Goal: Task Accomplishment & Management: Manage account settings

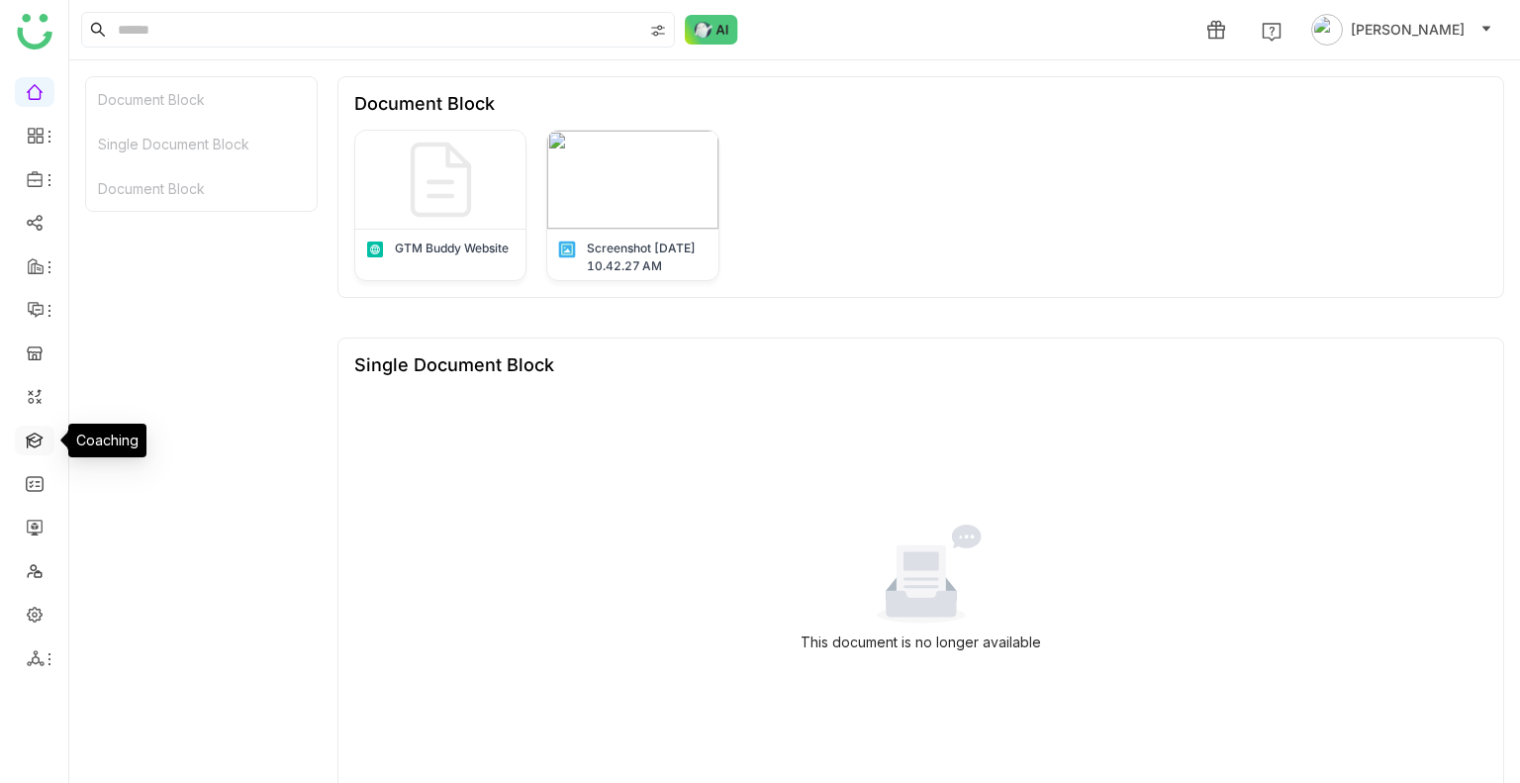
click at [28, 435] on link at bounding box center [35, 438] width 18 height 17
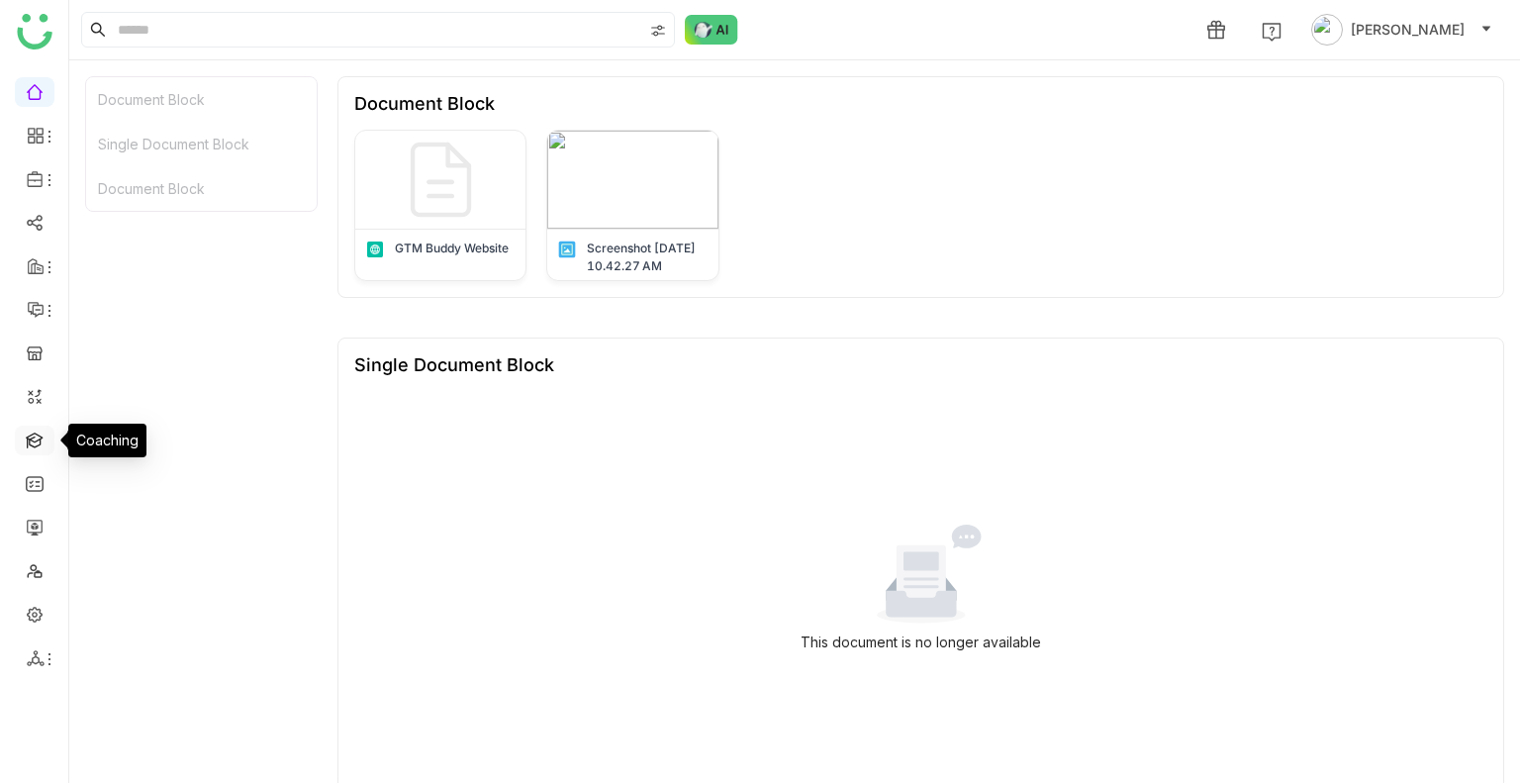
click at [28, 435] on link at bounding box center [35, 438] width 18 height 17
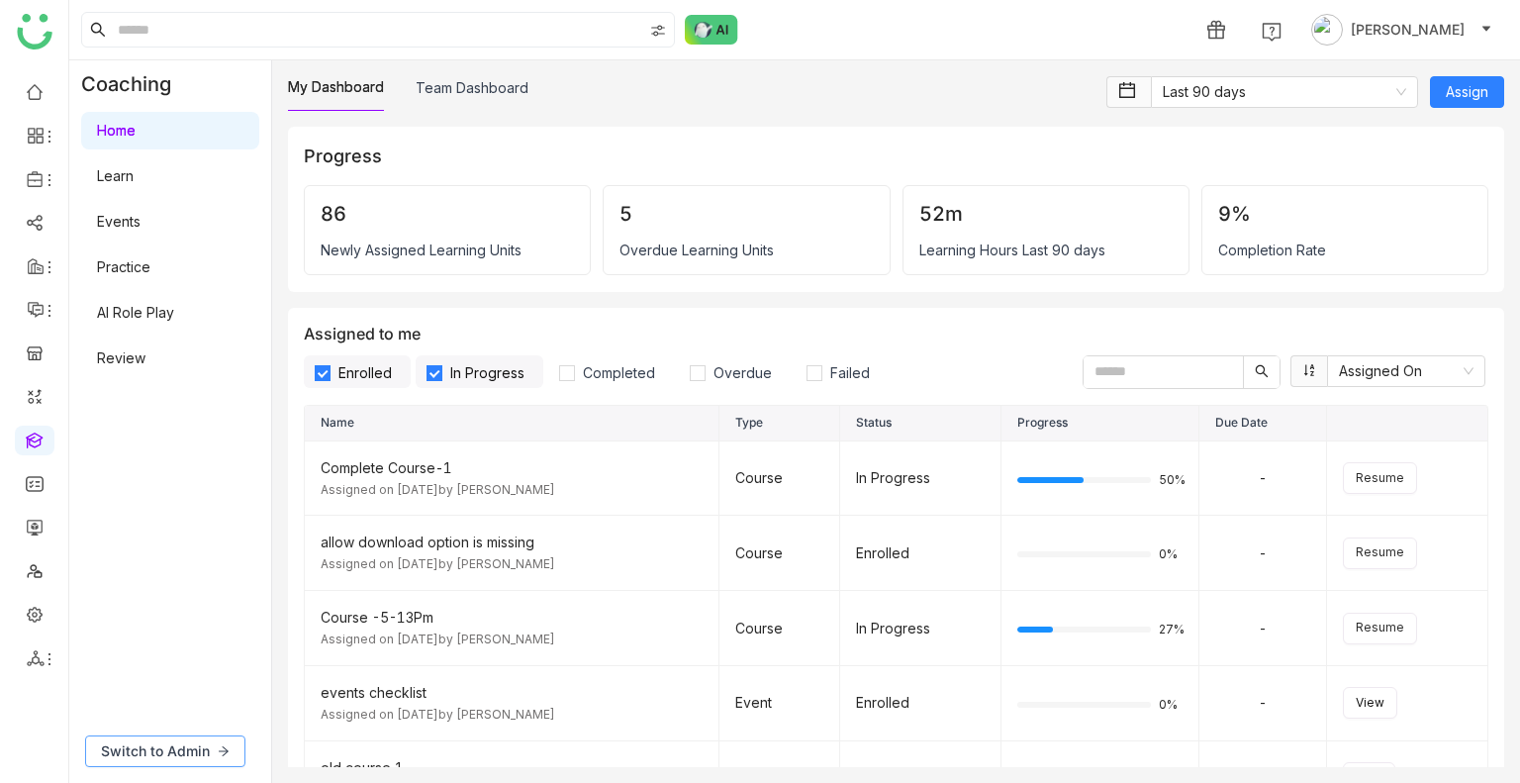
click at [177, 740] on span "Switch to Admin" at bounding box center [155, 751] width 109 height 22
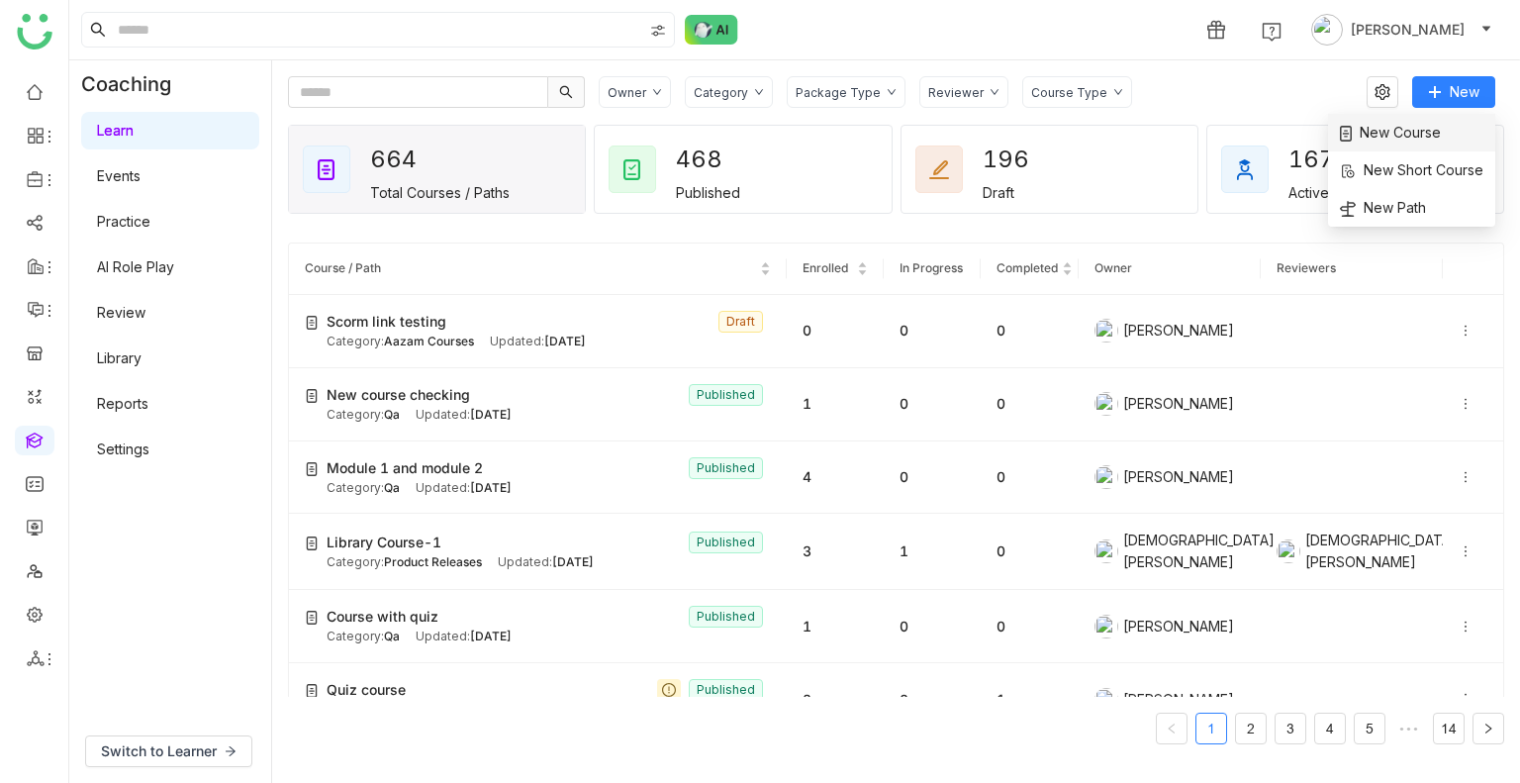
click at [1405, 134] on span "New Course" at bounding box center [1390, 133] width 101 height 22
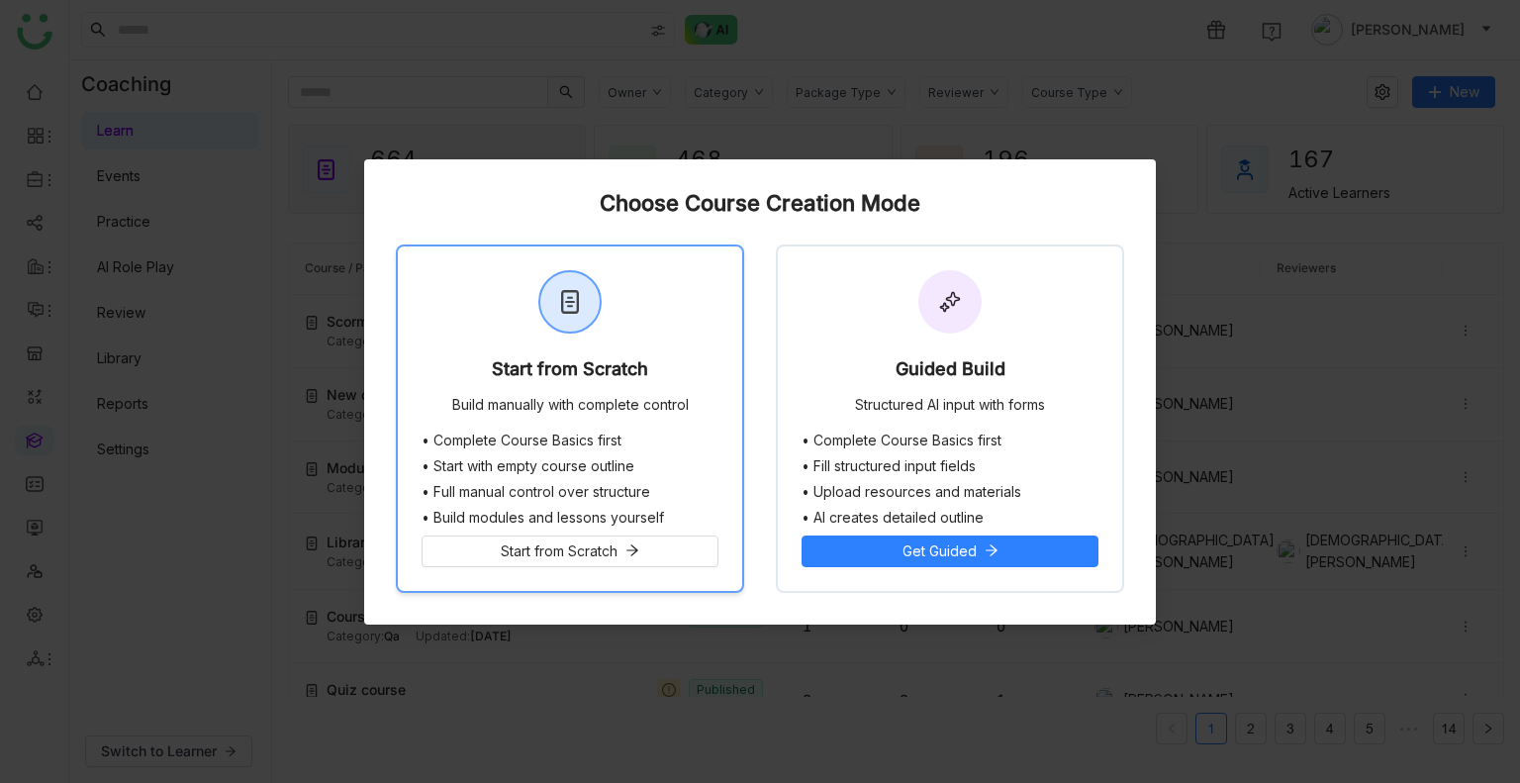
click at [708, 384] on div "Start from Scratch Build manually with complete control" at bounding box center [570, 339] width 344 height 186
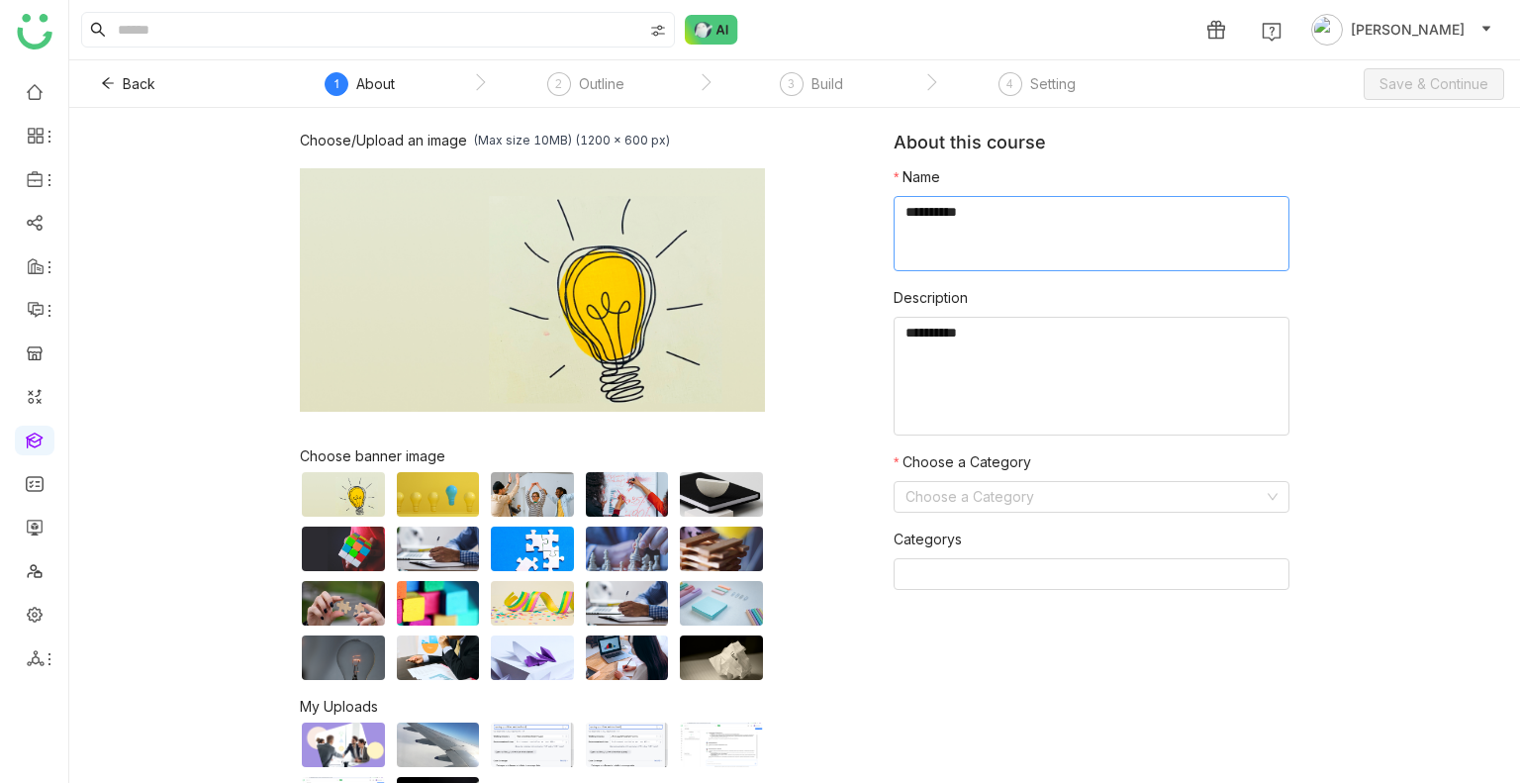
click at [995, 223] on textarea at bounding box center [1092, 233] width 396 height 75
type textarea "**********"
click at [958, 494] on input at bounding box center [1084, 497] width 358 height 30
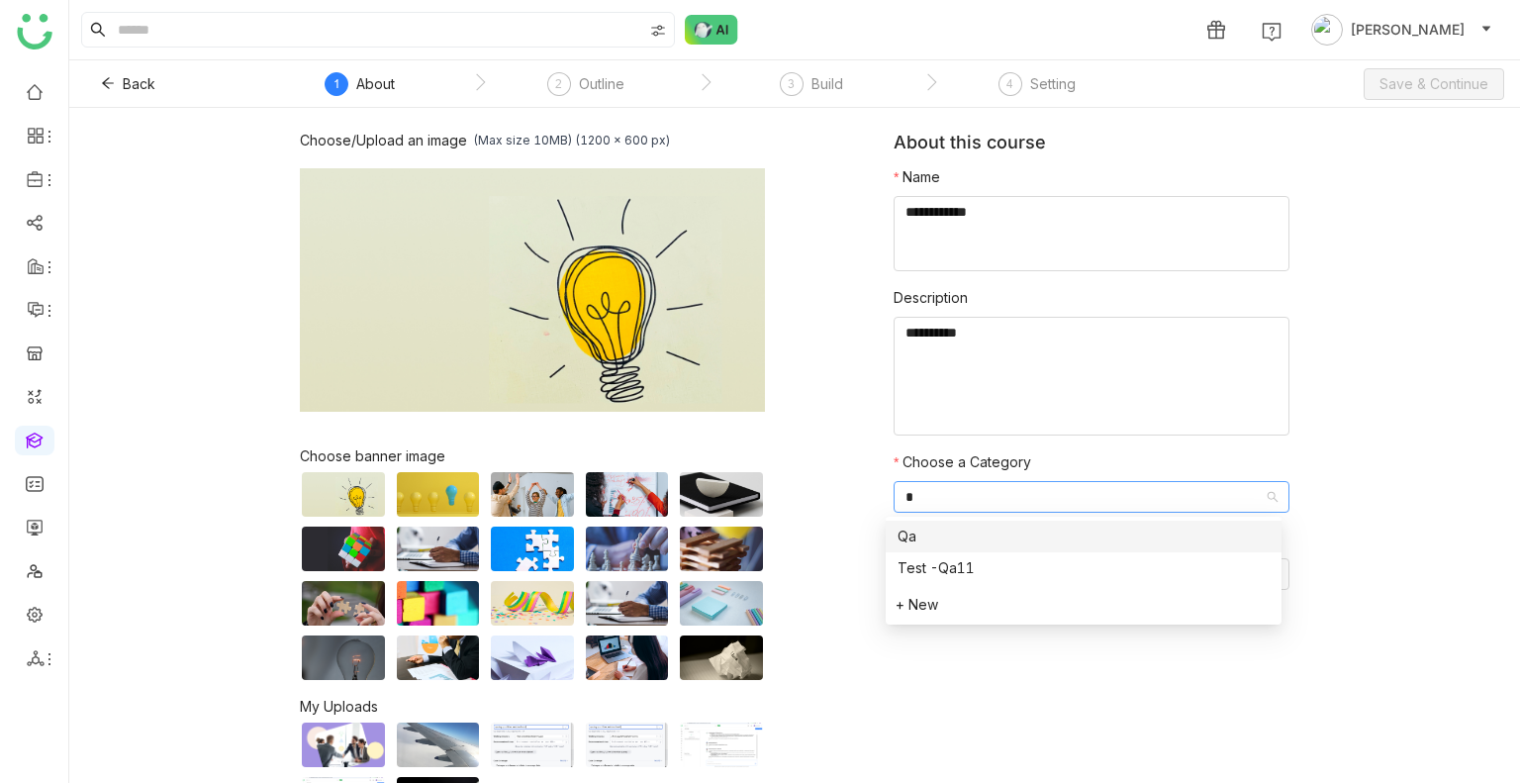
type input "**"
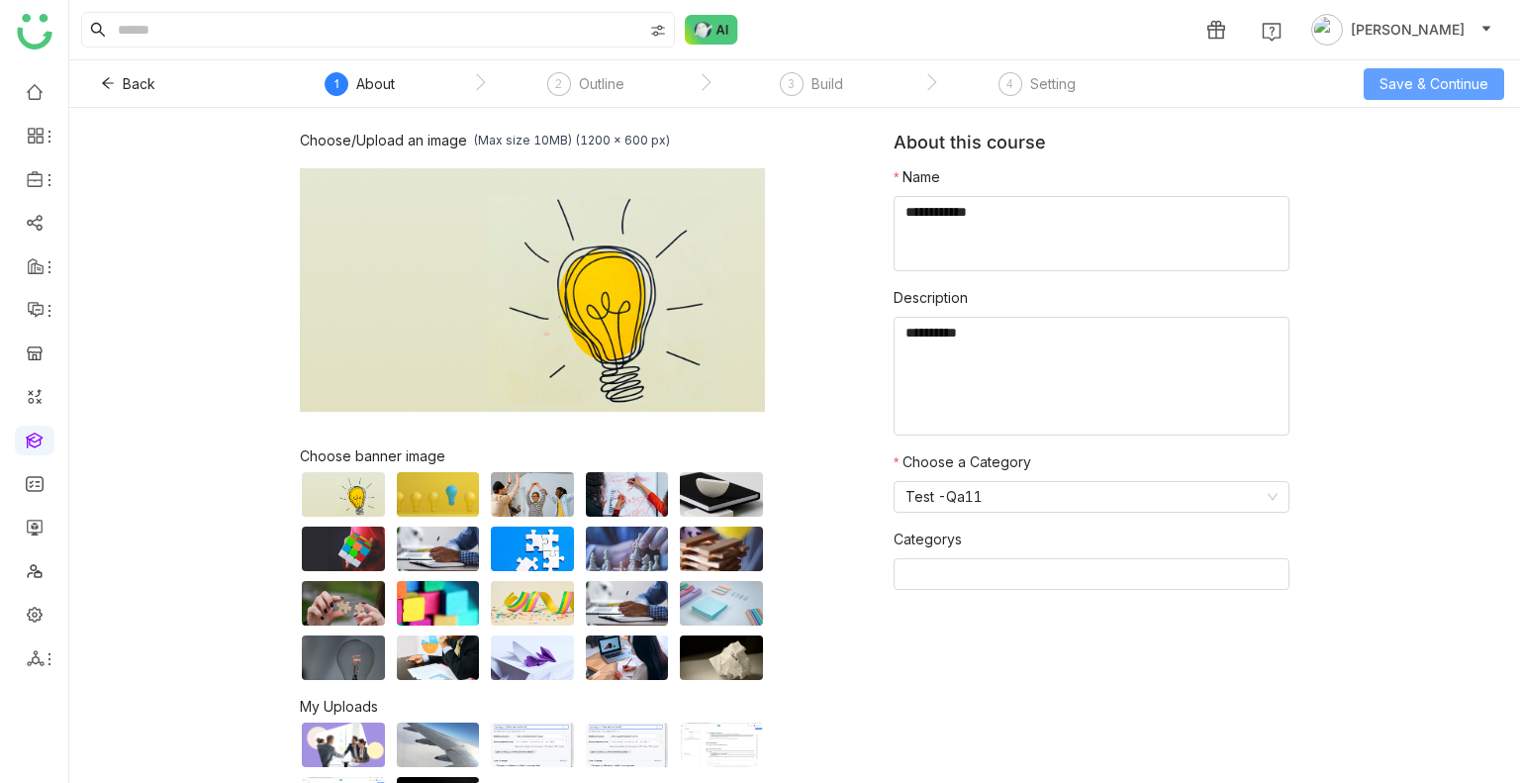
click at [1405, 78] on span "Save & Continue" at bounding box center [1433, 84] width 109 height 22
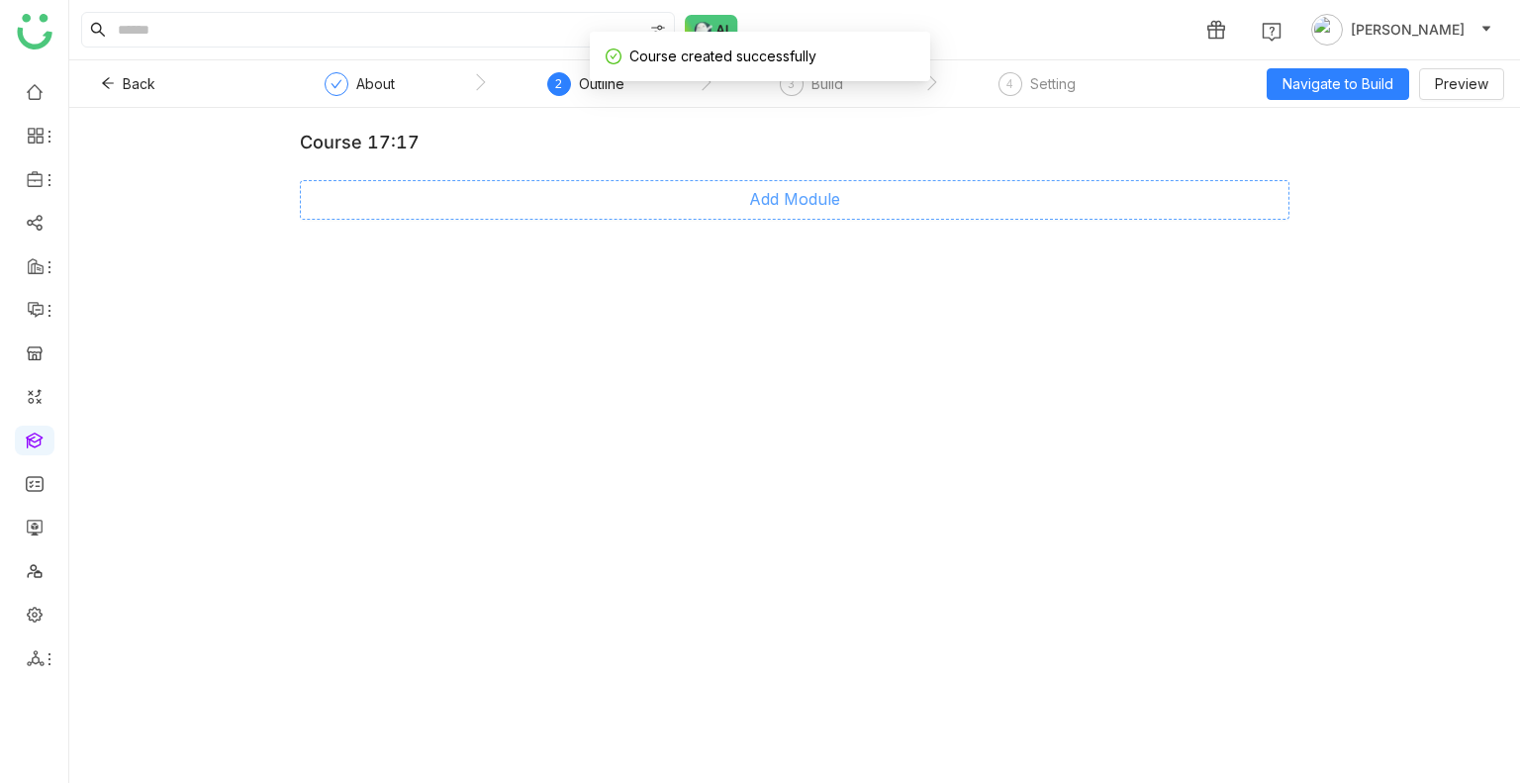
click at [772, 217] on button "Add Module" at bounding box center [795, 200] width 990 height 40
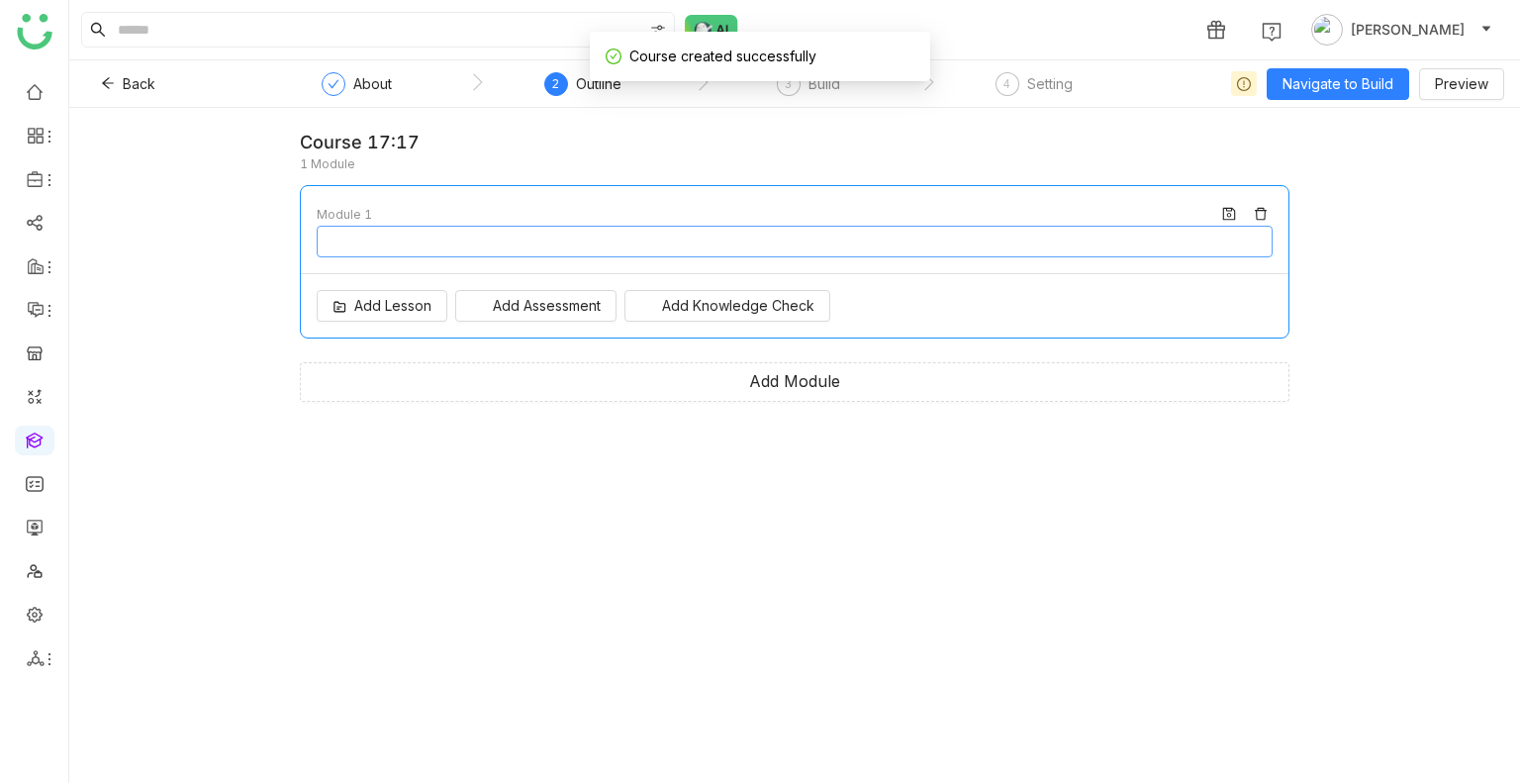
type input "********"
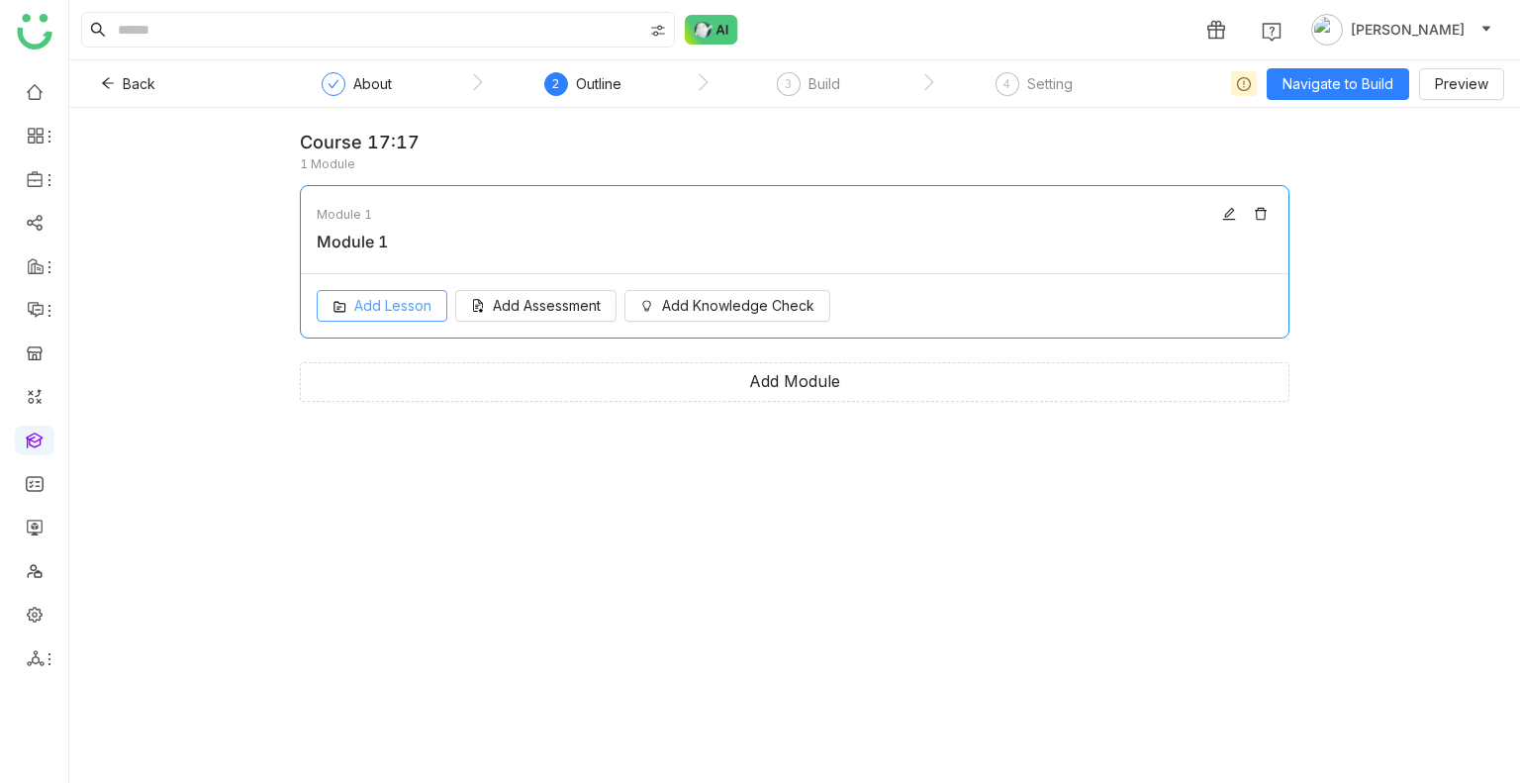
click at [391, 304] on span "Add Lesson" at bounding box center [392, 306] width 77 height 22
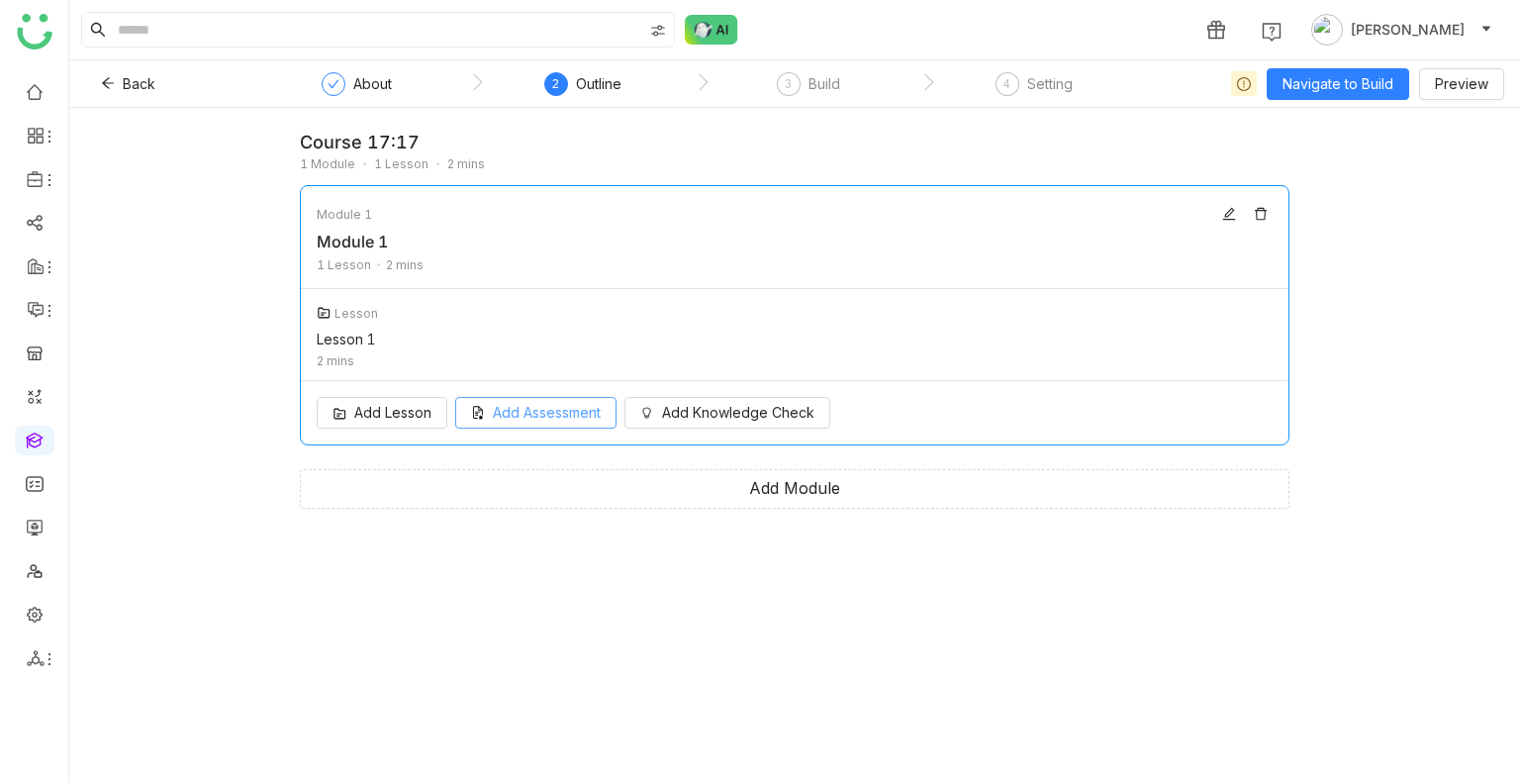
click at [519, 420] on span "Add Assessment" at bounding box center [547, 413] width 108 height 22
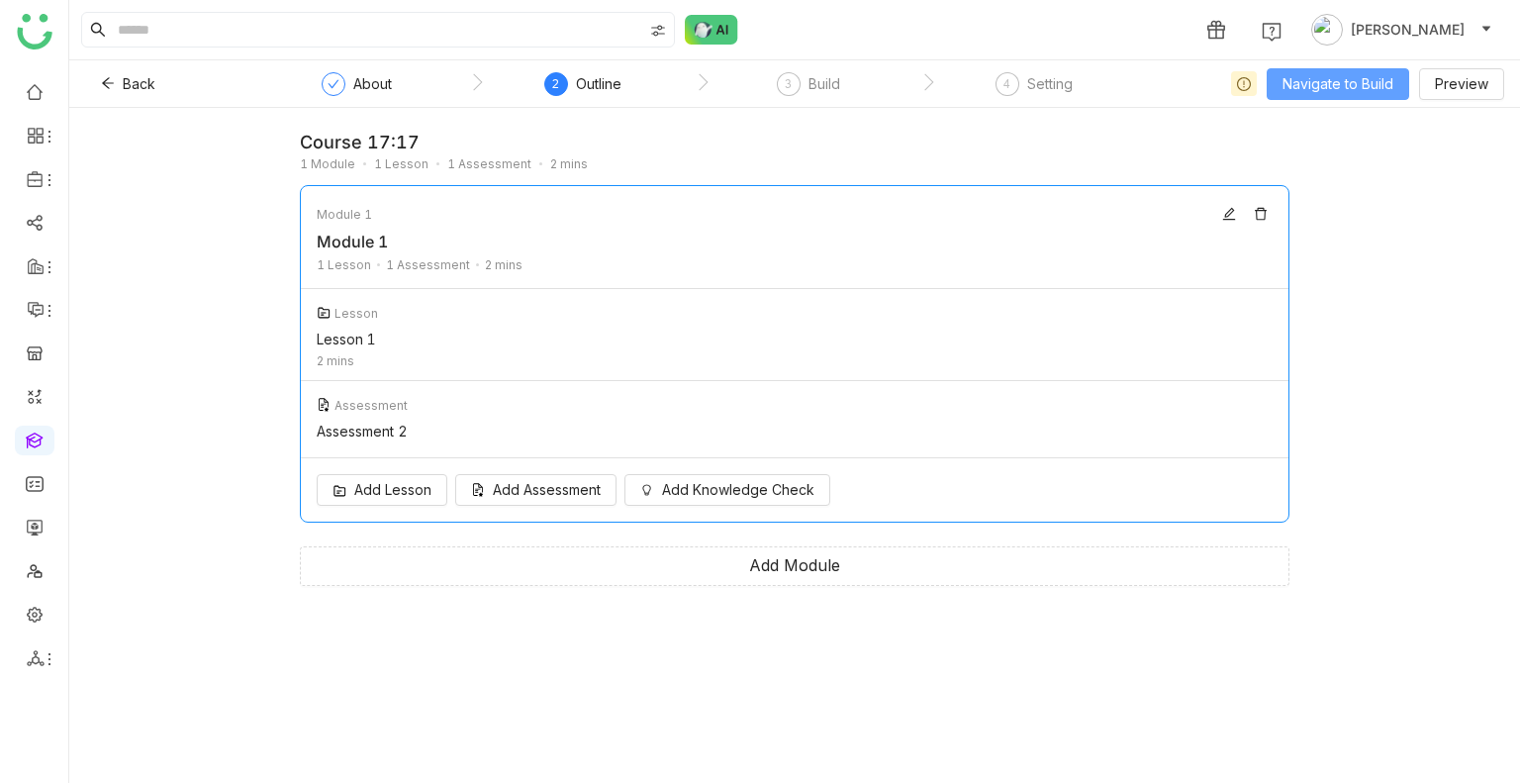
click at [1306, 92] on span "Navigate to Build" at bounding box center [1337, 84] width 111 height 22
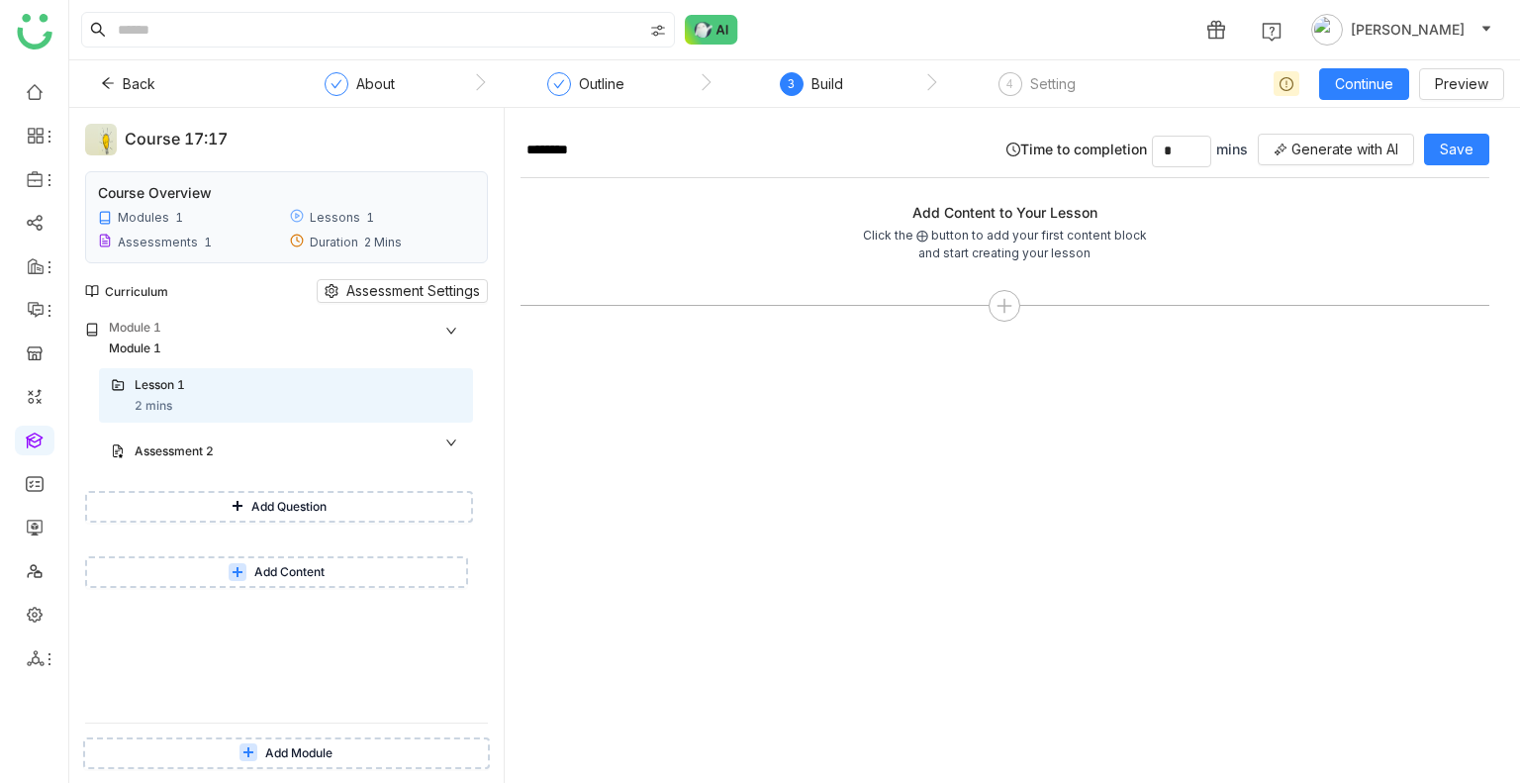
click at [251, 502] on span "Add Question" at bounding box center [288, 507] width 75 height 19
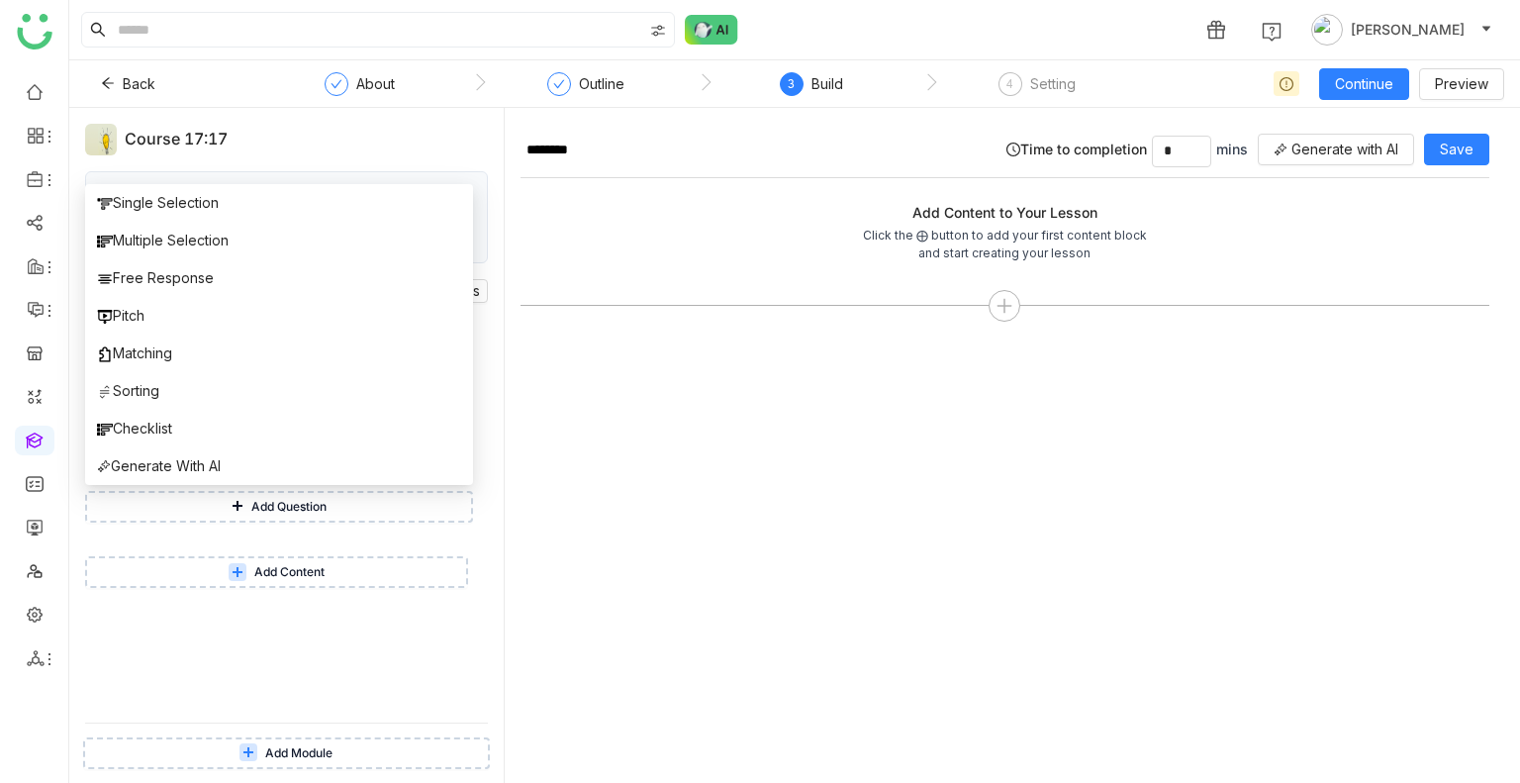
click at [256, 577] on span "Add Content" at bounding box center [289, 572] width 70 height 19
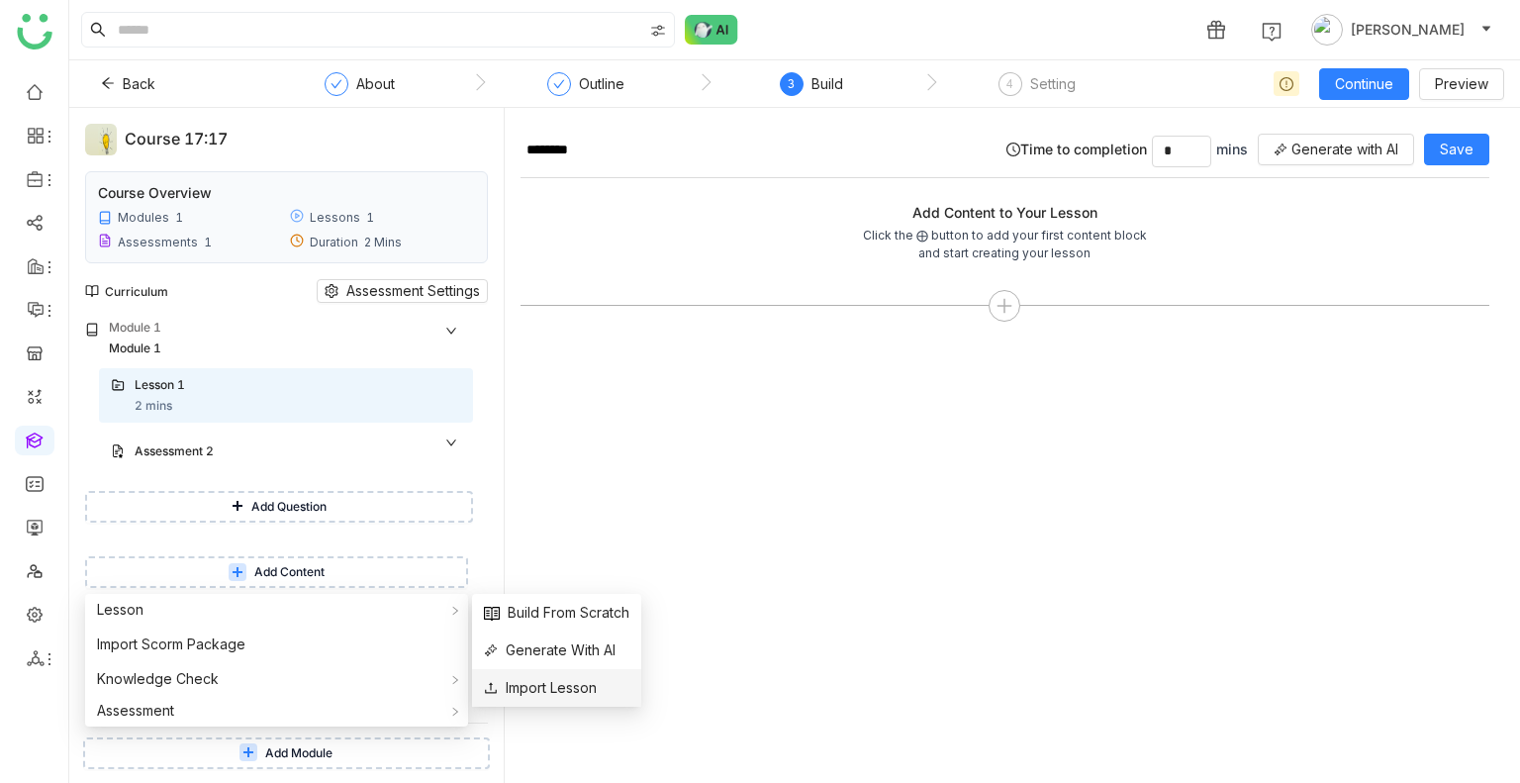
click at [542, 682] on span "Import Lesson" at bounding box center [540, 688] width 113 height 22
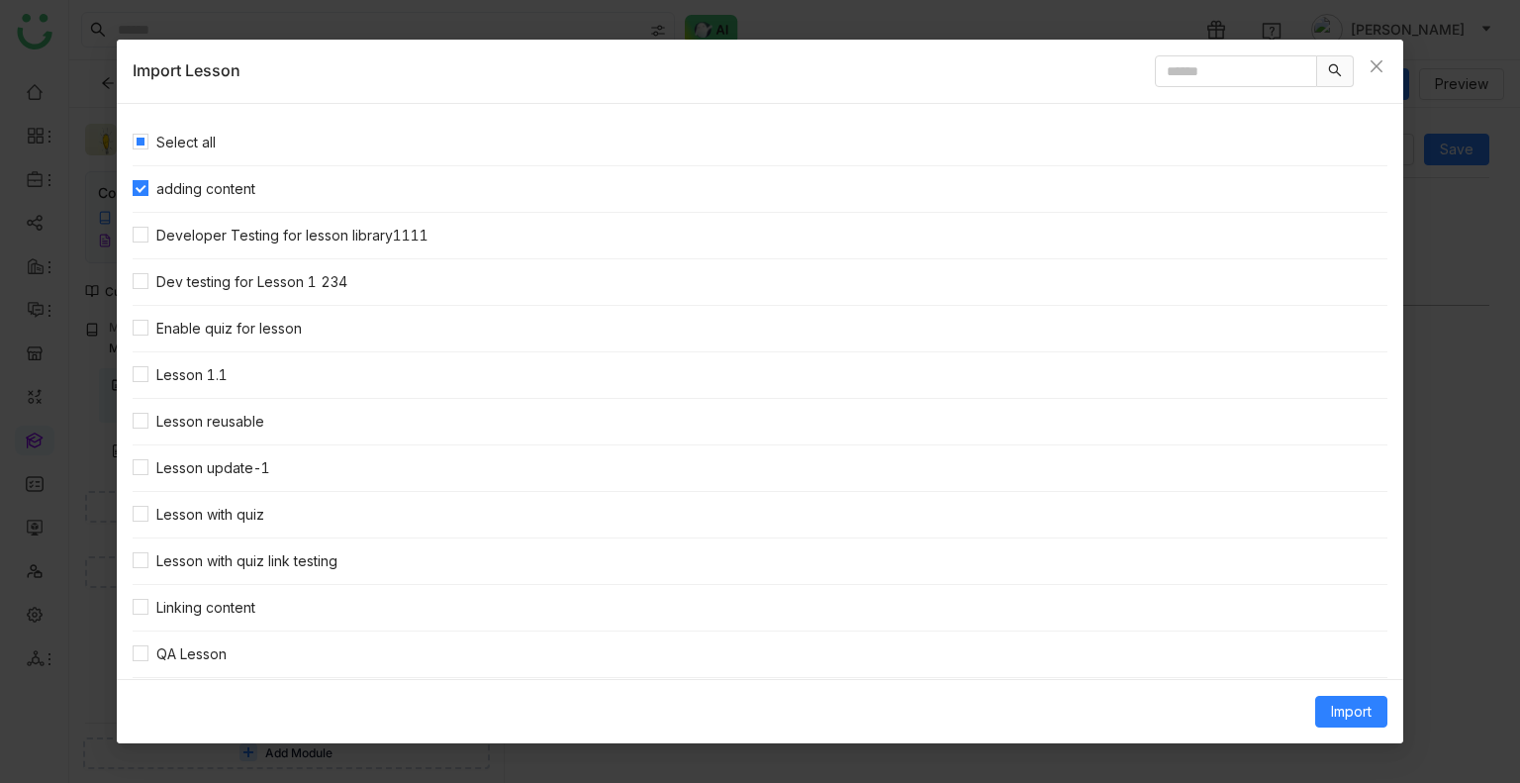
scroll to position [148, 0]
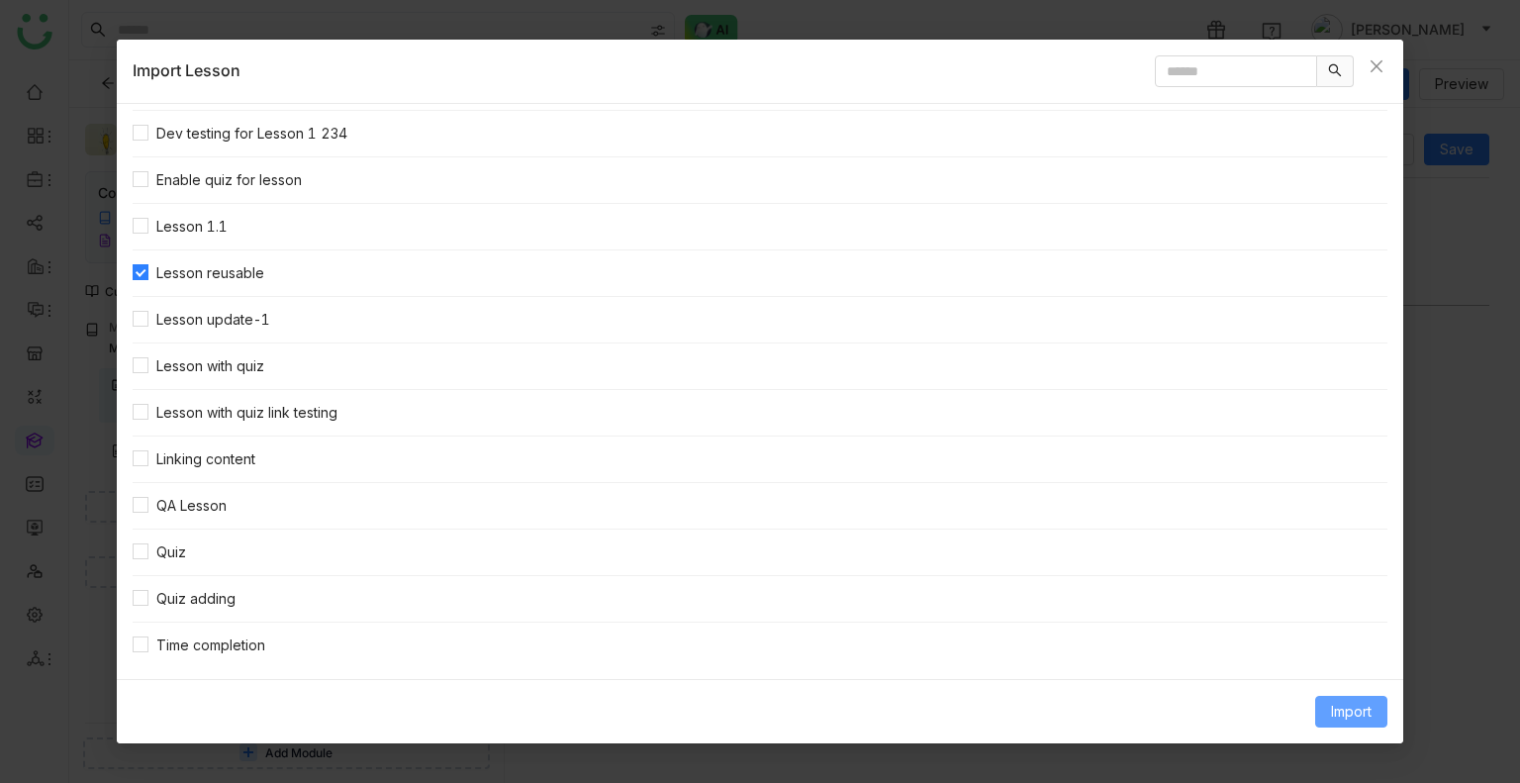
click at [1351, 708] on span "Import" at bounding box center [1351, 712] width 41 height 22
click at [1319, 640] on span "Clone Content" at bounding box center [1321, 633] width 110 height 22
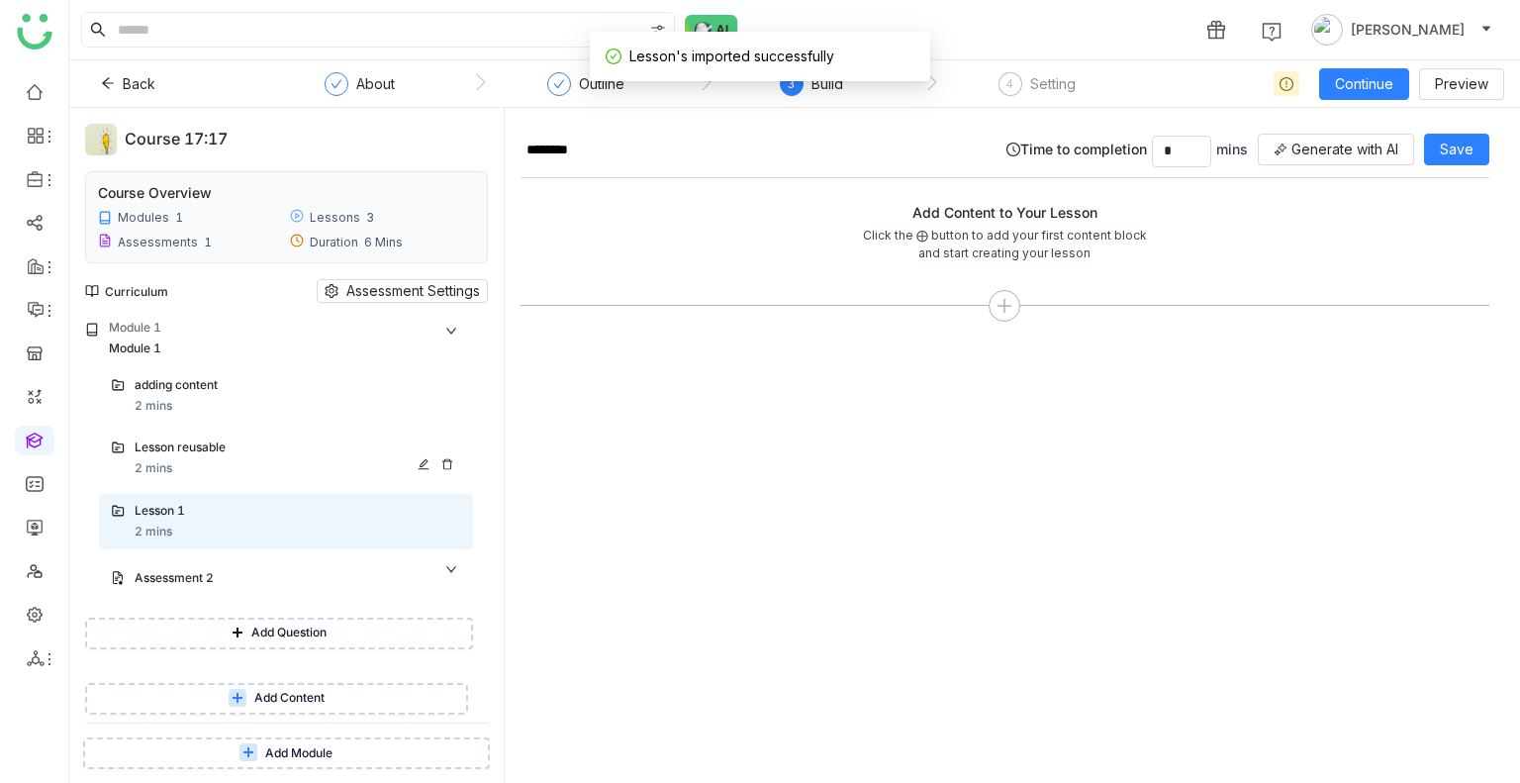
click at [220, 468] on div "Lesson reusable 2 mins" at bounding box center [298, 458] width 327 height 40
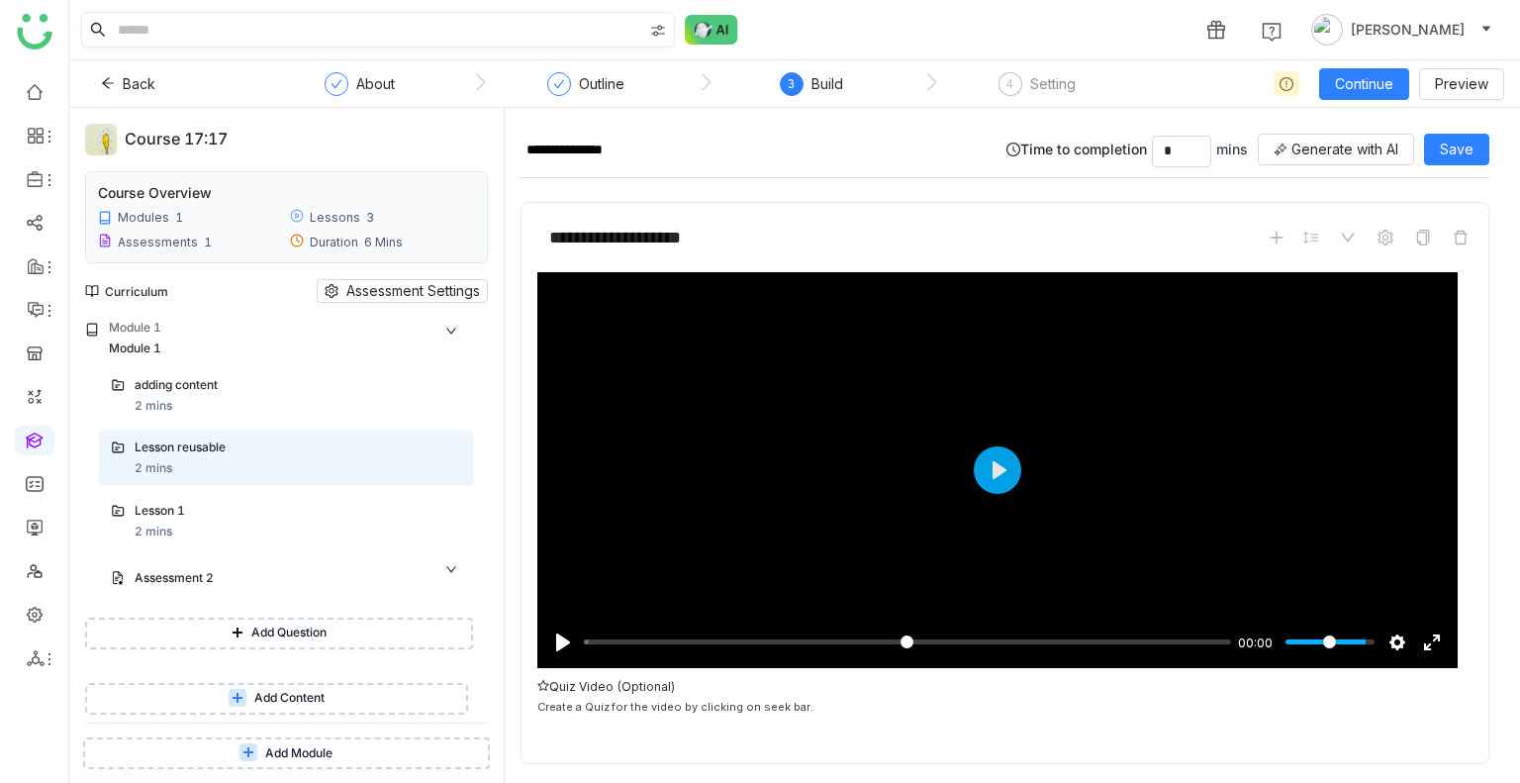
scroll to position [1912, 0]
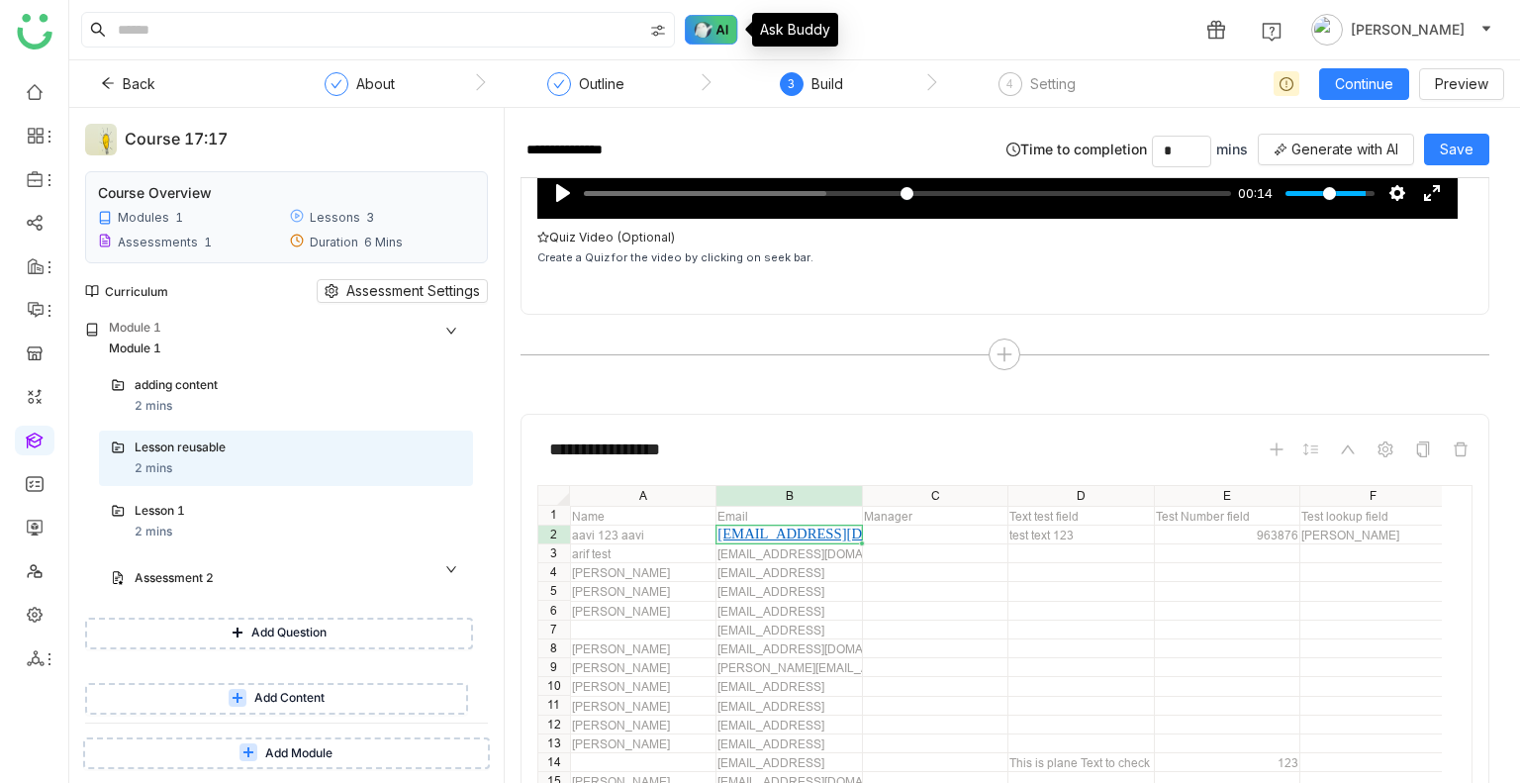
click at [712, 35] on img at bounding box center [711, 30] width 53 height 30
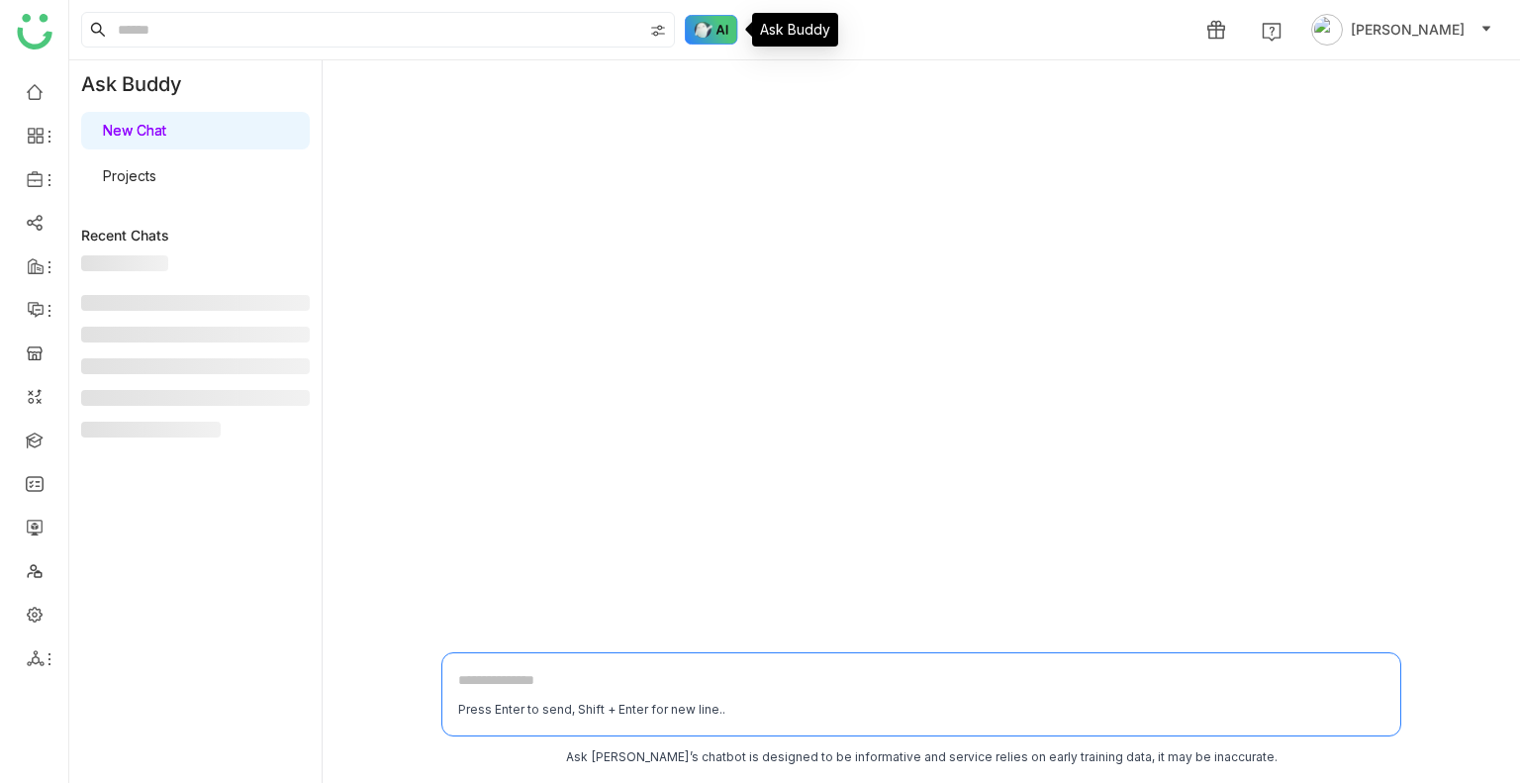
click at [712, 35] on img at bounding box center [711, 30] width 53 height 30
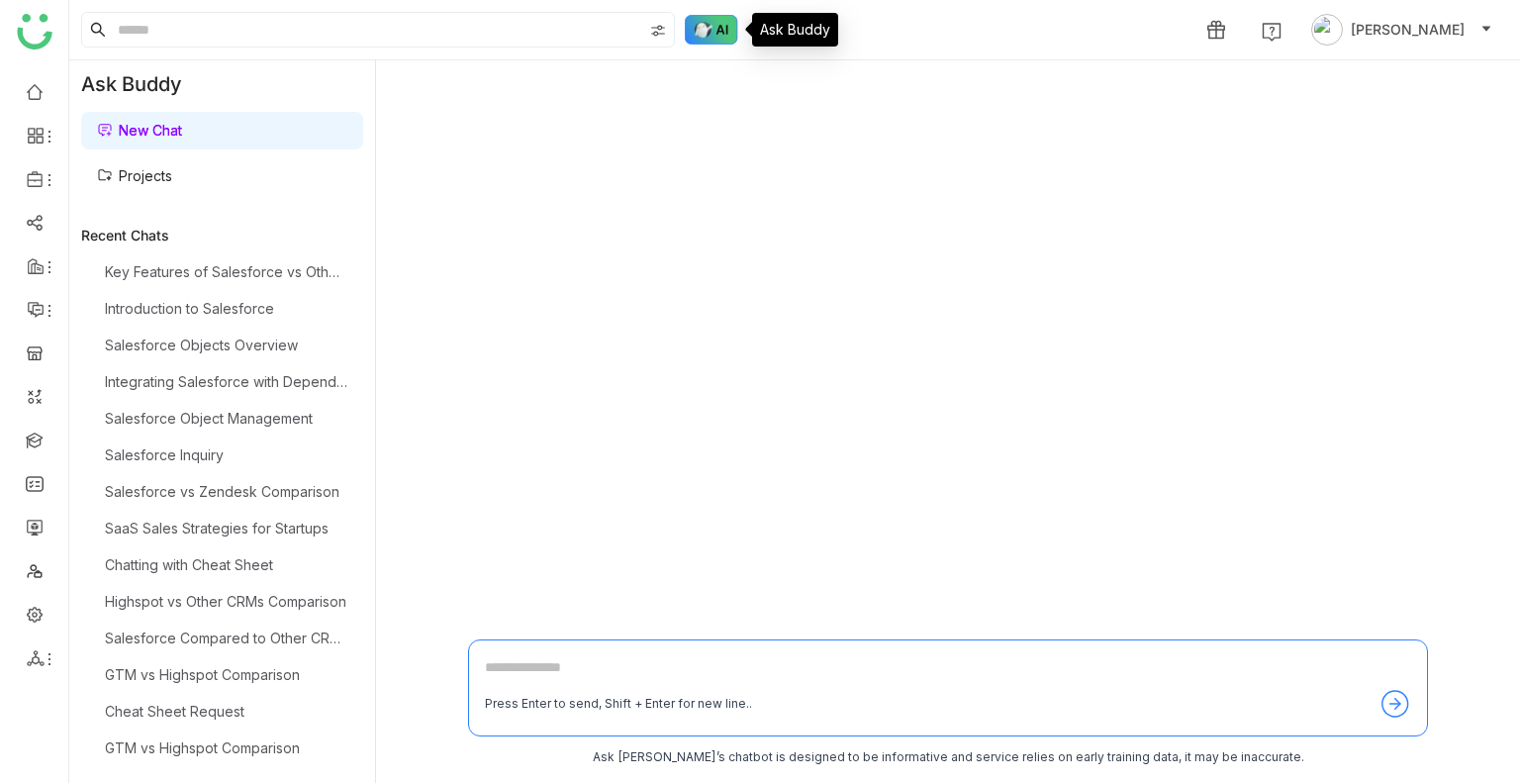
click at [712, 35] on img at bounding box center [711, 30] width 53 height 30
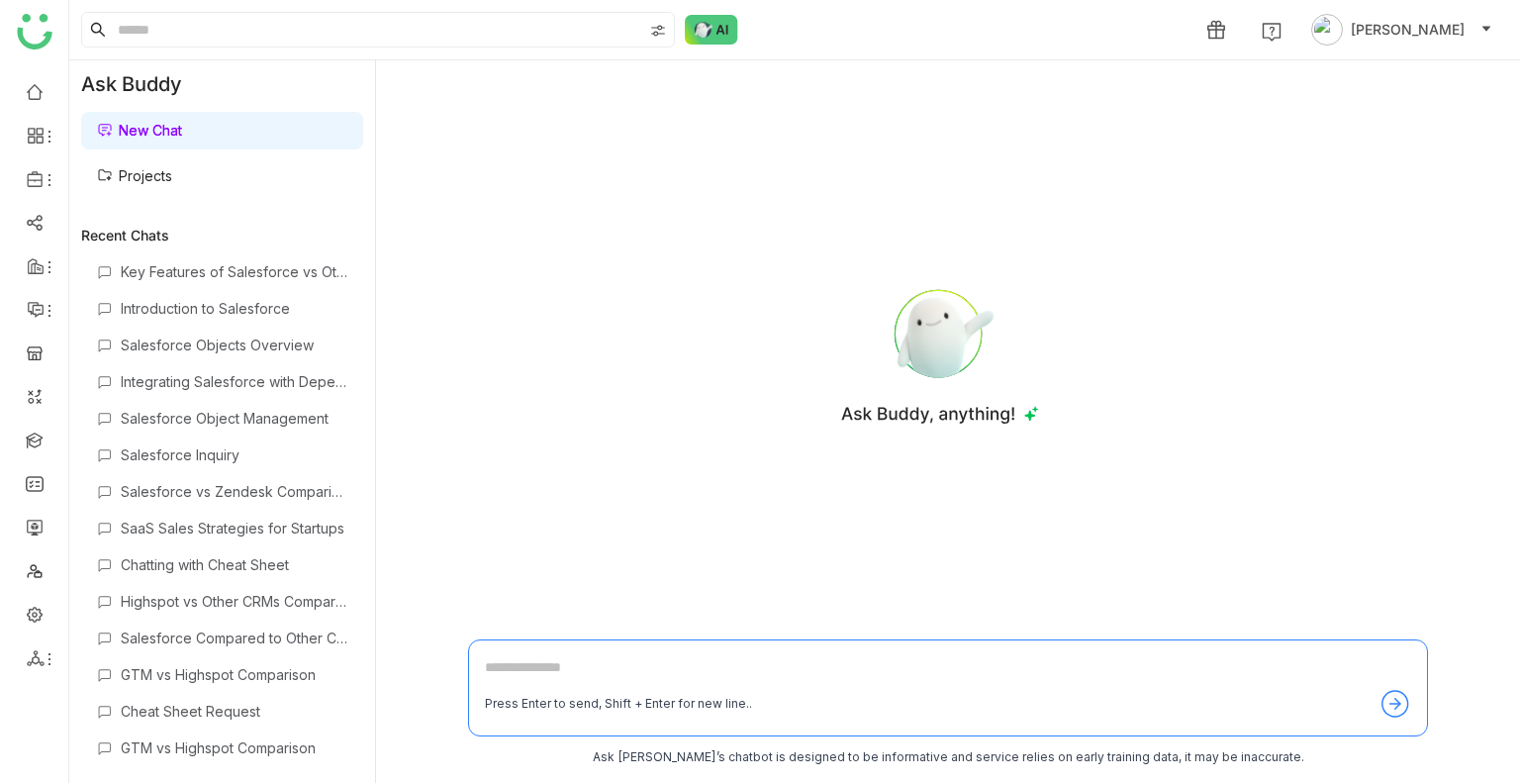
click at [132, 180] on link "Projects" at bounding box center [134, 175] width 75 height 17
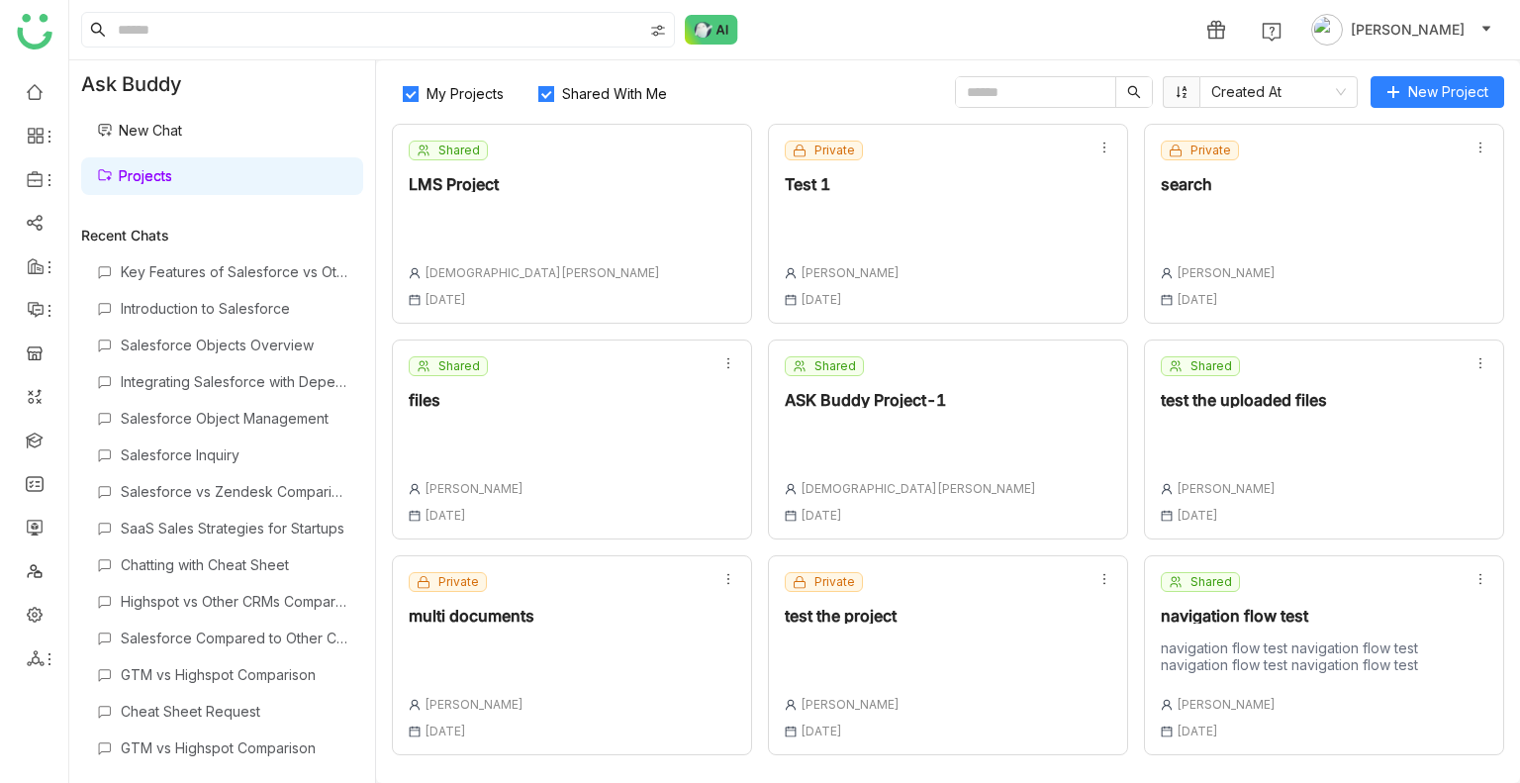
click at [441, 97] on span "My Projects" at bounding box center [465, 93] width 93 height 17
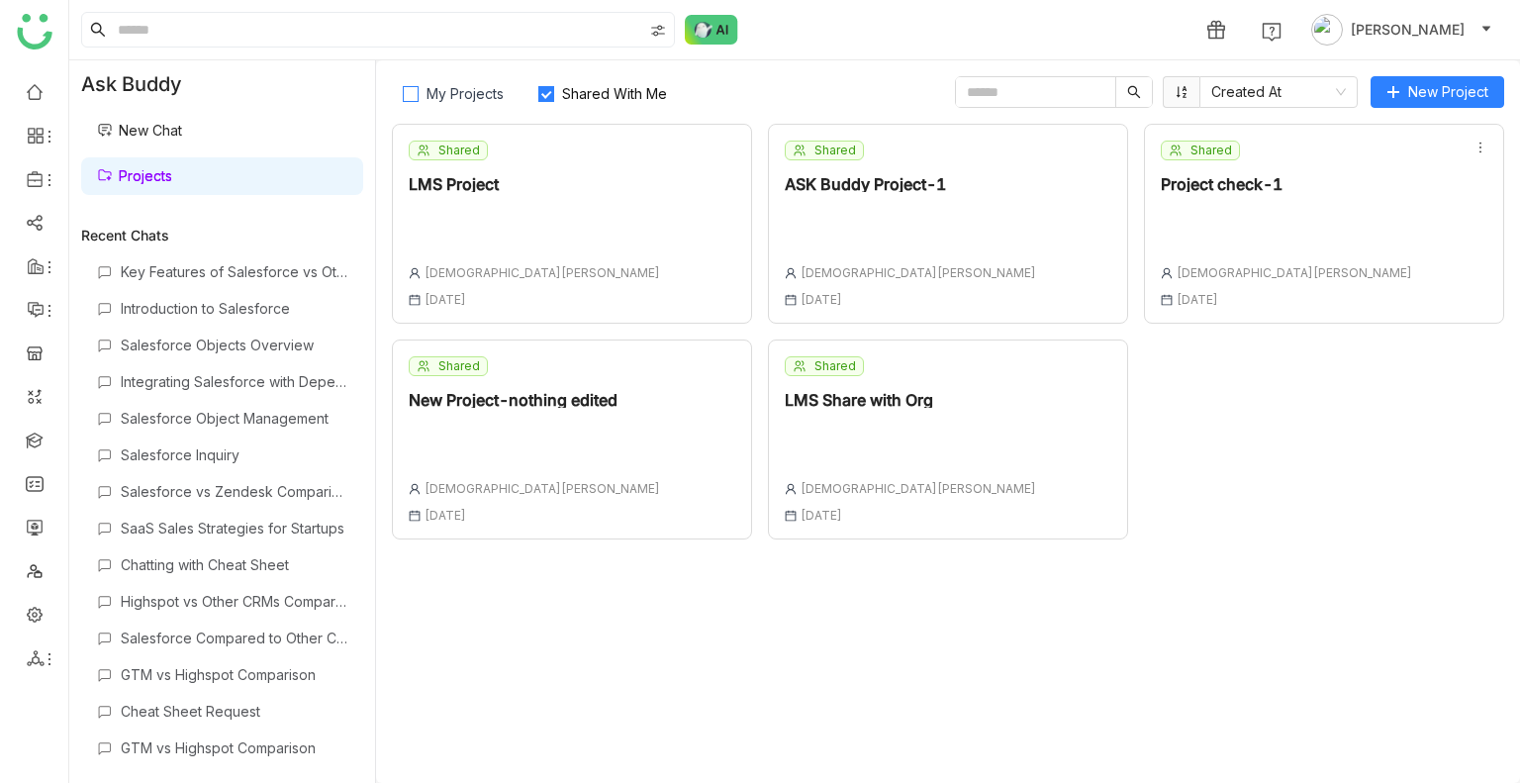
click at [455, 95] on span "My Projects" at bounding box center [465, 93] width 93 height 17
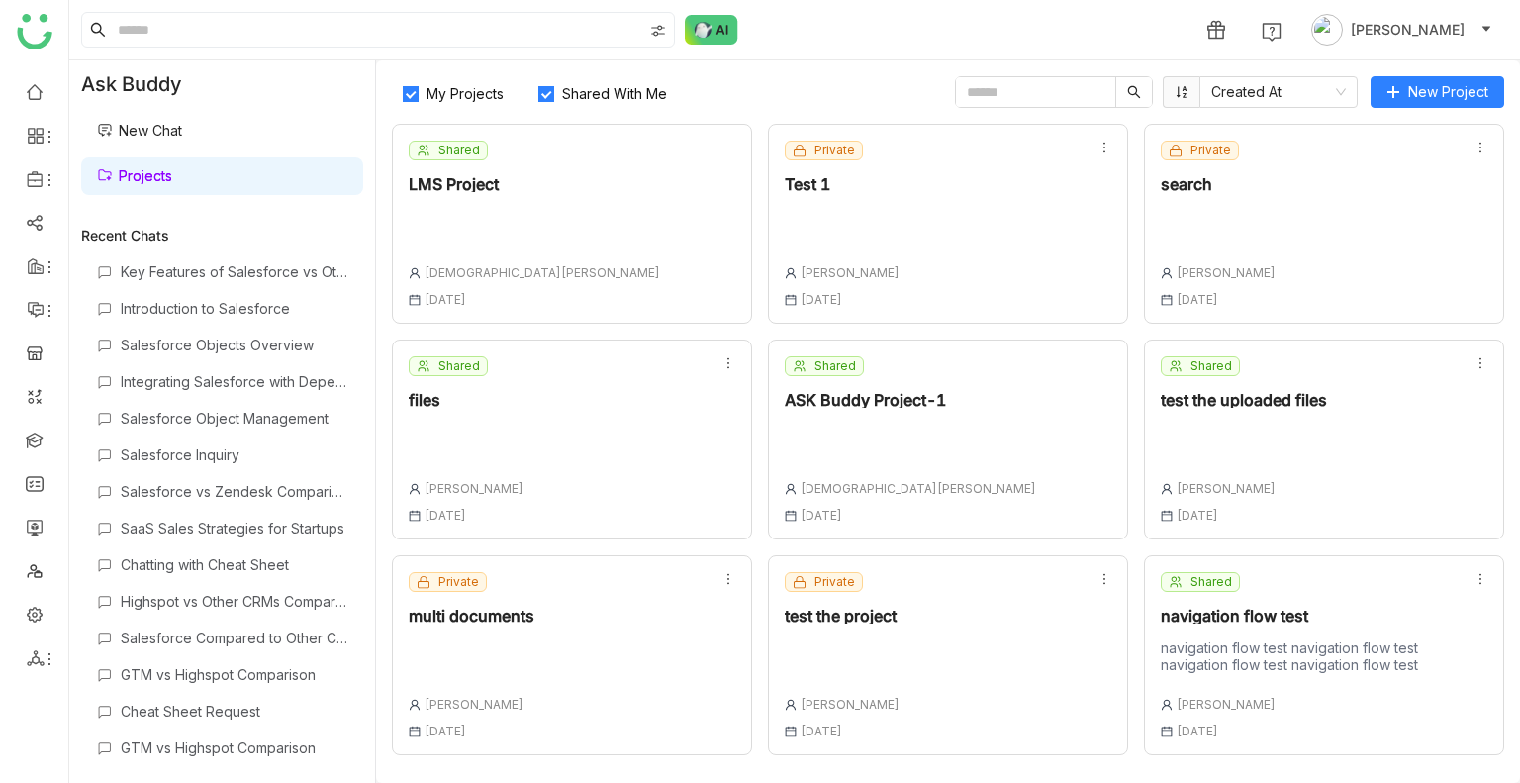
click at [586, 92] on span "Shared With Me" at bounding box center [614, 93] width 121 height 17
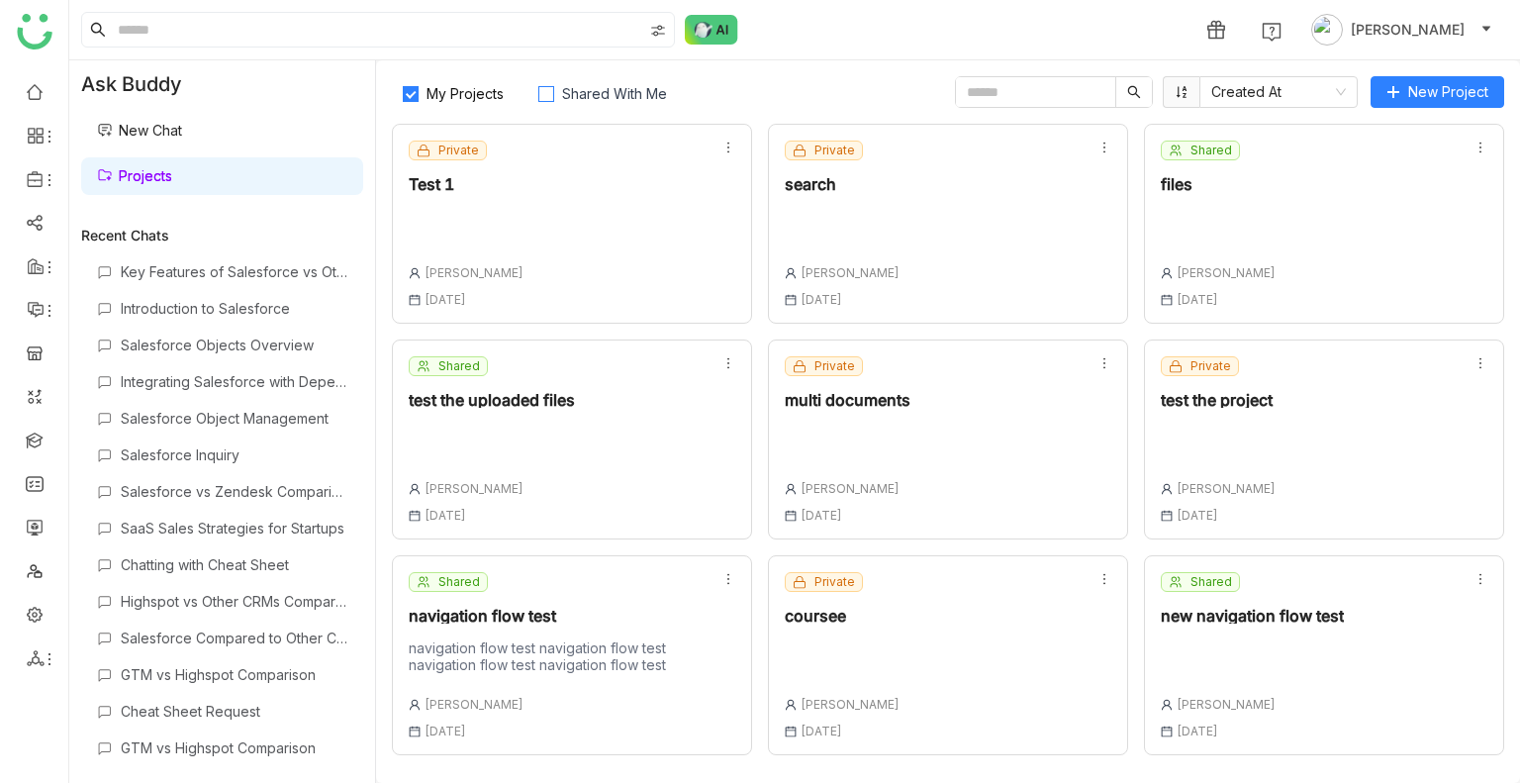
scroll to position [427, 0]
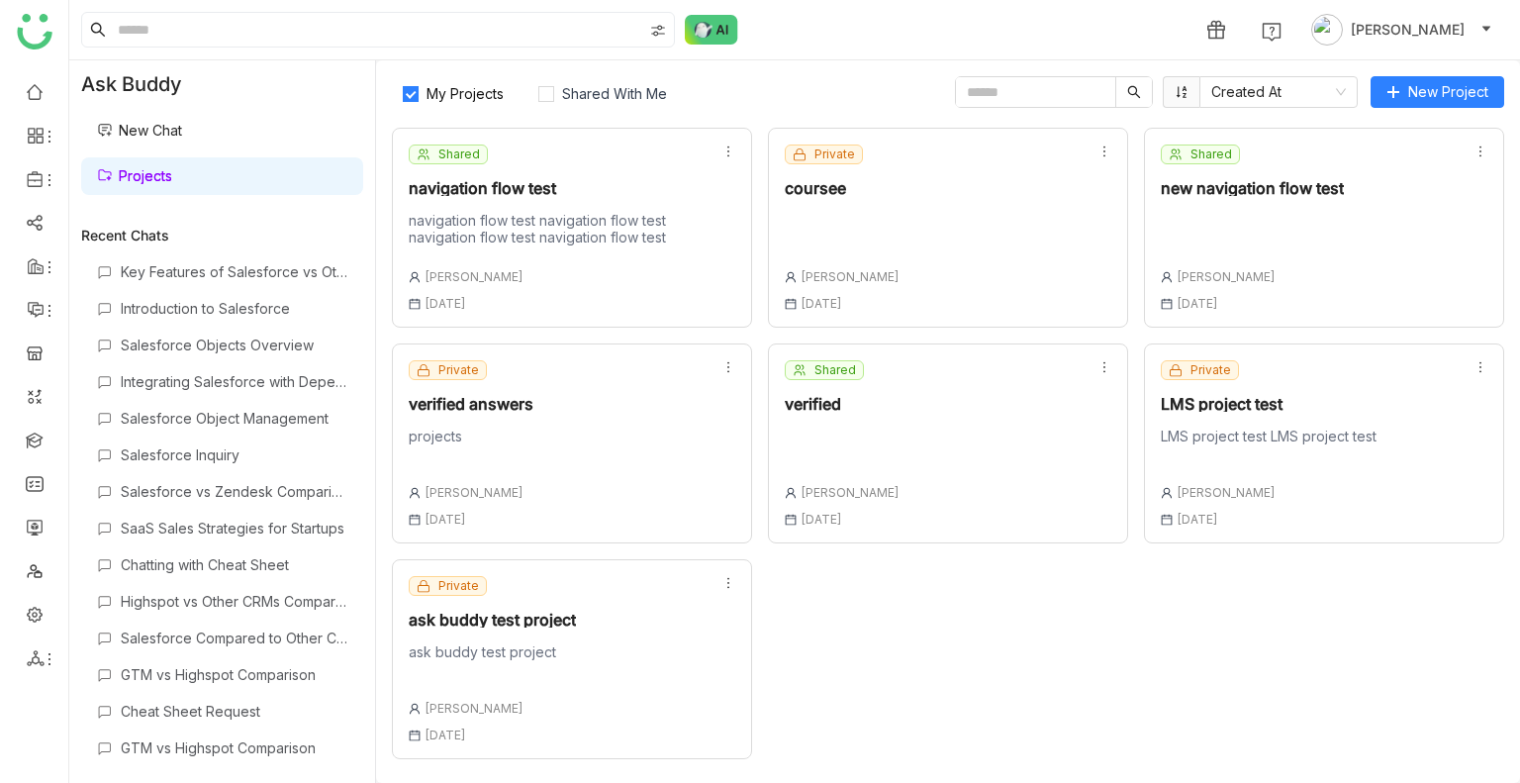
click at [908, 435] on div "Shared verified Uday Bhanu 18 Aug , 2025" at bounding box center [948, 443] width 360 height 200
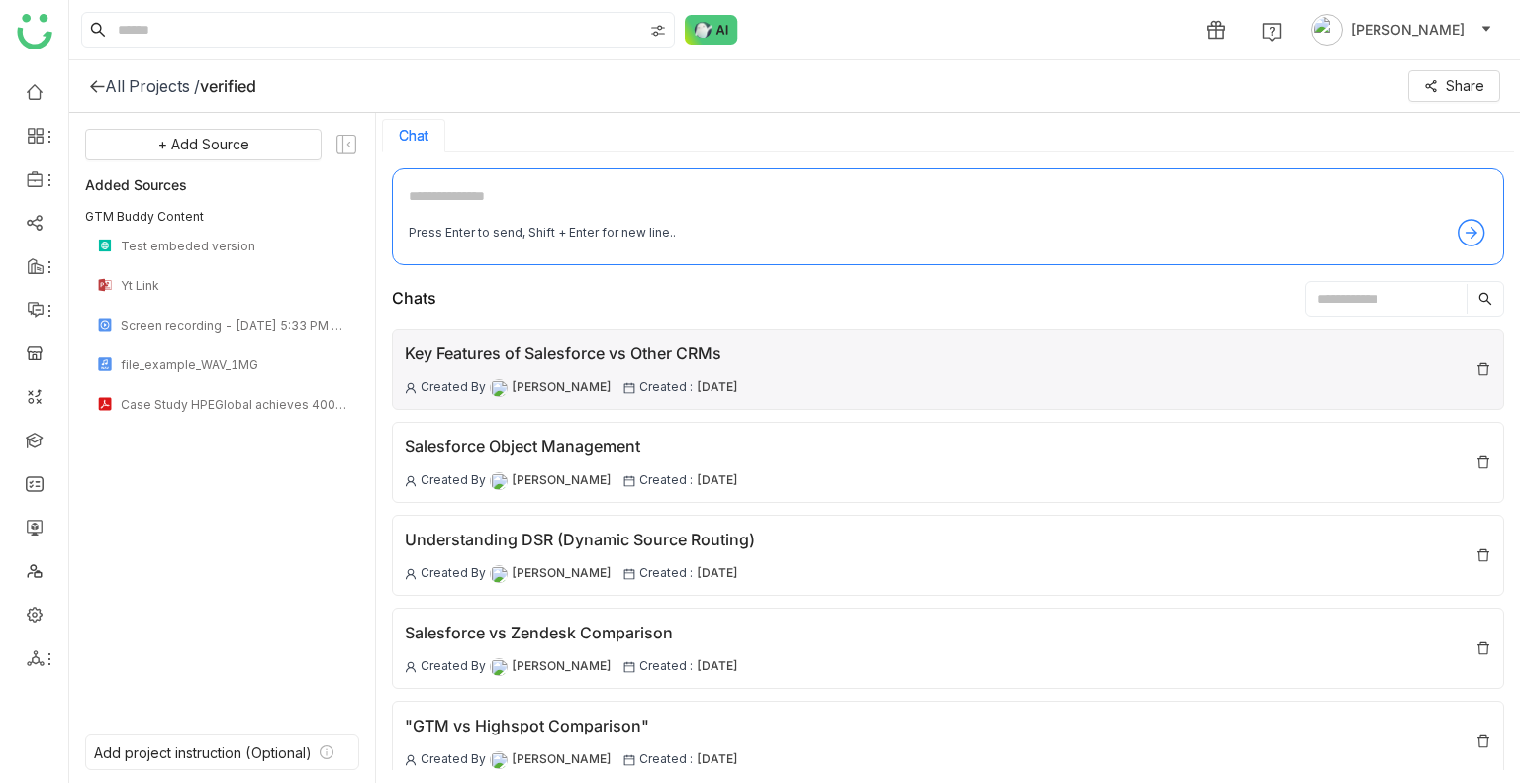
click at [721, 370] on div "Key Features of Salesforce vs Other CRMs Created By Uday Bhanu Created : 29 Aug…" at bounding box center [571, 368] width 333 height 55
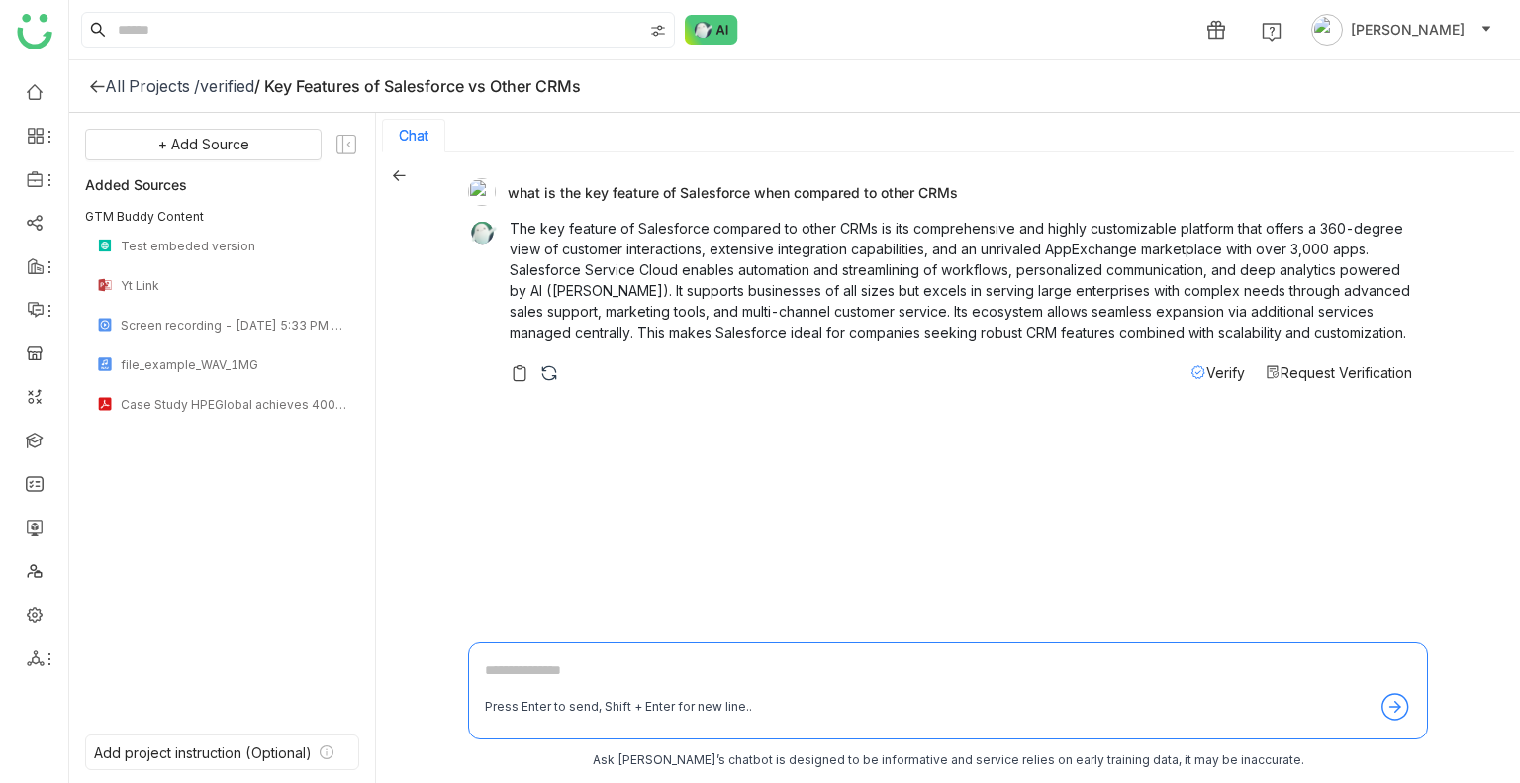
click at [237, 90] on div "verified" at bounding box center [227, 86] width 54 height 20
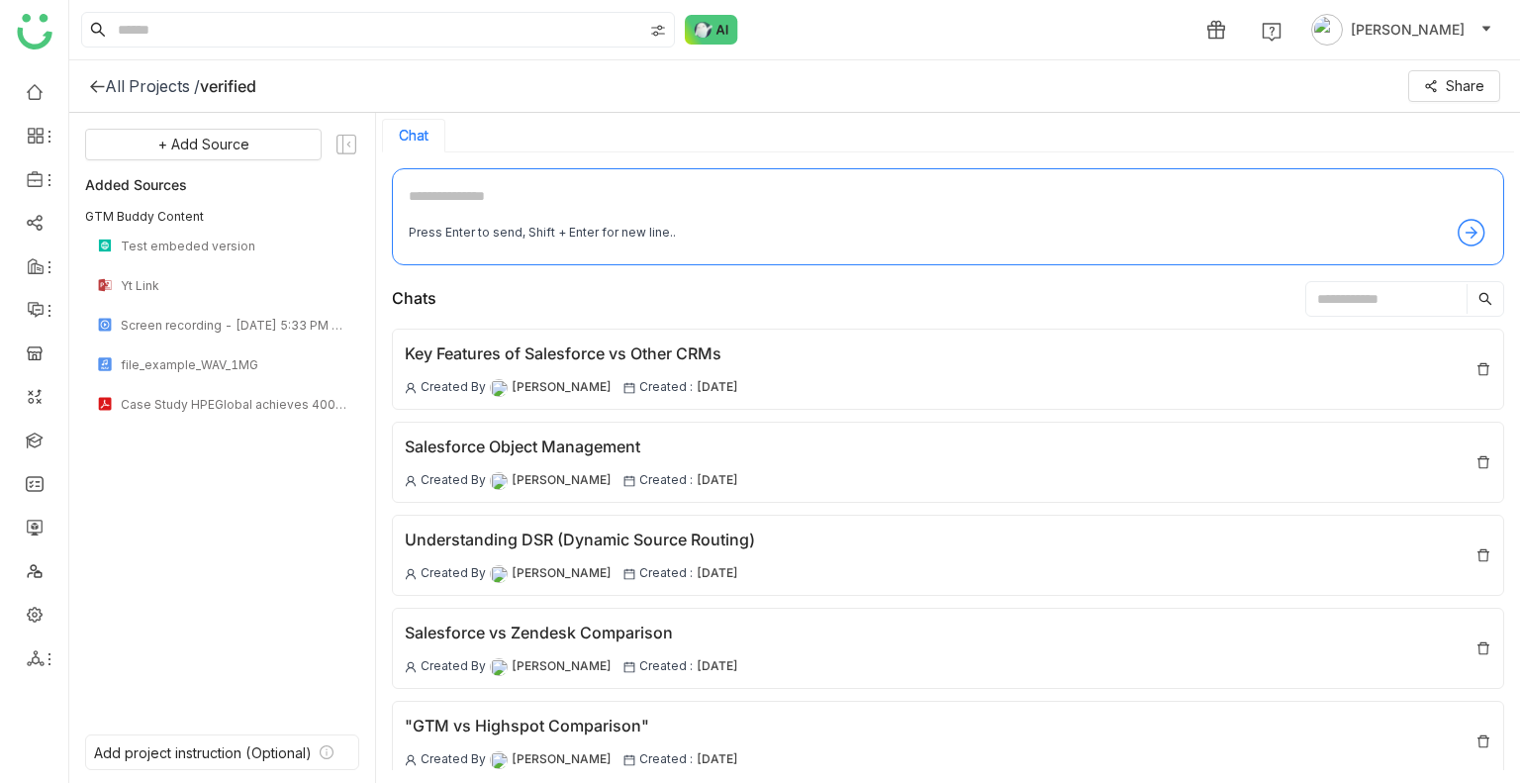
click at [167, 80] on div "All Projects /" at bounding box center [152, 86] width 95 height 20
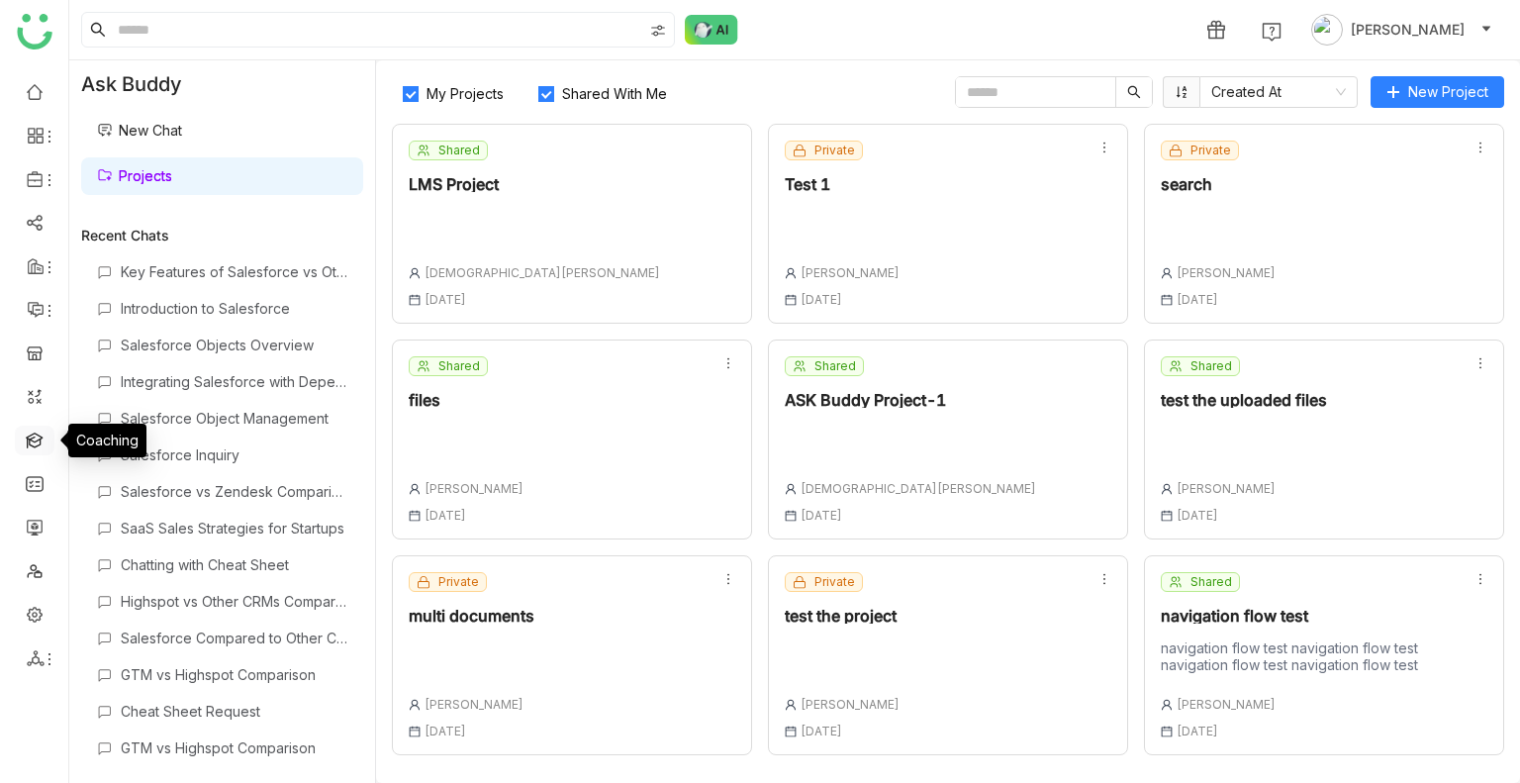
click at [38, 437] on link at bounding box center [35, 438] width 18 height 17
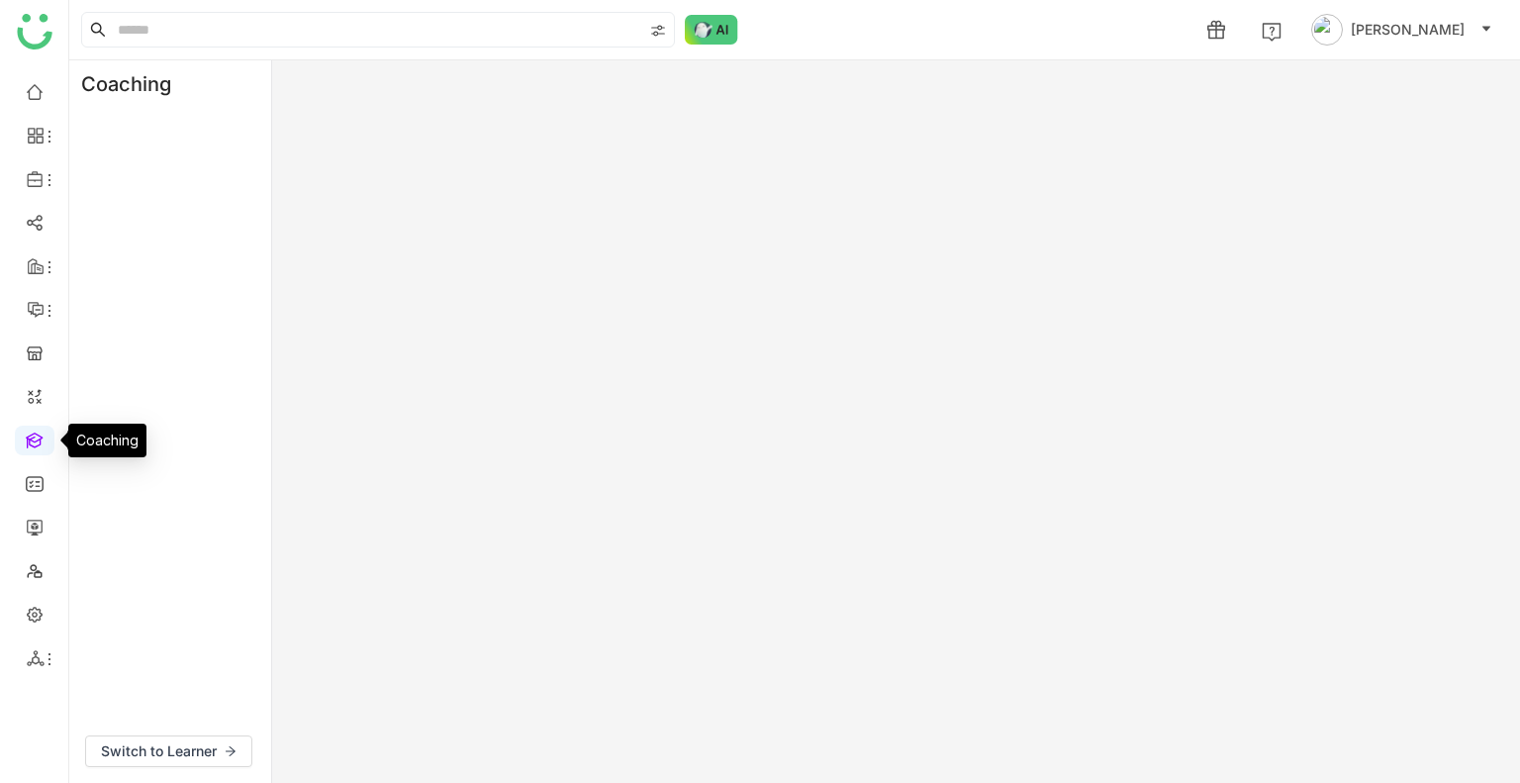
click at [38, 437] on link at bounding box center [35, 438] width 18 height 17
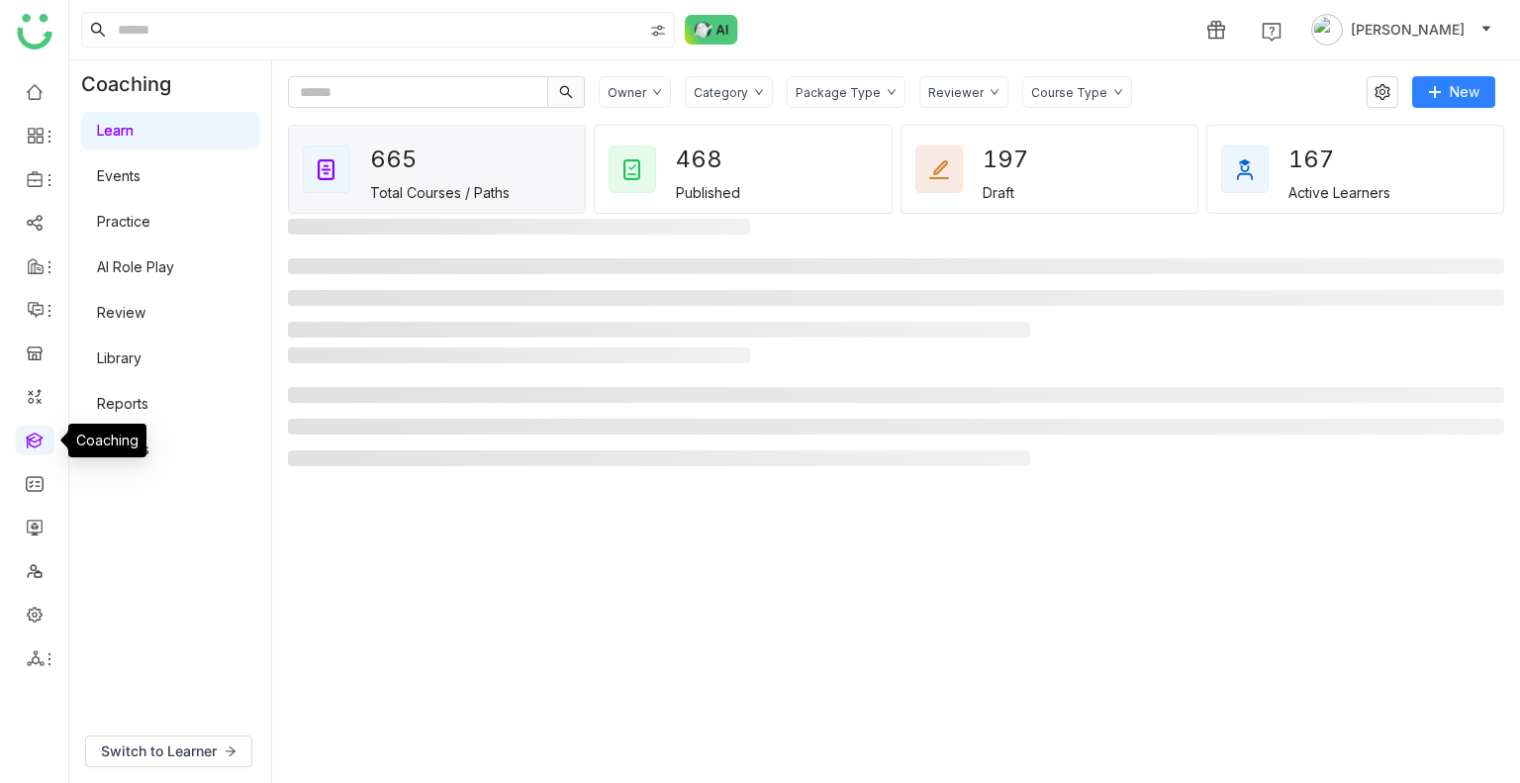
click at [38, 437] on link at bounding box center [35, 438] width 18 height 17
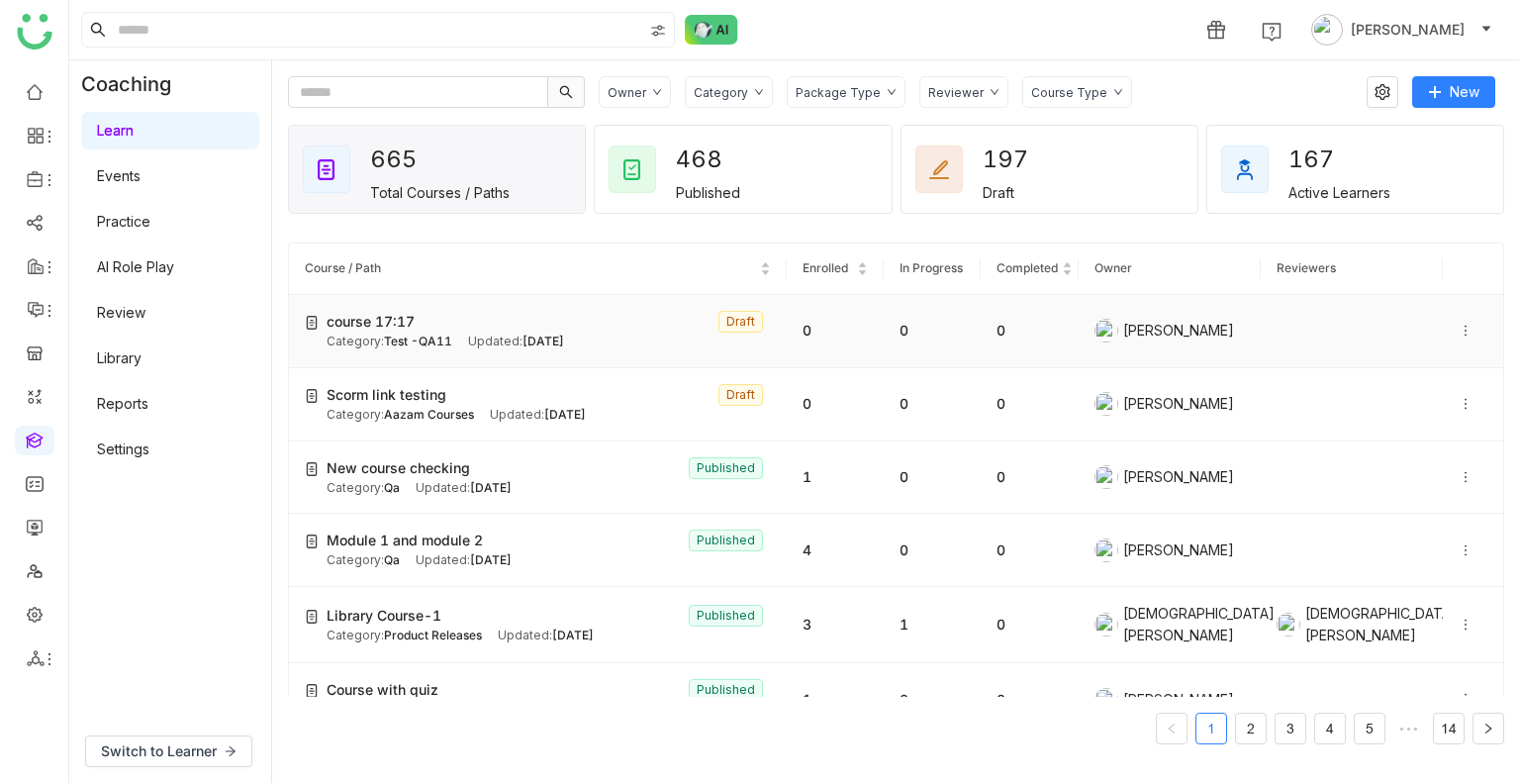
click at [1459, 332] on icon at bounding box center [1466, 331] width 14 height 14
click at [1397, 287] on li "Publish" at bounding box center [1395, 274] width 98 height 38
click at [569, 356] on td "course 17:17 Published Category: Test -QA11 Updated: Aug 29, 2025" at bounding box center [538, 331] width 498 height 73
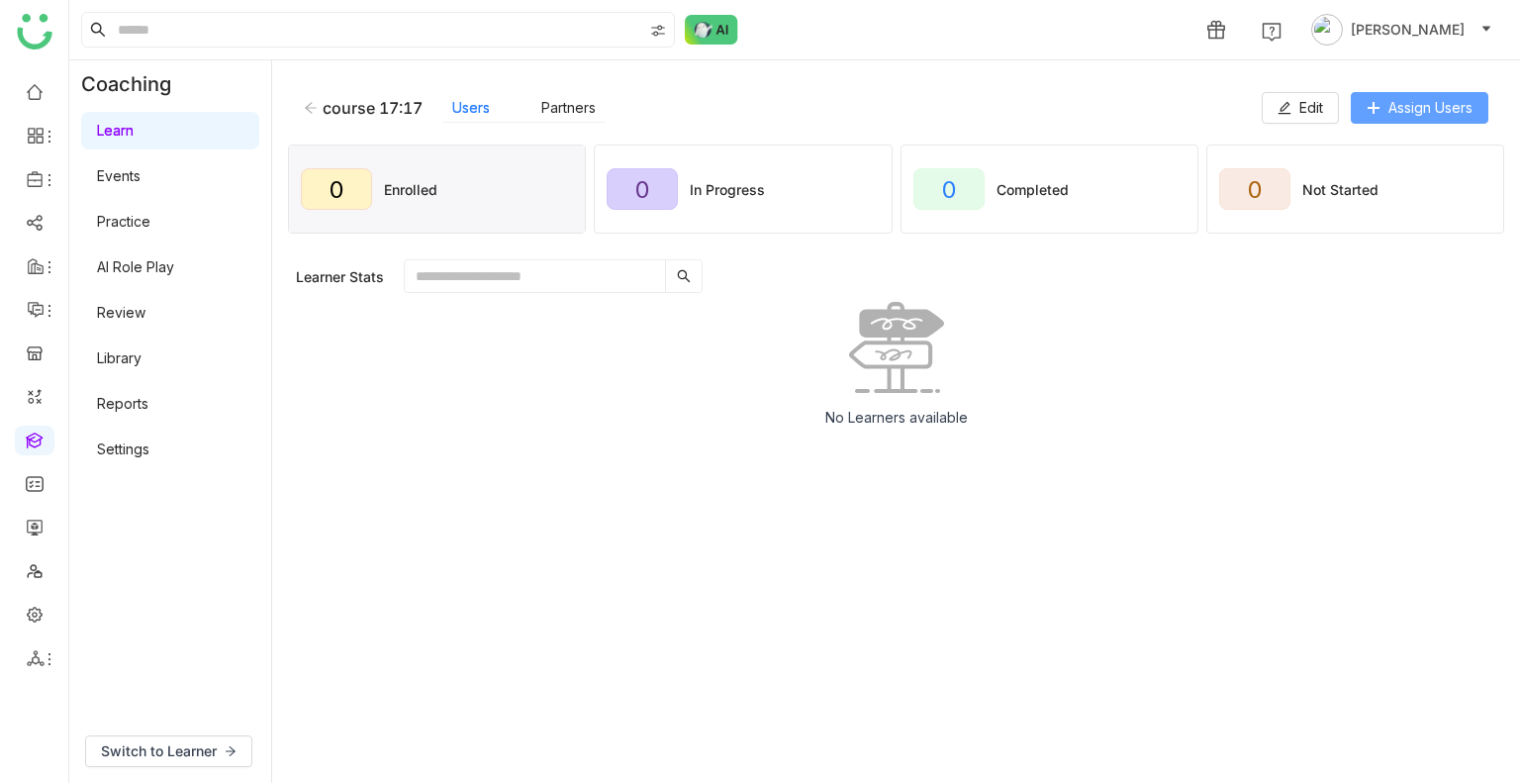
click at [1383, 117] on button "Assign Users" at bounding box center [1420, 108] width 138 height 32
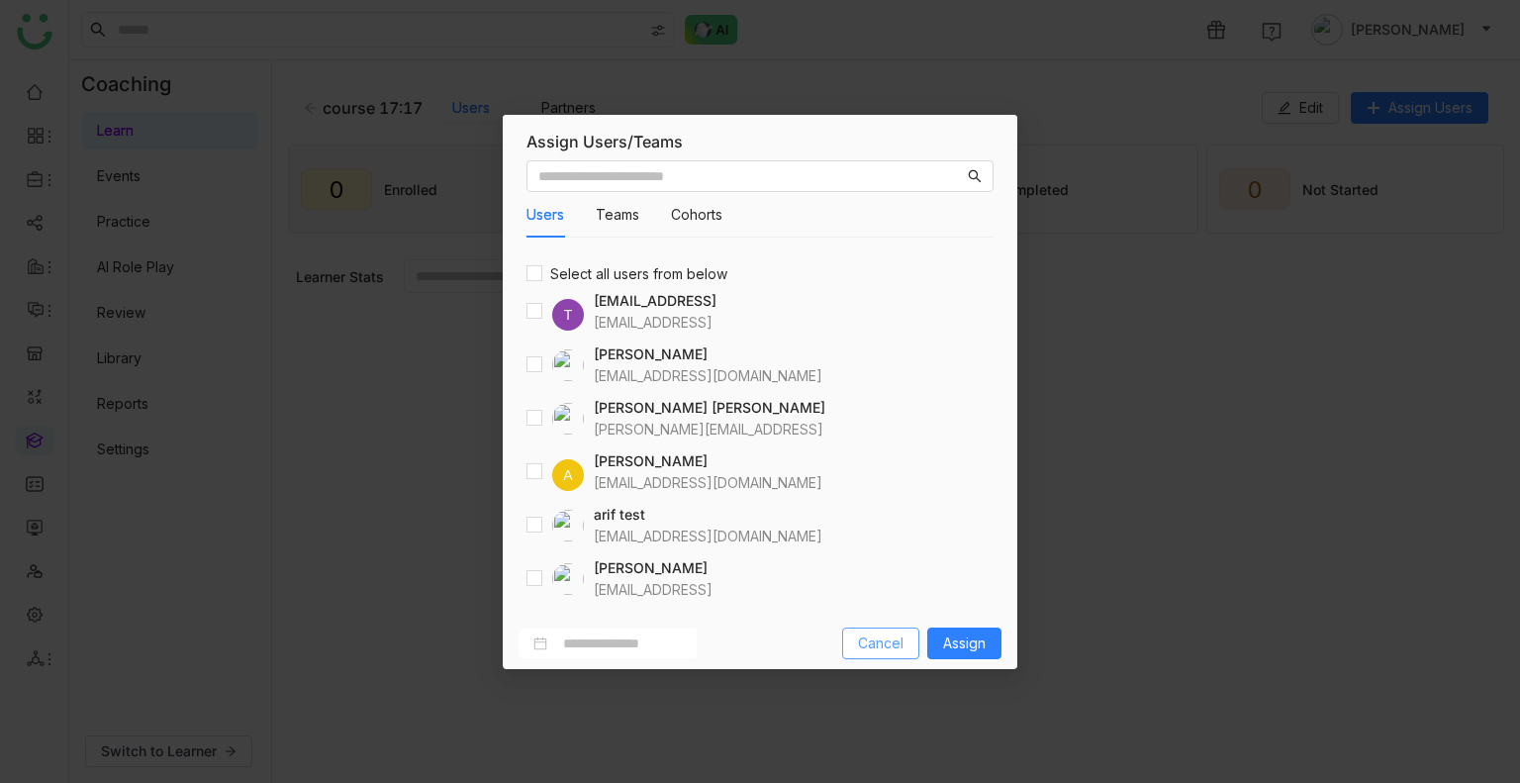
click at [876, 650] on span "Cancel" at bounding box center [881, 643] width 46 height 22
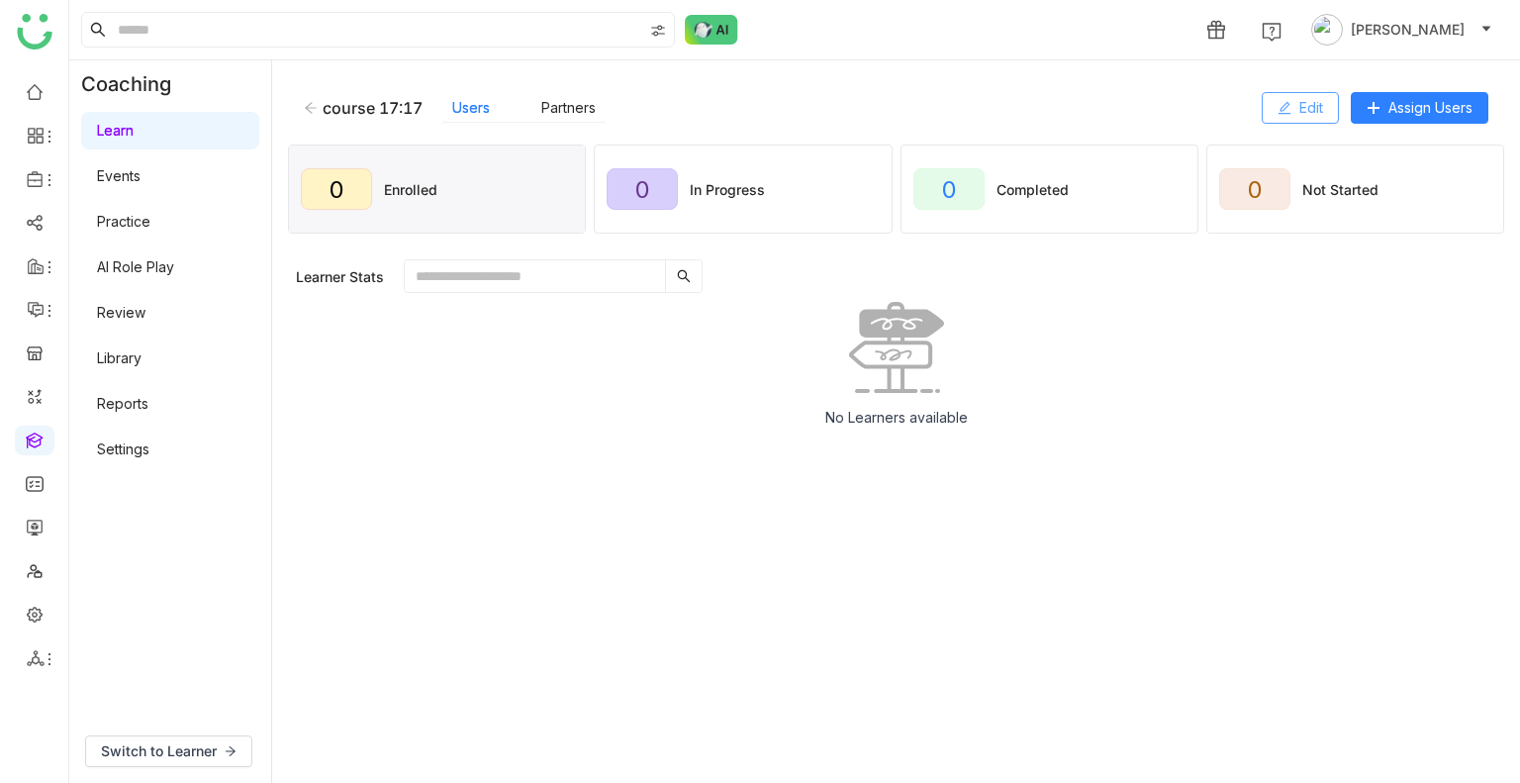
click at [1287, 114] on icon at bounding box center [1284, 108] width 14 height 14
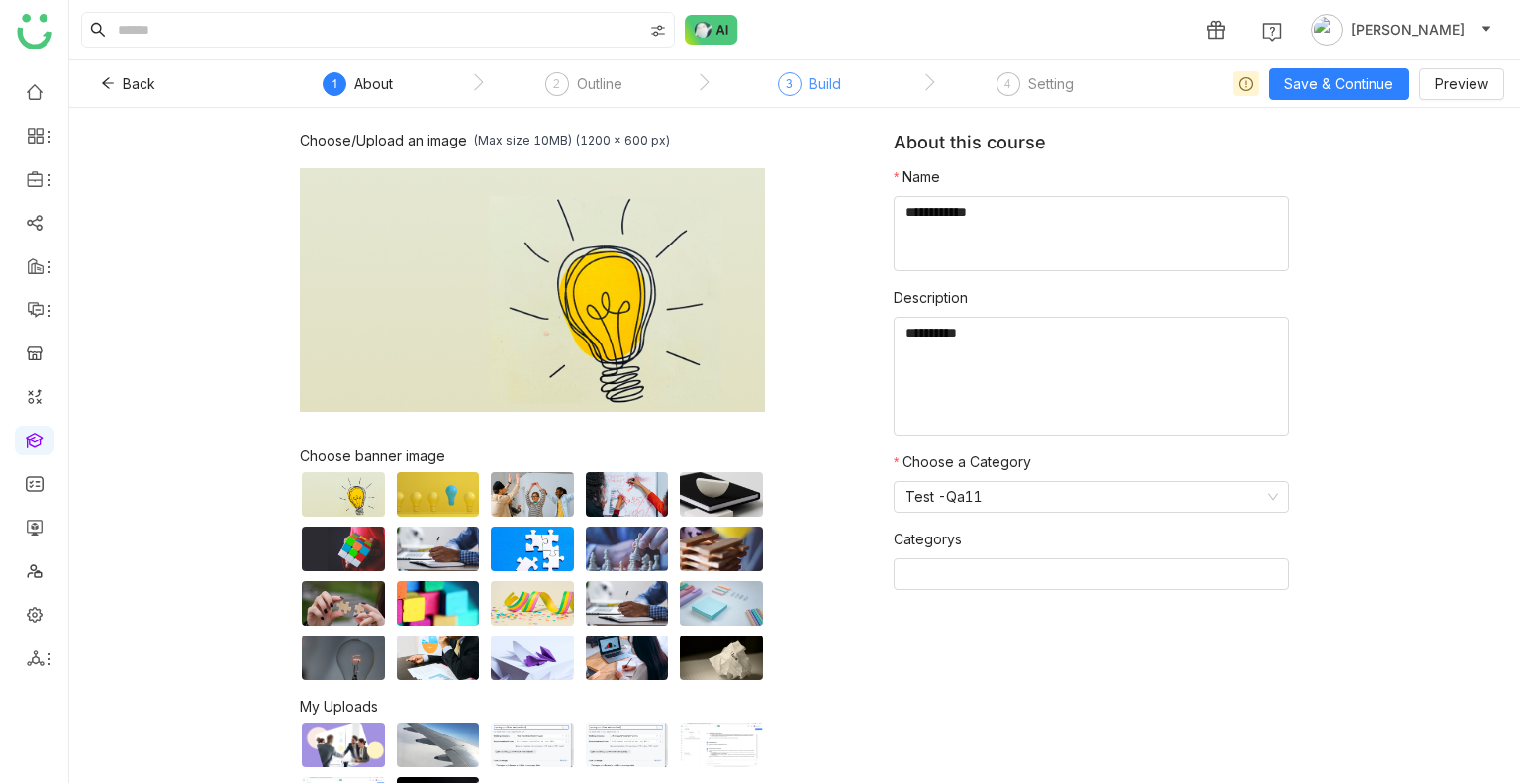
click at [804, 81] on div "3 Build" at bounding box center [809, 90] width 63 height 36
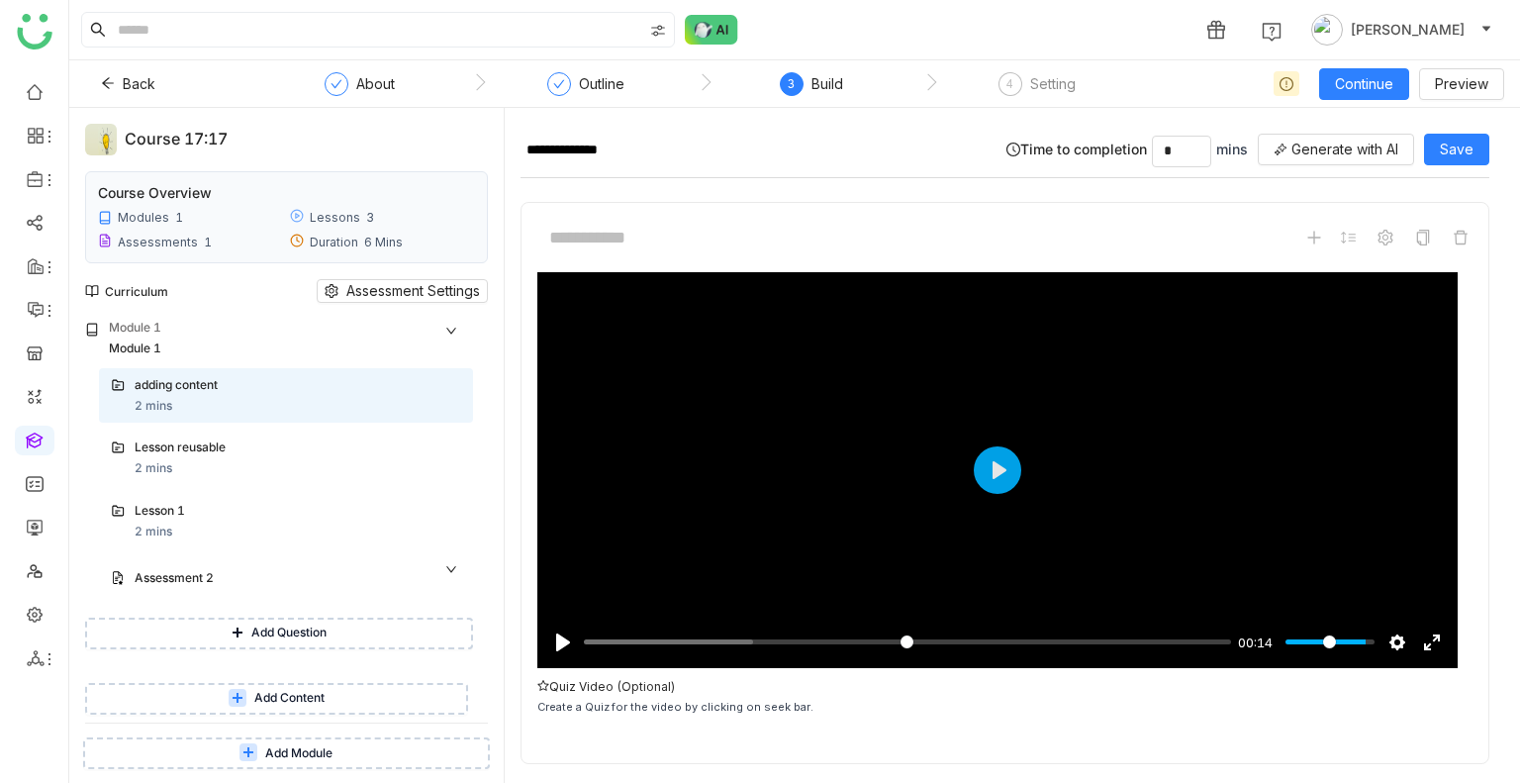
scroll to position [60, 0]
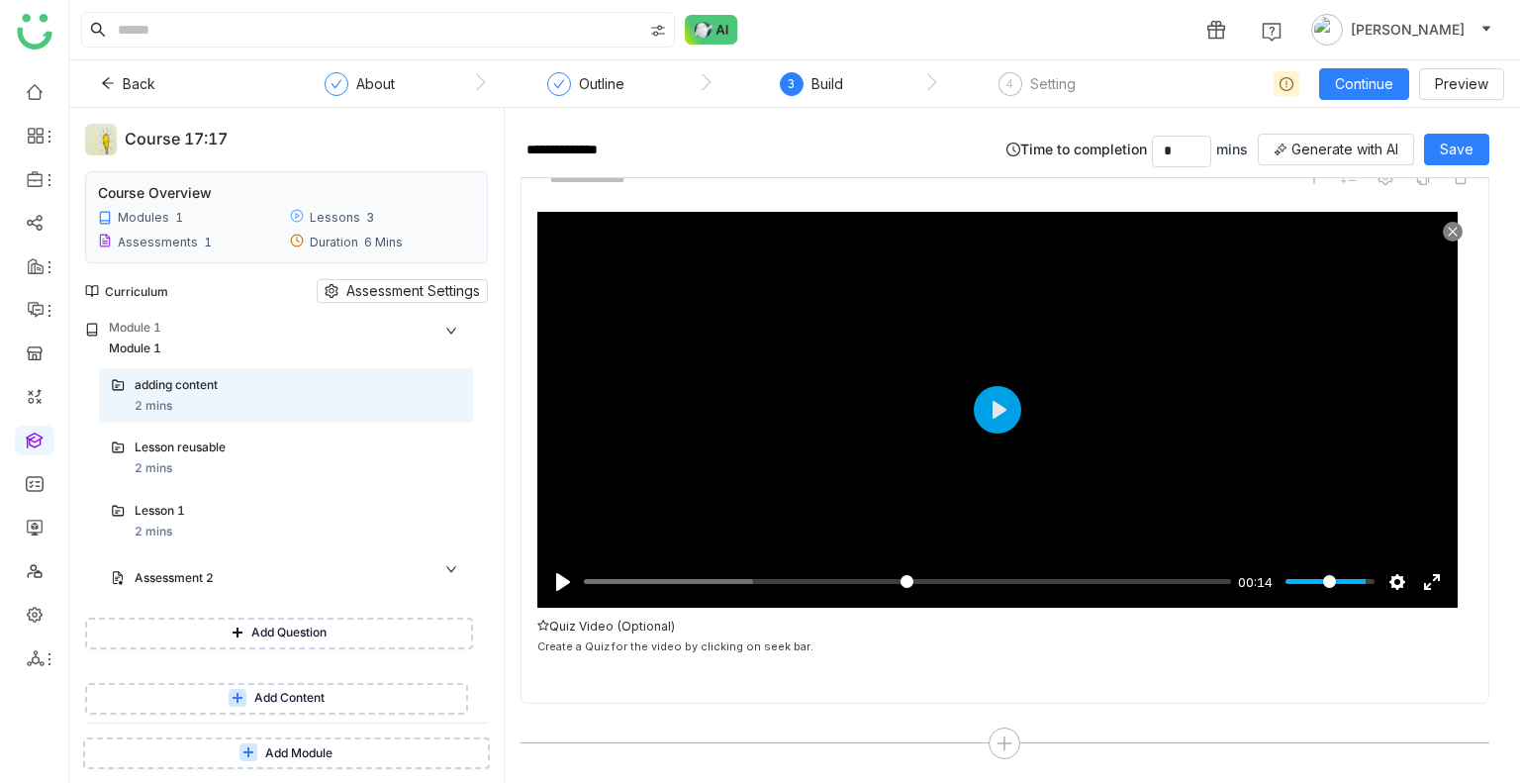
click at [1447, 229] on icon at bounding box center [1453, 232] width 12 height 12
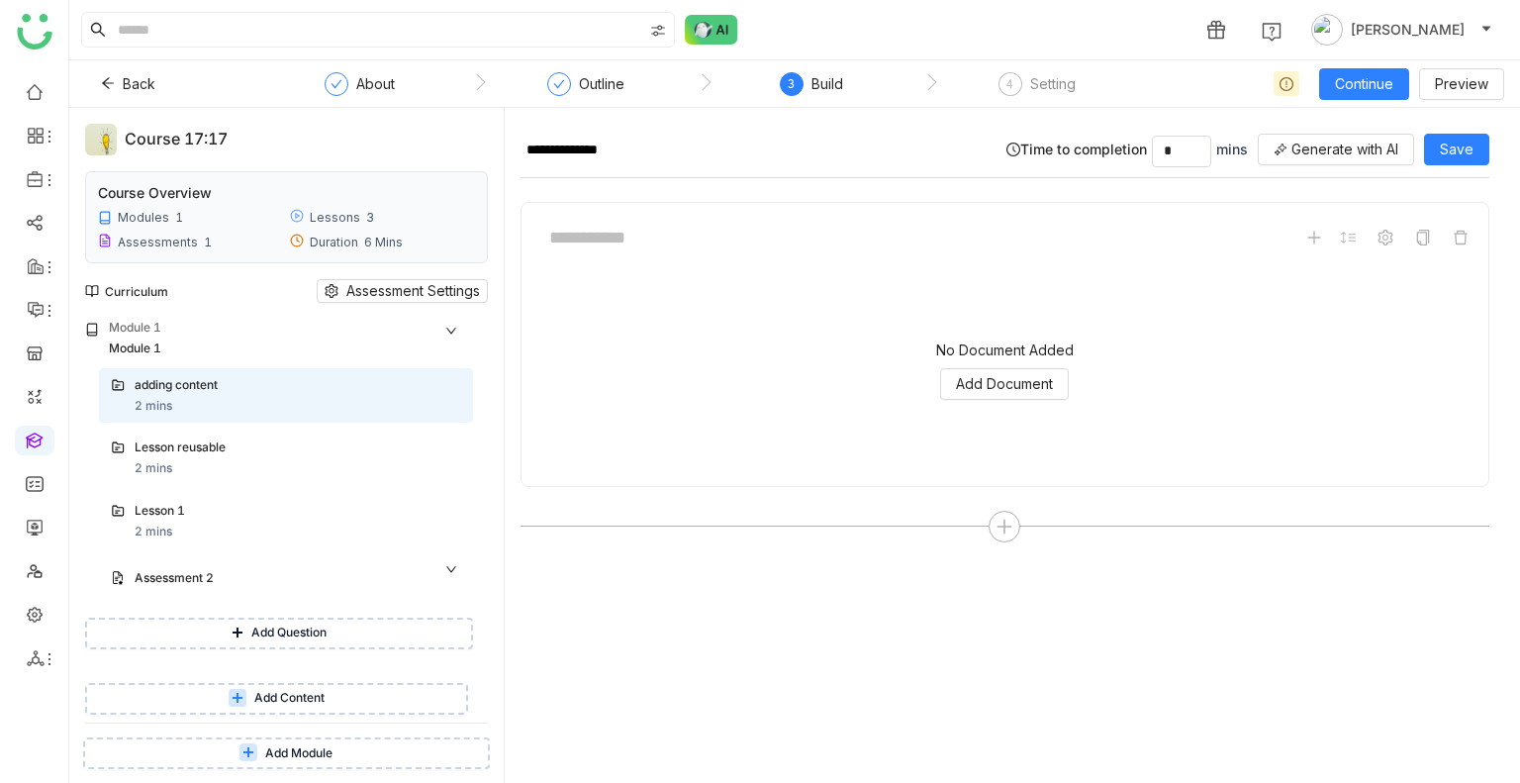
scroll to position [0, 0]
click at [1453, 236] on icon at bounding box center [1461, 238] width 16 height 16
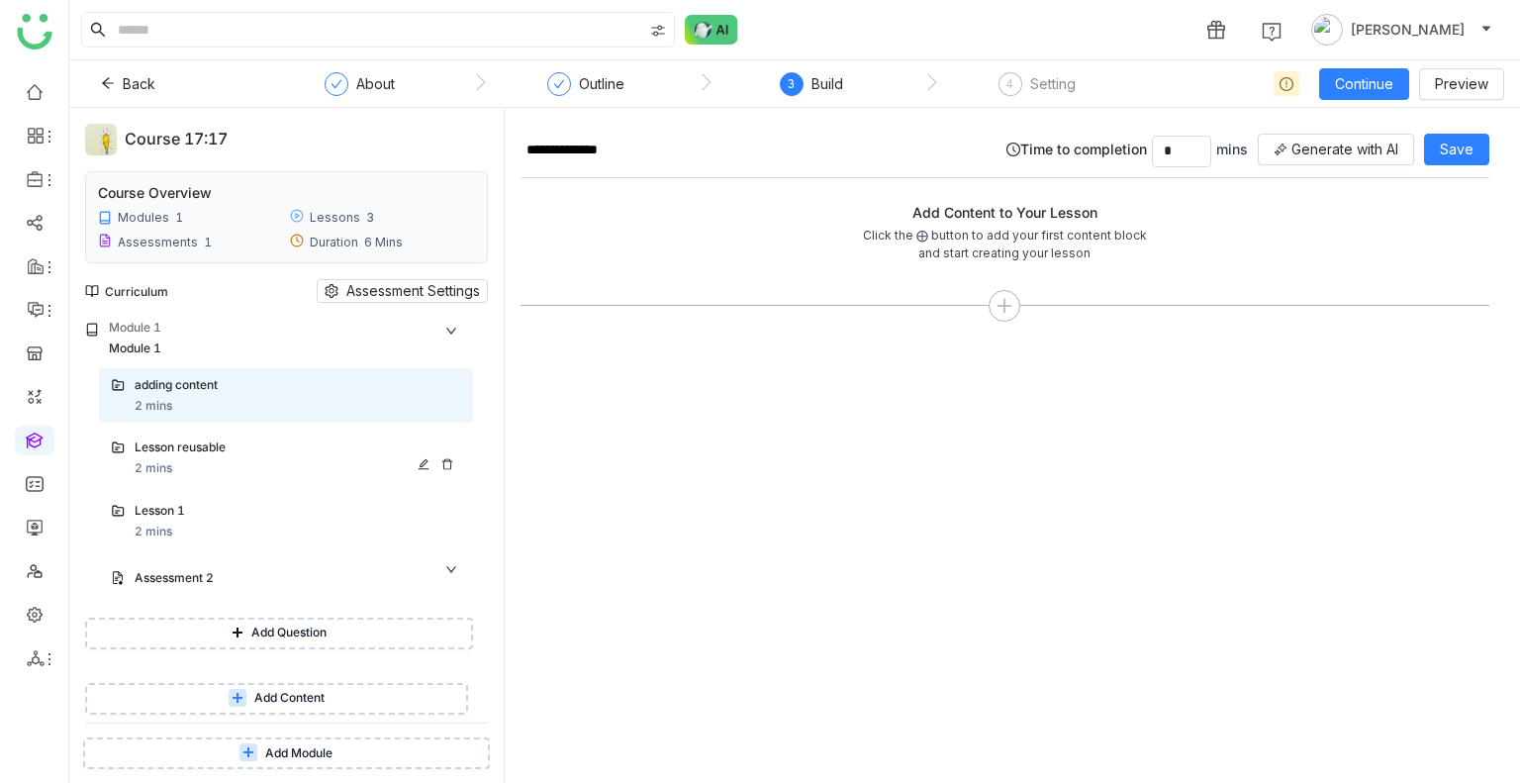
click at [187, 443] on div "Lesson reusable" at bounding box center [278, 447] width 287 height 19
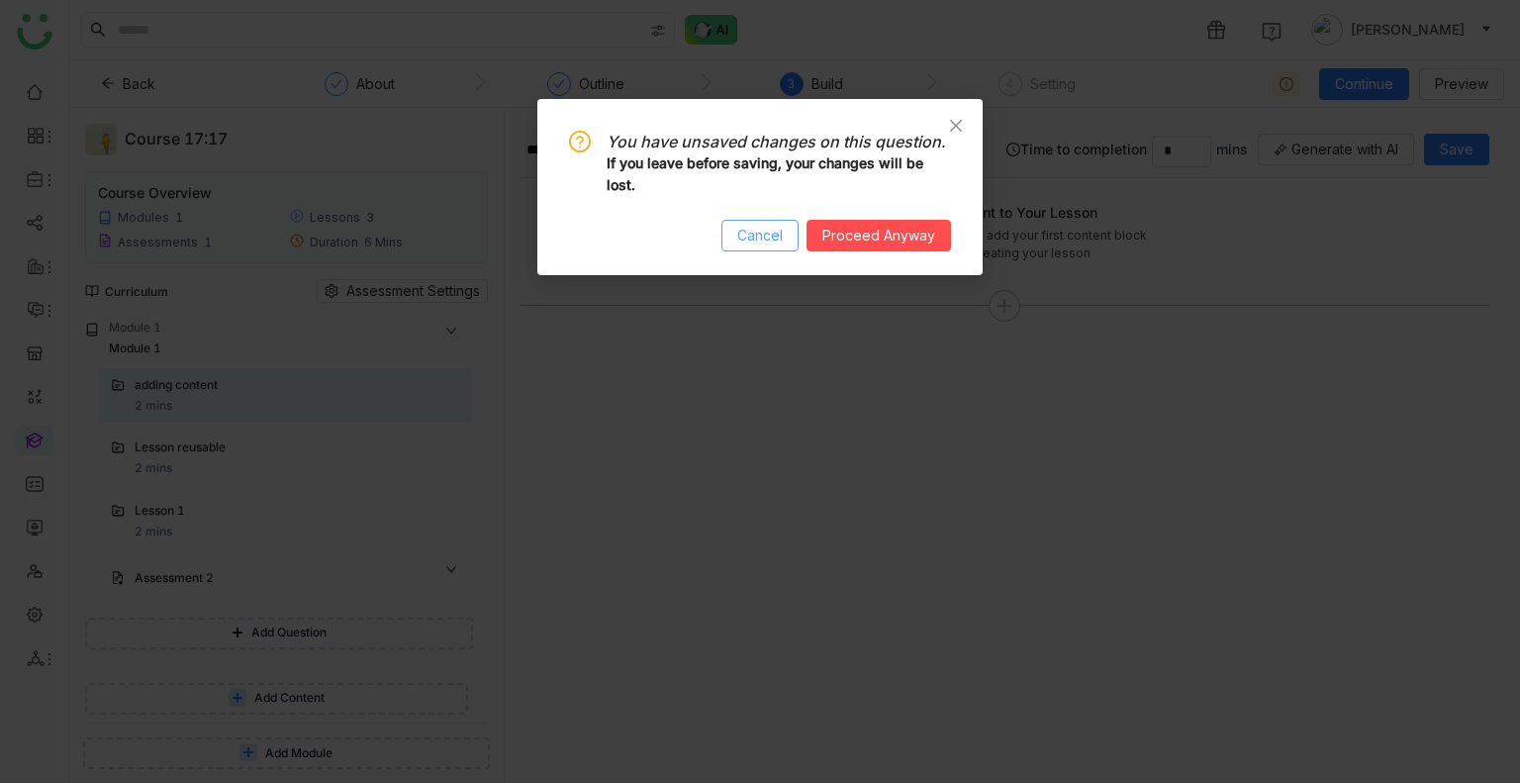
click at [760, 244] on span "Cancel" at bounding box center [760, 236] width 46 height 22
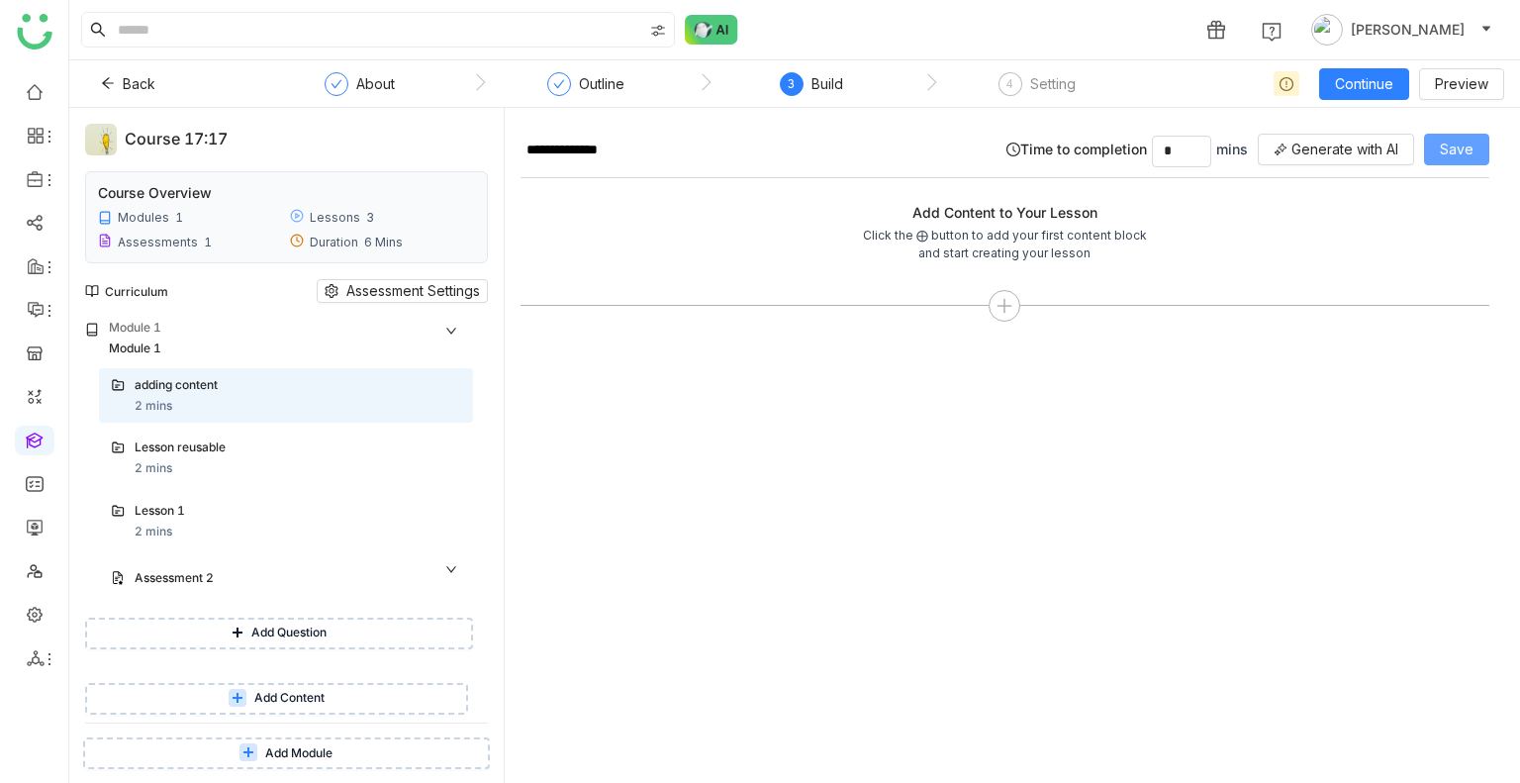
click at [1436, 156] on button "Save" at bounding box center [1456, 150] width 65 height 32
click at [206, 446] on div "Lesson reusable" at bounding box center [278, 447] width 287 height 19
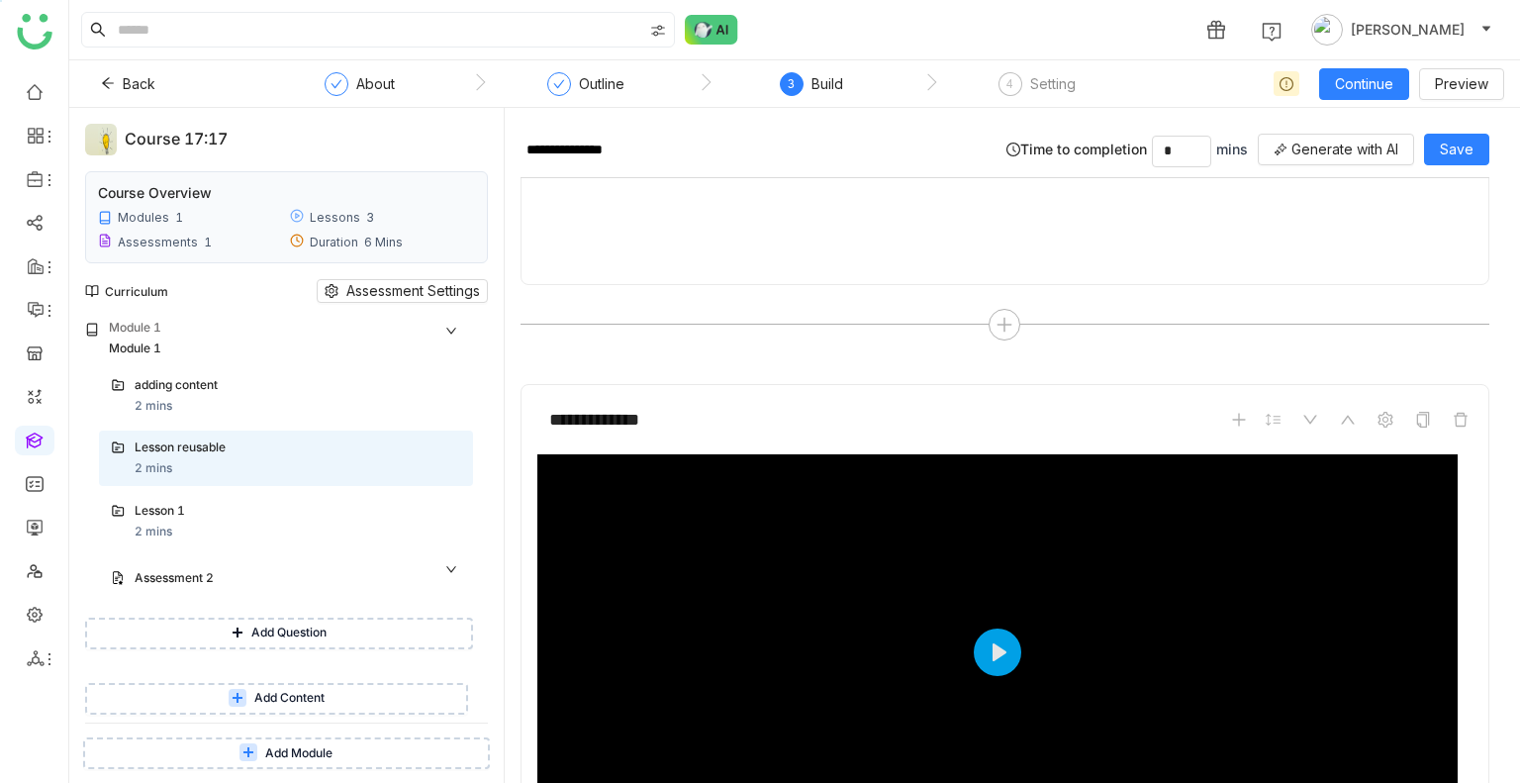
scroll to position [1249, 0]
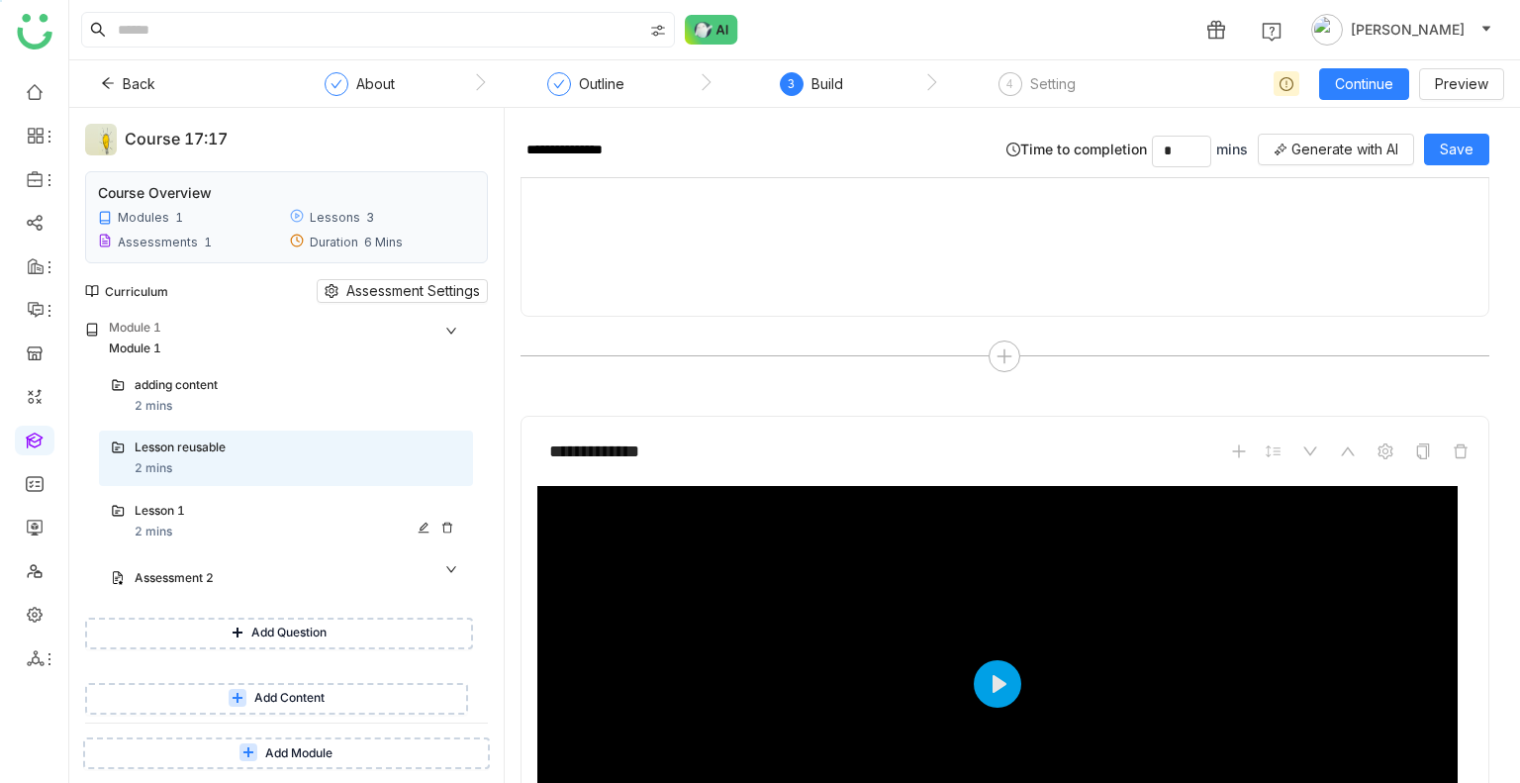
click at [144, 518] on div "Lesson 1" at bounding box center [278, 511] width 287 height 19
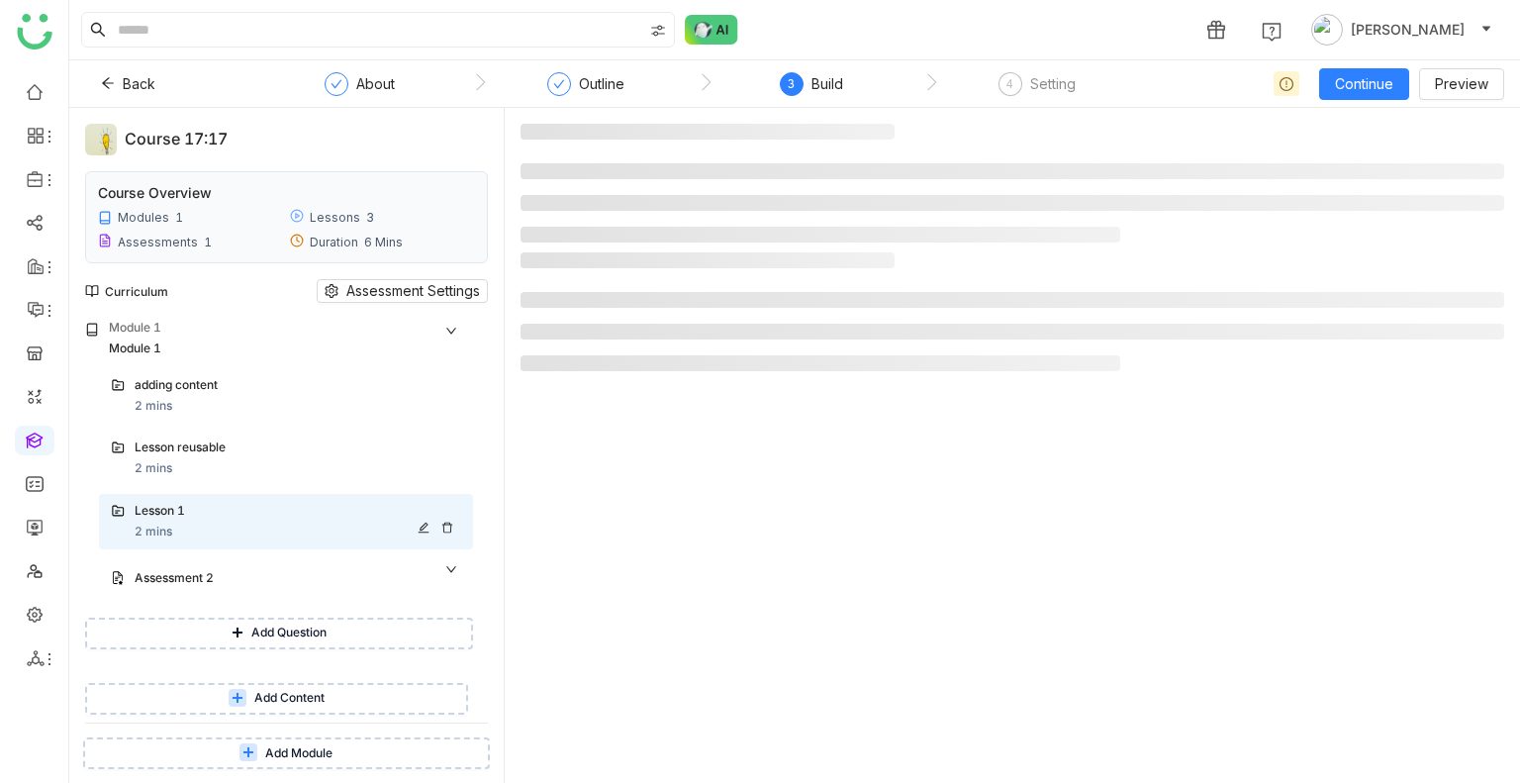
click at [144, 518] on div "Lesson 1" at bounding box center [278, 511] width 287 height 19
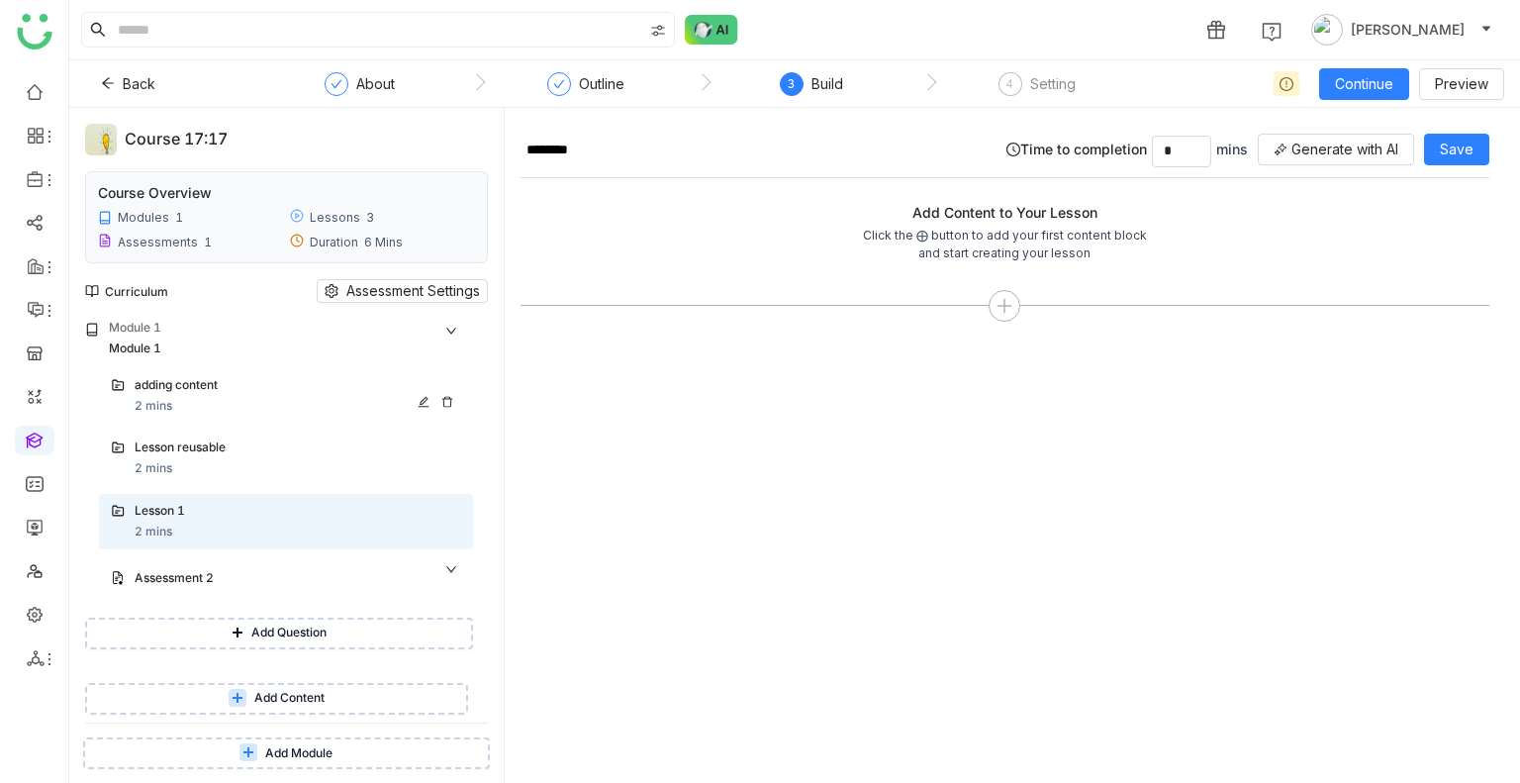
click at [448, 396] on icon at bounding box center [447, 402] width 12 height 12
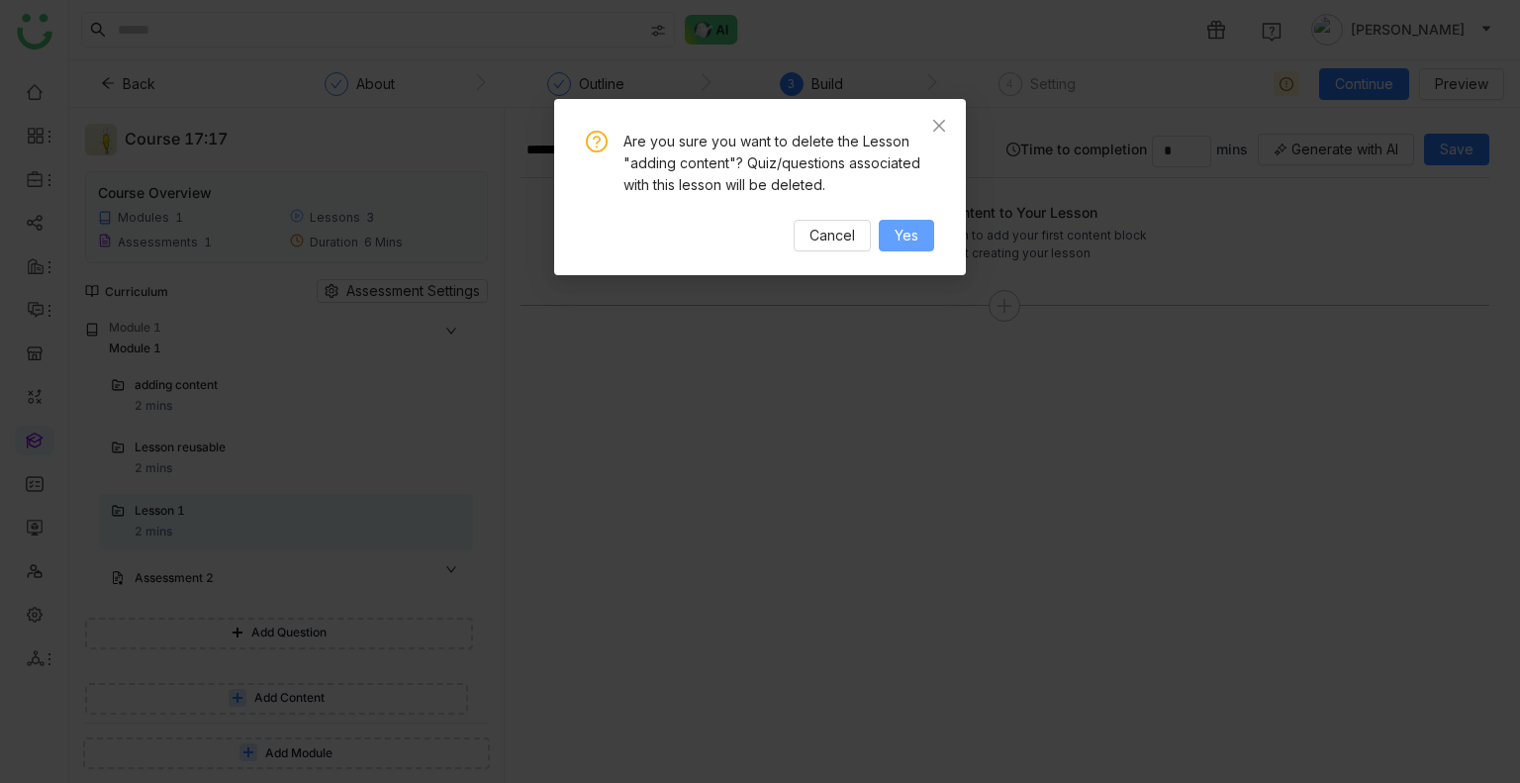
click at [904, 228] on span "Yes" at bounding box center [907, 236] width 24 height 22
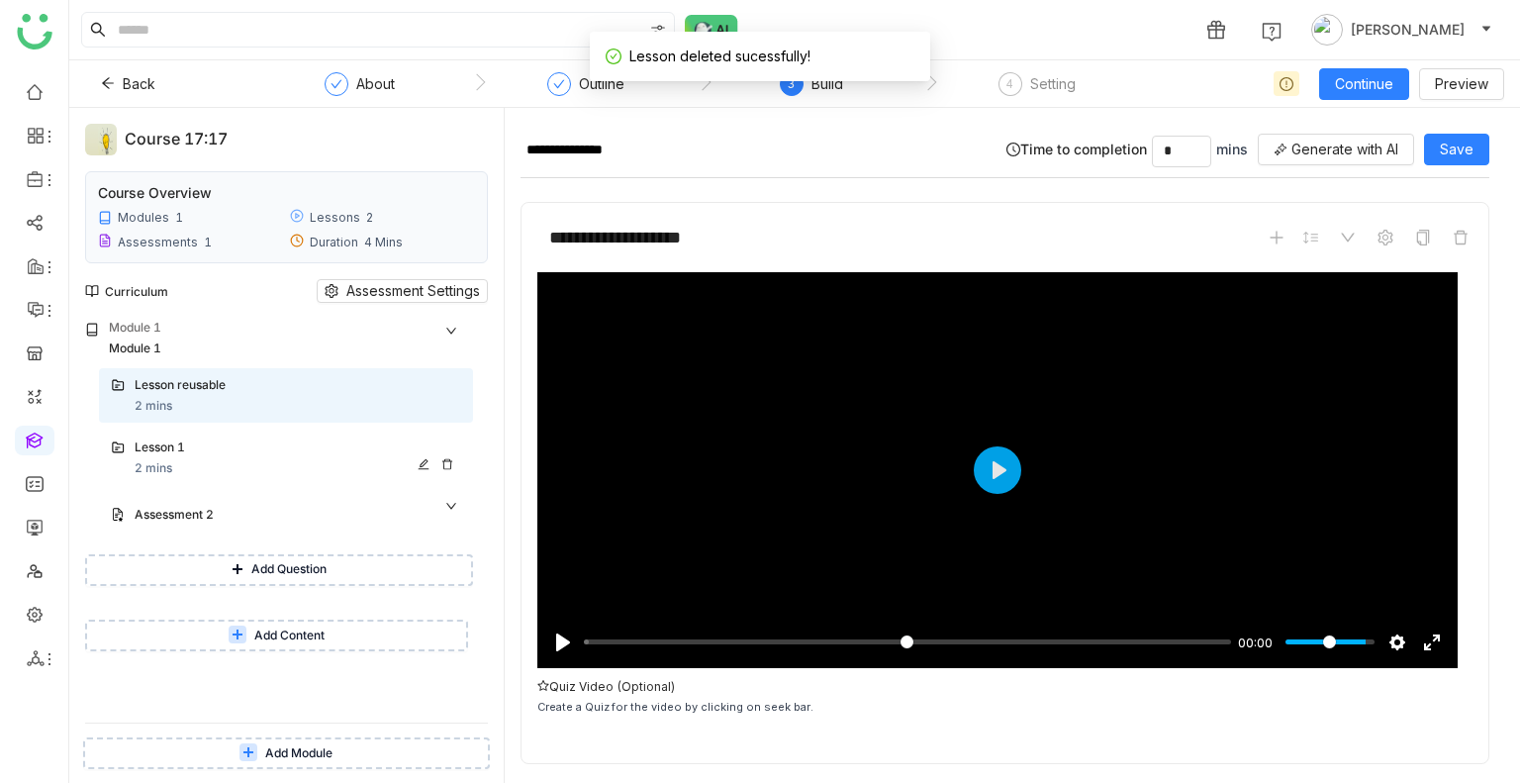
click at [174, 458] on div "Lesson 1" at bounding box center [298, 448] width 327 height 21
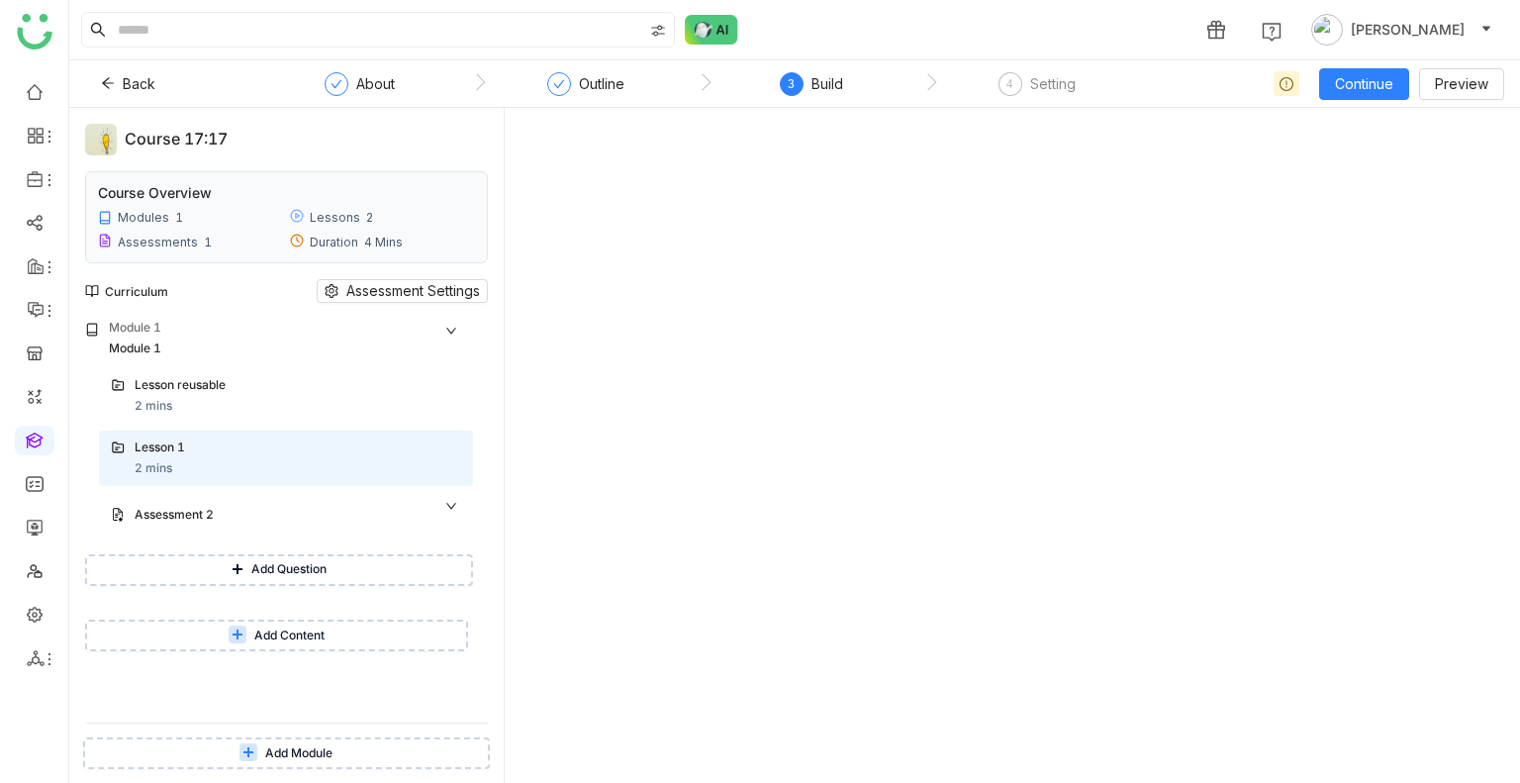
click at [293, 631] on span "Add Content" at bounding box center [289, 635] width 70 height 19
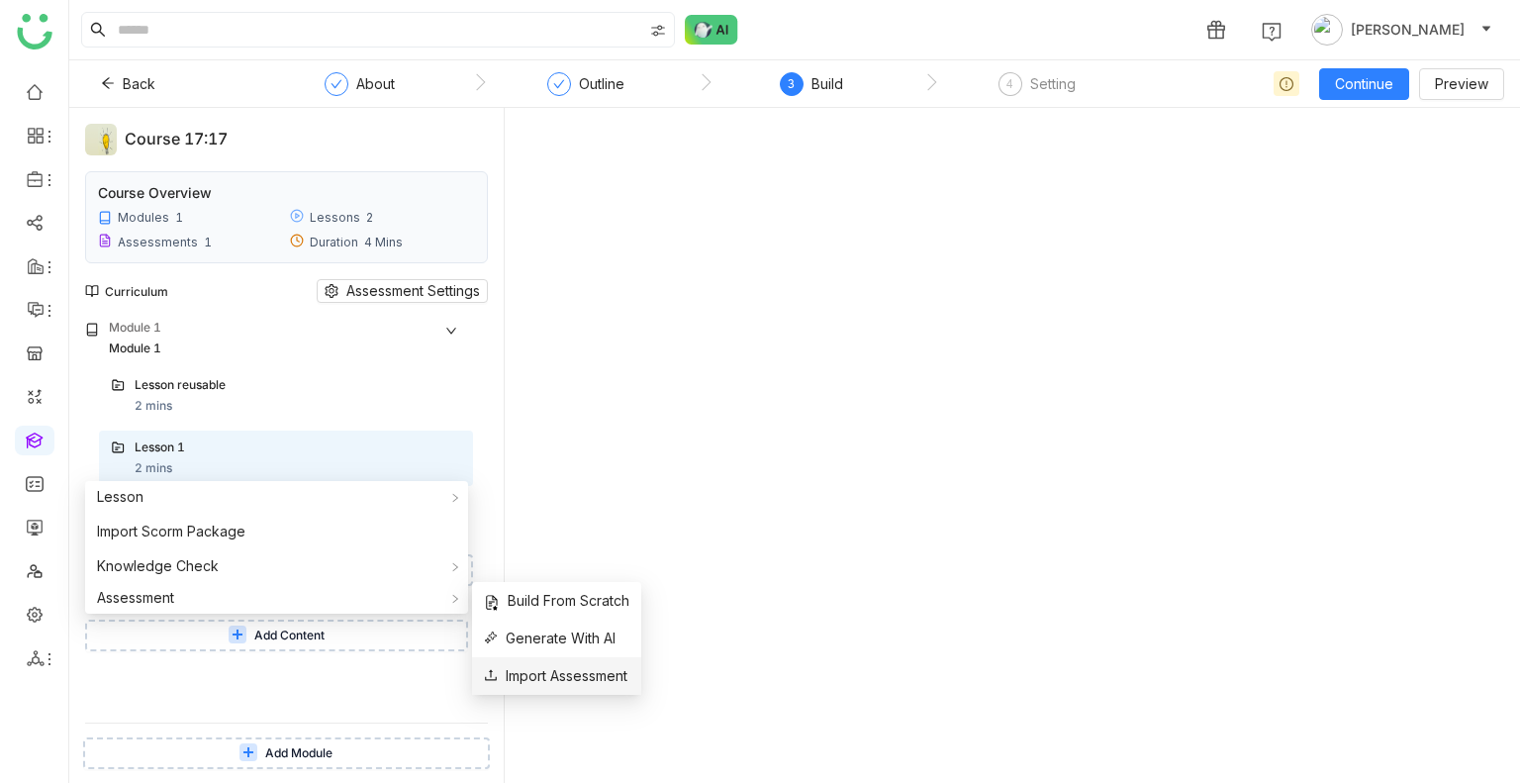
click at [559, 676] on span "Import Assessment" at bounding box center [555, 676] width 143 height 22
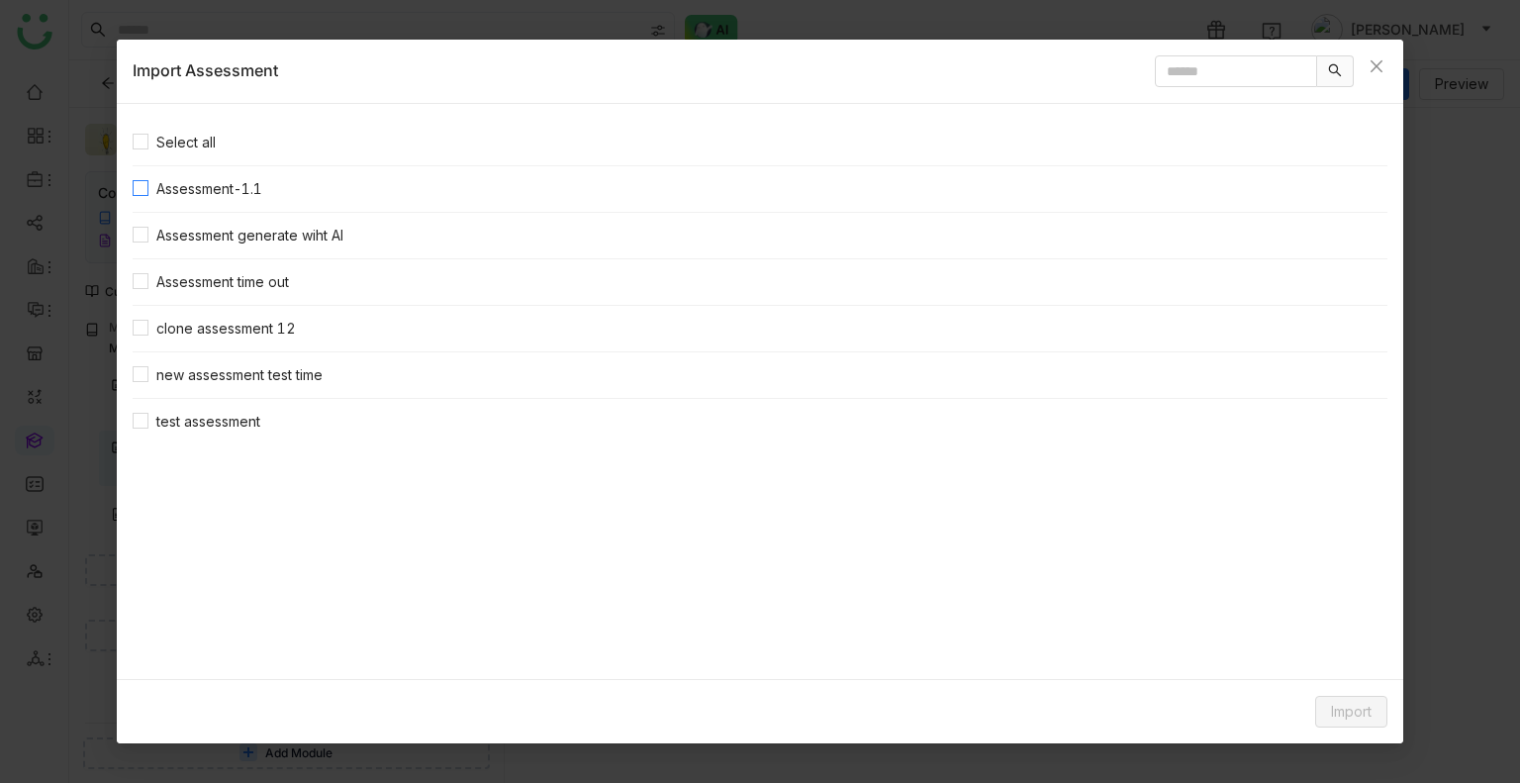
click at [193, 185] on span "Assessment-1.1" at bounding box center [209, 189] width 122 height 22
click at [202, 227] on span "Assessment generate wiht AI" at bounding box center [249, 236] width 203 height 22
click at [274, 284] on span "Assessment time out" at bounding box center [222, 282] width 148 height 22
click at [1338, 703] on span "Import" at bounding box center [1351, 712] width 41 height 22
click at [1304, 667] on span "Link Content" at bounding box center [1314, 671] width 97 height 22
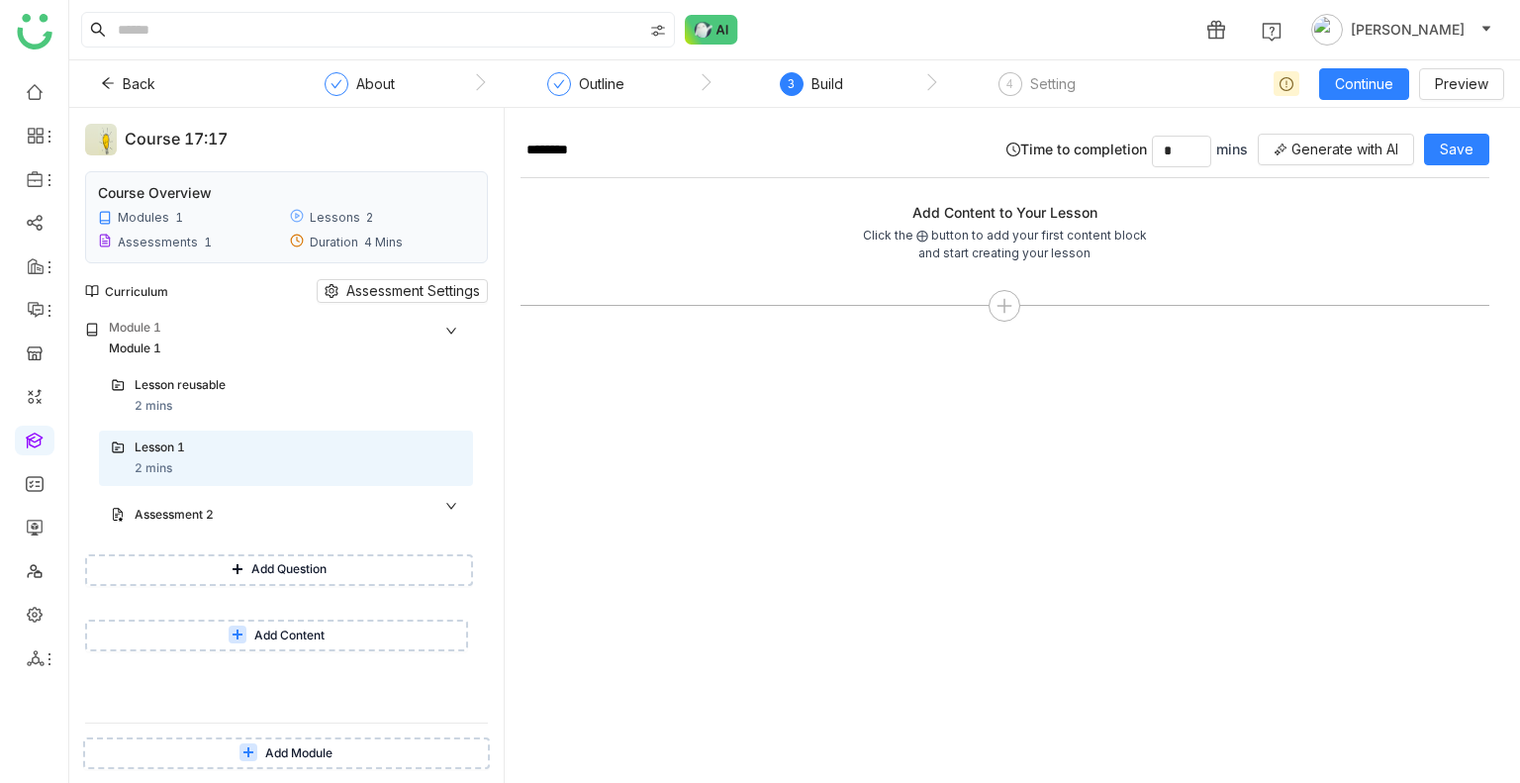
click at [287, 563] on span "Add Question" at bounding box center [288, 569] width 75 height 19
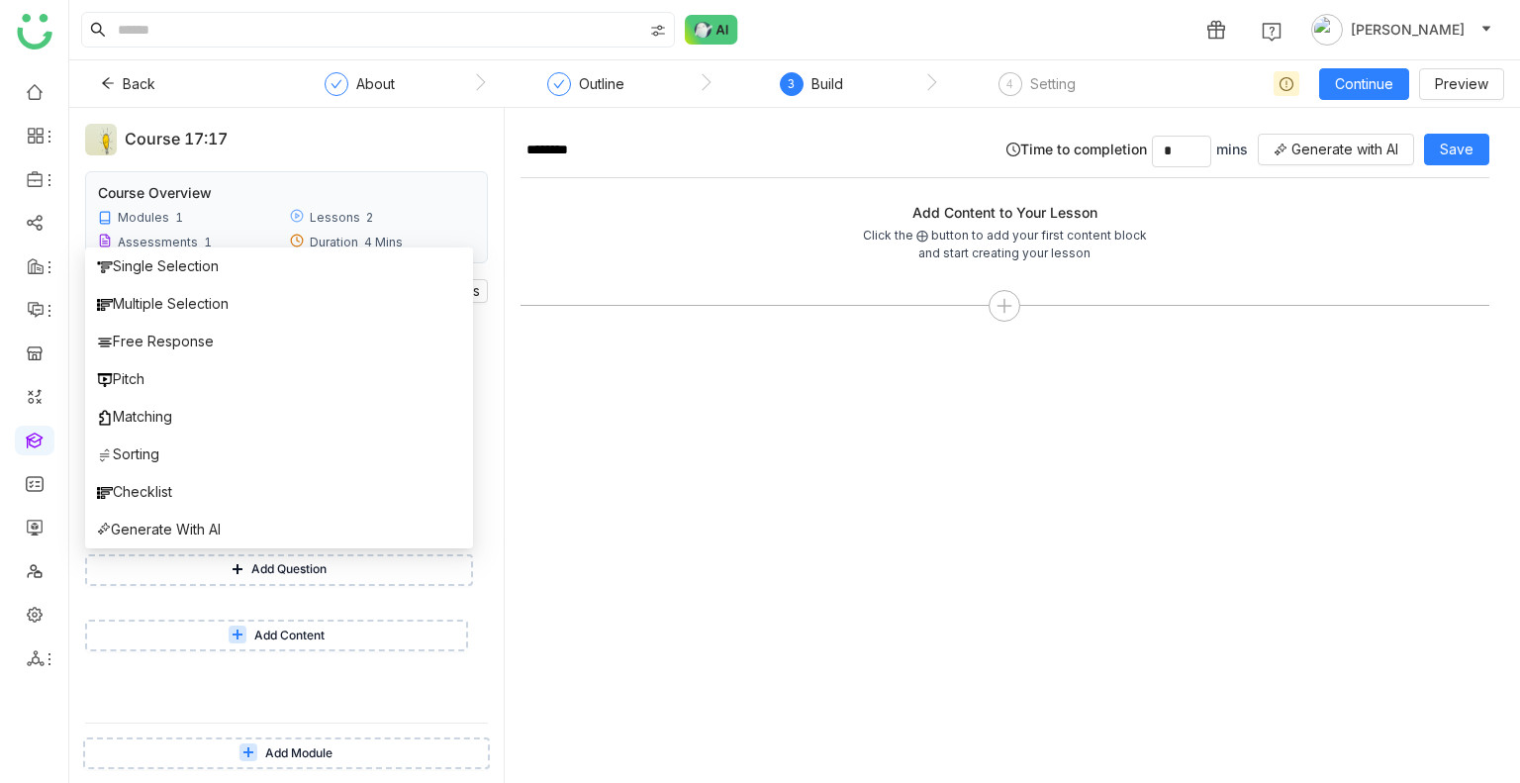
click at [289, 640] on span "Add Content" at bounding box center [289, 635] width 70 height 19
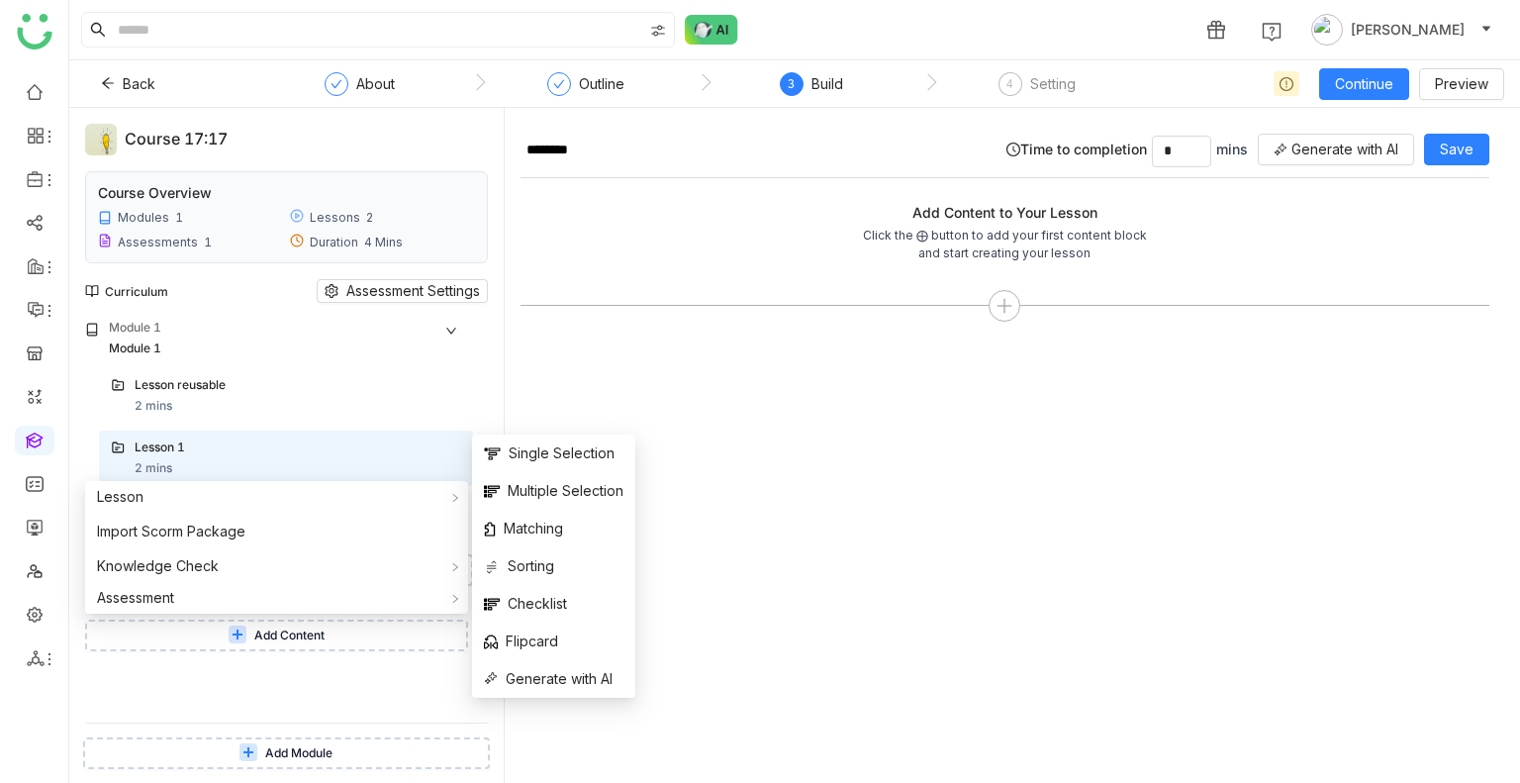
click at [687, 531] on div "******** Time to completion * mins Generate with AI Save Add Content to Your Le…" at bounding box center [1004, 453] width 969 height 659
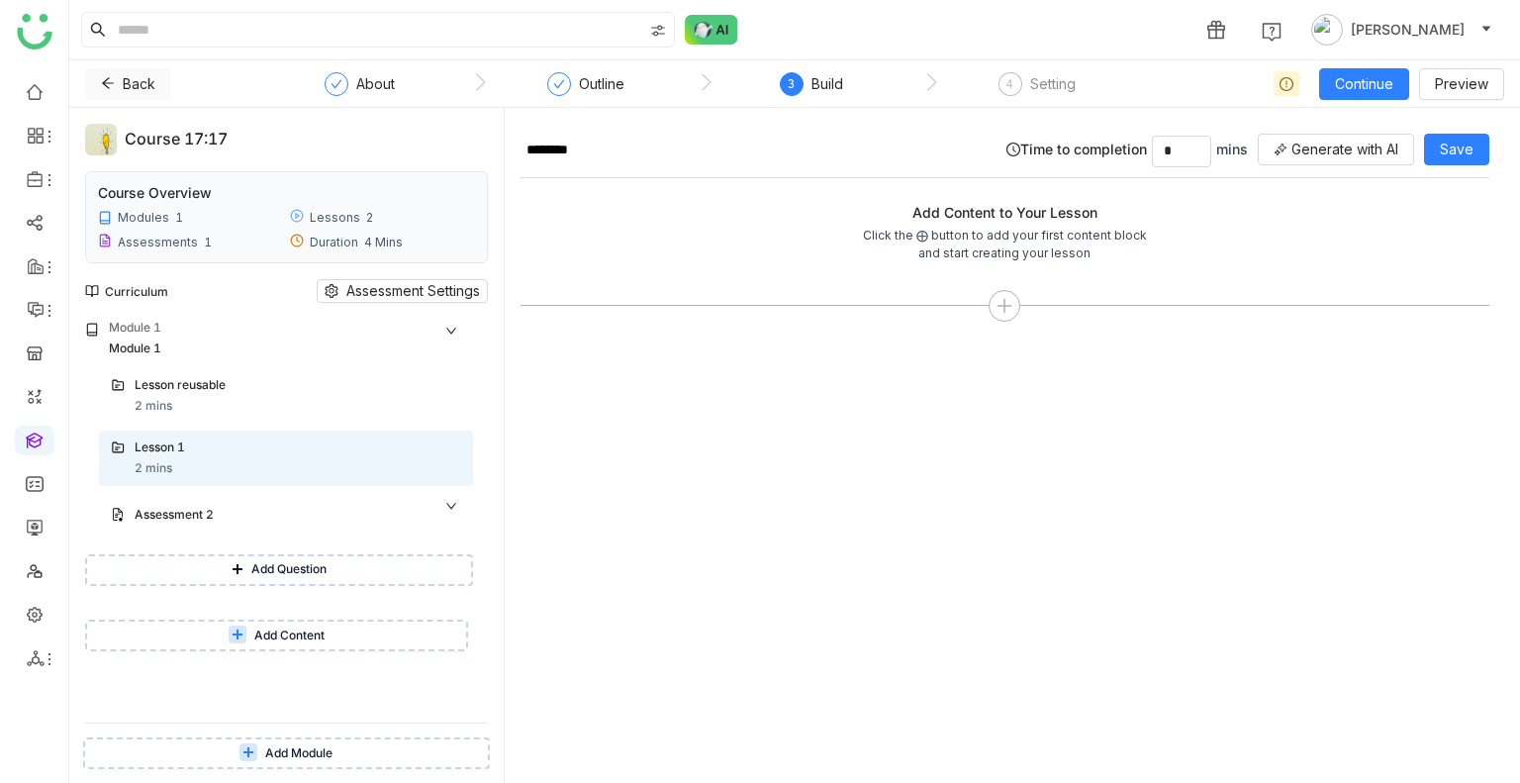
click at [101, 78] on icon at bounding box center [108, 83] width 14 height 14
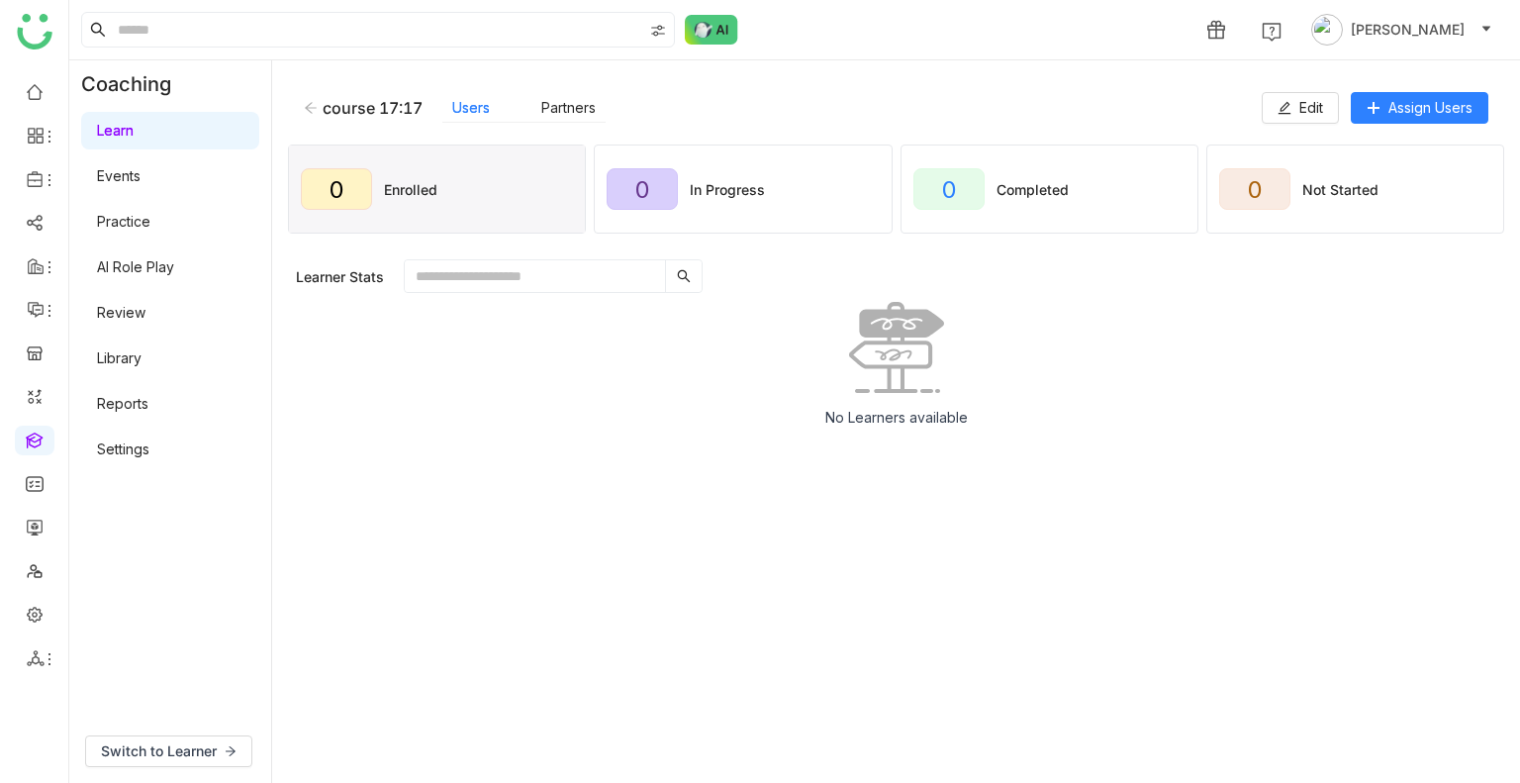
click at [309, 103] on icon at bounding box center [311, 108] width 14 height 14
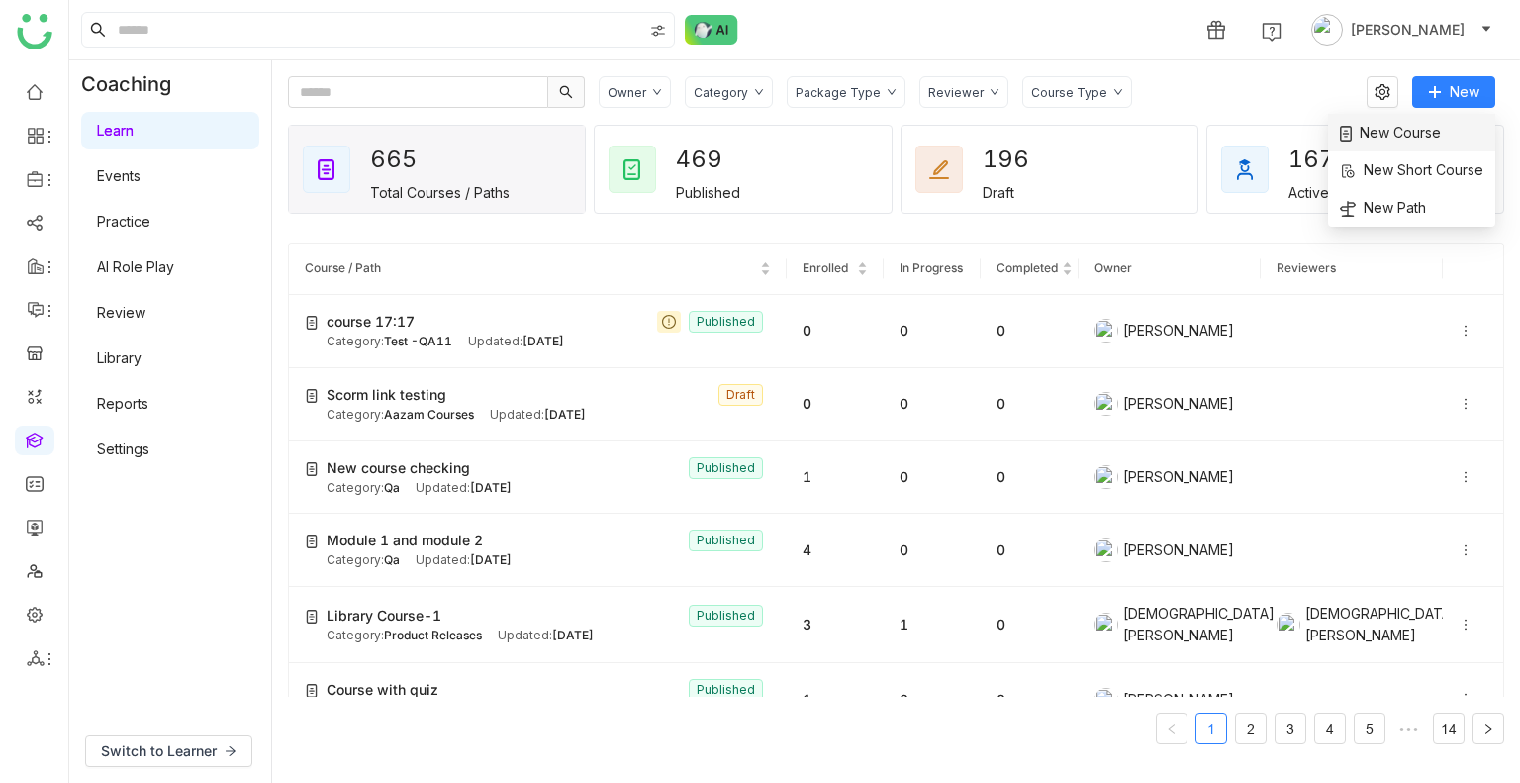
click at [1415, 126] on span "New Course" at bounding box center [1390, 133] width 101 height 22
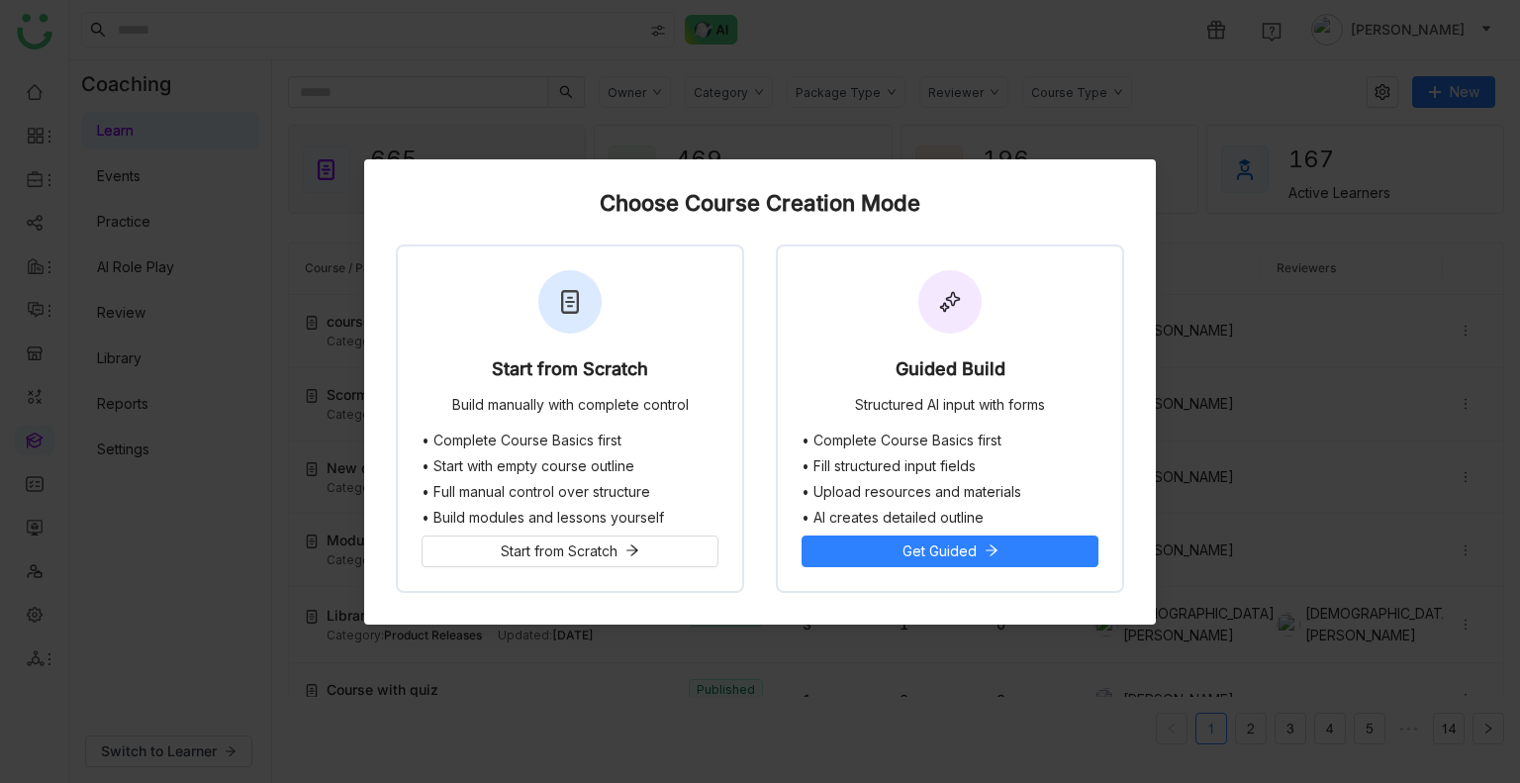
click at [747, 379] on div "Start from Scratch Build manually with complete control • Complete Course Basic…" at bounding box center [760, 418] width 728 height 348
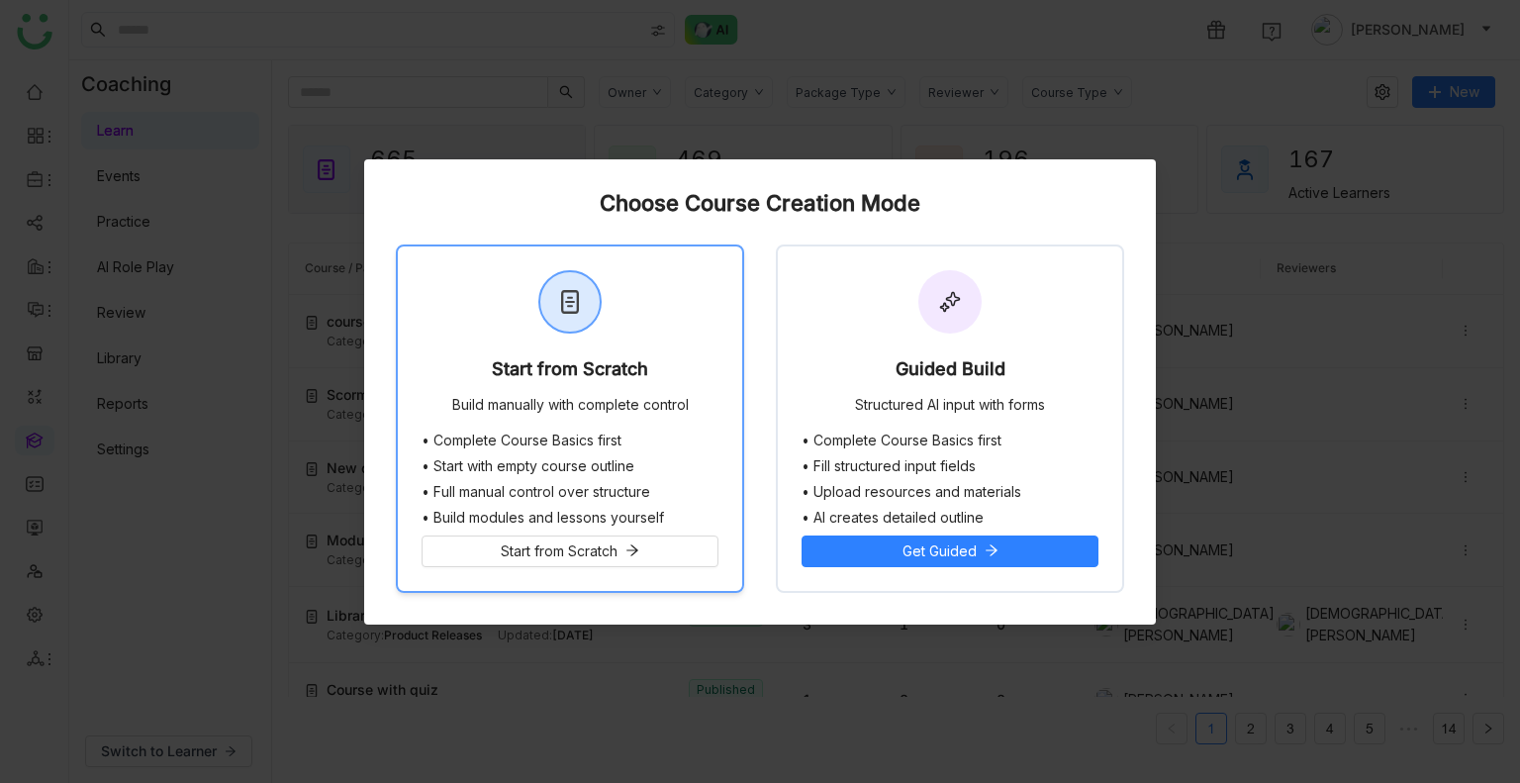
click at [618, 383] on div "Start from Scratch" at bounding box center [570, 373] width 156 height 28
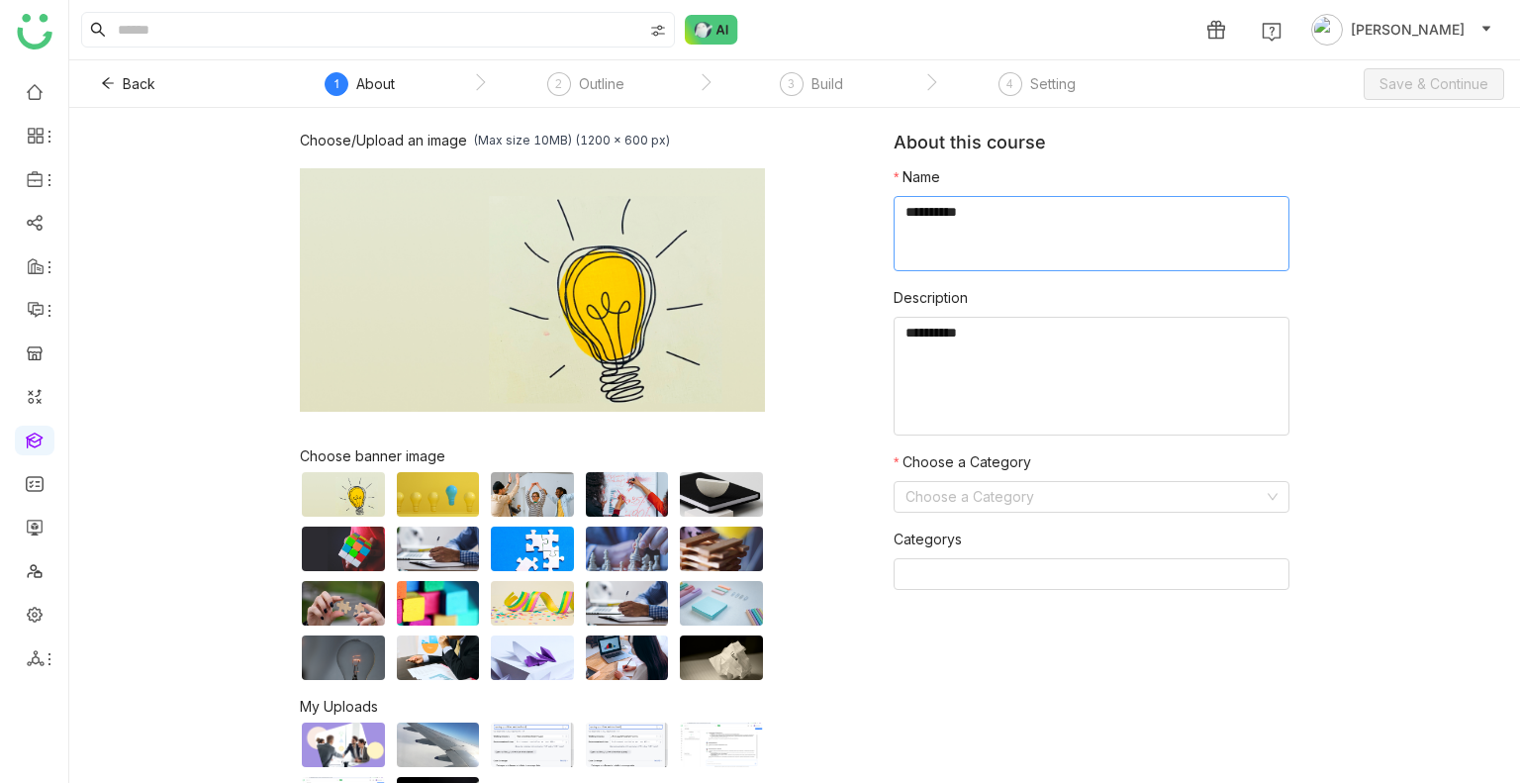
click at [999, 234] on textarea at bounding box center [1092, 233] width 396 height 75
type textarea "**********"
click at [926, 481] on nz-select-top-control "Choose a Category" at bounding box center [1092, 497] width 396 height 32
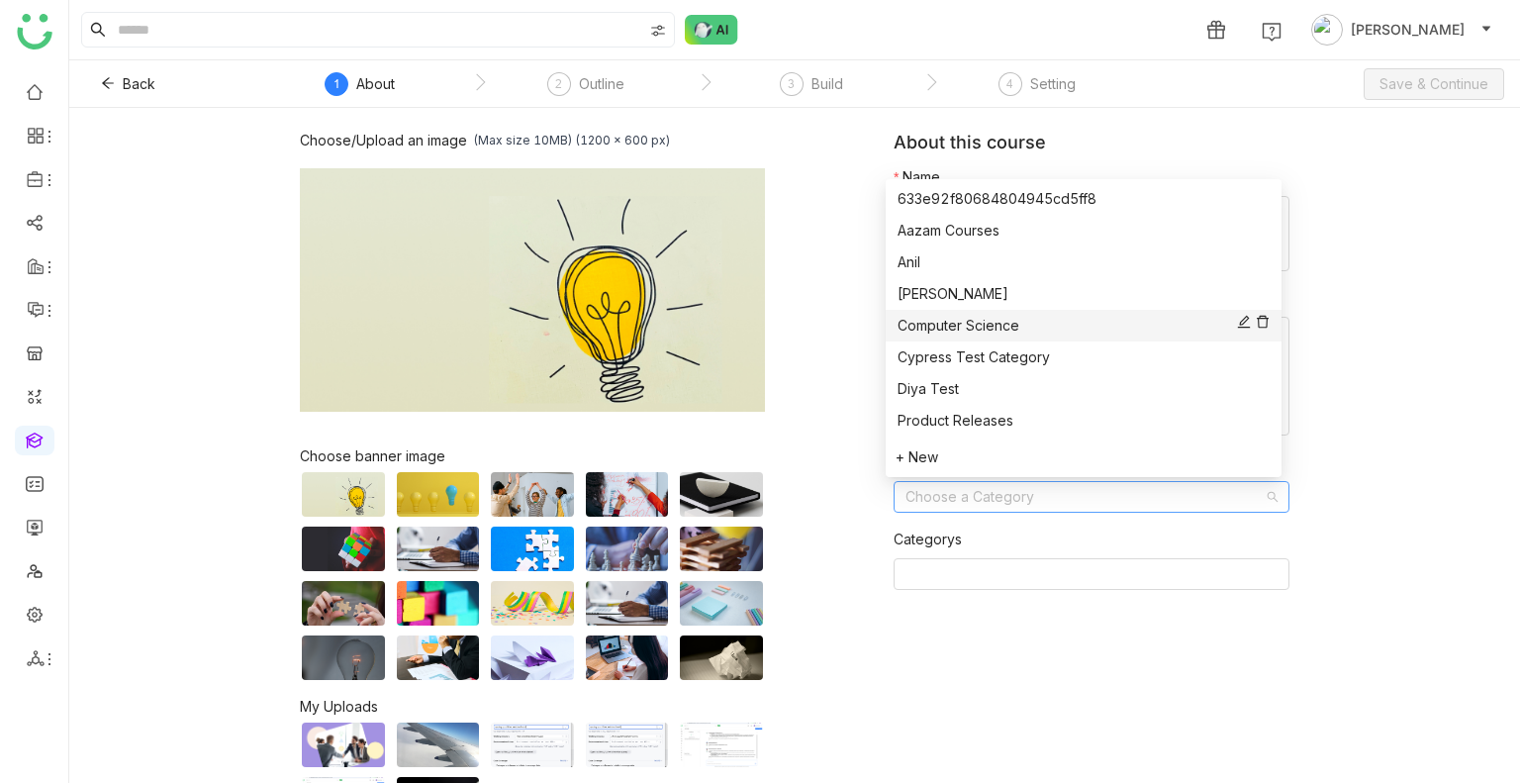
click at [941, 330] on div "Computer Science" at bounding box center [1083, 326] width 372 height 22
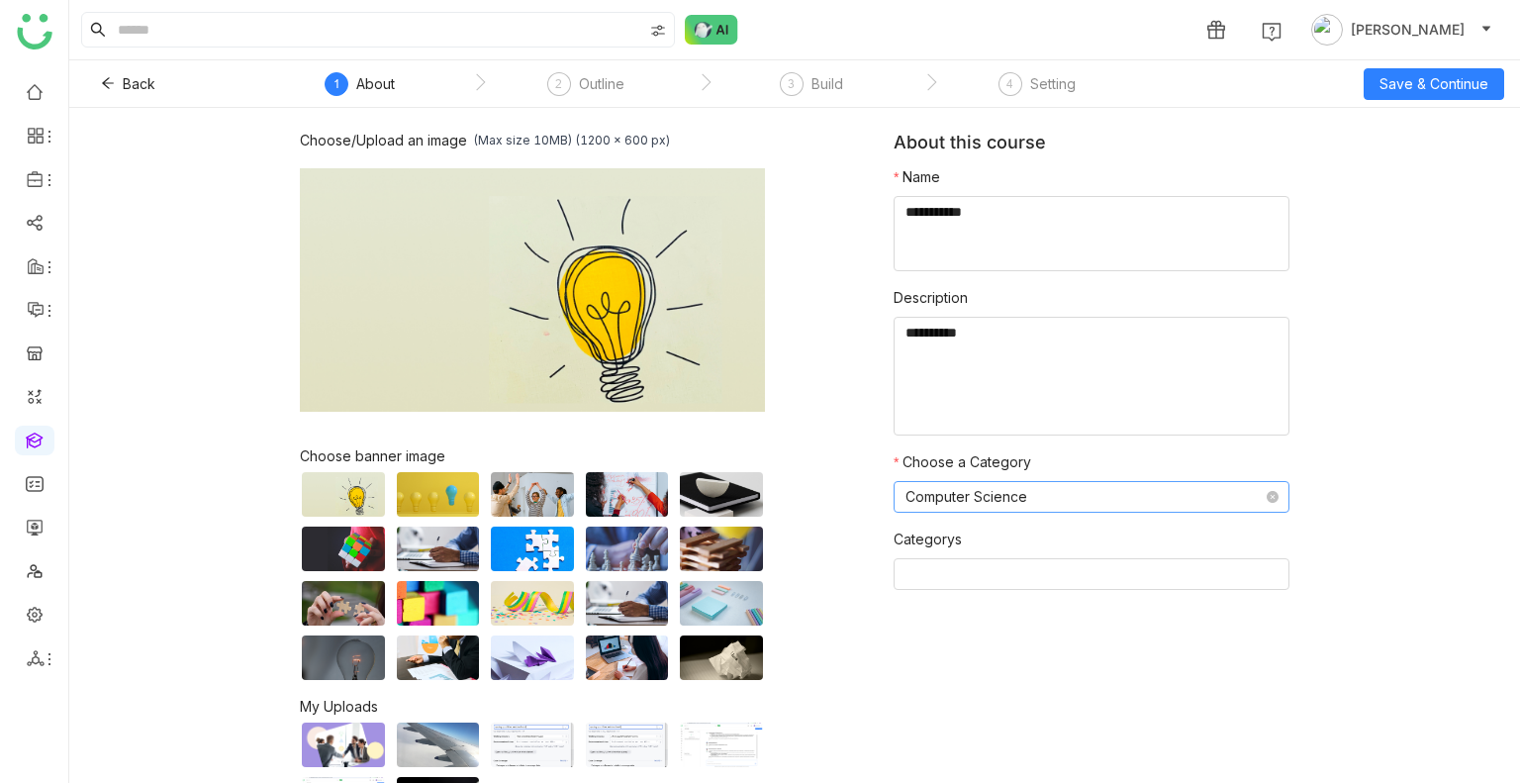
click at [957, 483] on nz-select-item "Computer Science" at bounding box center [1091, 497] width 372 height 30
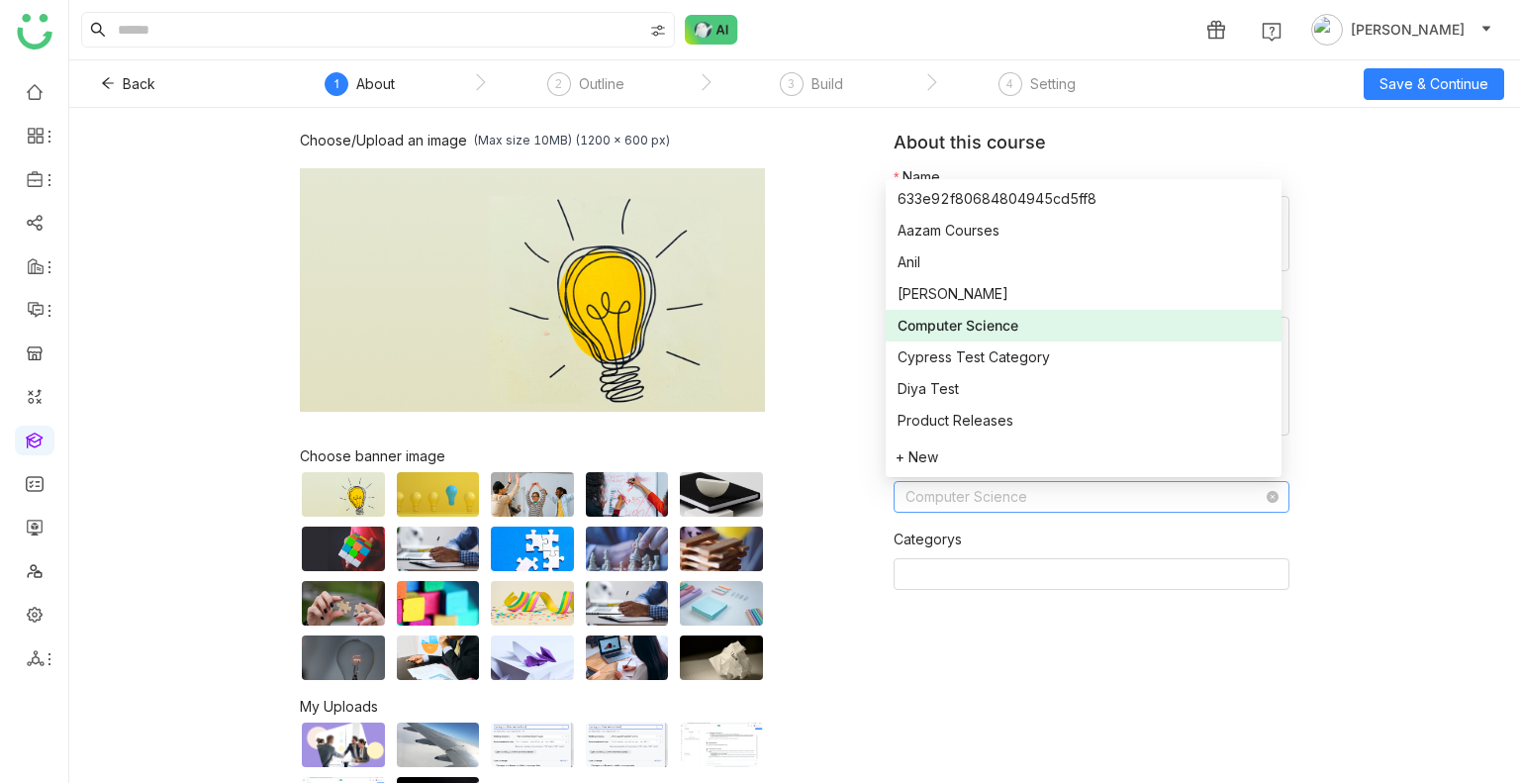
click at [957, 483] on nz-select-item "Computer Science" at bounding box center [1091, 497] width 372 height 30
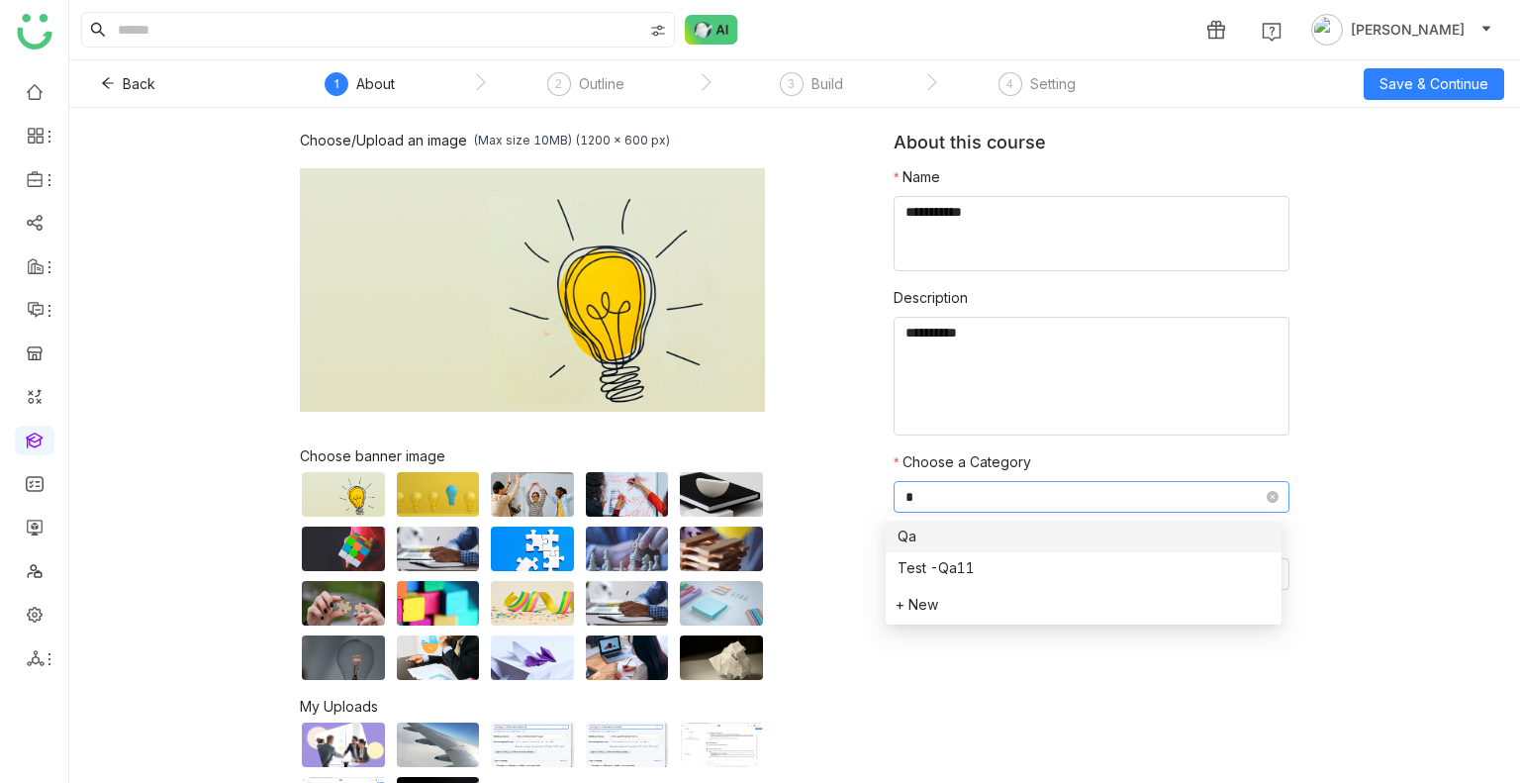
type input "**"
click at [1343, 425] on div "Choose/Upload an image (Max size 10MB) (1200 x 600 px) Browse Image Choose bann…" at bounding box center [794, 445] width 1451 height 675
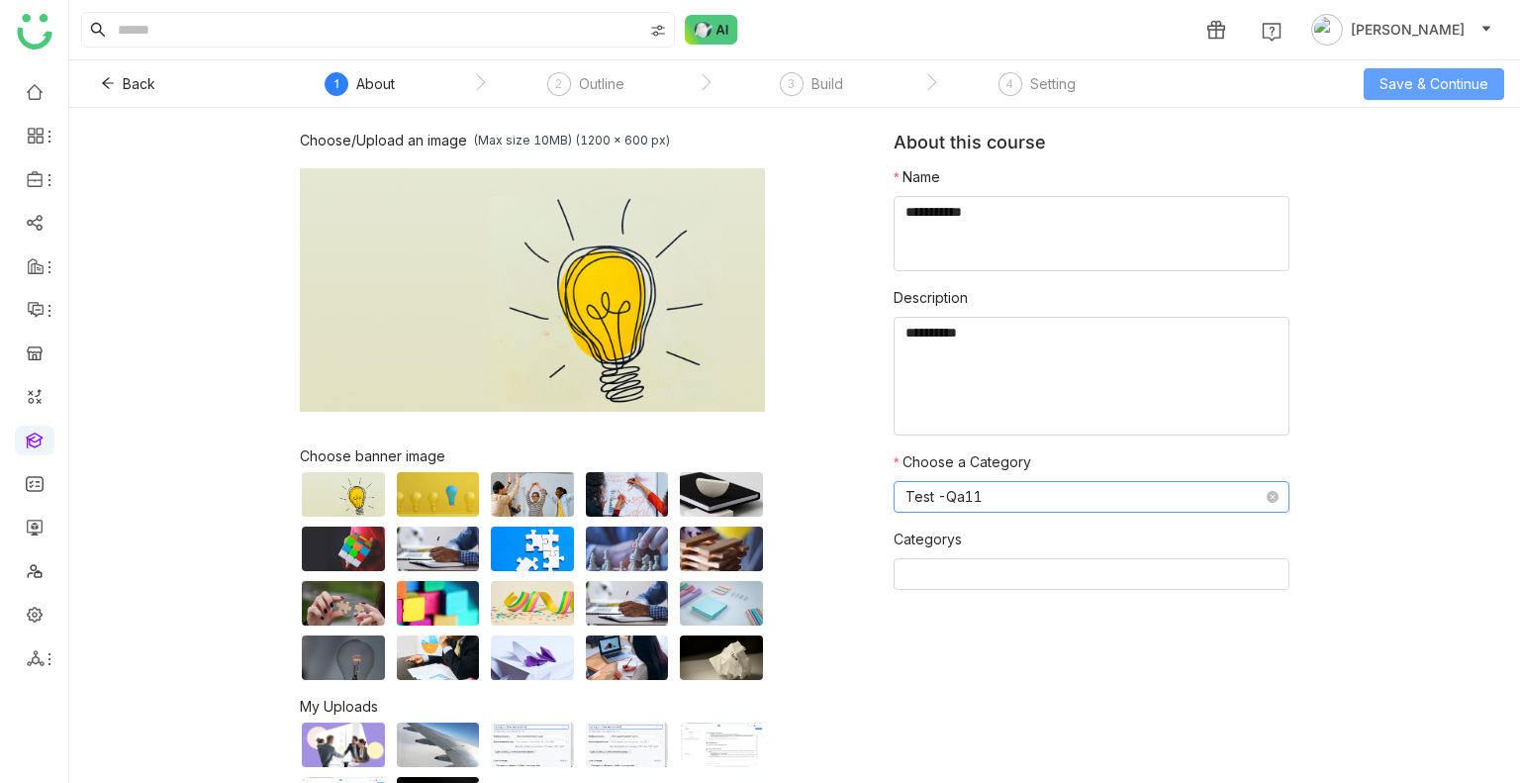
click at [1406, 86] on span "Save & Continue" at bounding box center [1433, 84] width 109 height 22
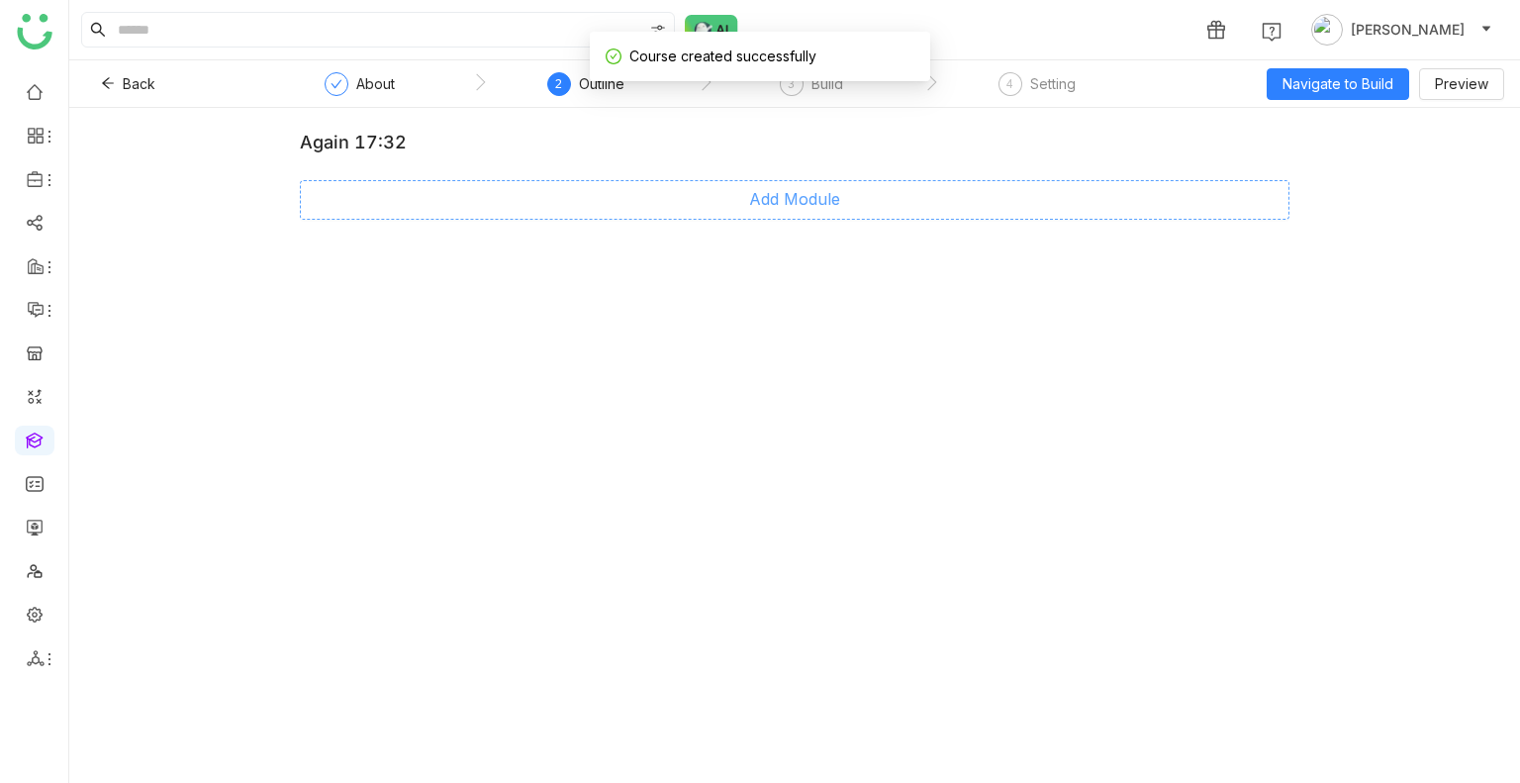
click at [768, 209] on span "Add Module" at bounding box center [794, 199] width 91 height 25
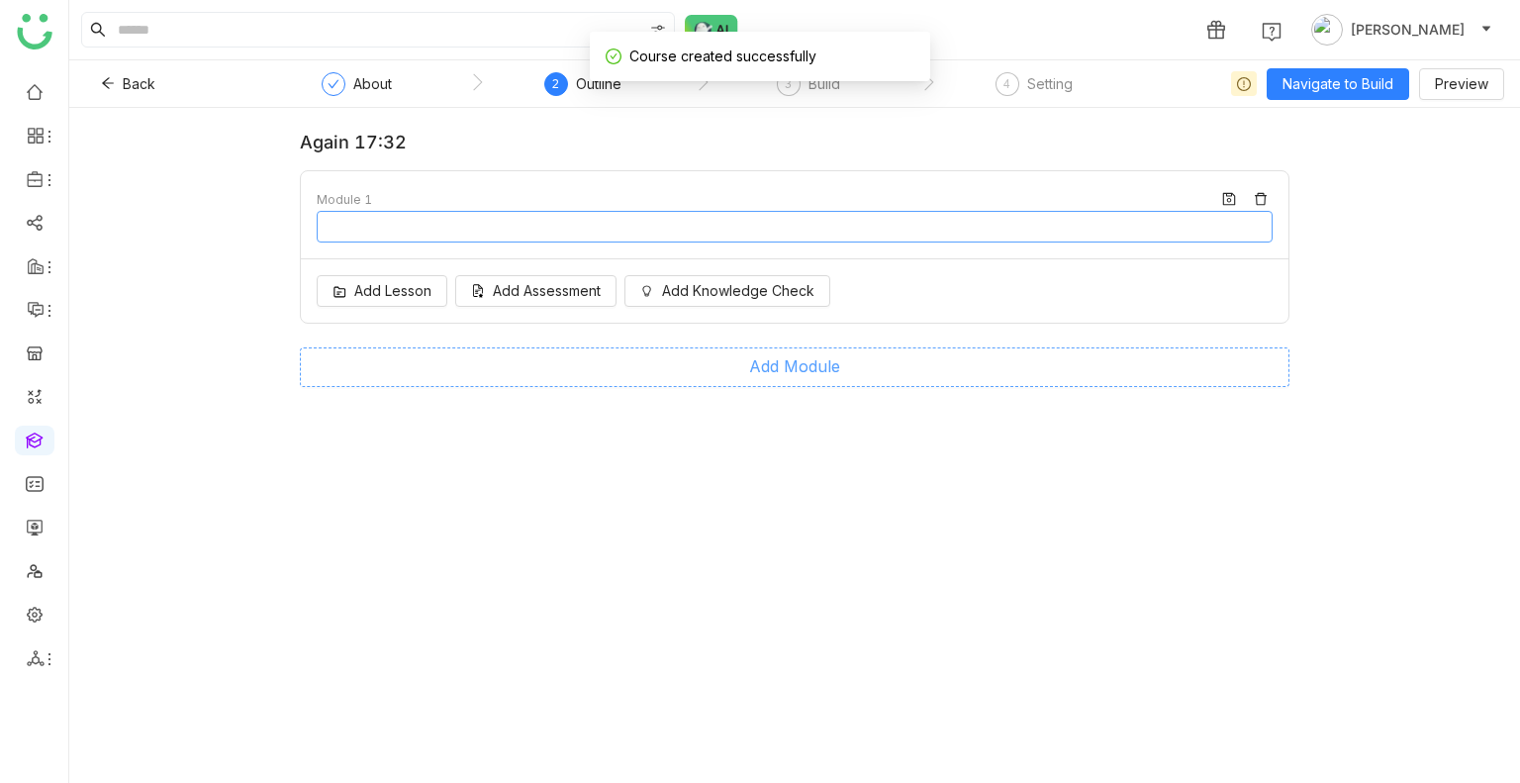
type input "********"
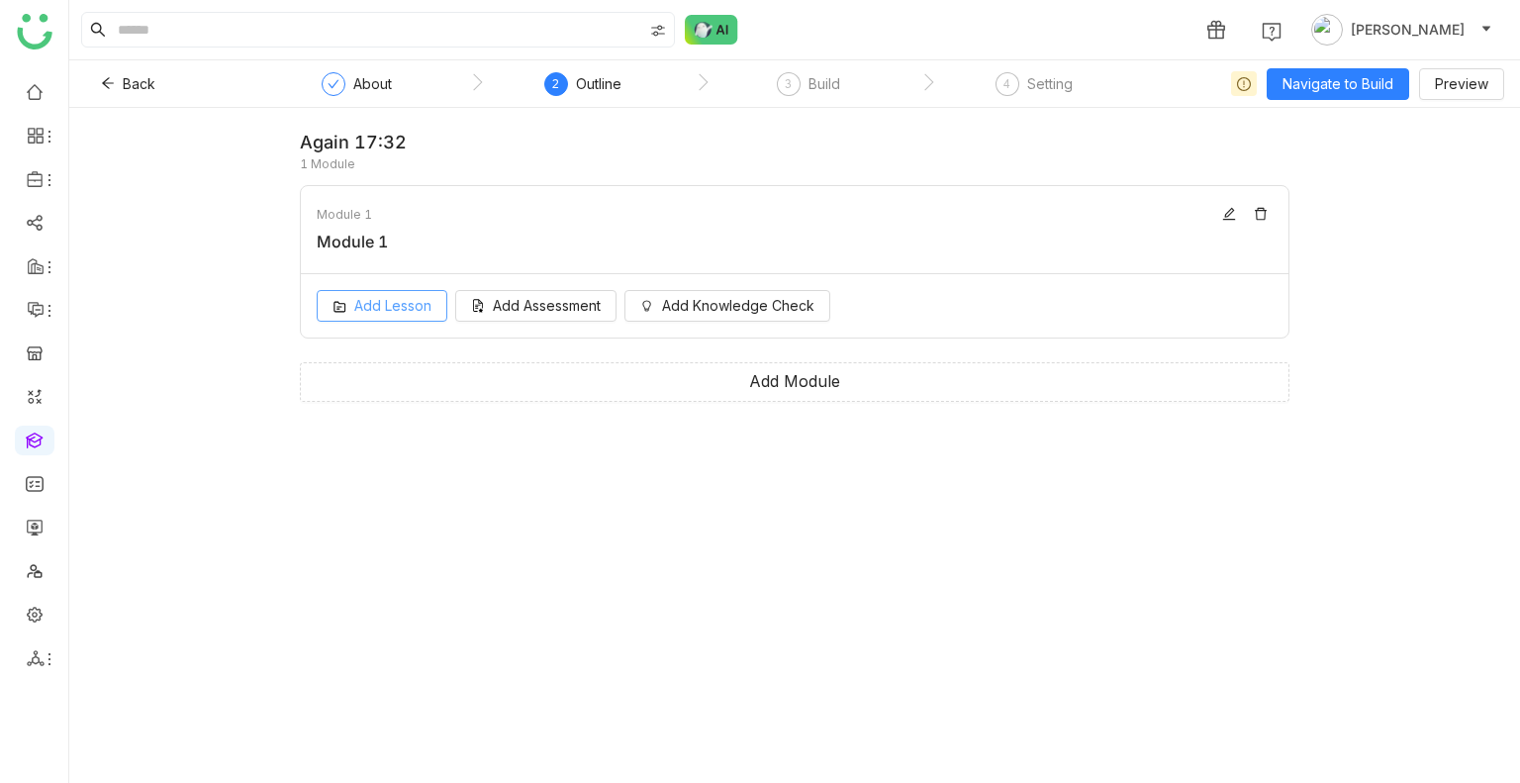
click at [412, 312] on span "Add Lesson" at bounding box center [392, 306] width 77 height 22
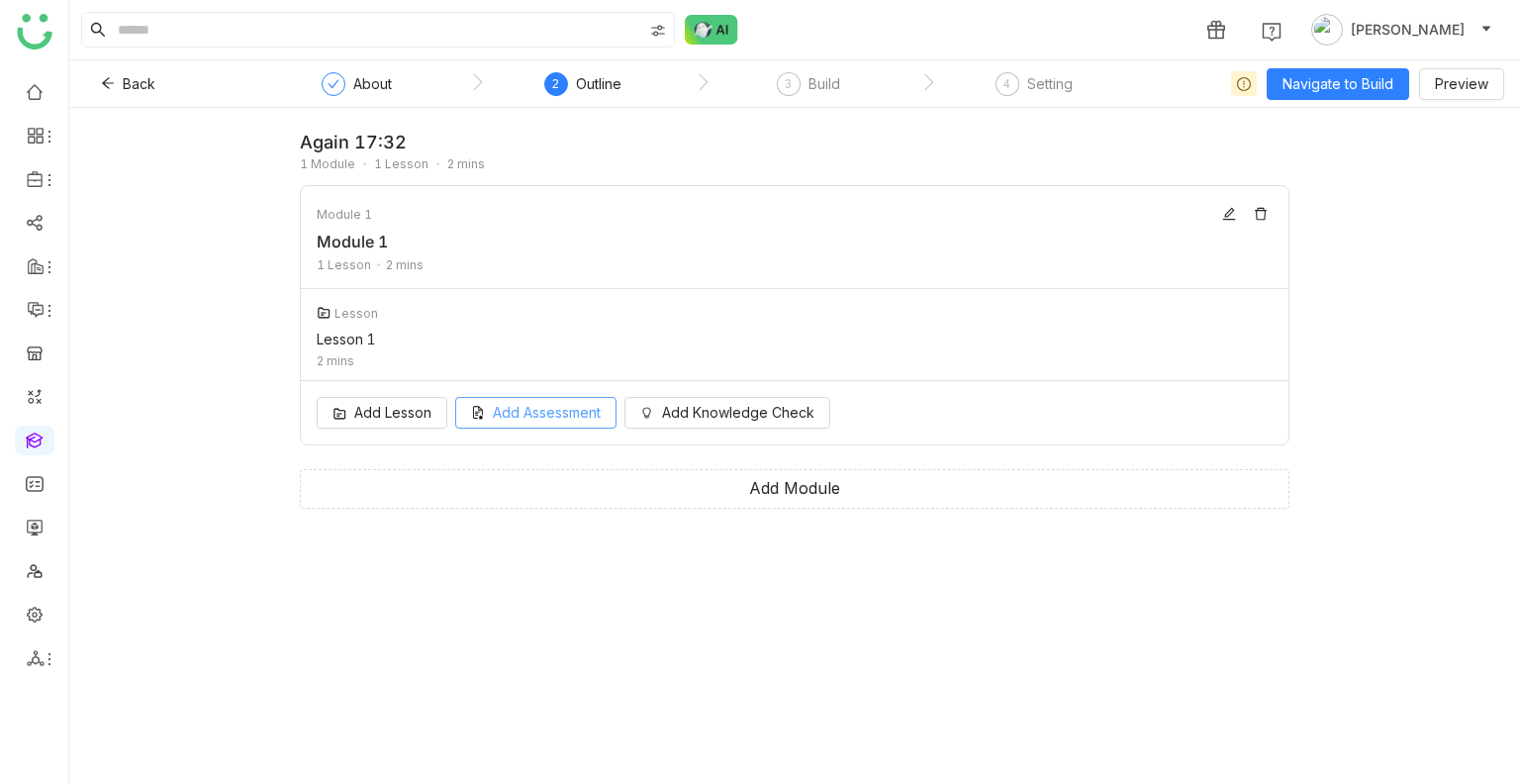
click at [519, 423] on span "Add Assessment" at bounding box center [547, 413] width 108 height 22
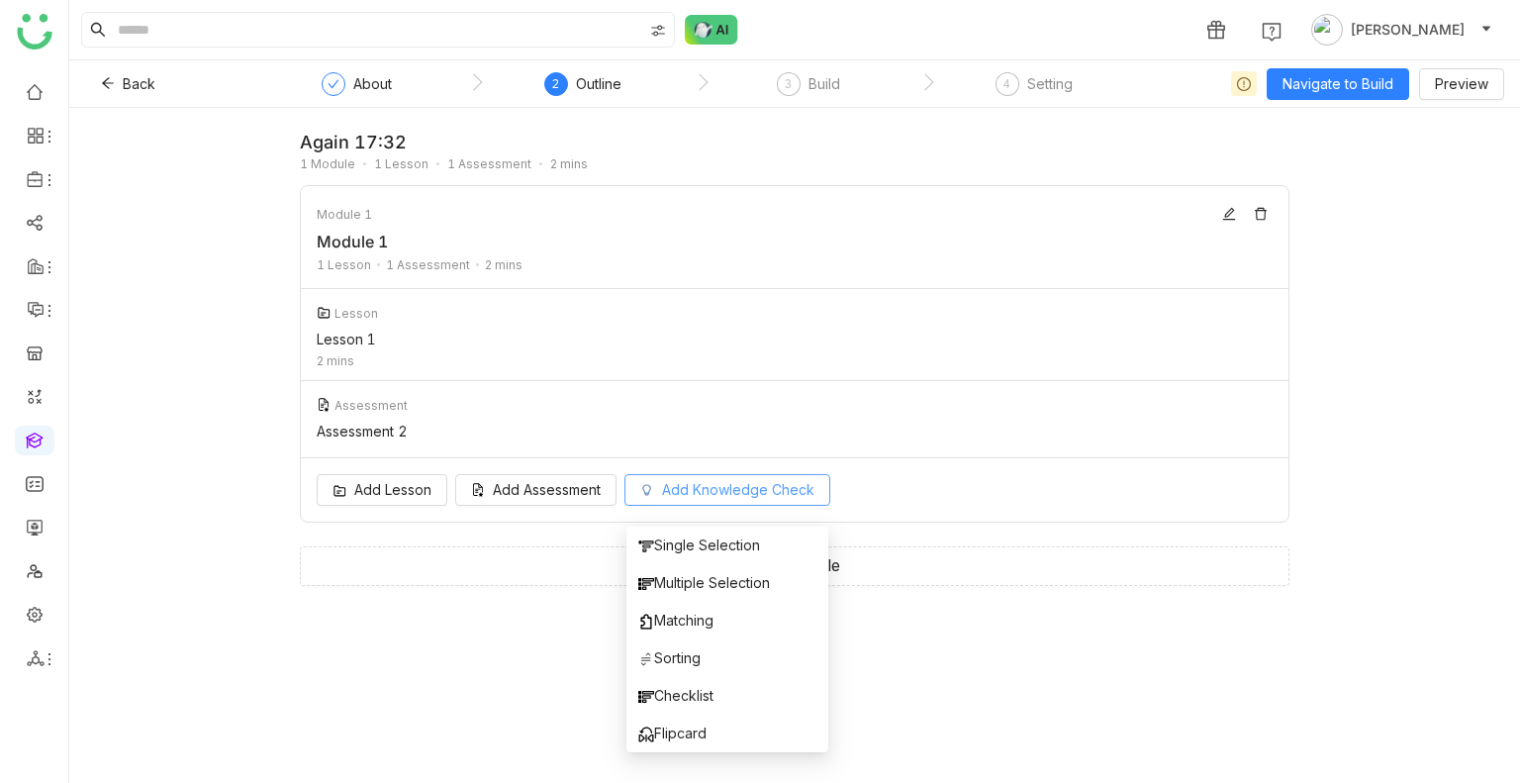
click at [680, 494] on span "Add Knowledge Check" at bounding box center [738, 490] width 152 height 22
click at [700, 539] on span "Single Selection" at bounding box center [699, 545] width 122 height 22
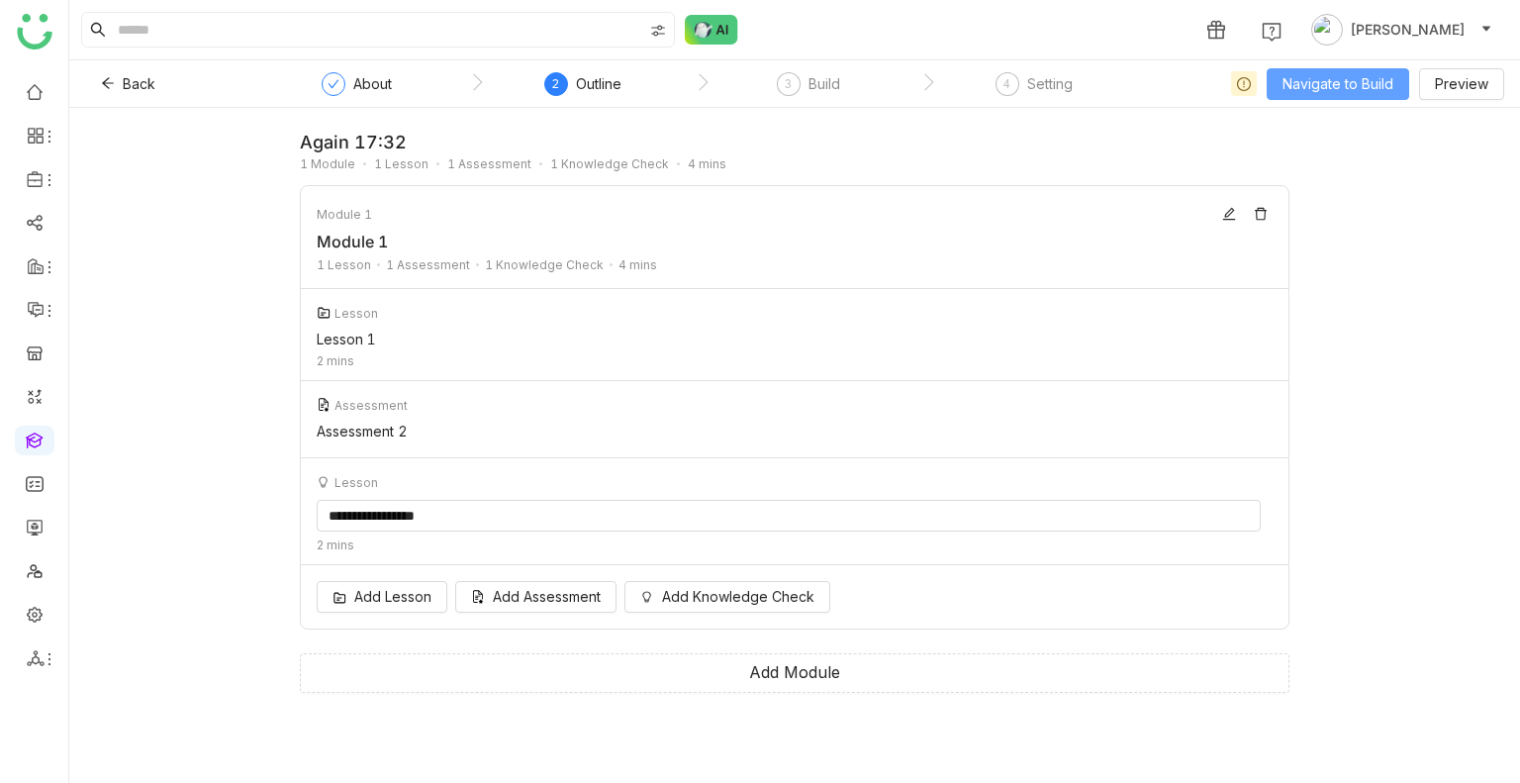
click at [1321, 77] on span "Navigate to Build" at bounding box center [1337, 84] width 111 height 22
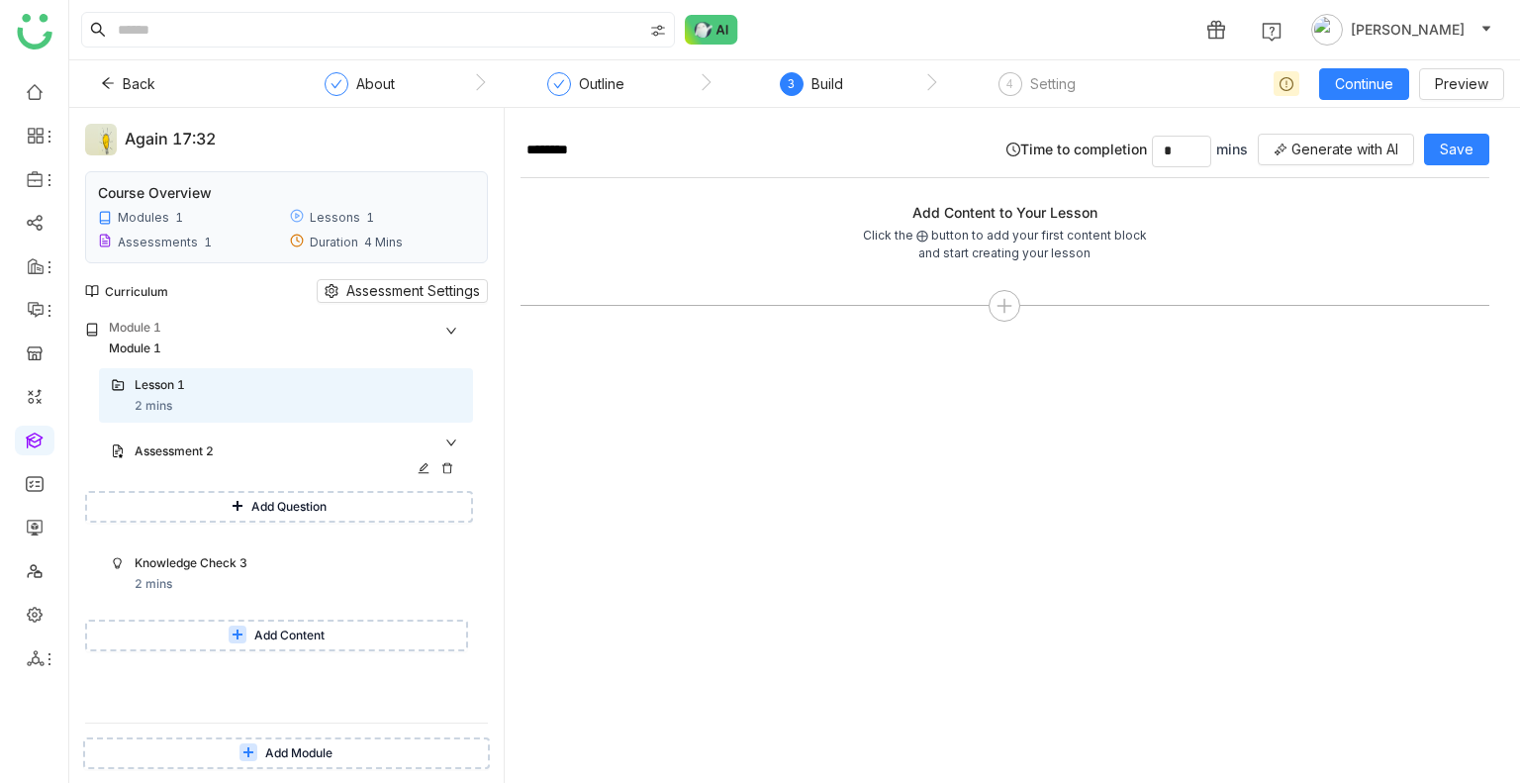
click at [209, 446] on div "Assessment 2" at bounding box center [278, 451] width 287 height 19
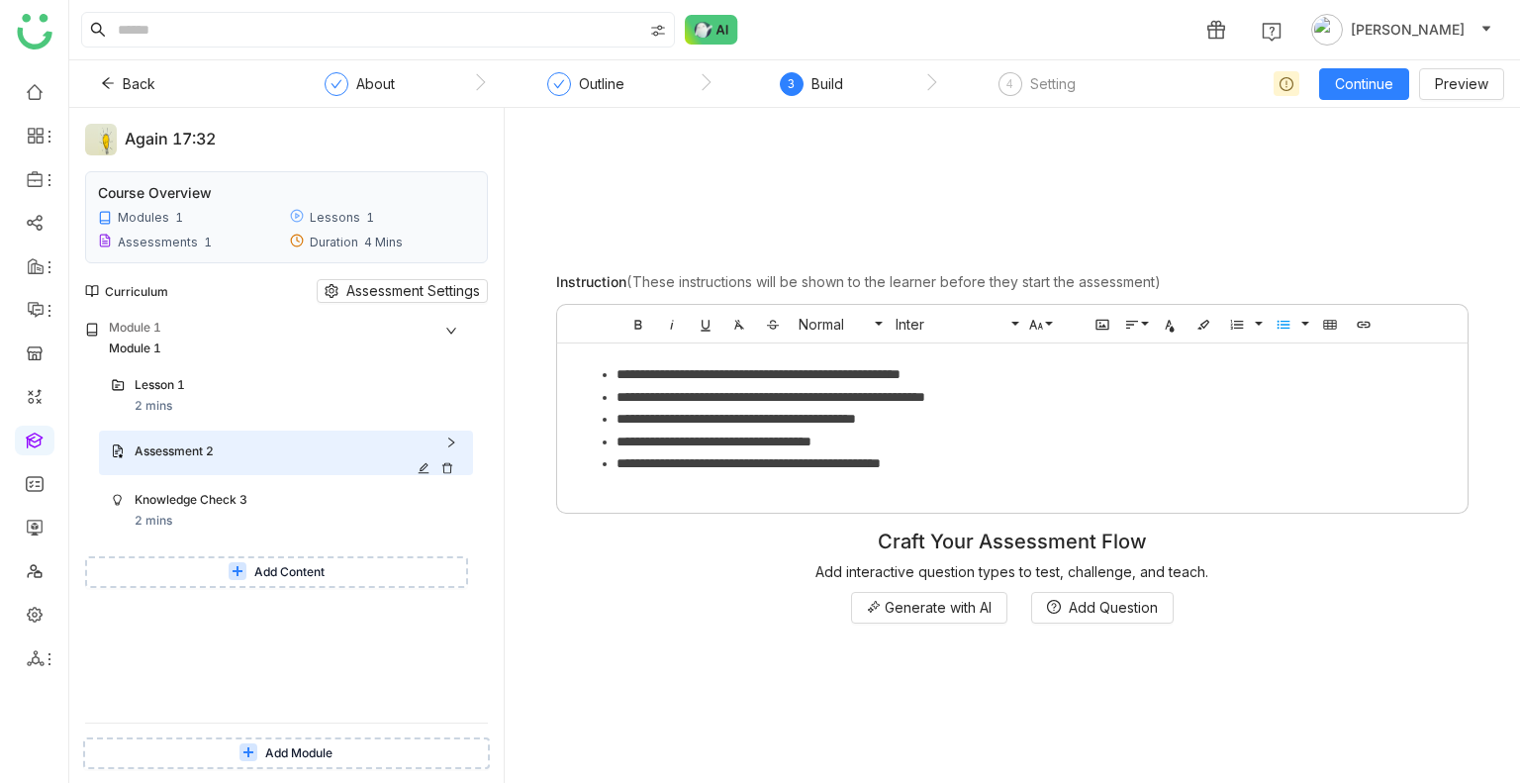
click at [209, 446] on div "Assessment 2" at bounding box center [278, 451] width 287 height 19
click at [190, 395] on div "Lesson 1" at bounding box center [298, 386] width 327 height 21
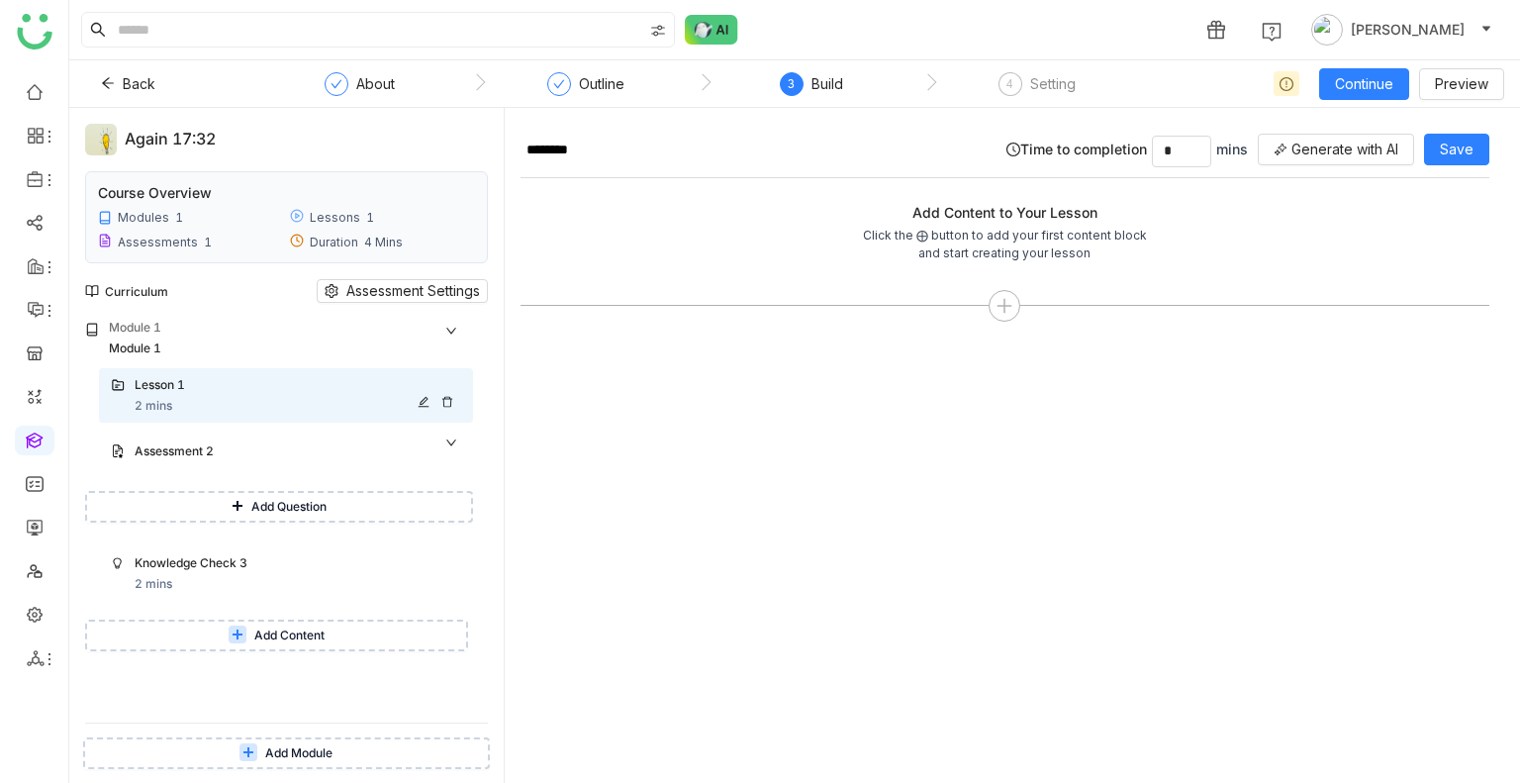
click at [190, 395] on div "Lesson 1" at bounding box center [298, 386] width 327 height 21
click at [999, 310] on icon at bounding box center [1004, 306] width 18 height 18
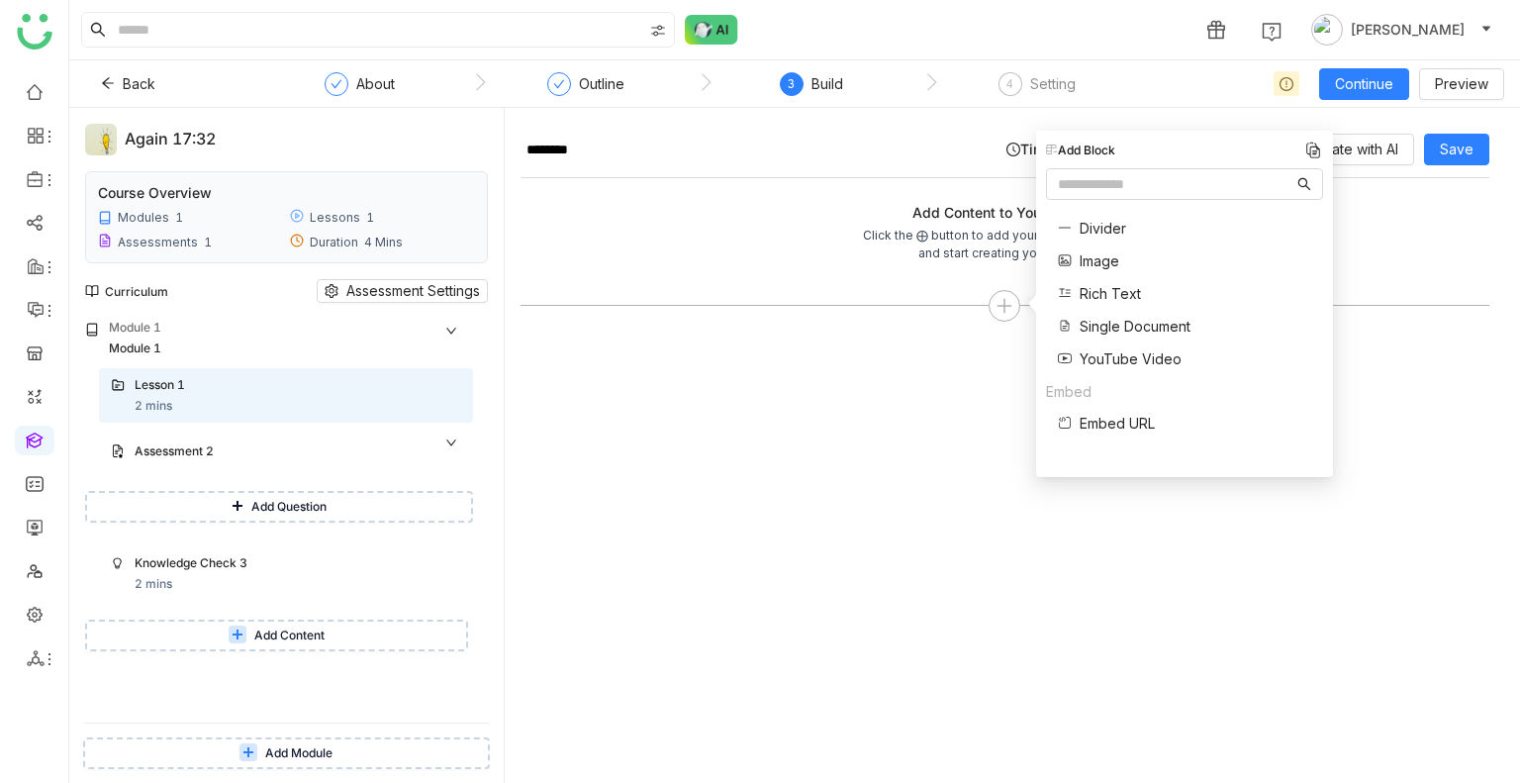
click at [1099, 319] on span "Single Document" at bounding box center [1135, 326] width 111 height 21
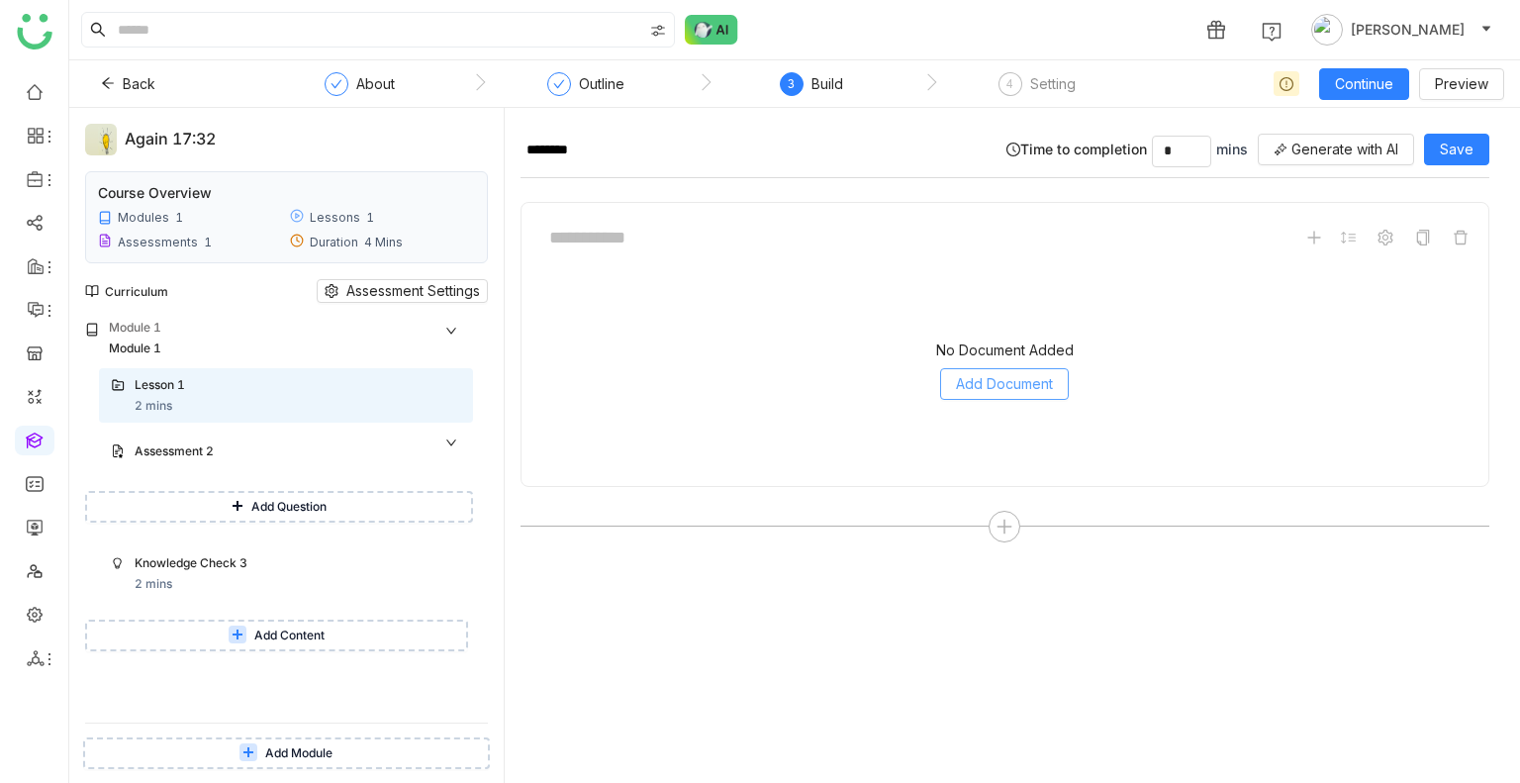
click at [978, 373] on span "Add Document" at bounding box center [1004, 384] width 97 height 22
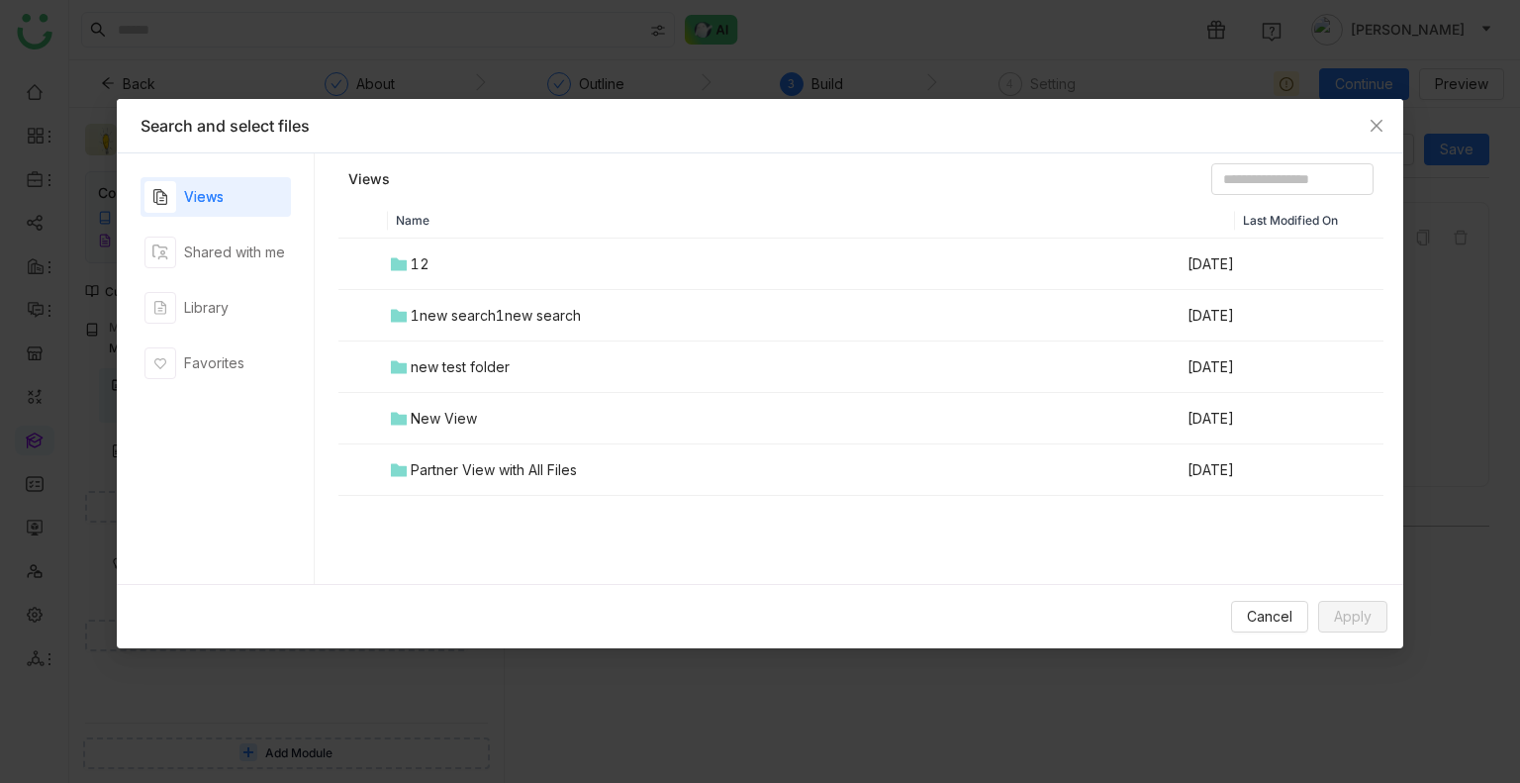
click at [477, 283] on td "12" at bounding box center [787, 263] width 798 height 51
click at [443, 345] on td "CHEAT SHEET" at bounding box center [787, 366] width 798 height 51
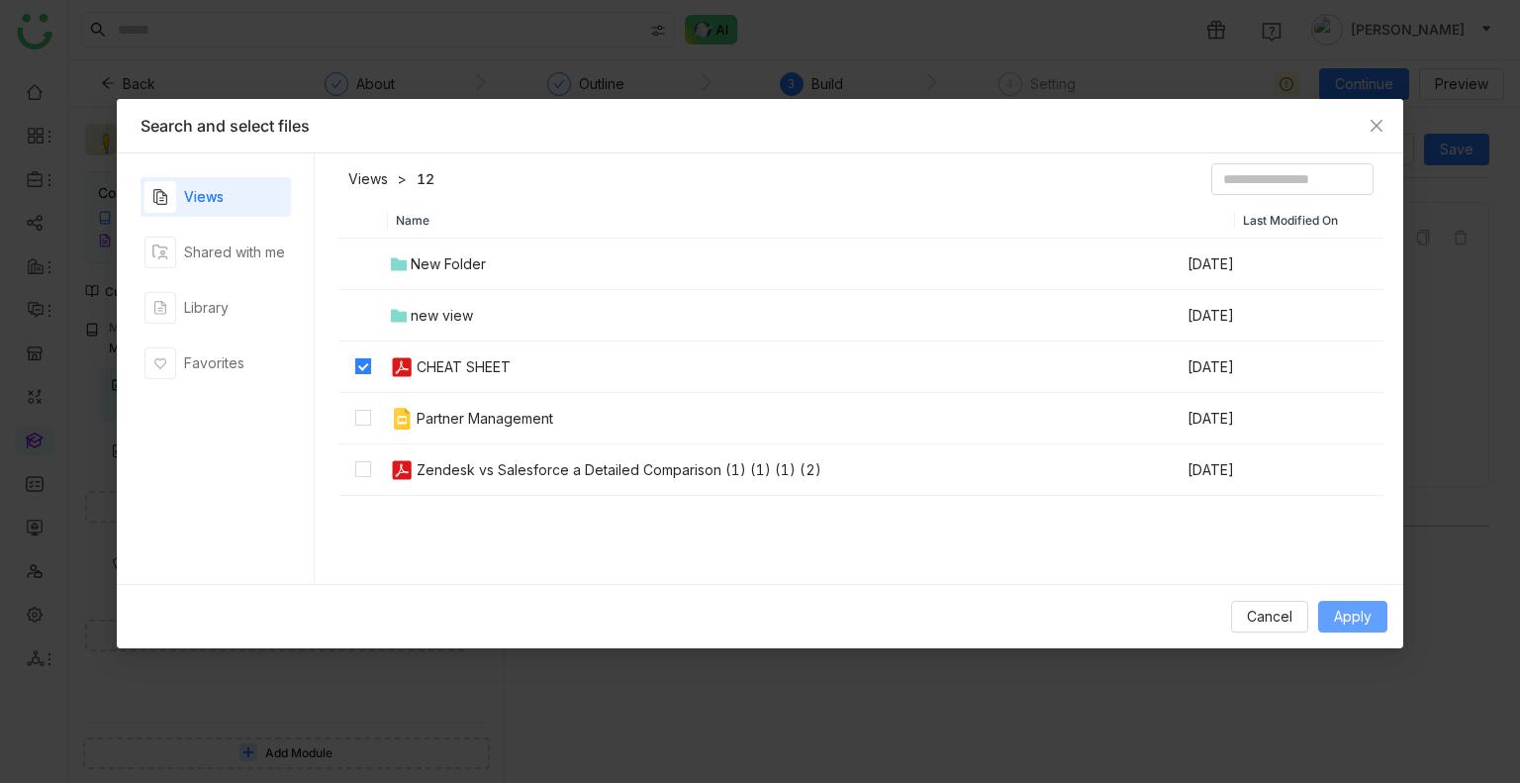
click at [1338, 615] on span "Apply" at bounding box center [1353, 617] width 38 height 22
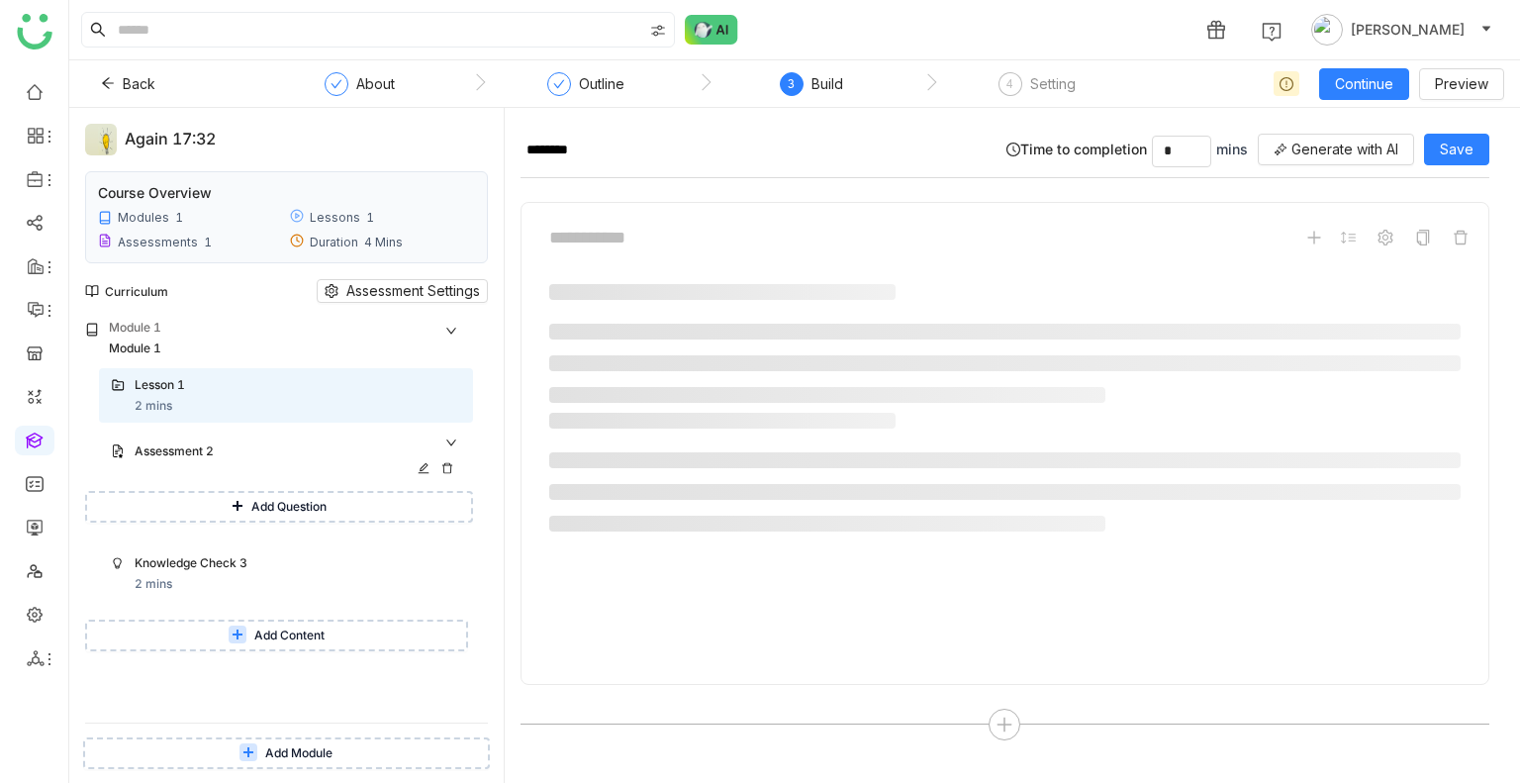
click at [198, 461] on div "Assessment 2" at bounding box center [298, 452] width 327 height 21
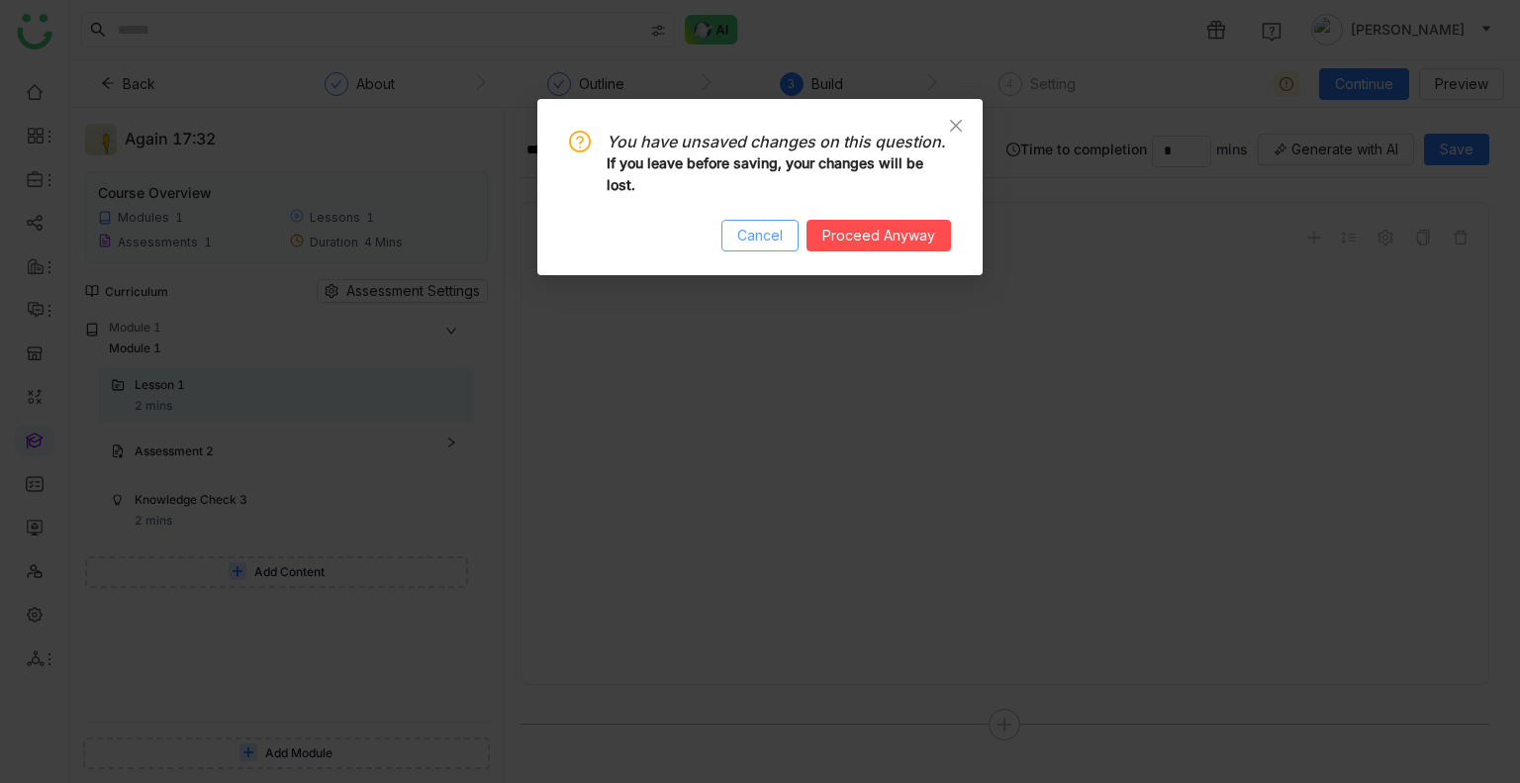
click at [746, 236] on span "Cancel" at bounding box center [760, 236] width 46 height 22
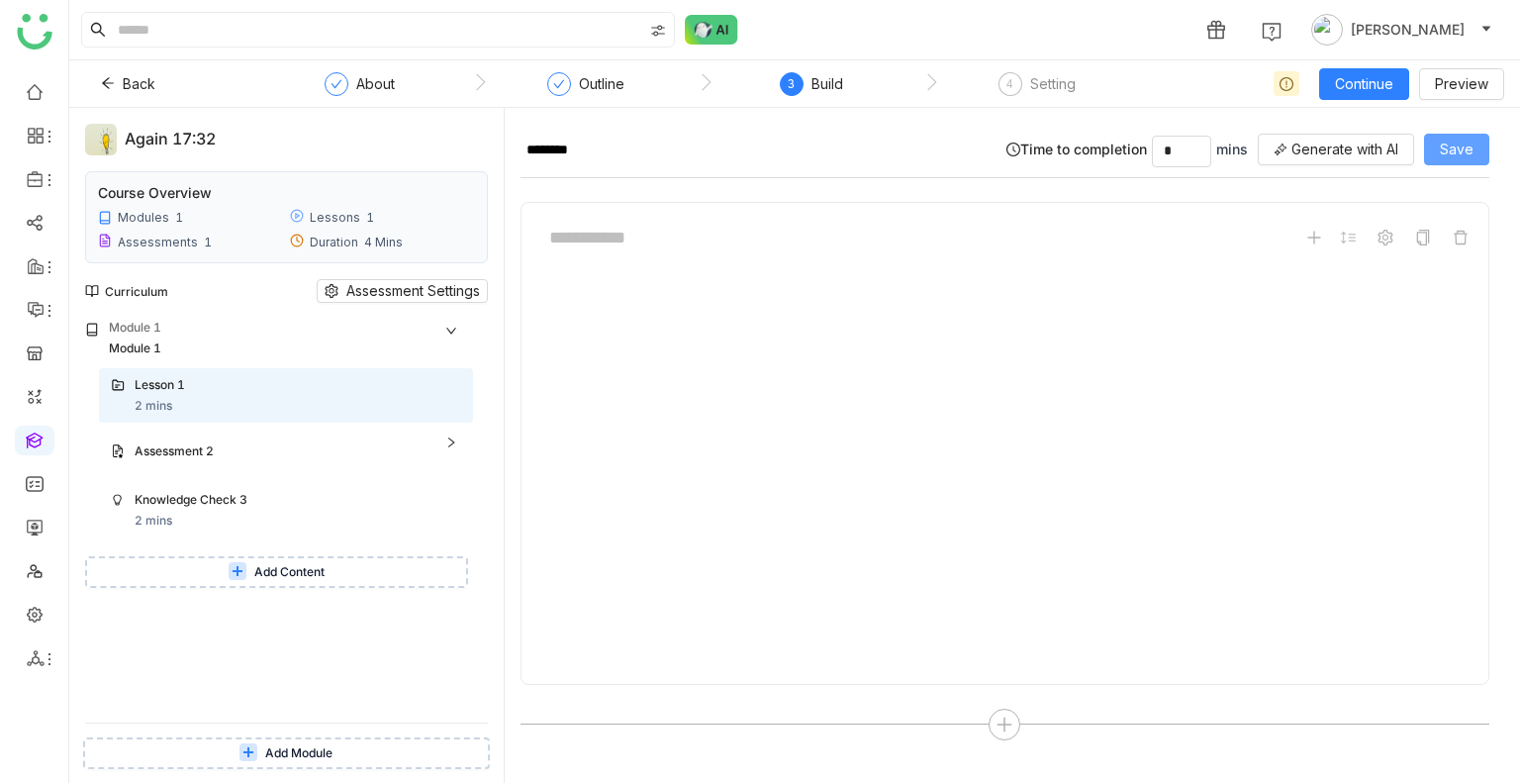
click at [1453, 142] on span "Save" at bounding box center [1457, 150] width 34 height 22
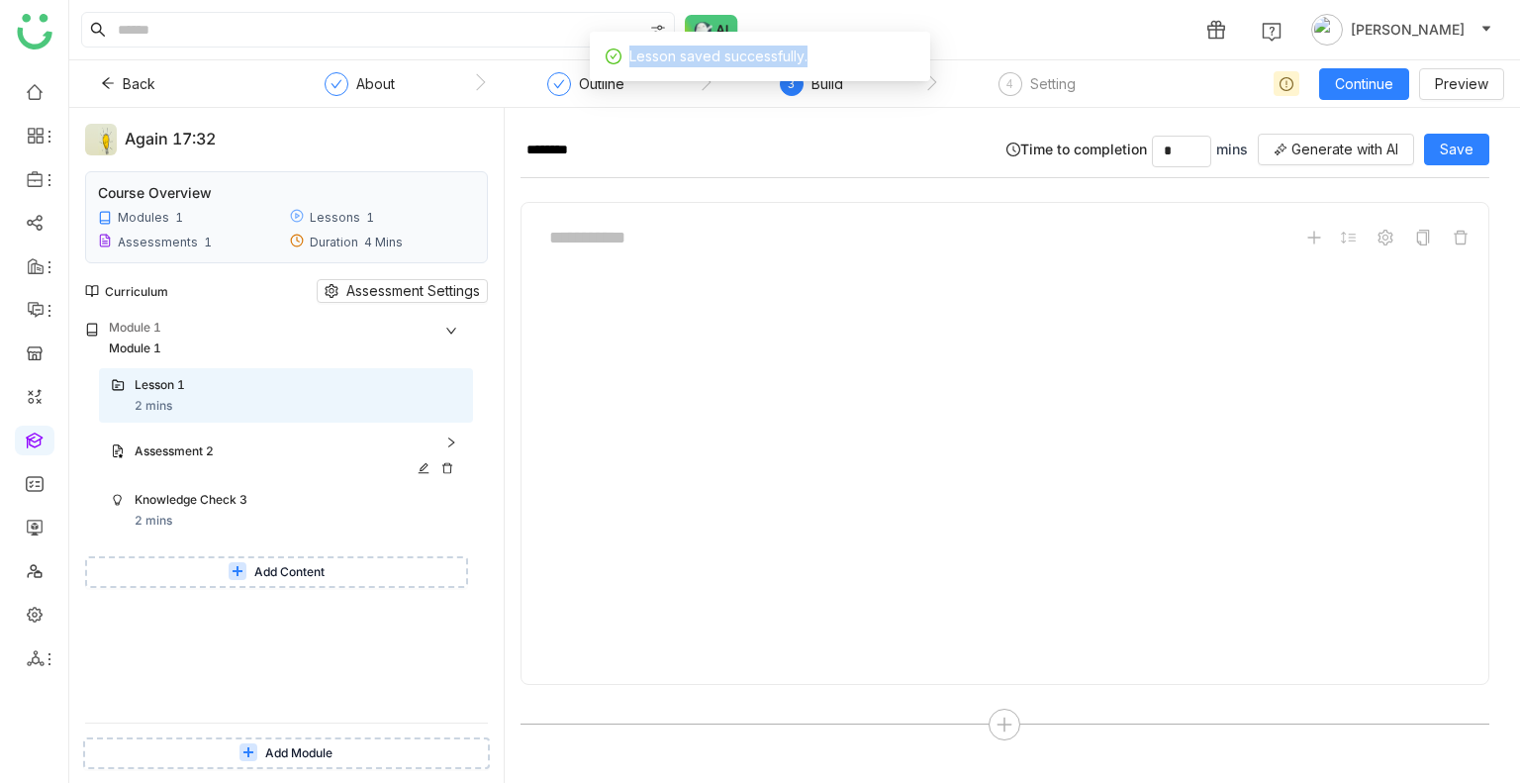
click at [186, 443] on div "Assessment 2" at bounding box center [278, 451] width 287 height 19
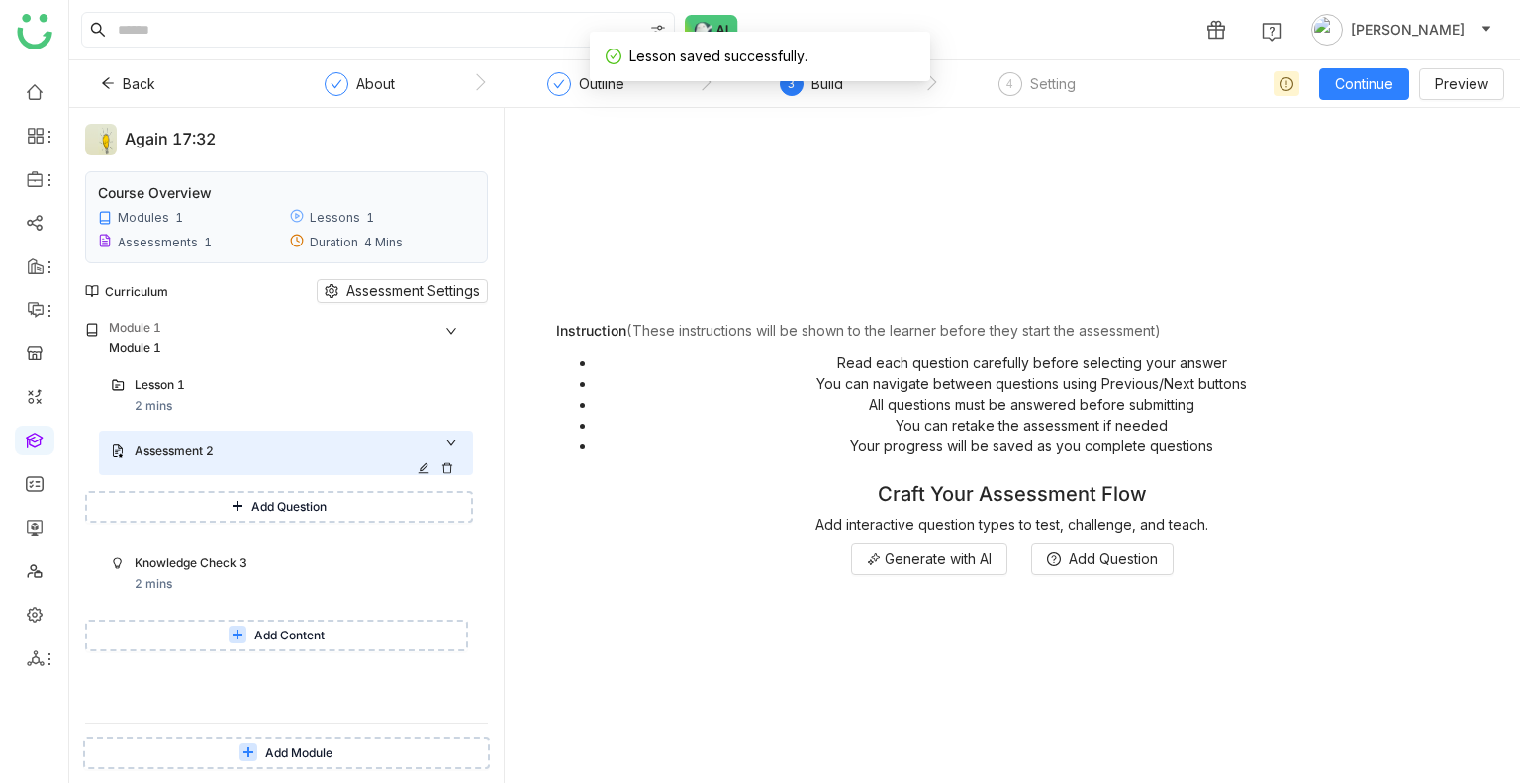
click at [186, 443] on div "Assessment 2" at bounding box center [278, 451] width 287 height 19
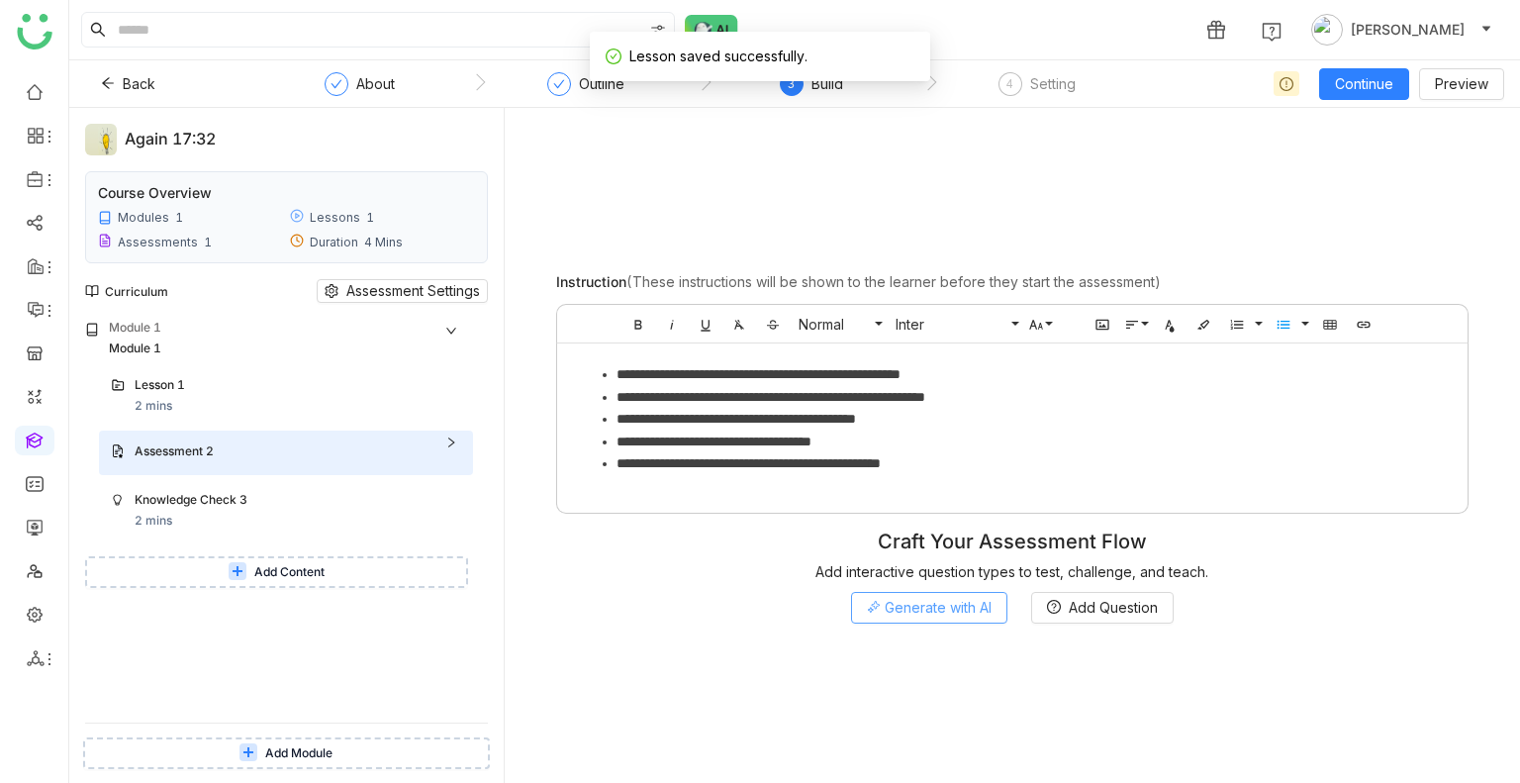
click at [946, 615] on span "Generate with AI" at bounding box center [938, 608] width 107 height 22
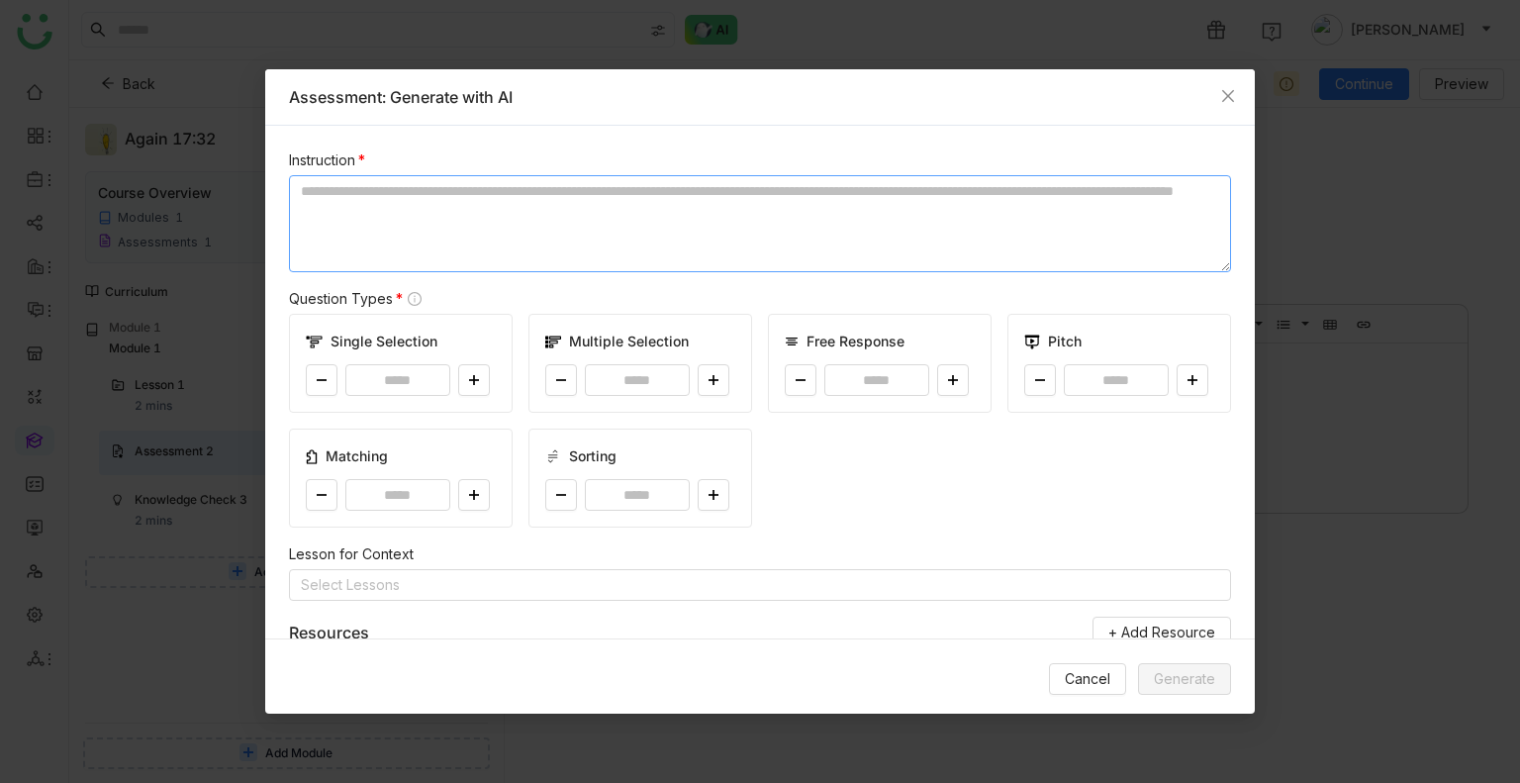
click at [403, 247] on textarea at bounding box center [760, 223] width 942 height 97
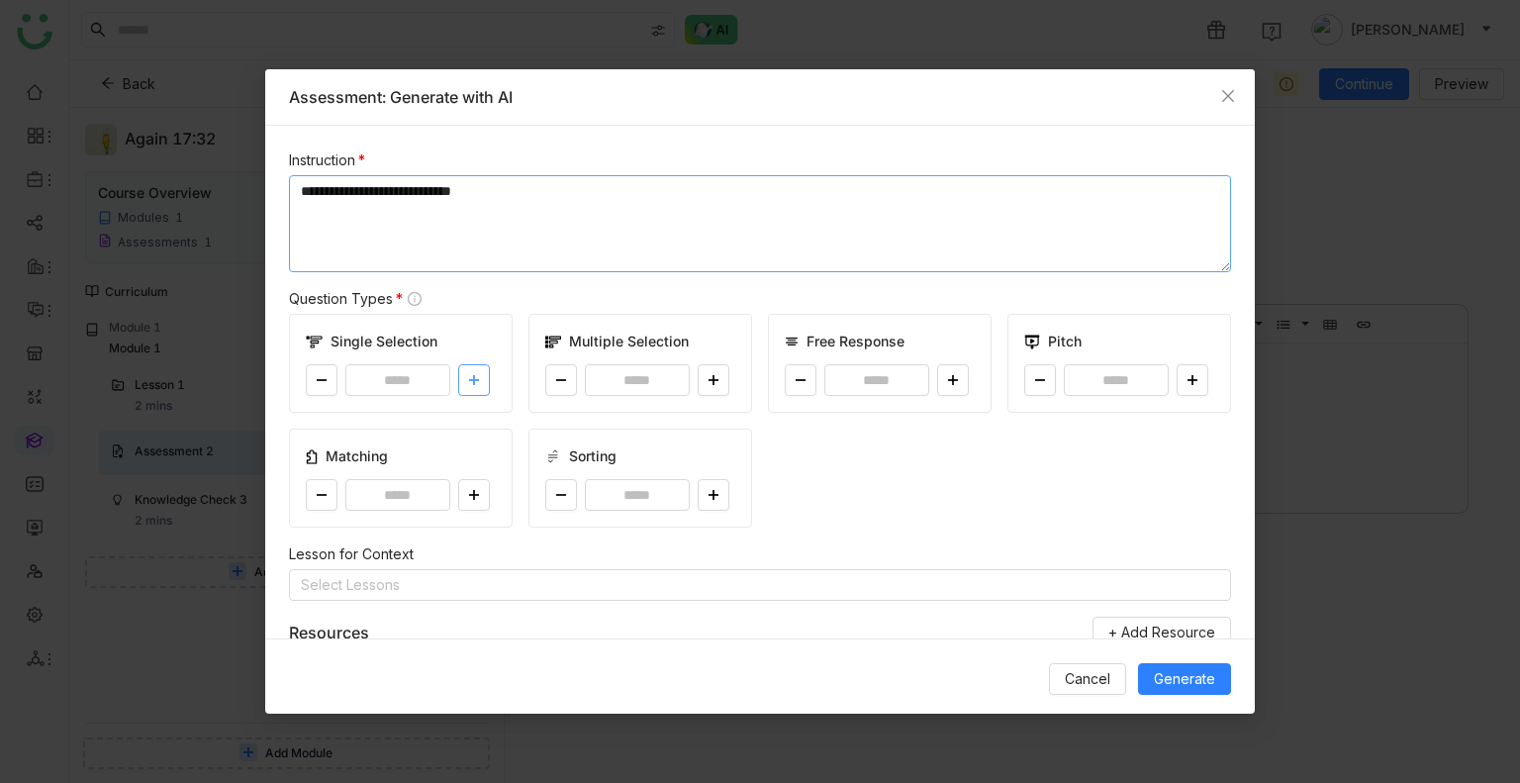
type textarea "**********"
click at [469, 381] on icon at bounding box center [474, 380] width 12 height 12
type input "*"
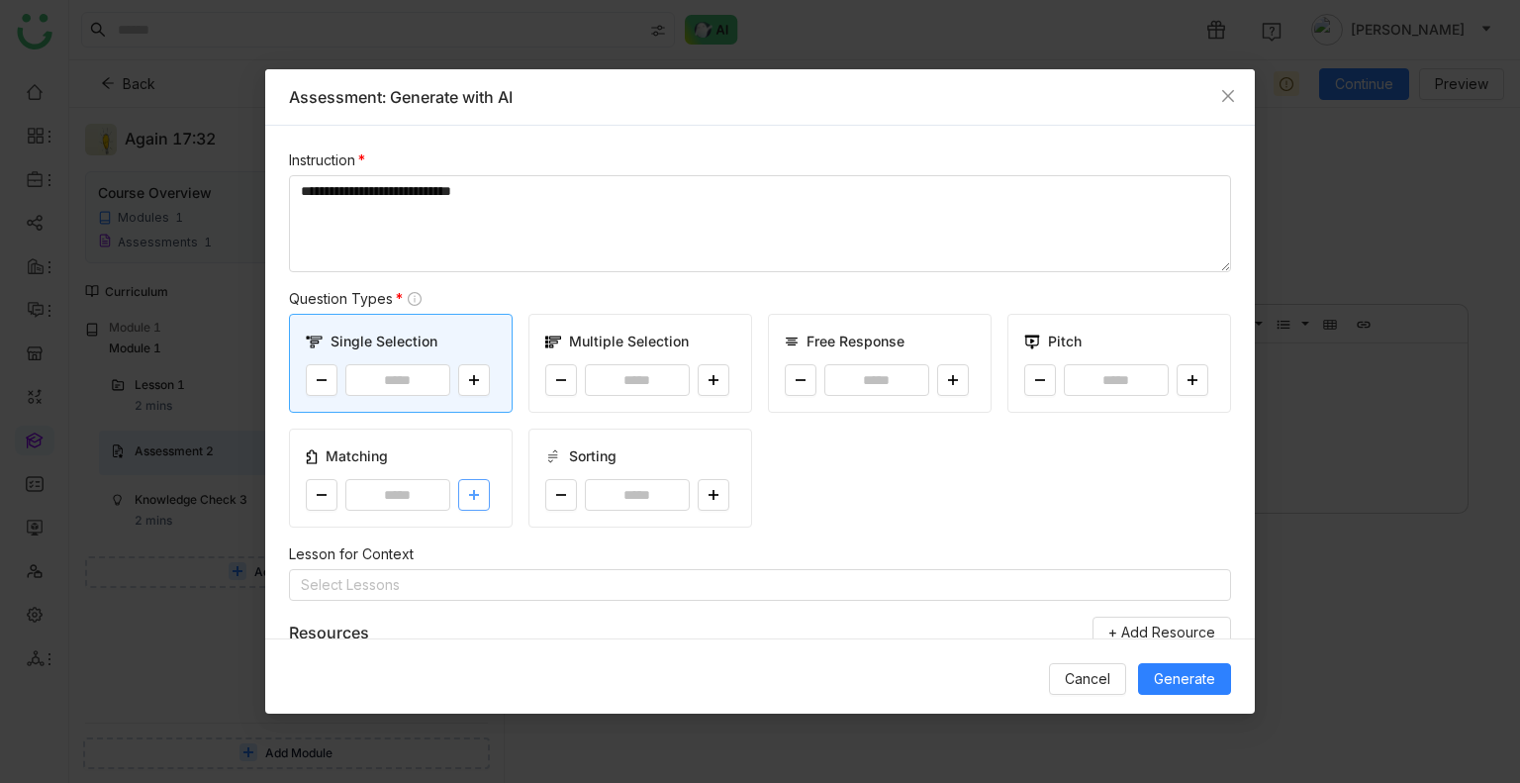
click at [462, 503] on button at bounding box center [474, 495] width 32 height 32
type input "*"
click at [698, 502] on button at bounding box center [714, 495] width 32 height 32
type input "*"
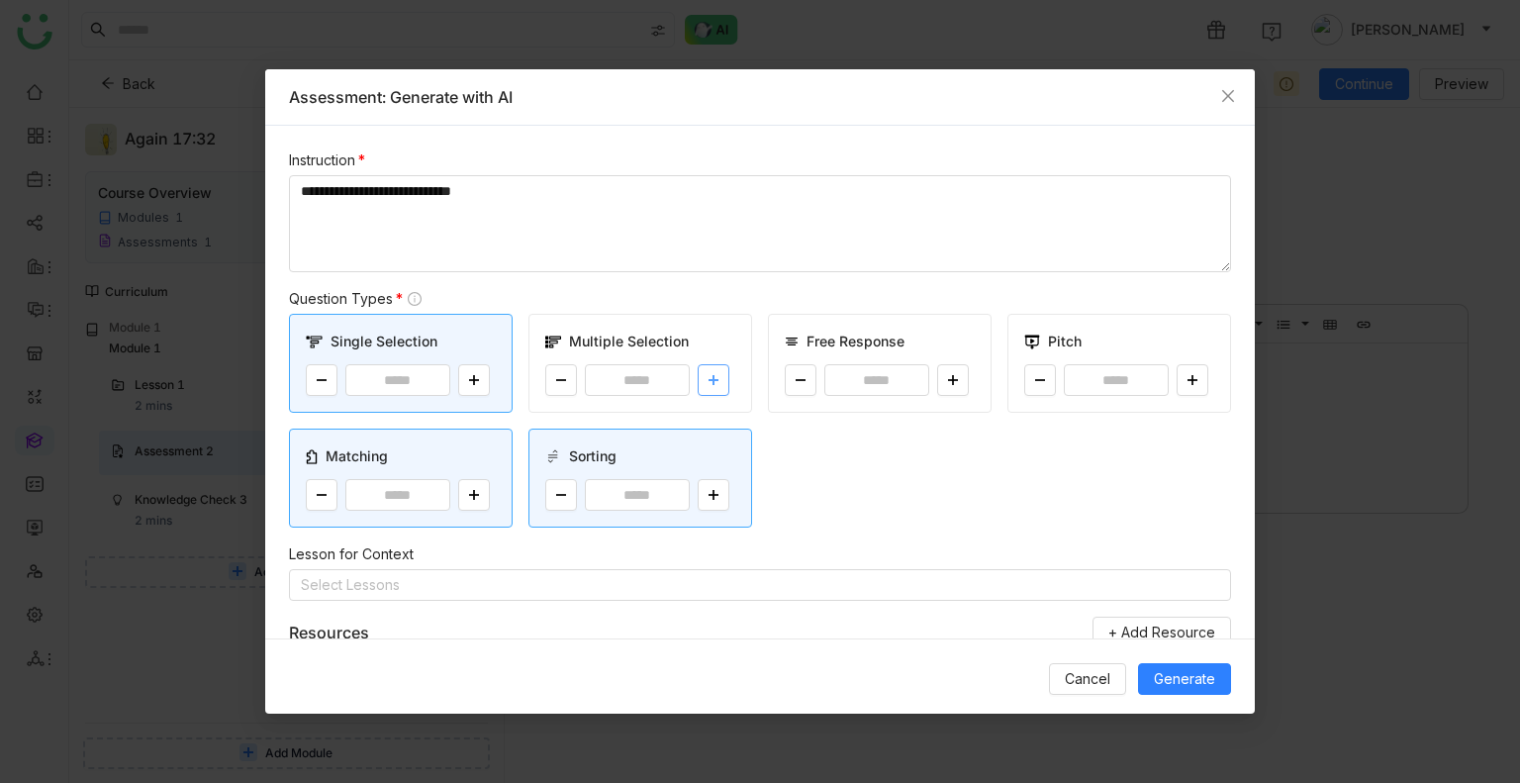
click at [708, 381] on icon at bounding box center [714, 380] width 12 height 12
type input "*"
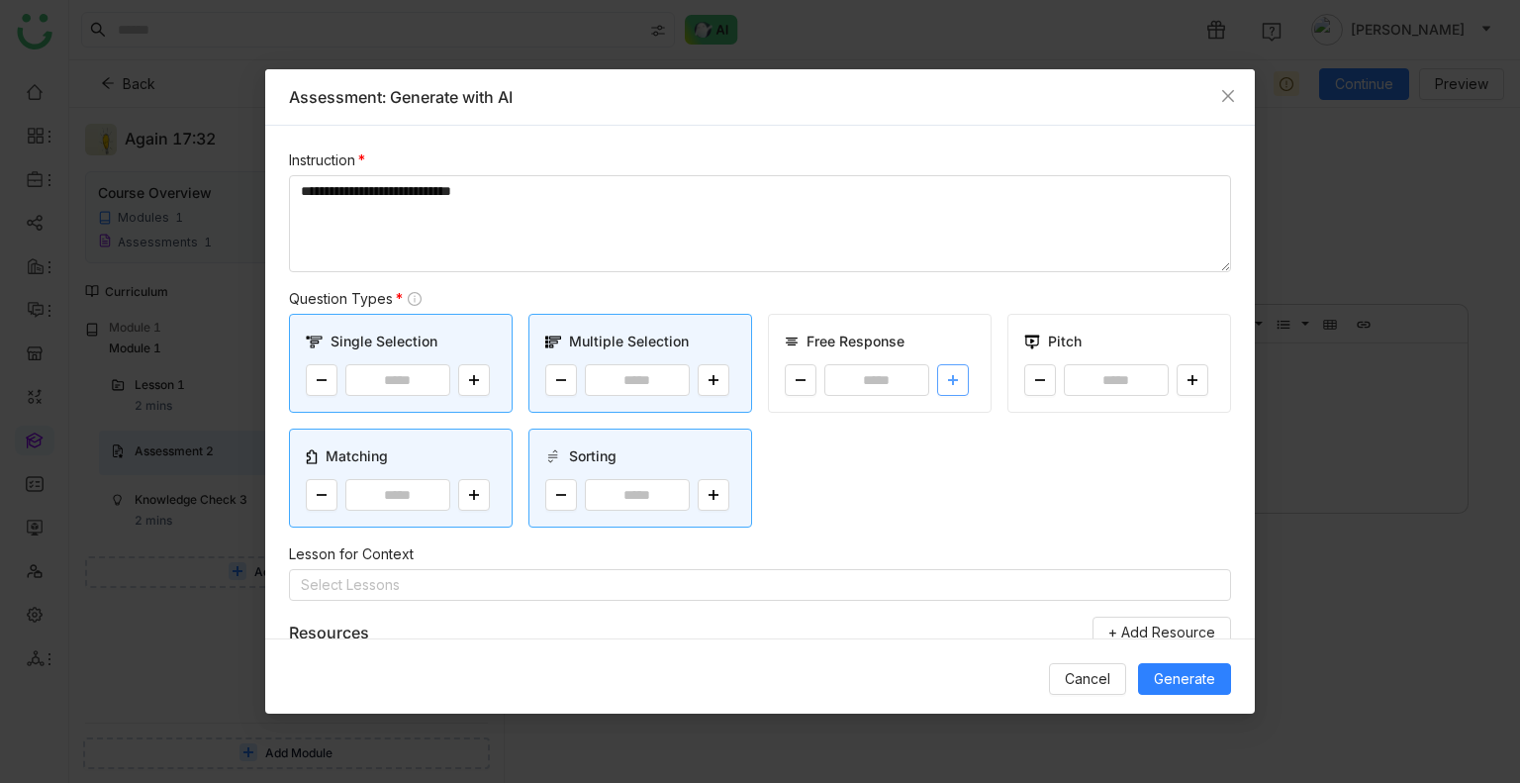
click at [947, 374] on icon at bounding box center [953, 380] width 12 height 12
type input "*"
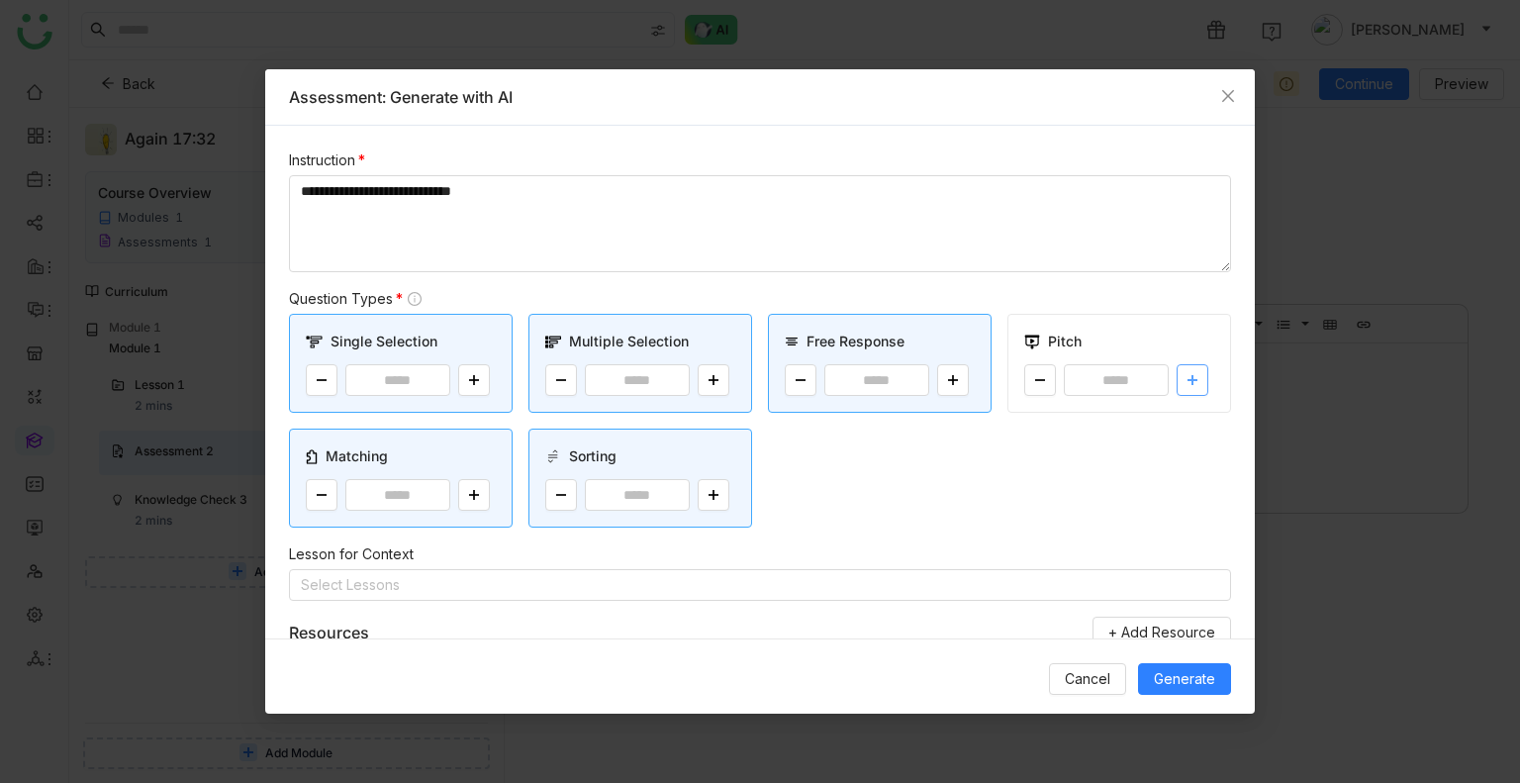
click at [1180, 372] on button at bounding box center [1193, 380] width 32 height 32
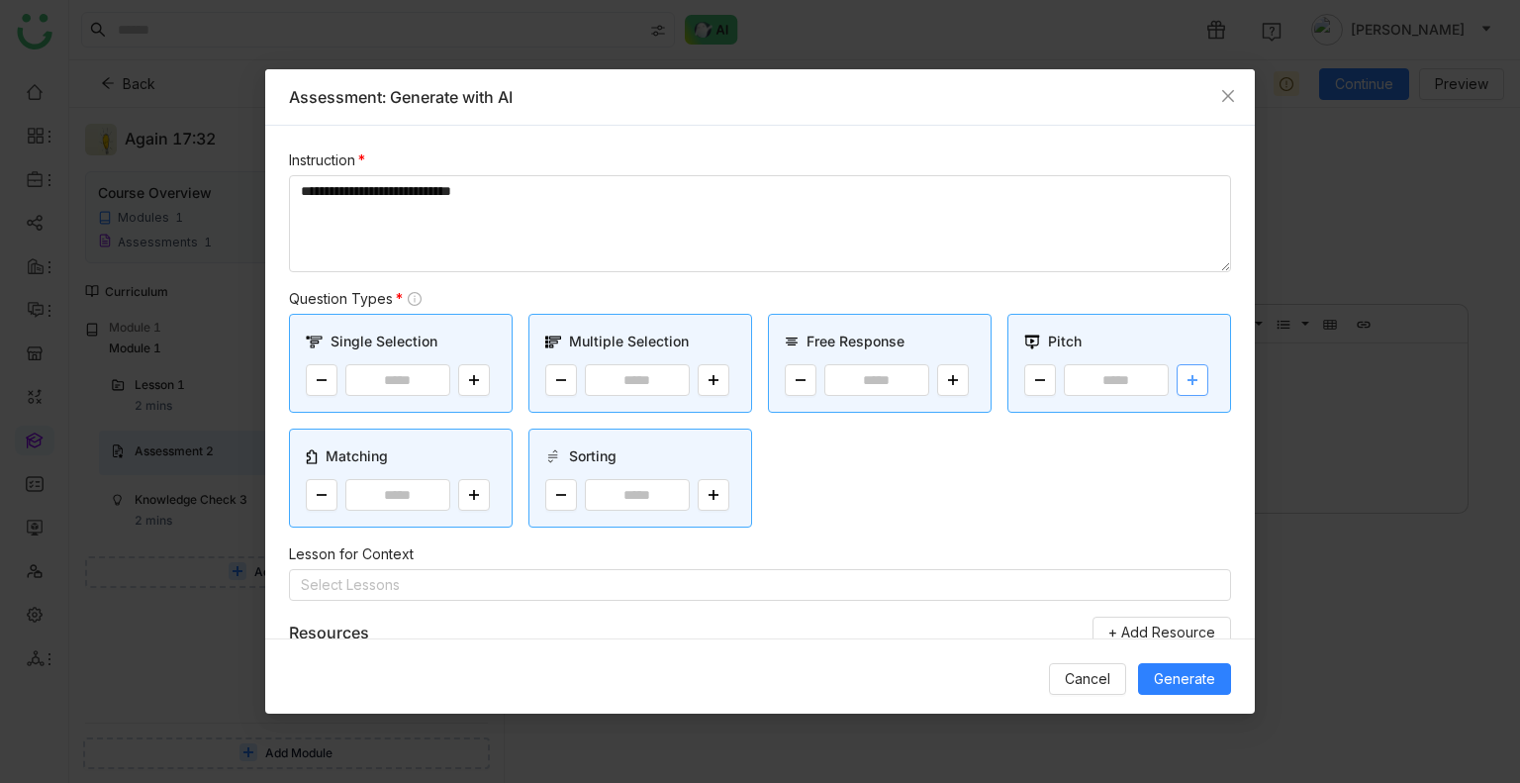
type input "*"
click at [1166, 678] on span "Generate" at bounding box center [1184, 679] width 61 height 22
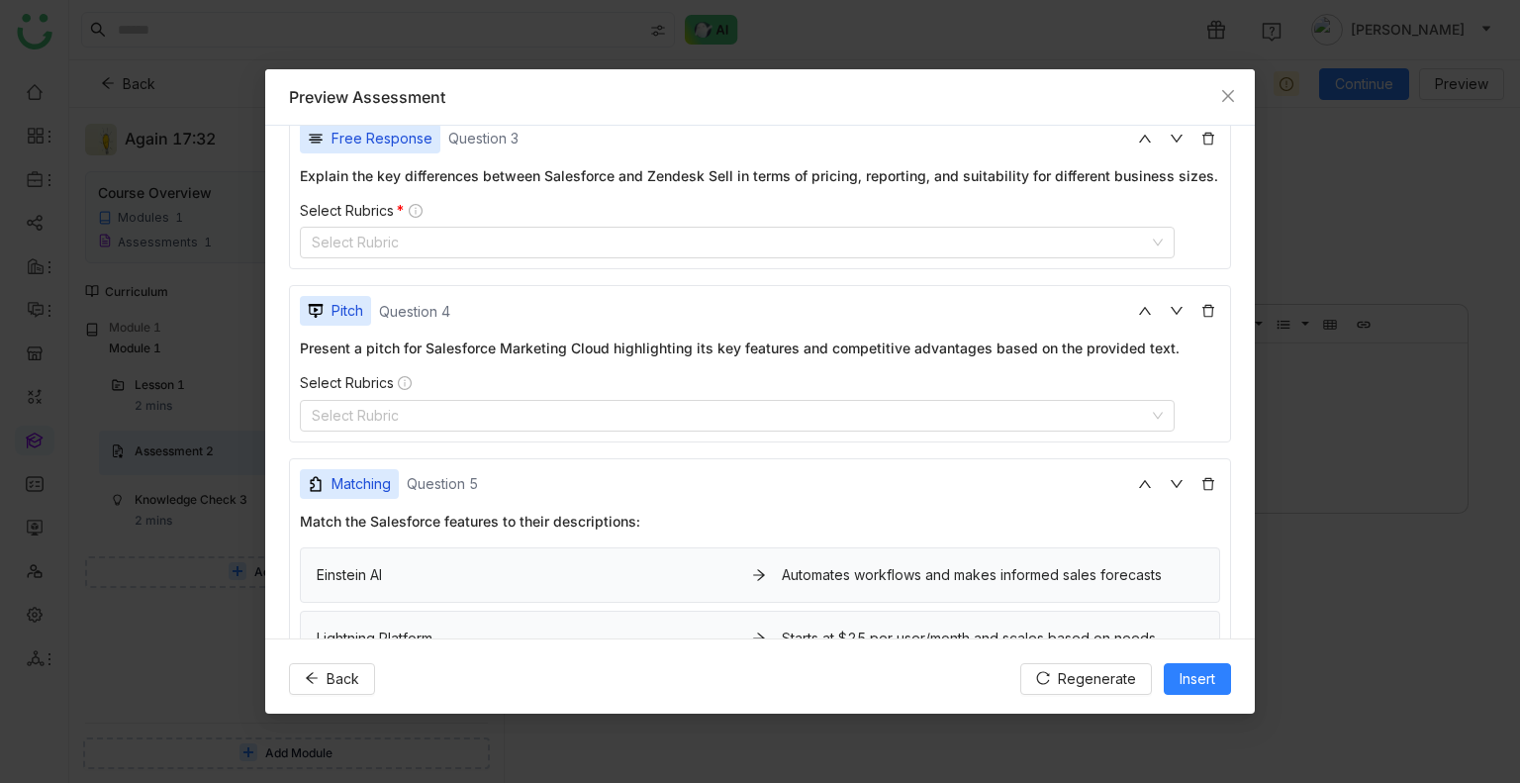
scroll to position [891, 0]
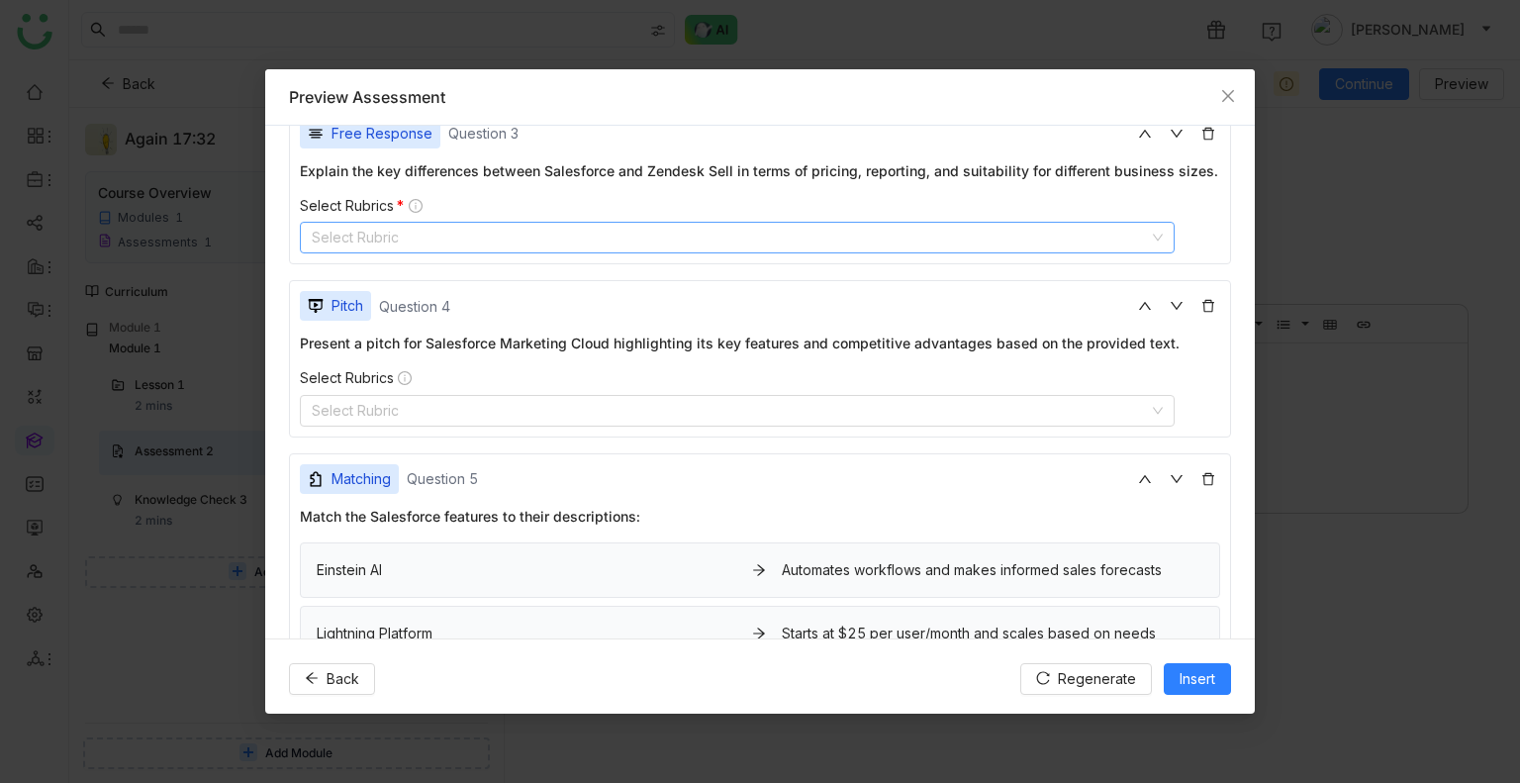
click at [420, 252] on nz-select-top-control "Select Rubric" at bounding box center [737, 238] width 875 height 32
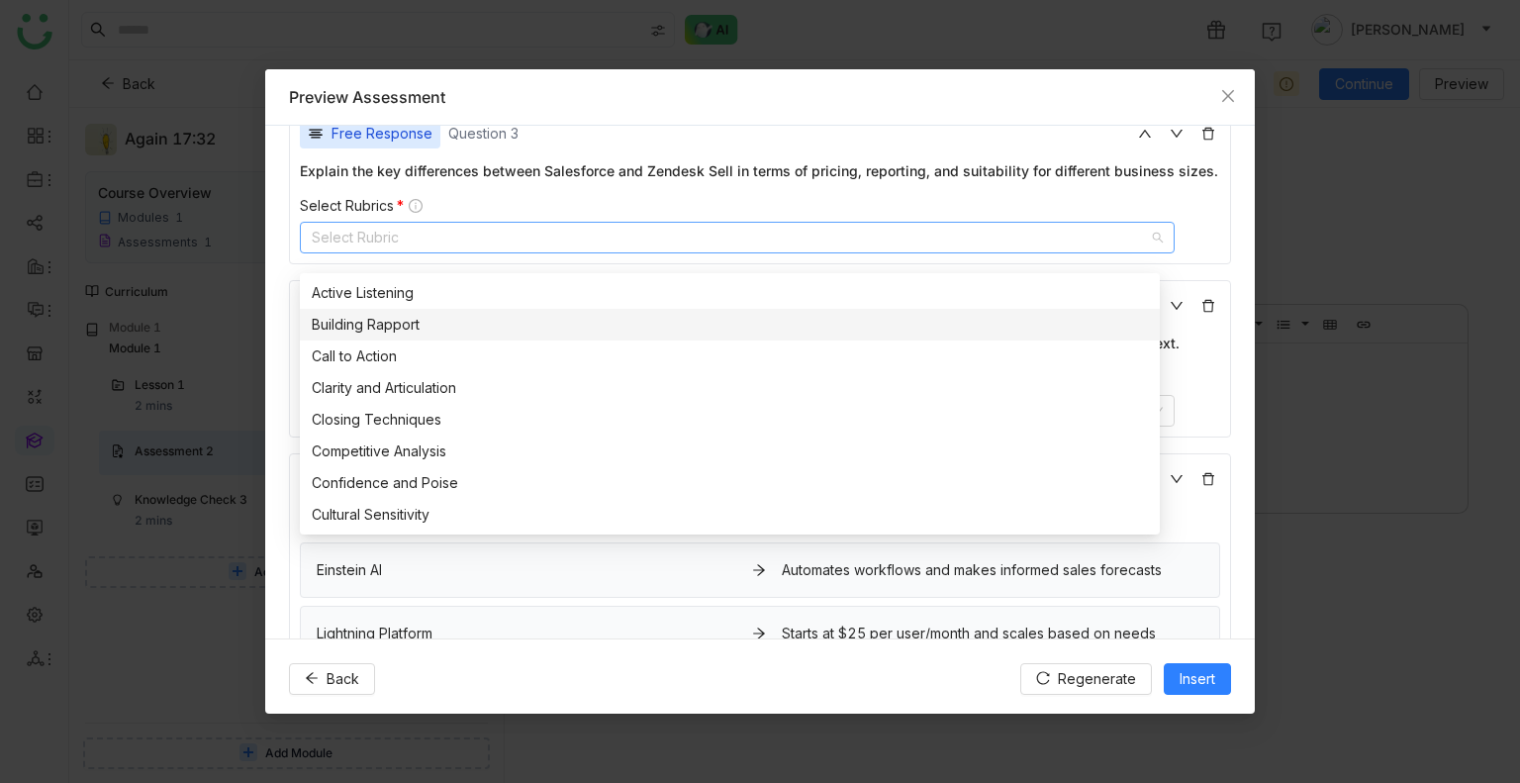
click at [368, 320] on div "Building Rapport" at bounding box center [730, 325] width 836 height 22
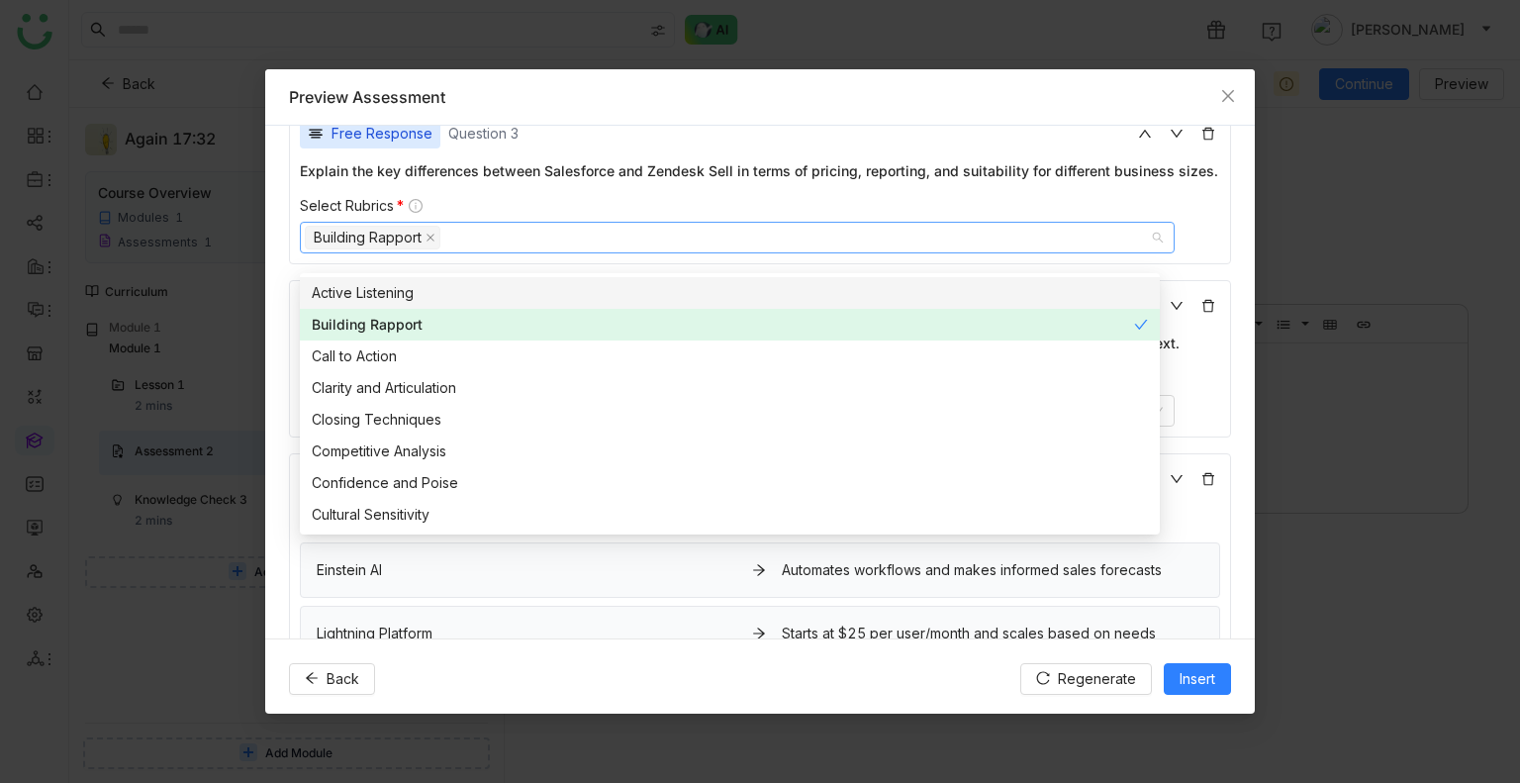
click at [574, 181] on div "Explain the key differences between Salesforce and Zendesk Sell in terms of pri…" at bounding box center [760, 170] width 920 height 21
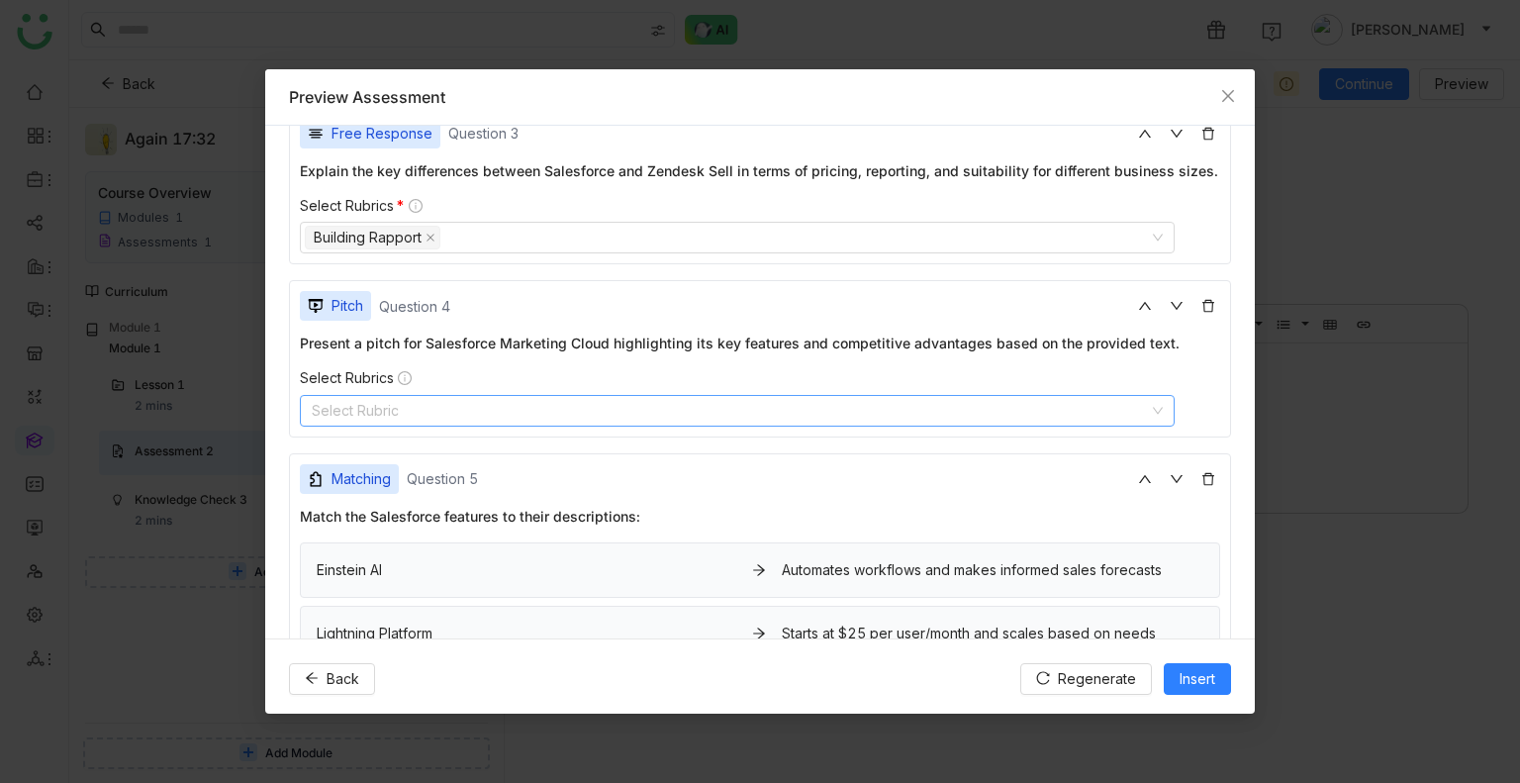
click at [382, 426] on nz-select-top-control "Select Rubric" at bounding box center [737, 411] width 875 height 32
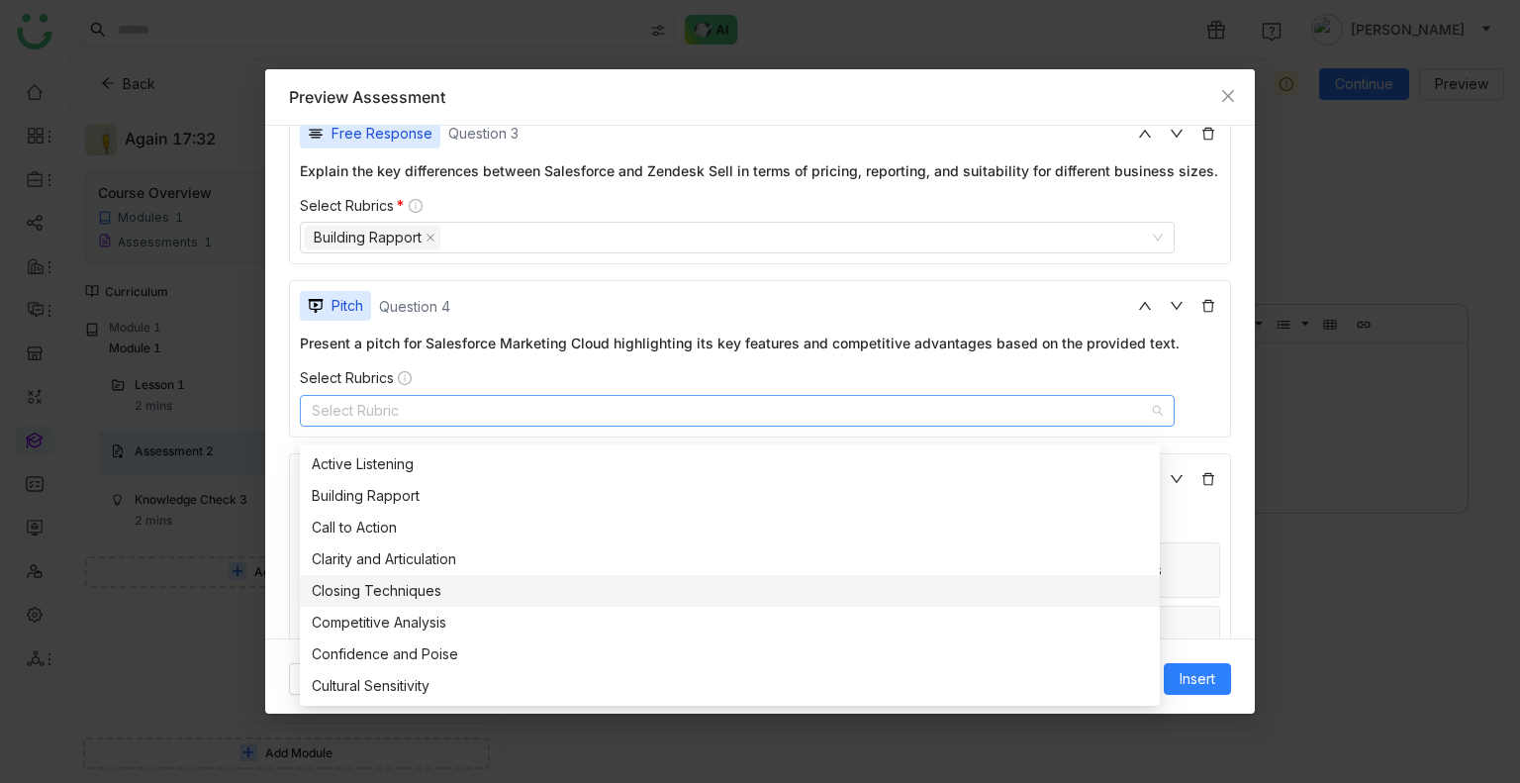
click at [443, 577] on nz-option-item "Closing Techniques" at bounding box center [730, 591] width 860 height 32
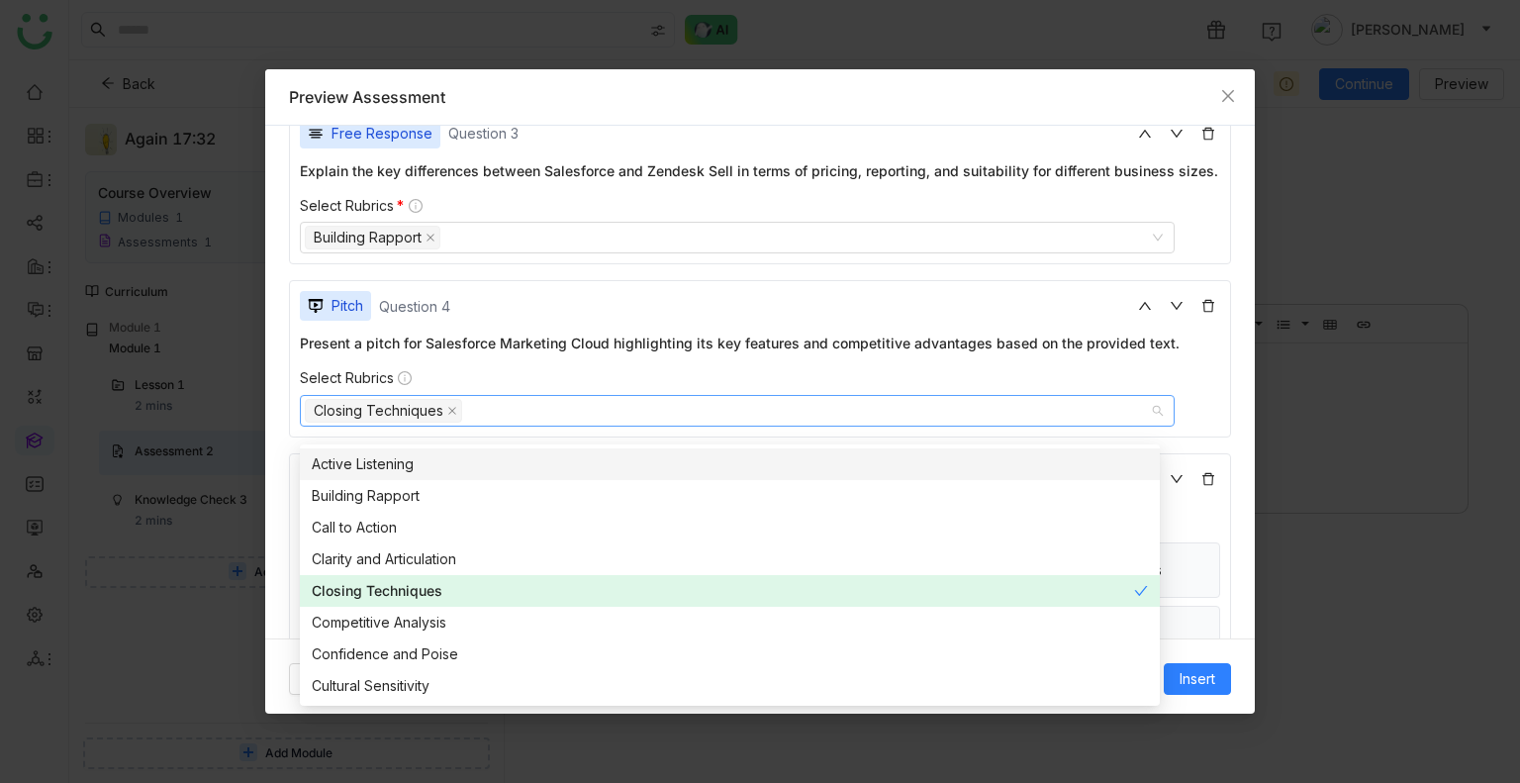
click at [578, 375] on div "Present a pitch for Salesforce Marketing Cloud highlighting its key features an…" at bounding box center [760, 379] width 920 height 94
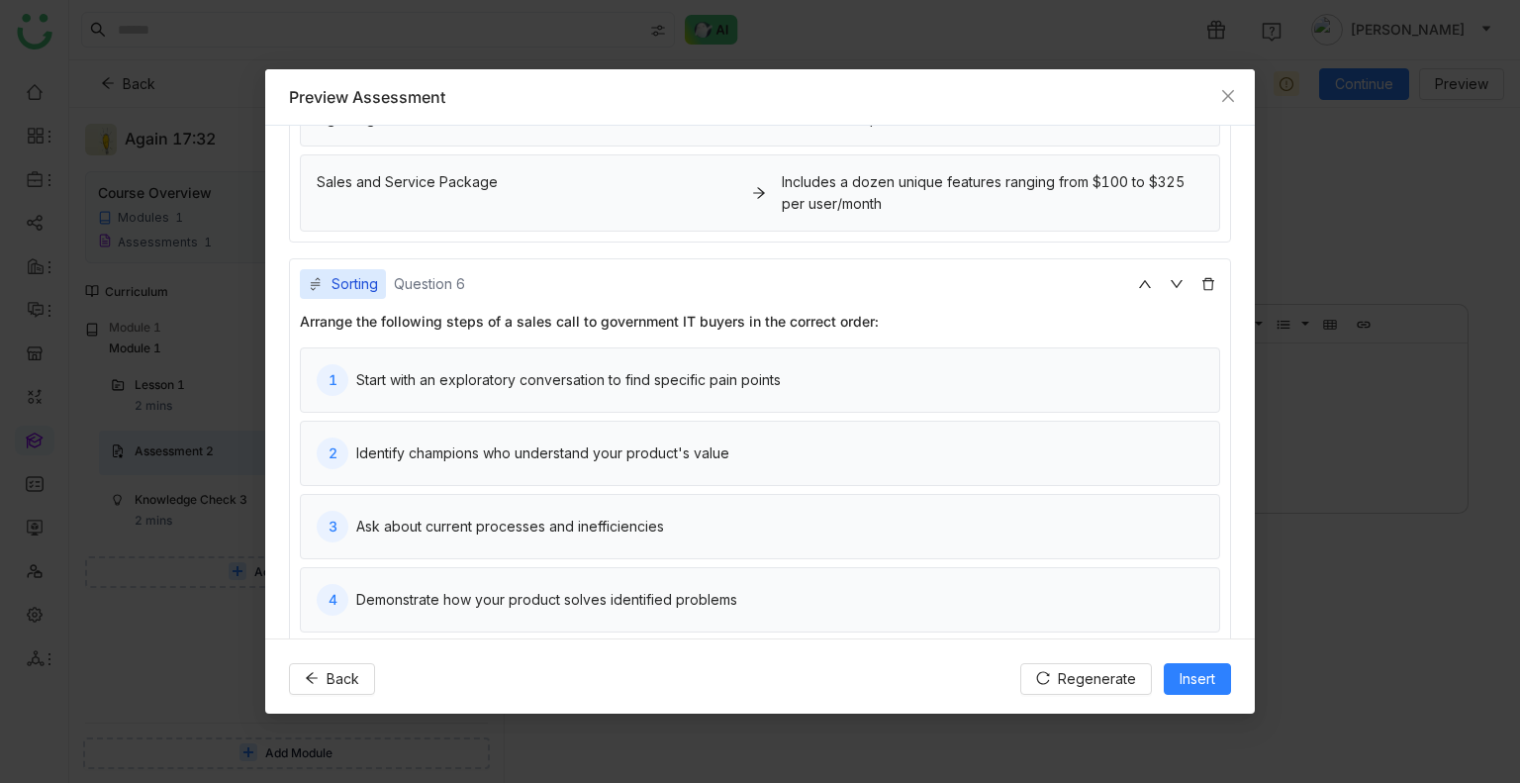
scroll to position [1445, 0]
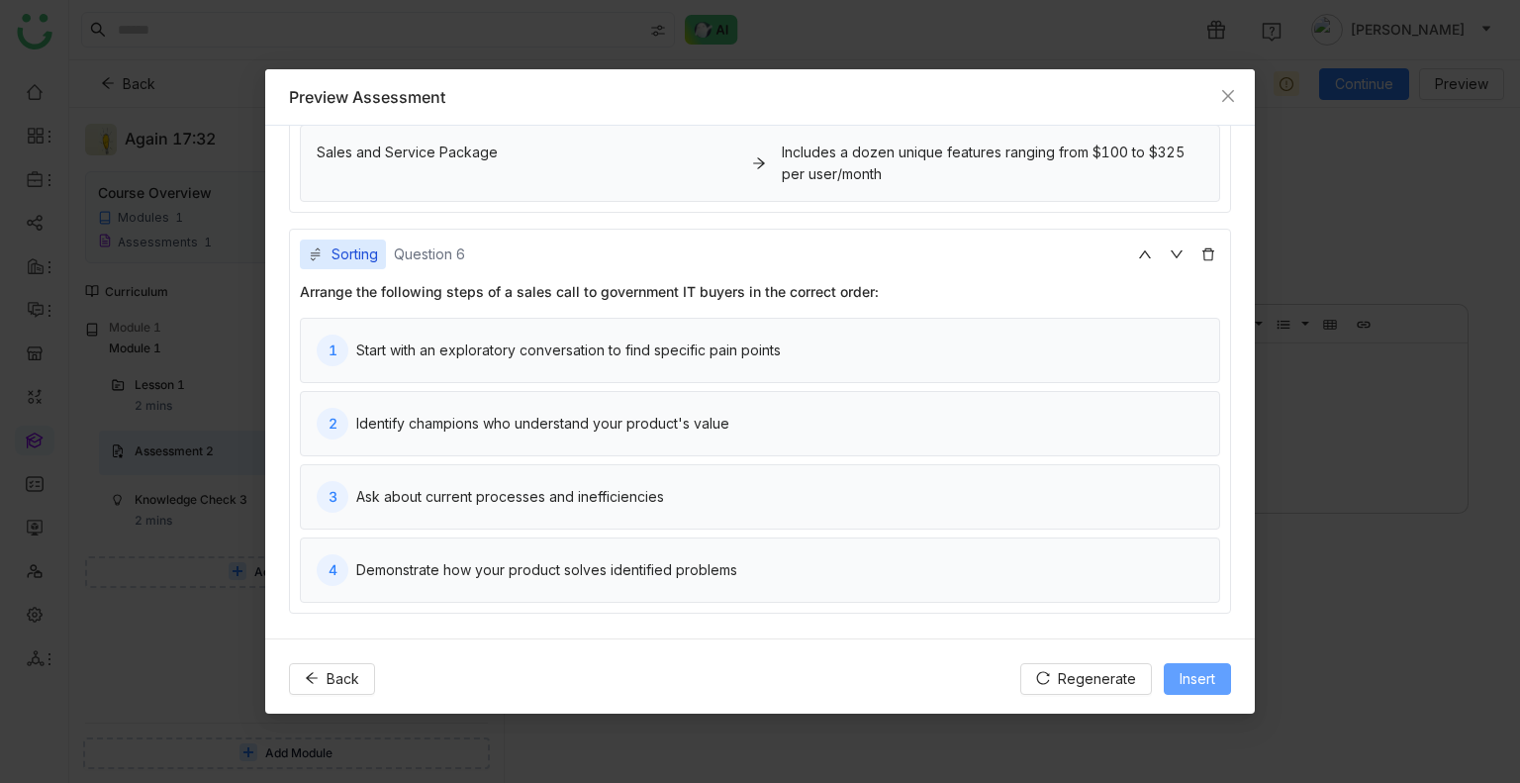
click at [1185, 680] on span "Insert" at bounding box center [1198, 679] width 36 height 22
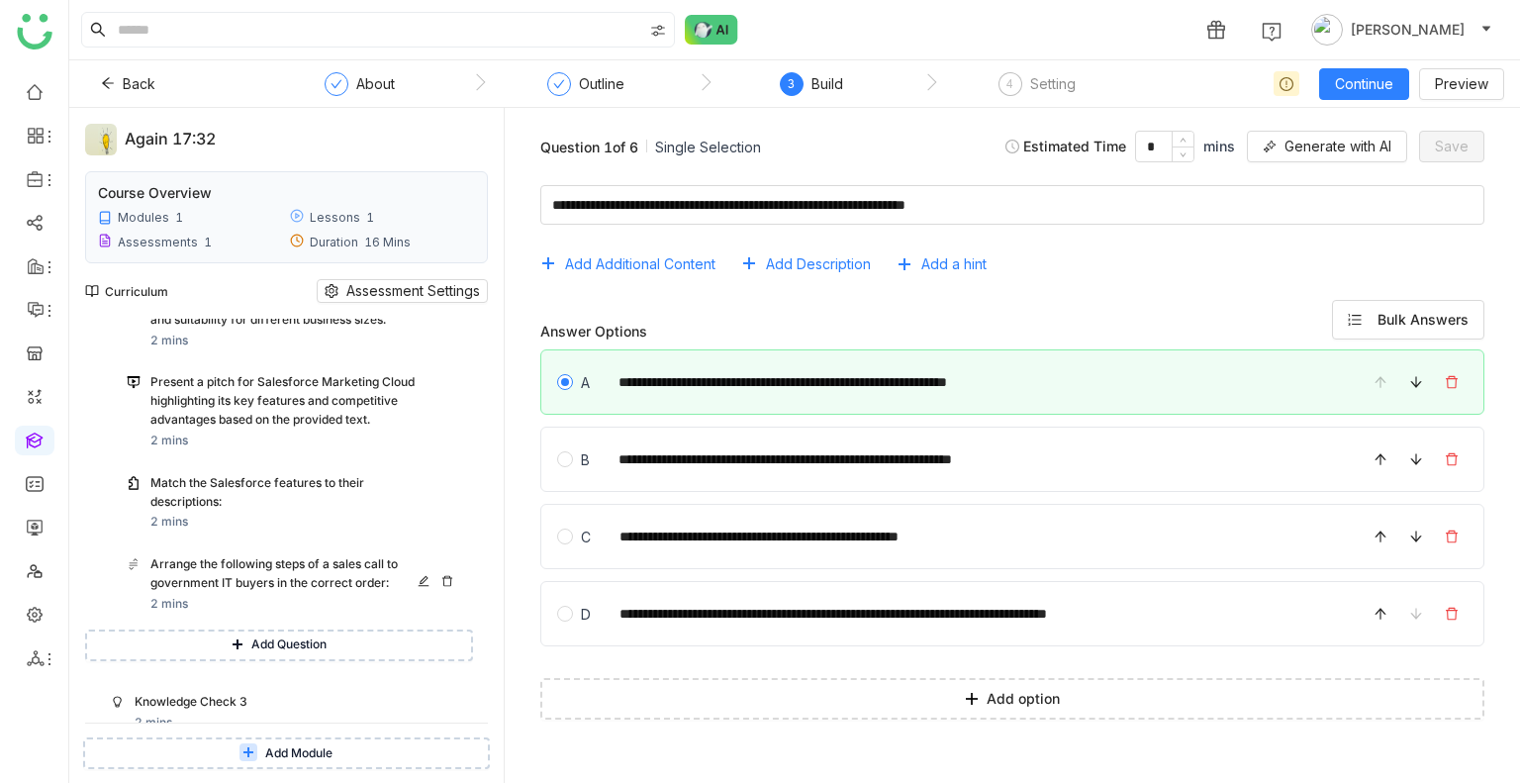
scroll to position [412, 0]
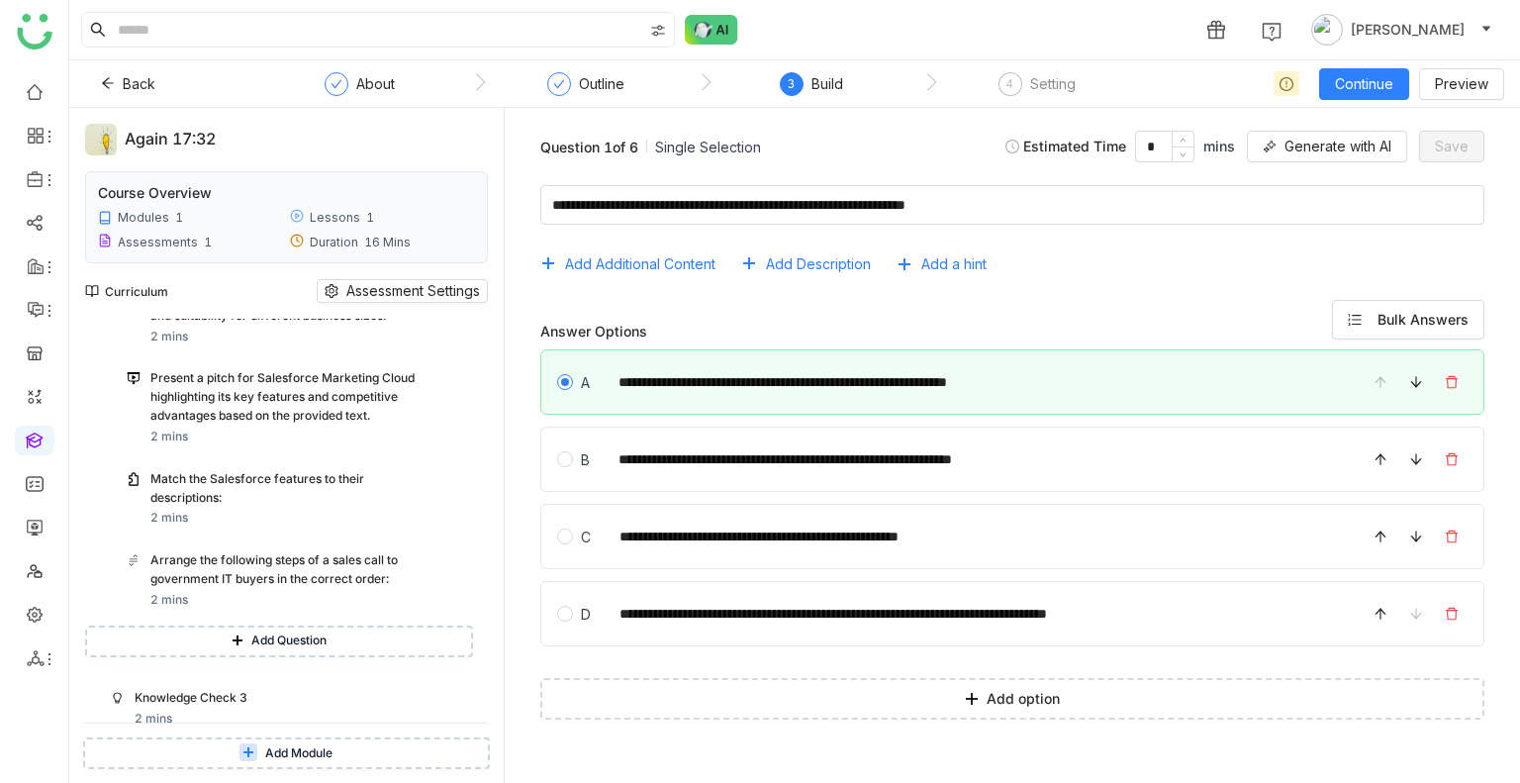
click at [272, 632] on span "Add Question" at bounding box center [288, 640] width 75 height 19
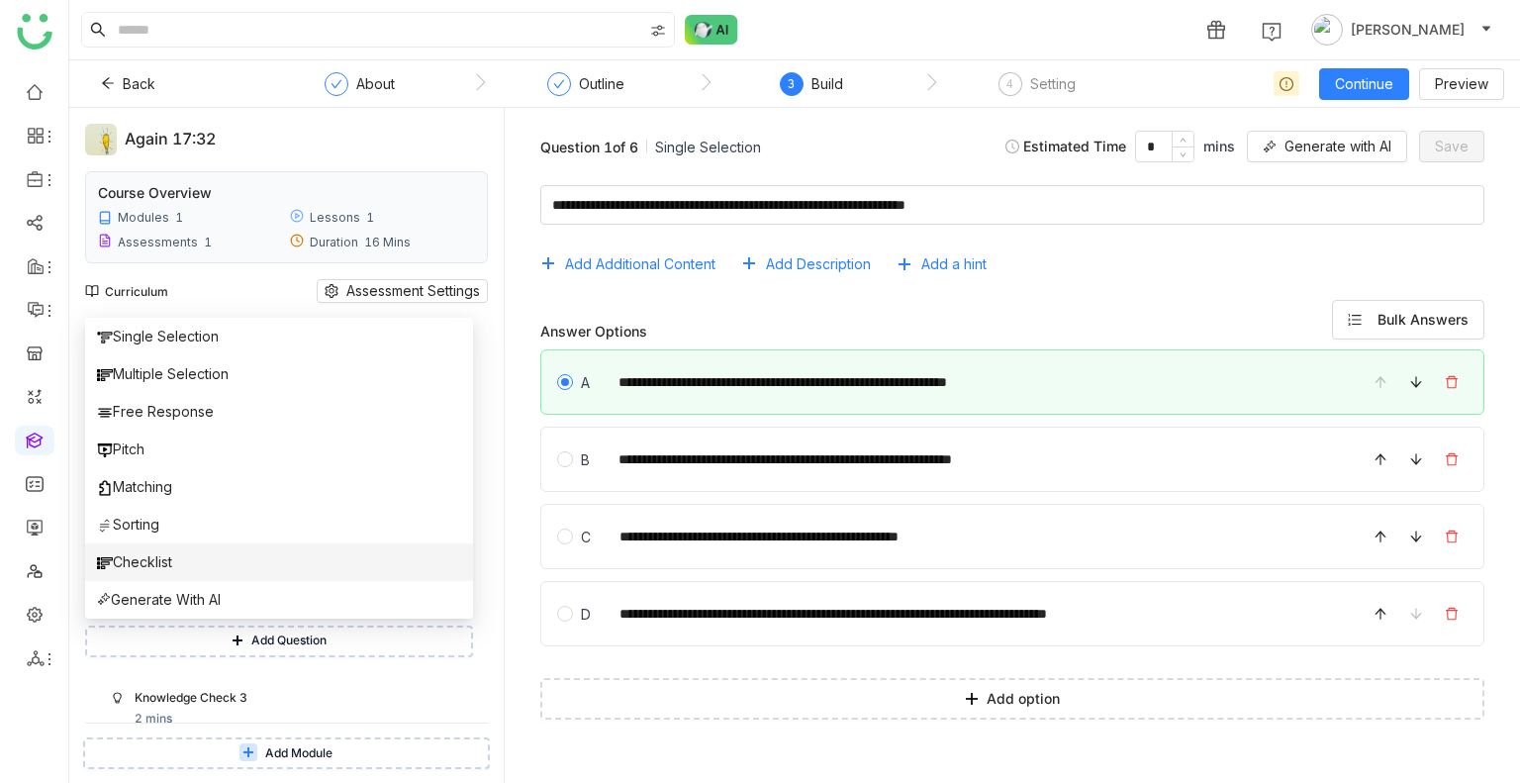
click at [221, 569] on li "Checklist" at bounding box center [279, 562] width 388 height 38
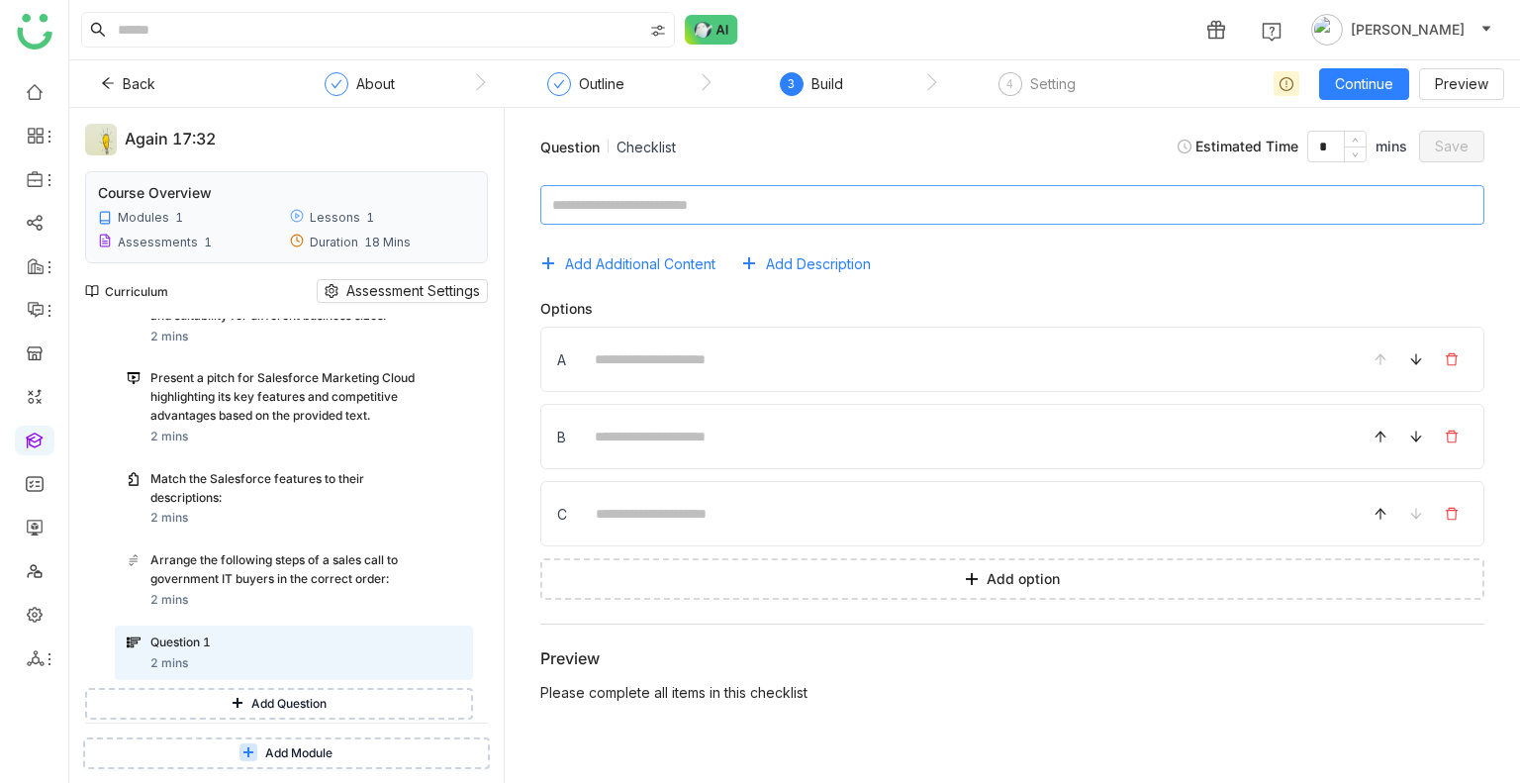
click at [614, 204] on textarea at bounding box center [1012, 205] width 944 height 40
type textarea "*********"
click at [617, 365] on input at bounding box center [963, 359] width 763 height 39
type input "********"
click at [657, 413] on div "B" at bounding box center [1012, 436] width 944 height 65
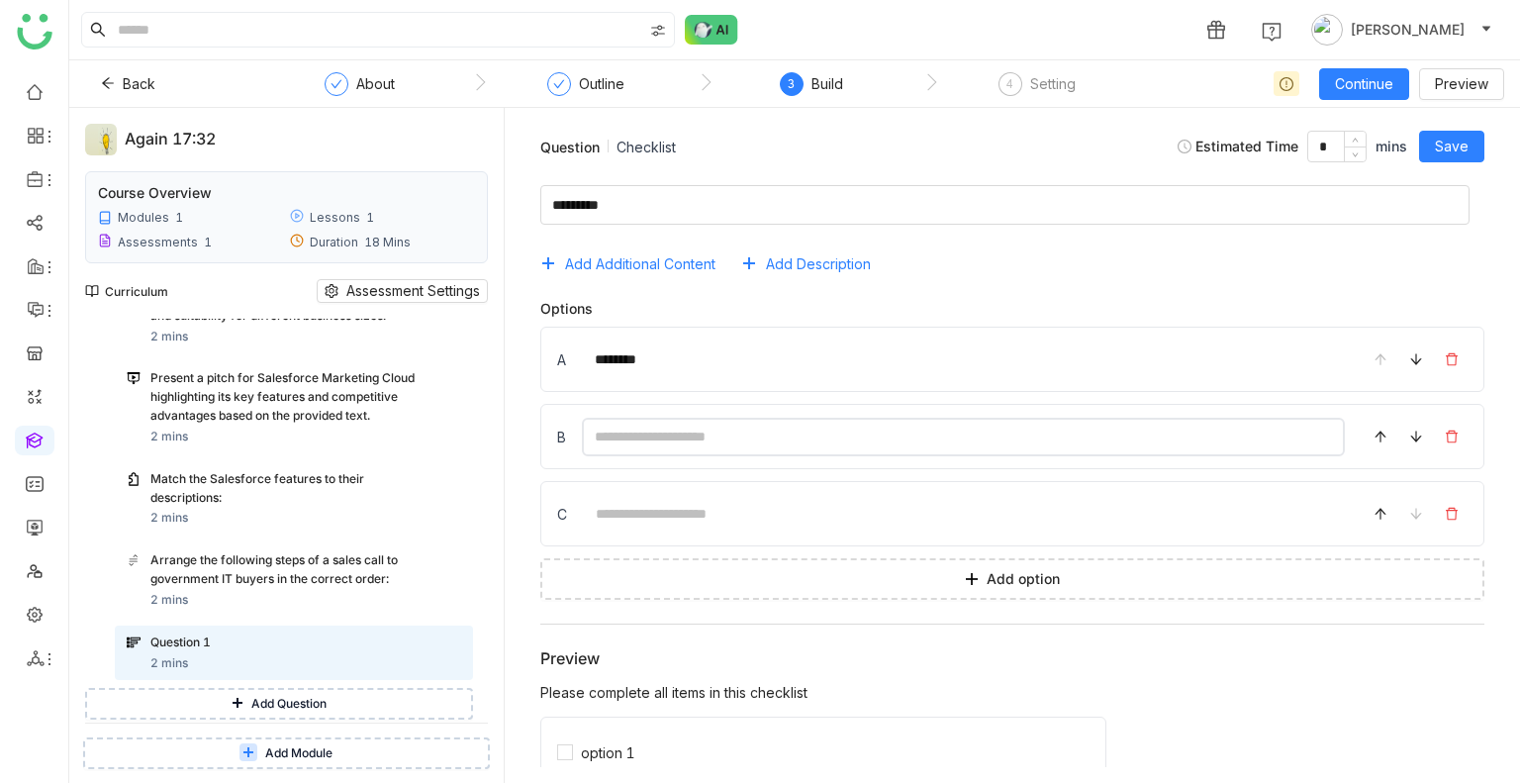
click at [665, 430] on input at bounding box center [963, 437] width 763 height 39
type input "********"
click at [610, 569] on button "Add option" at bounding box center [1012, 579] width 944 height 42
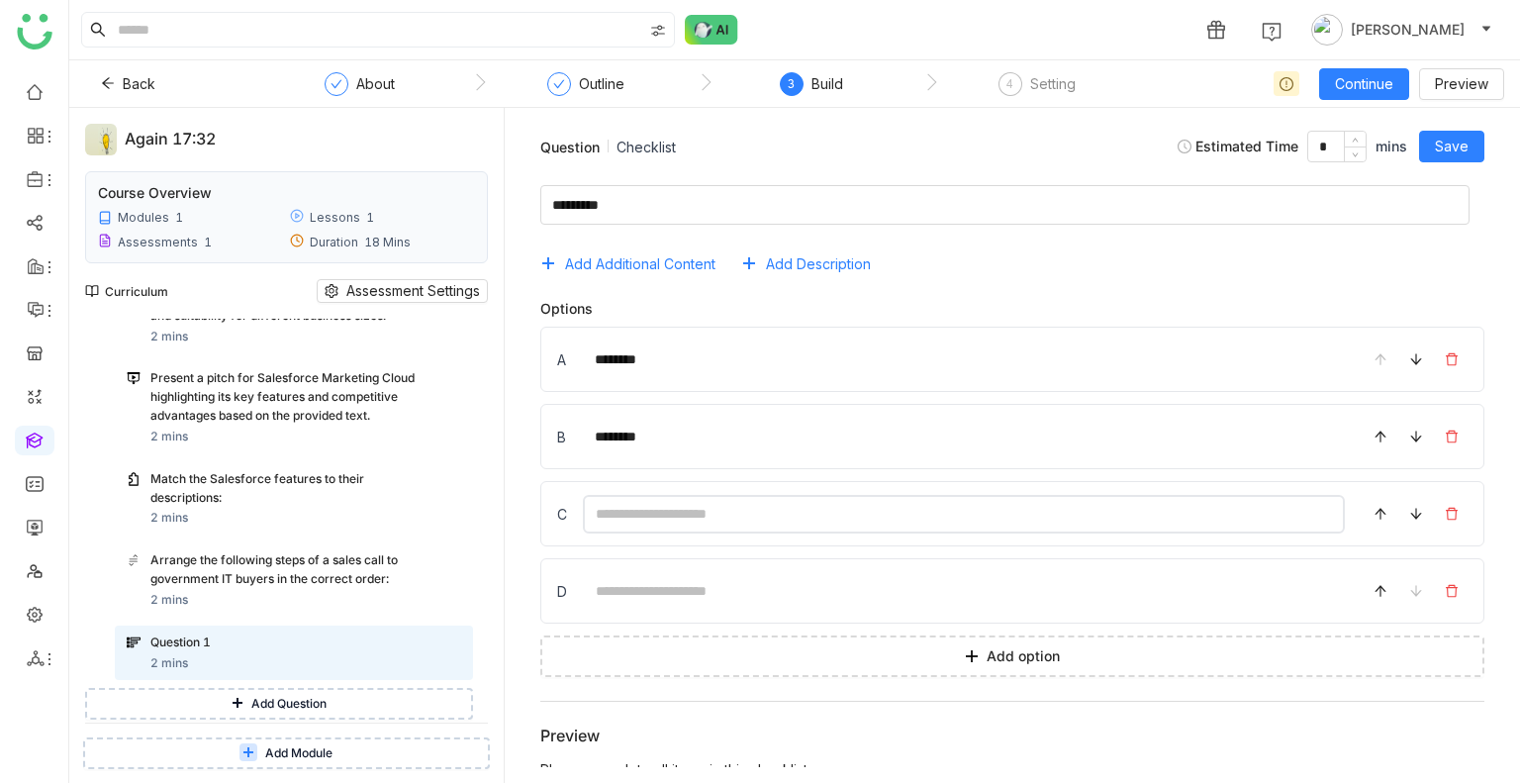
click at [612, 530] on input at bounding box center [964, 514] width 762 height 39
type input "********"
click at [625, 593] on input at bounding box center [964, 591] width 762 height 39
type input "********"
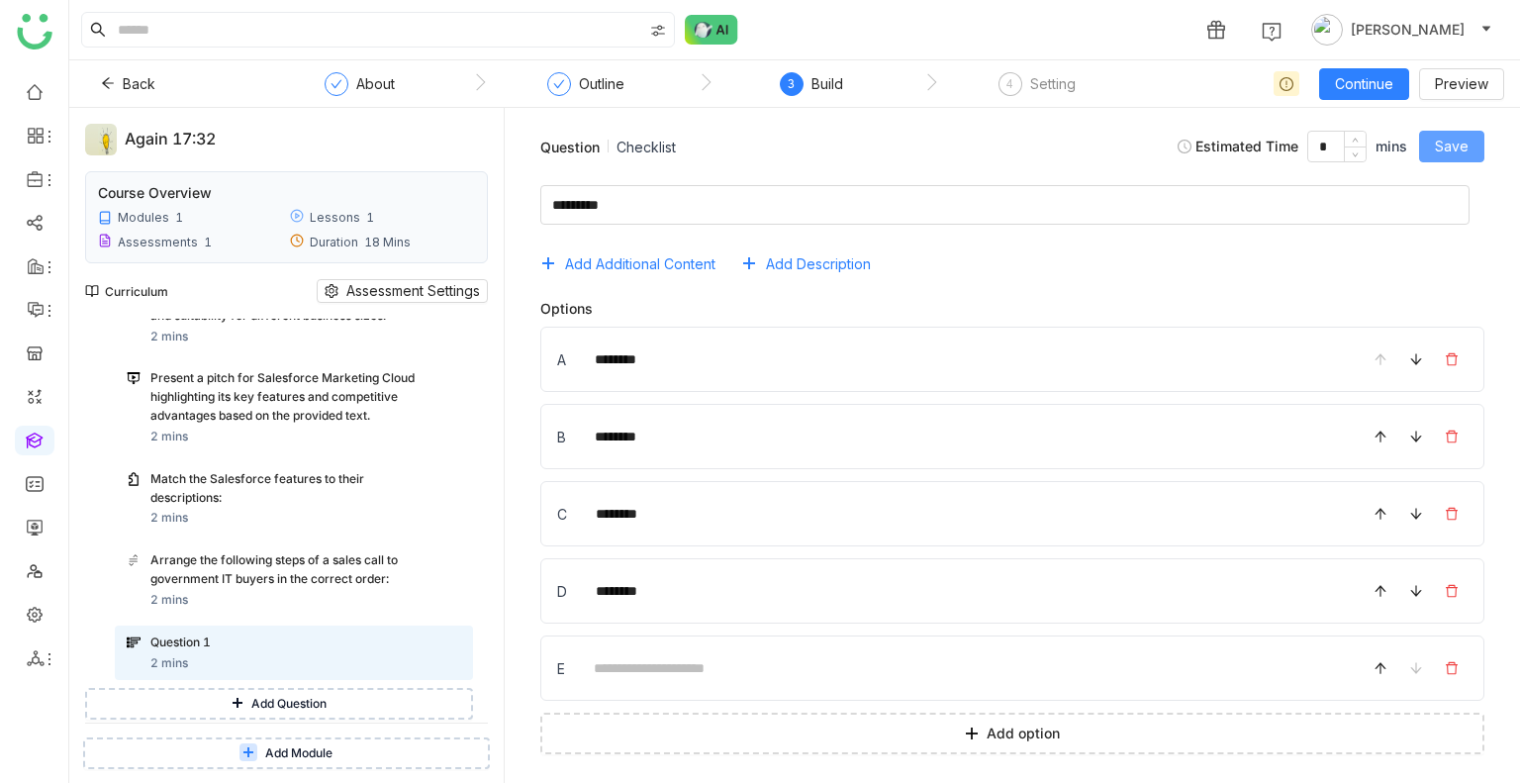
click at [1461, 149] on span "Save" at bounding box center [1452, 147] width 34 height 22
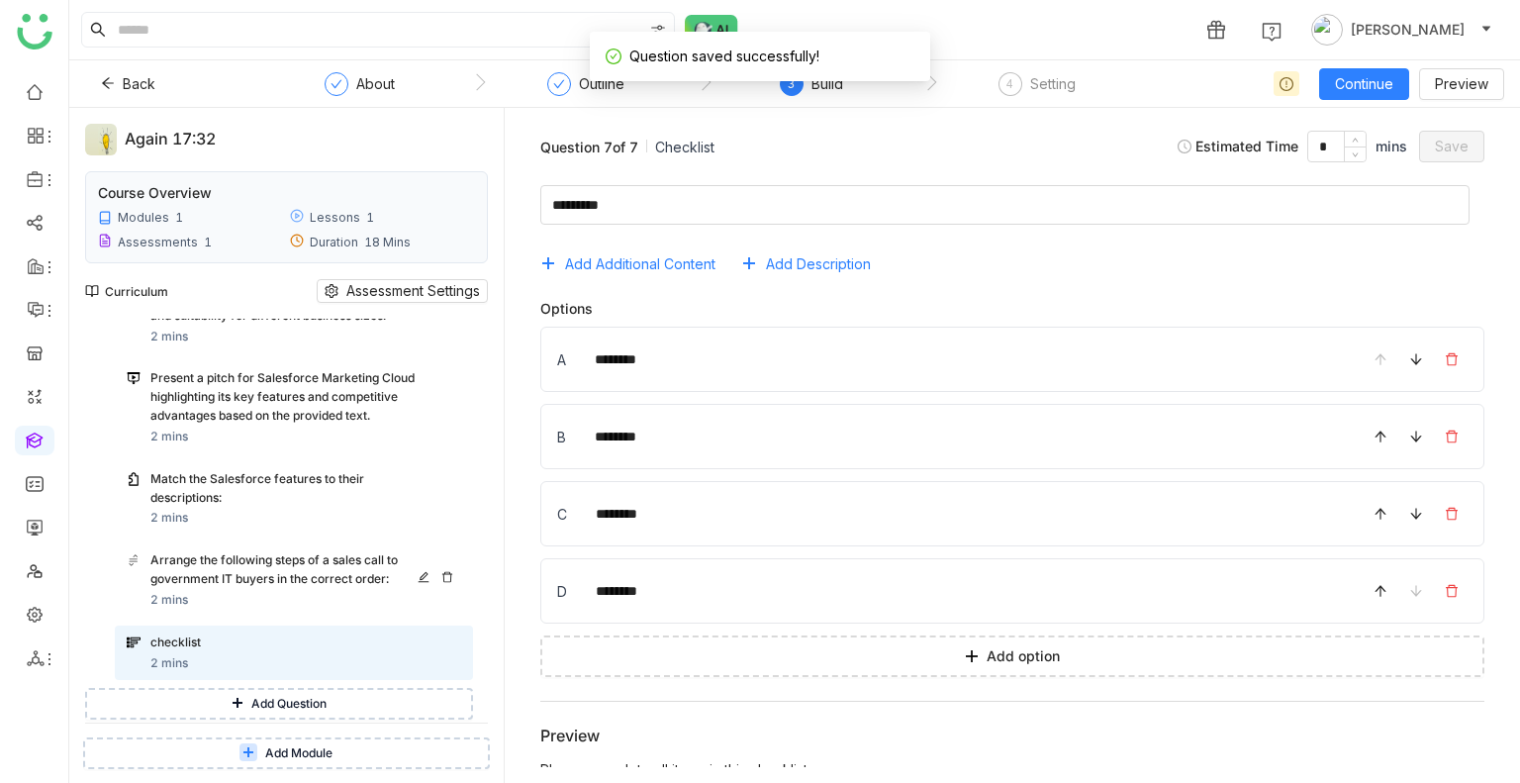
scroll to position [536, 0]
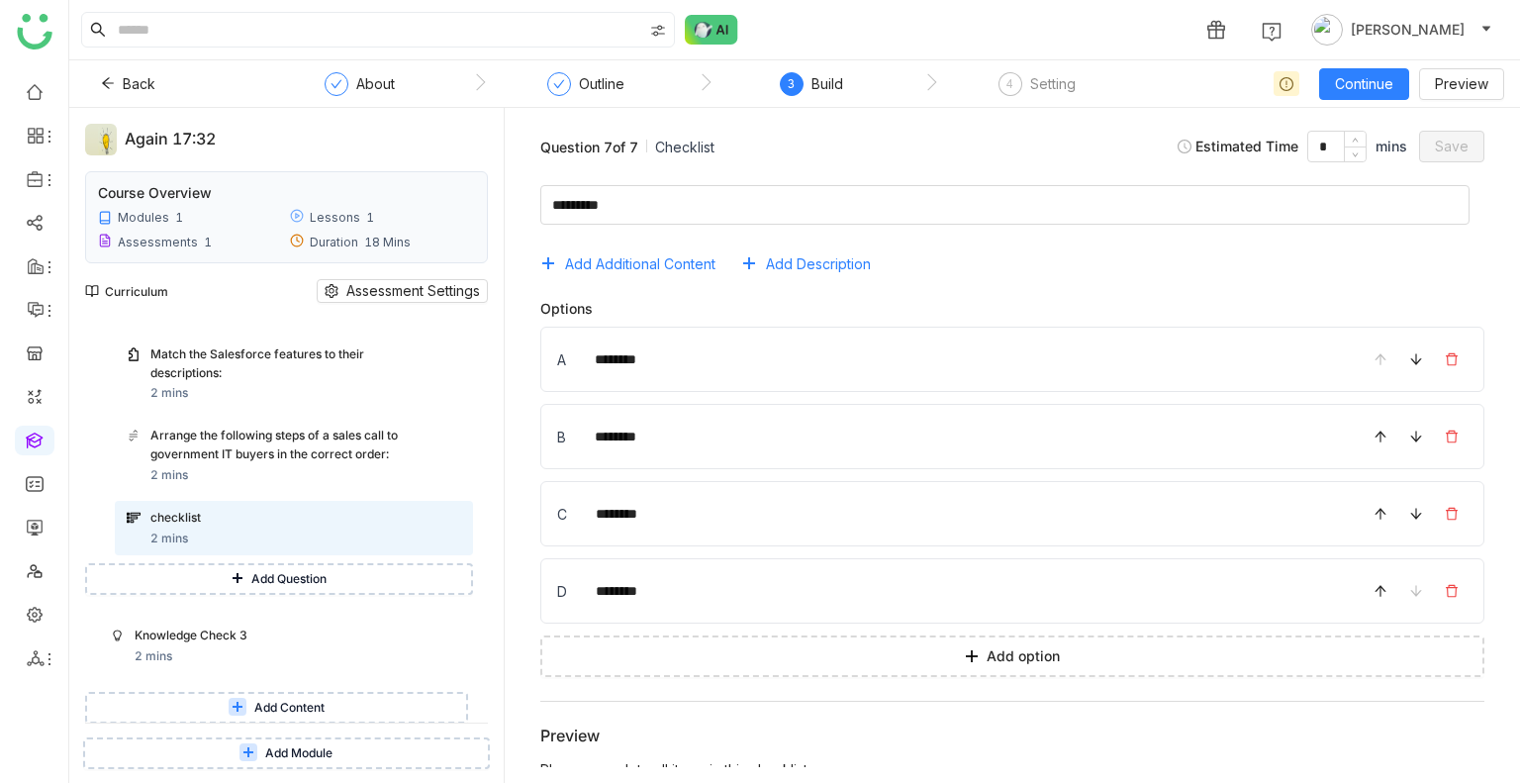
click at [270, 696] on button "Add Content" at bounding box center [276, 708] width 383 height 32
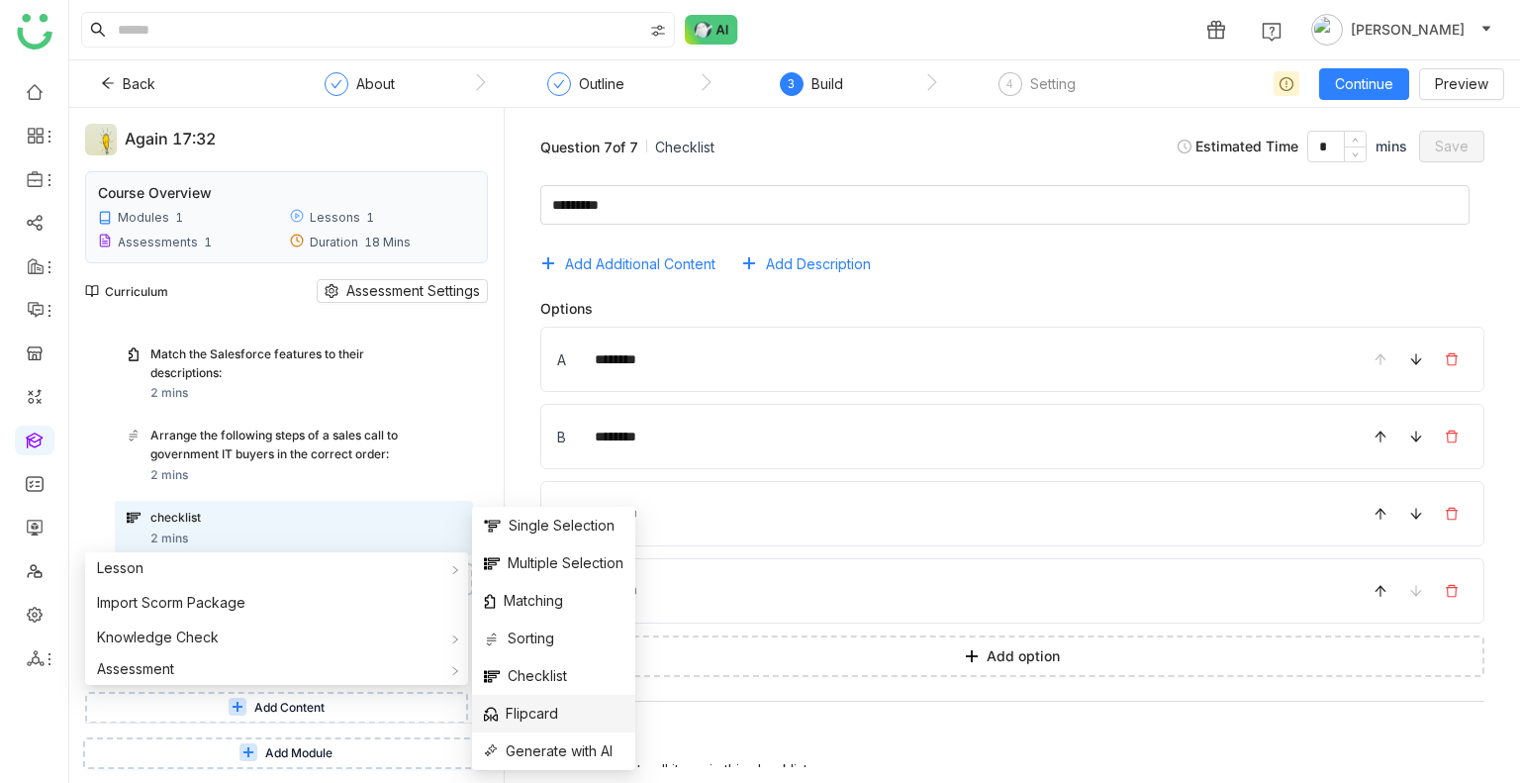
click at [519, 704] on span "Flipcard" at bounding box center [521, 714] width 74 height 22
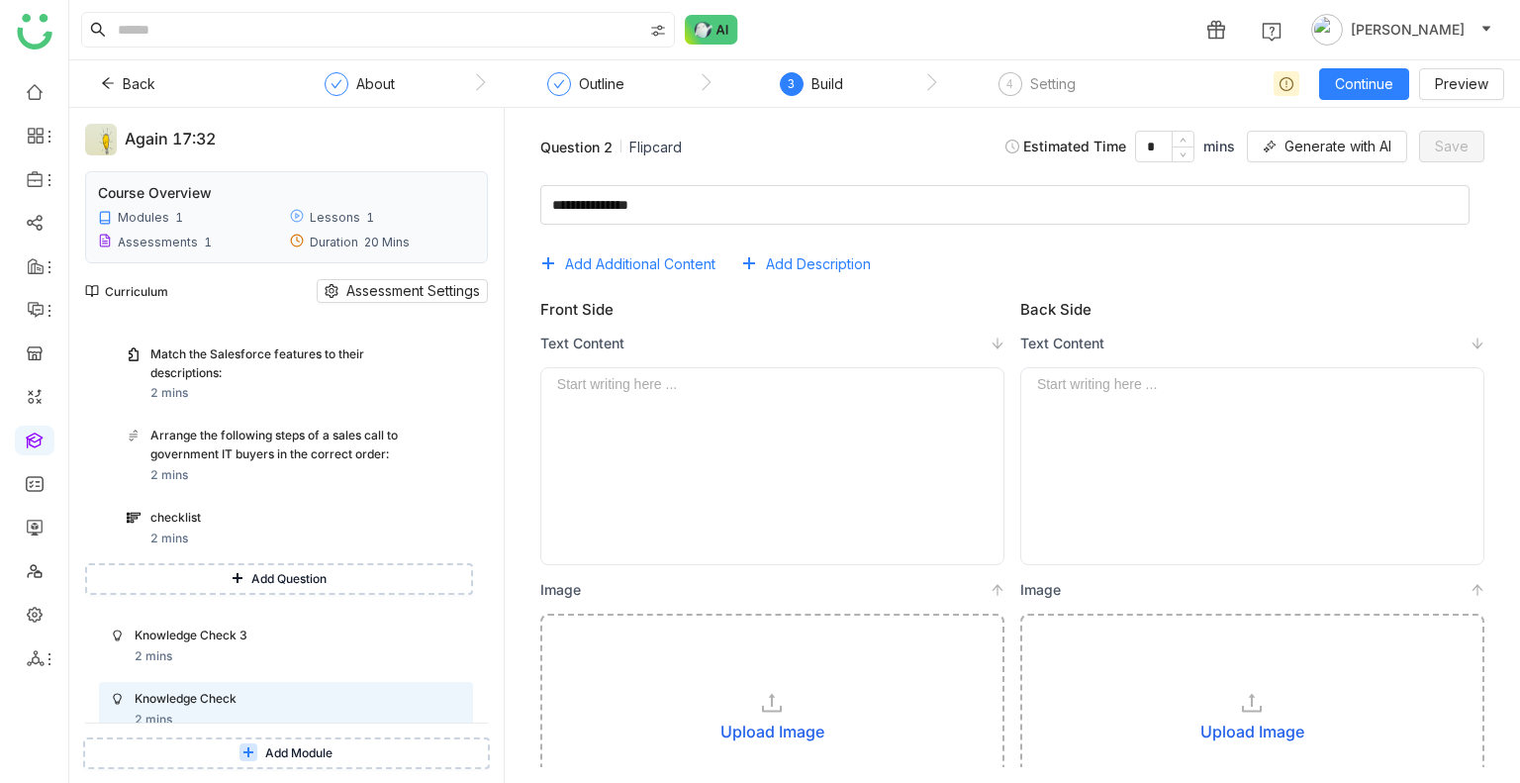
click at [773, 393] on div at bounding box center [772, 466] width 430 height 180
click at [1427, 147] on button "Save" at bounding box center [1451, 147] width 65 height 32
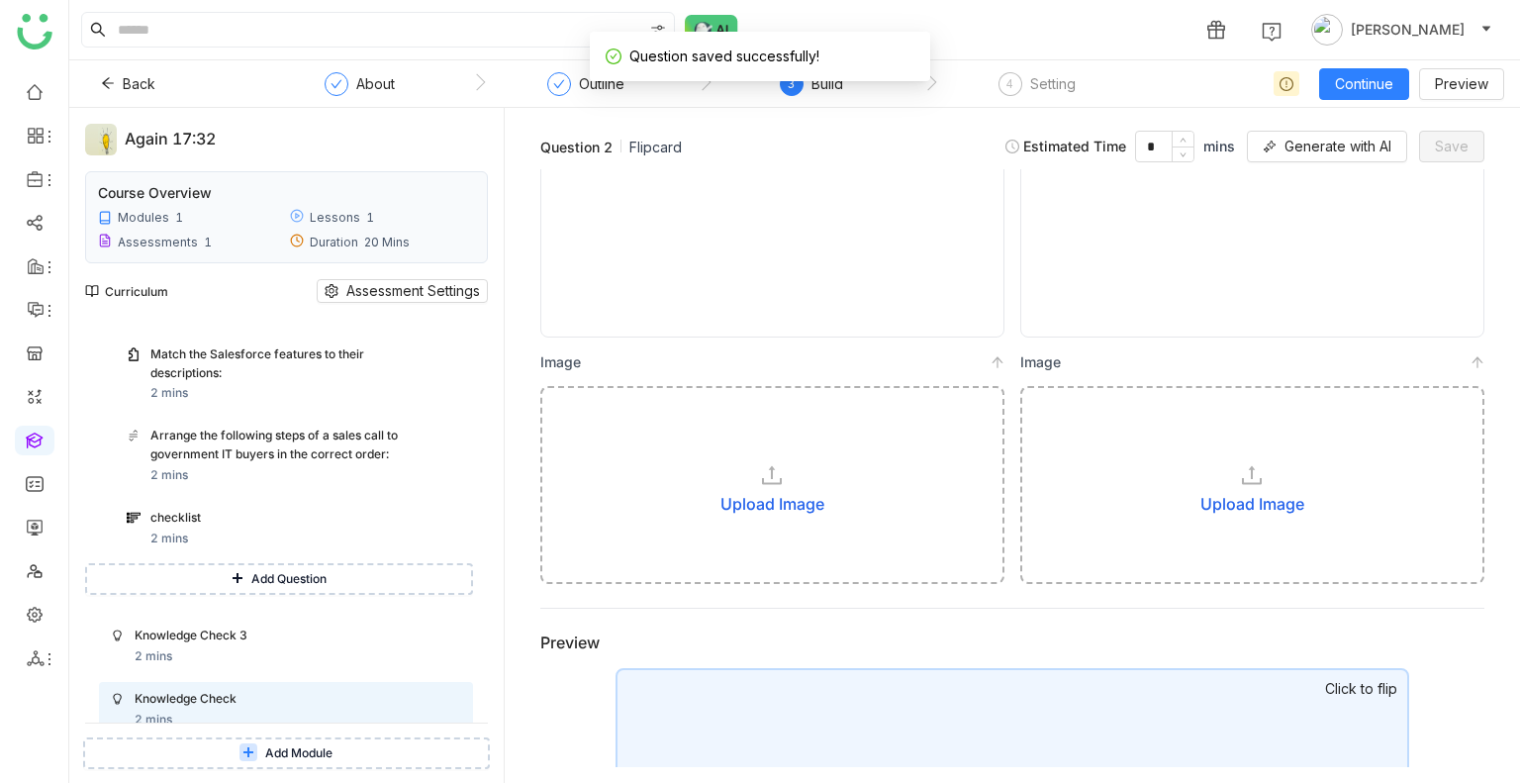
scroll to position [230, 0]
click at [1363, 85] on span "Continue" at bounding box center [1364, 84] width 58 height 22
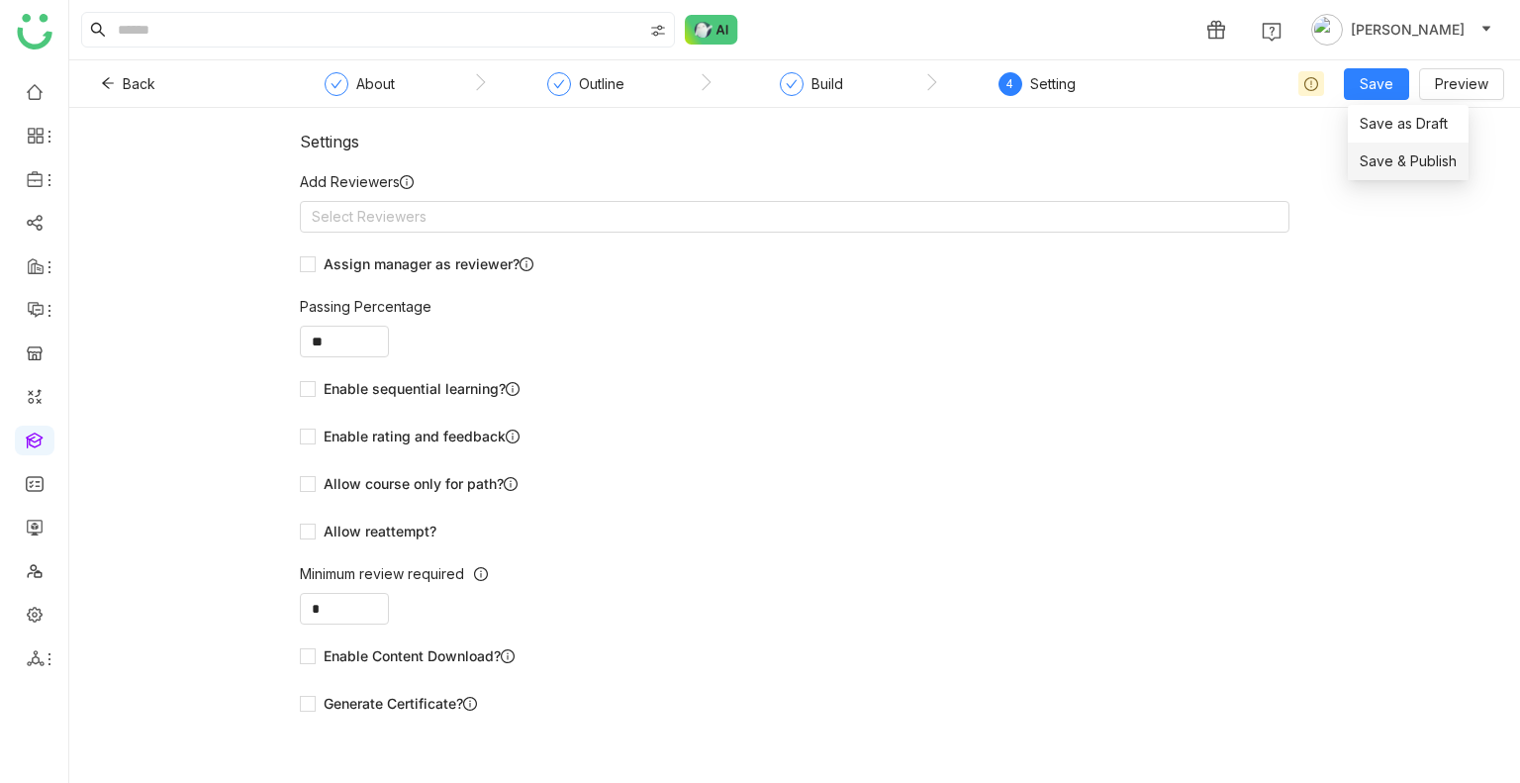
click at [1387, 155] on span "Save & Publish" at bounding box center [1408, 161] width 97 height 22
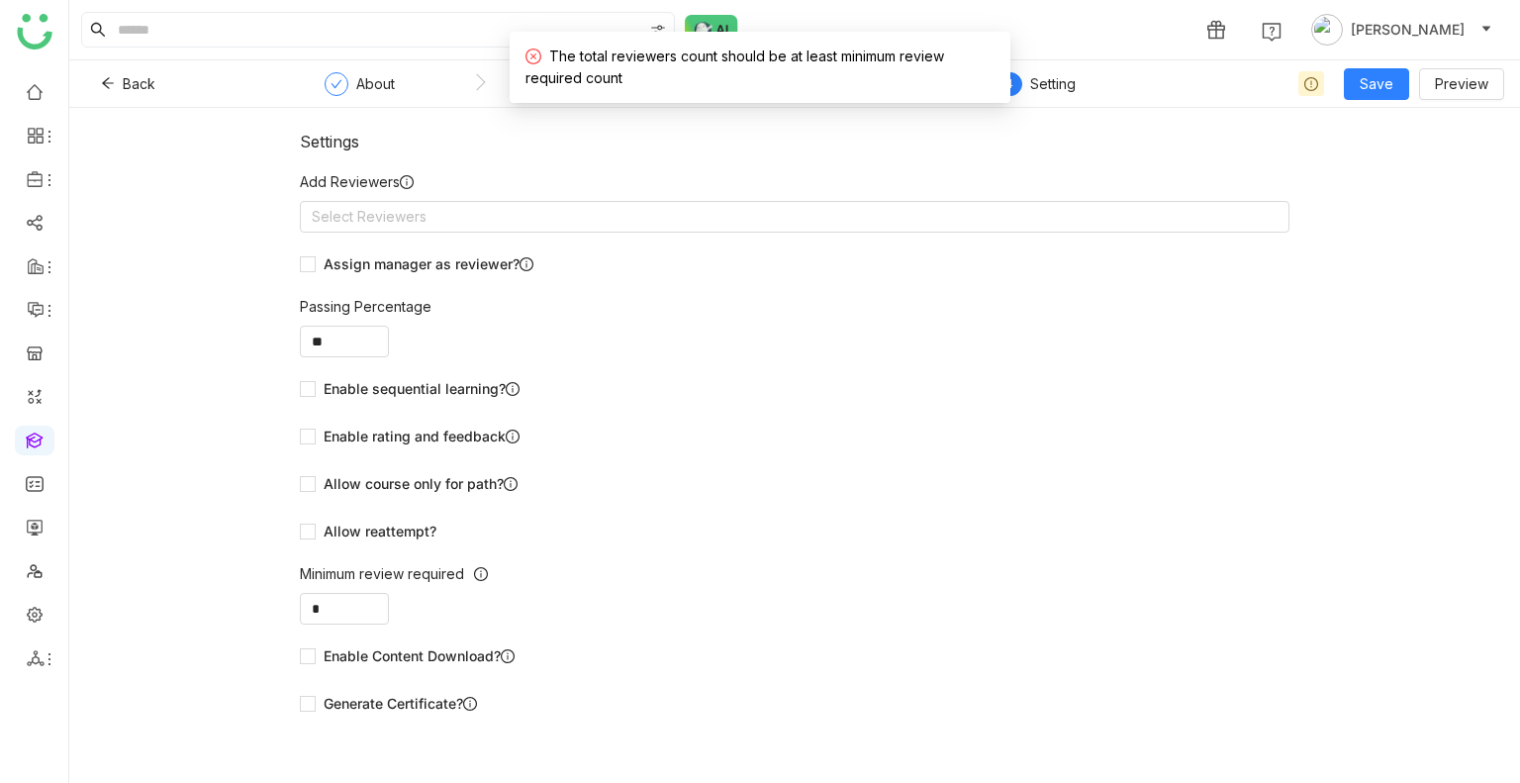
click at [753, 193] on nz-form-label "Add Reviewers" at bounding box center [795, 186] width 990 height 30
click at [725, 214] on nz-select-top-control "Select Reviewers" at bounding box center [795, 217] width 990 height 32
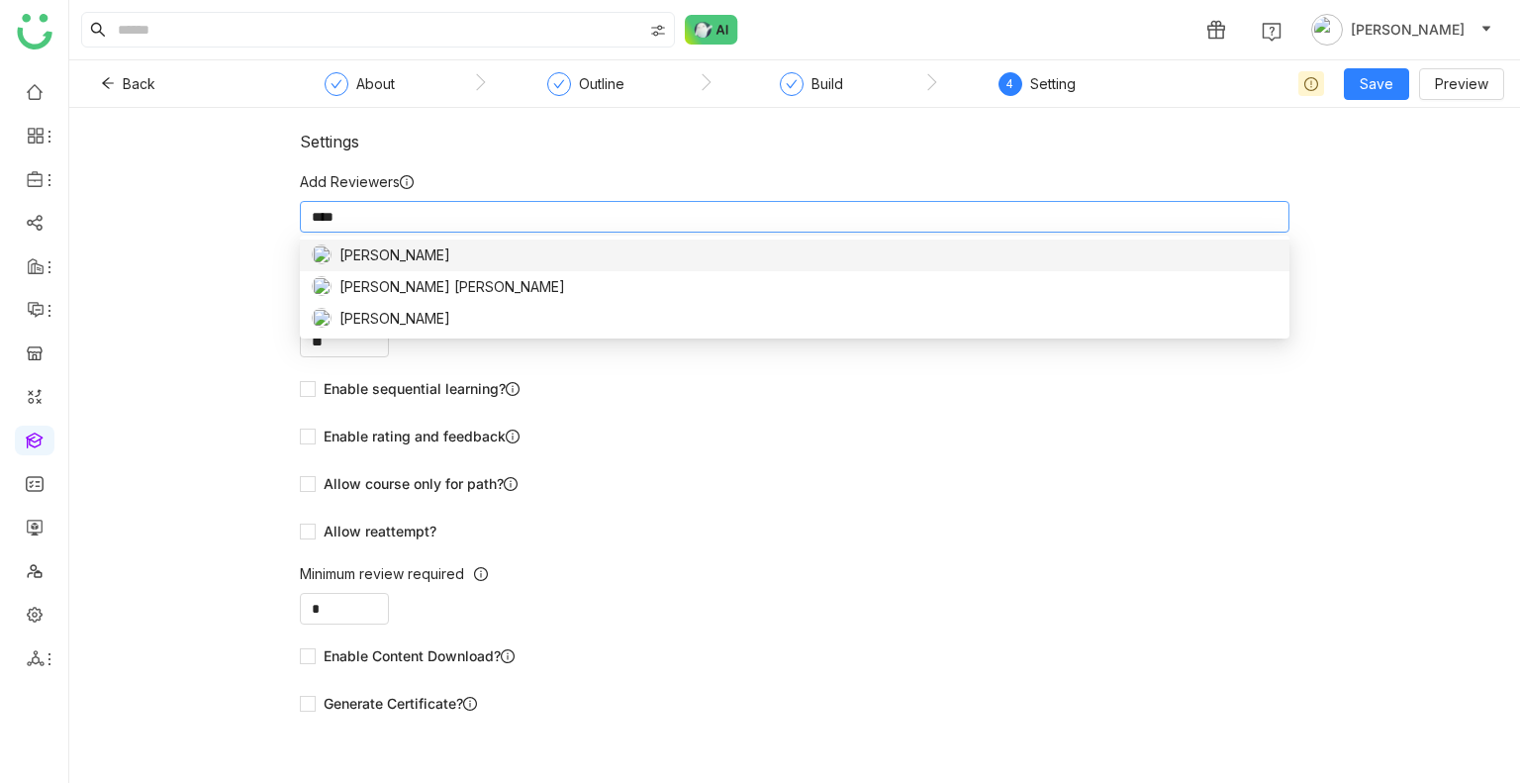
type input "*****"
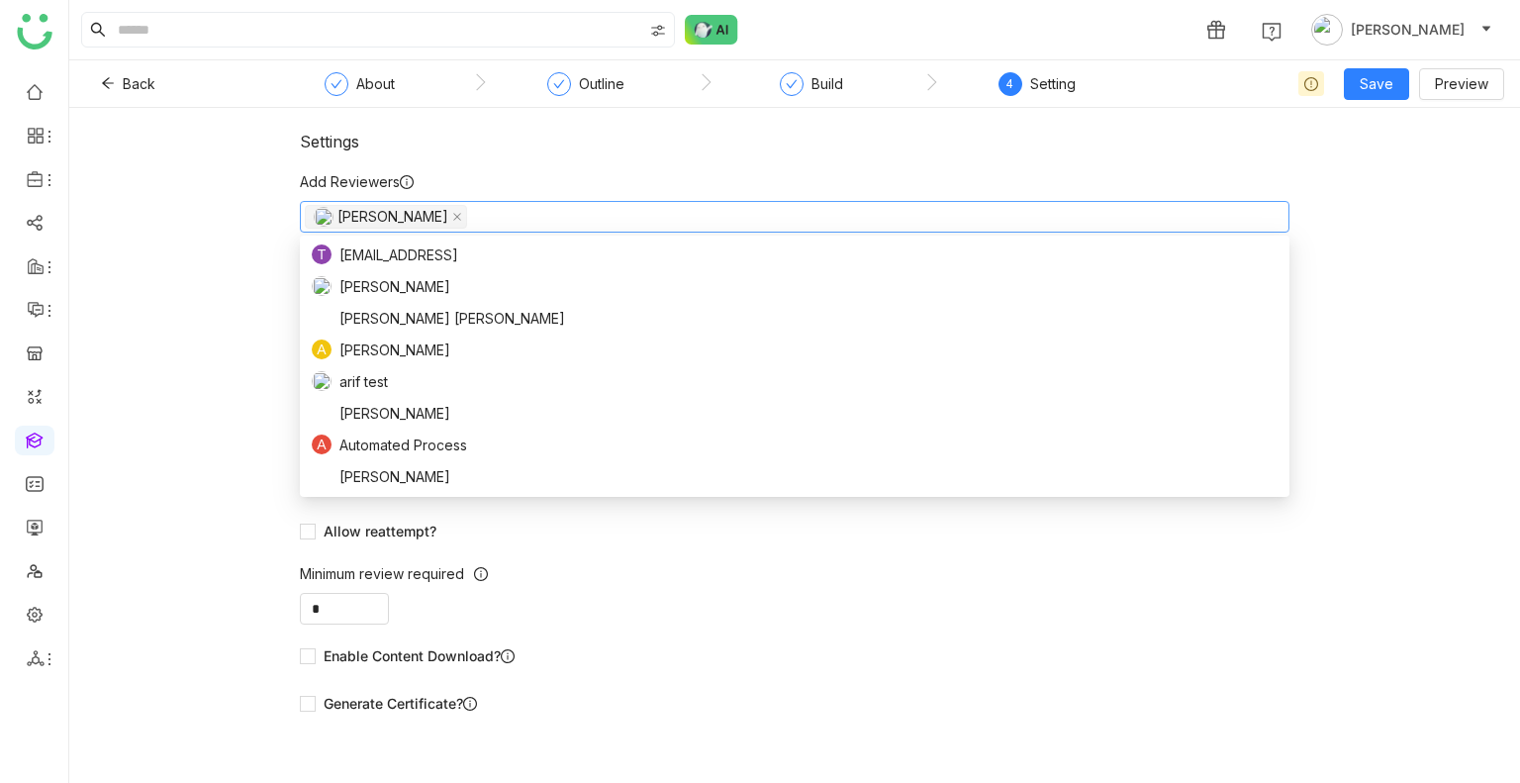
click at [613, 137] on div "Settings" at bounding box center [795, 142] width 990 height 20
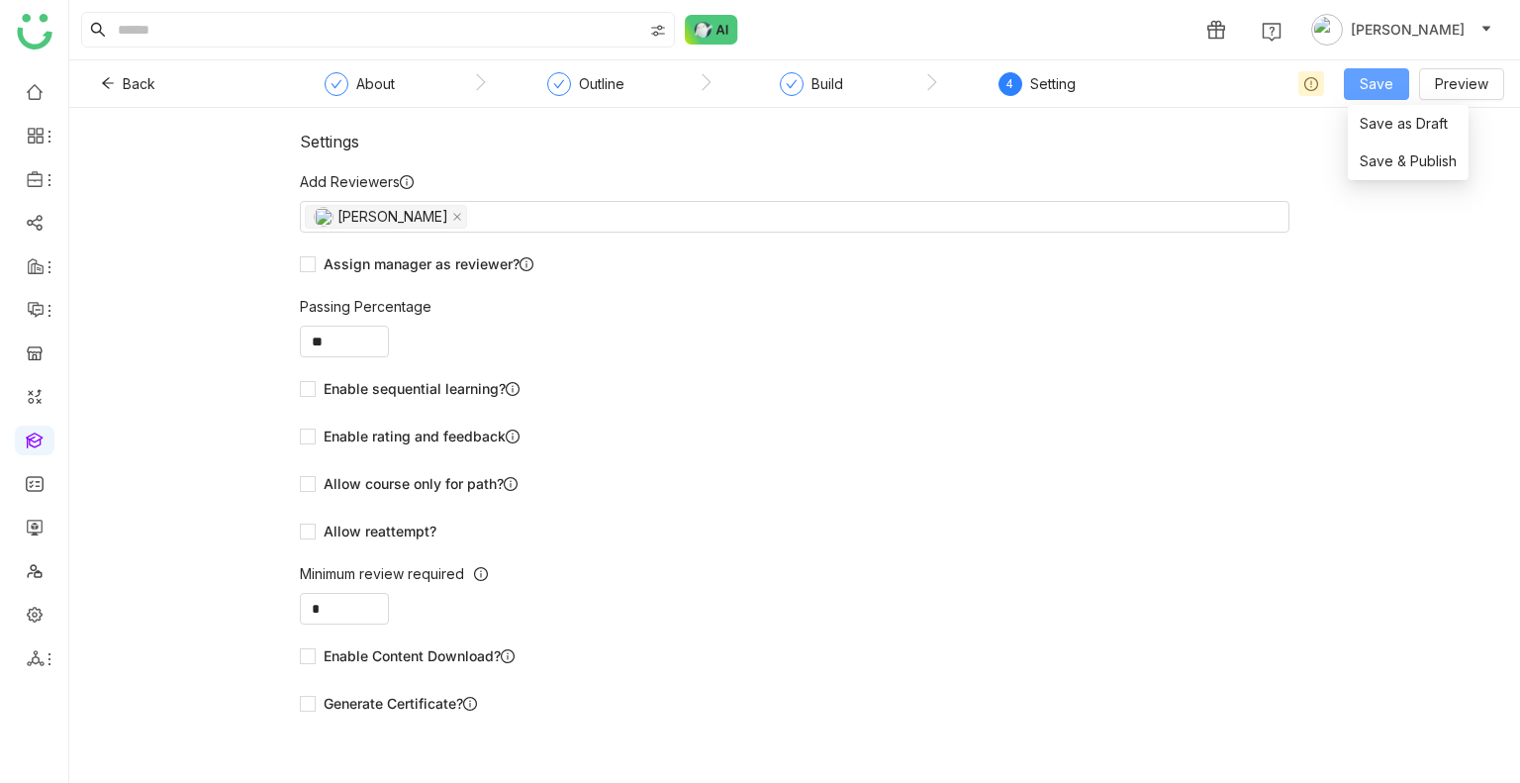
click at [1388, 92] on span "Save" at bounding box center [1377, 84] width 34 height 22
click at [1401, 154] on span "Save & Publish" at bounding box center [1408, 161] width 97 height 22
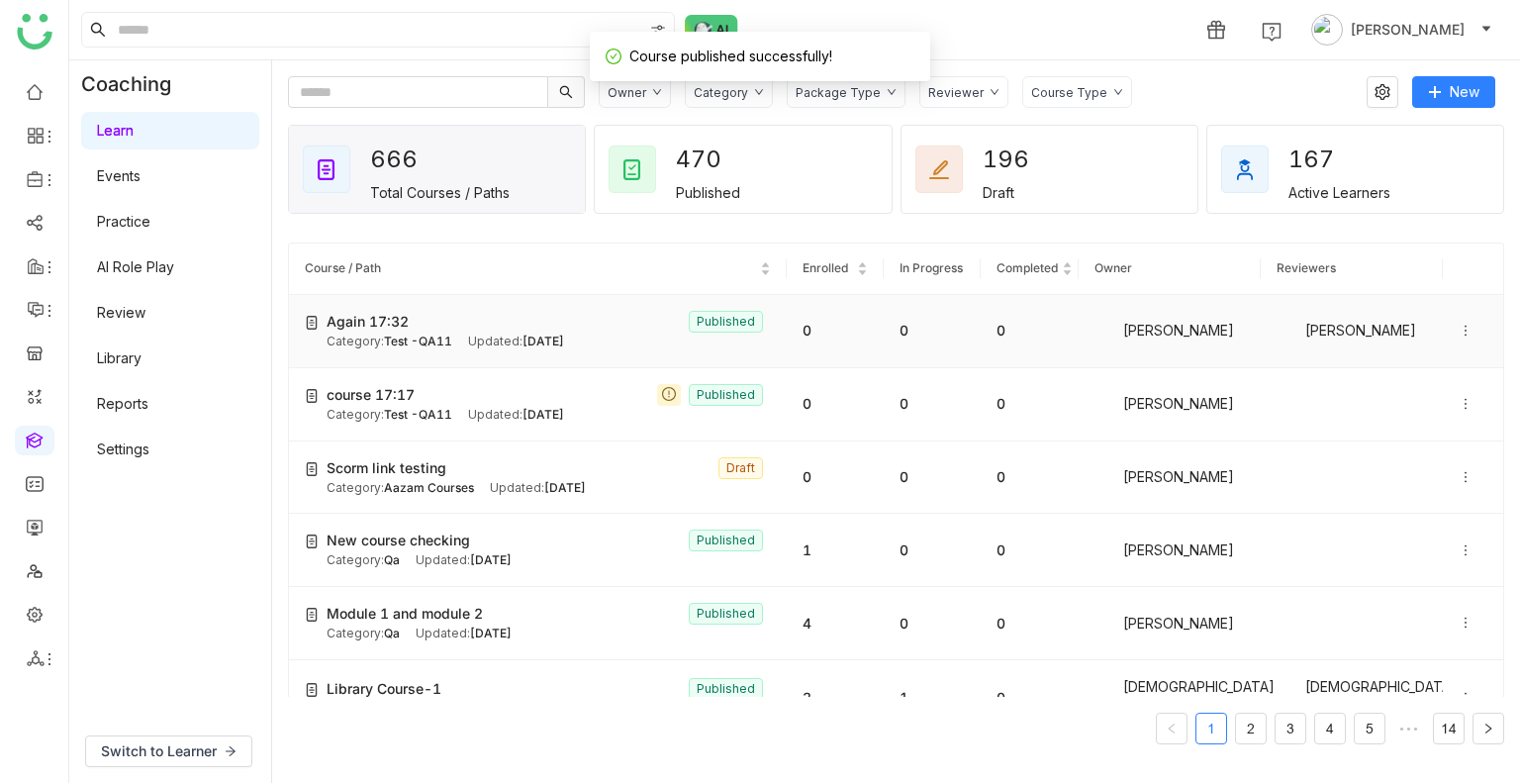
click at [1459, 330] on icon at bounding box center [1466, 331] width 14 height 14
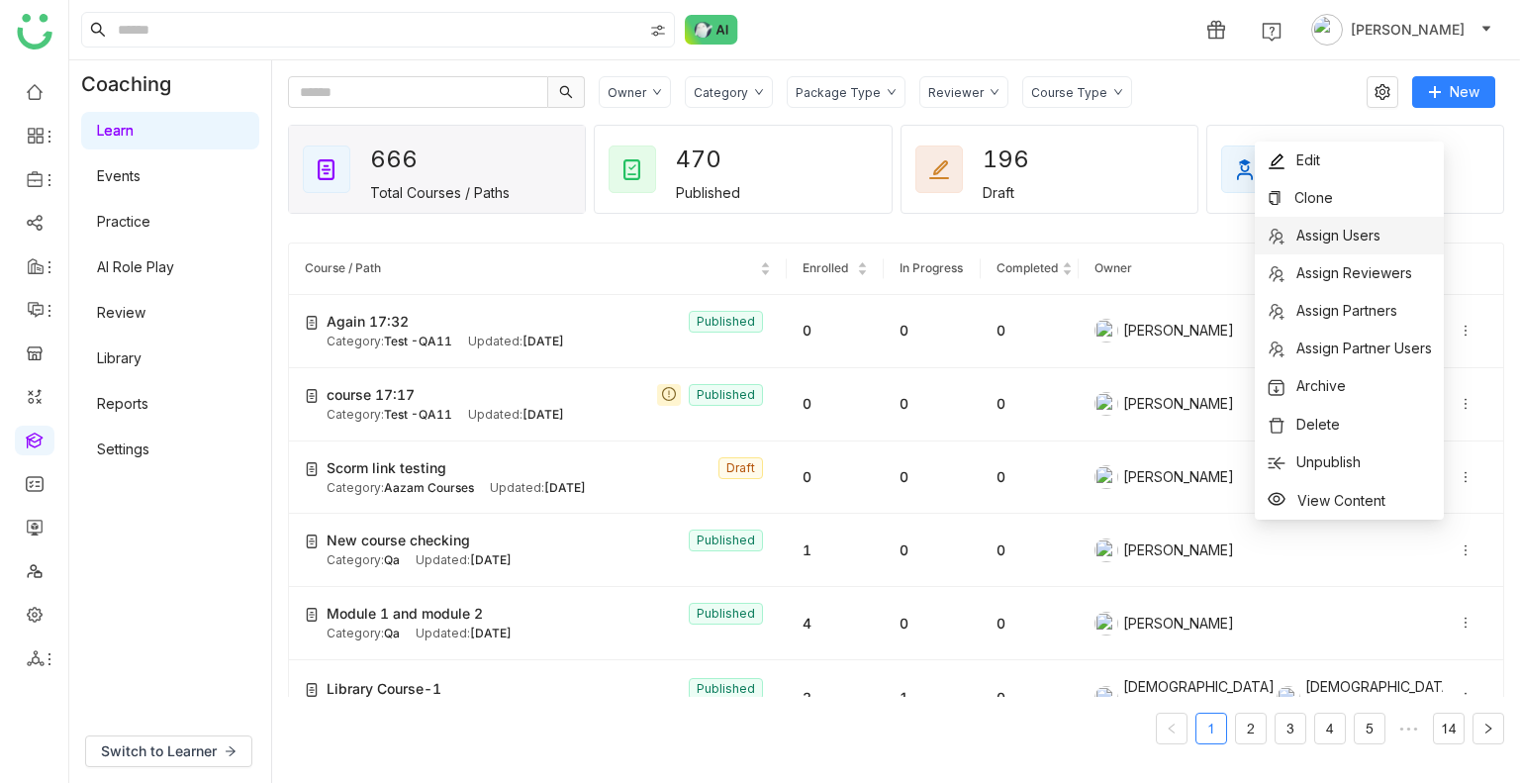
click at [1323, 242] on span "Assign Users" at bounding box center [1338, 235] width 84 height 17
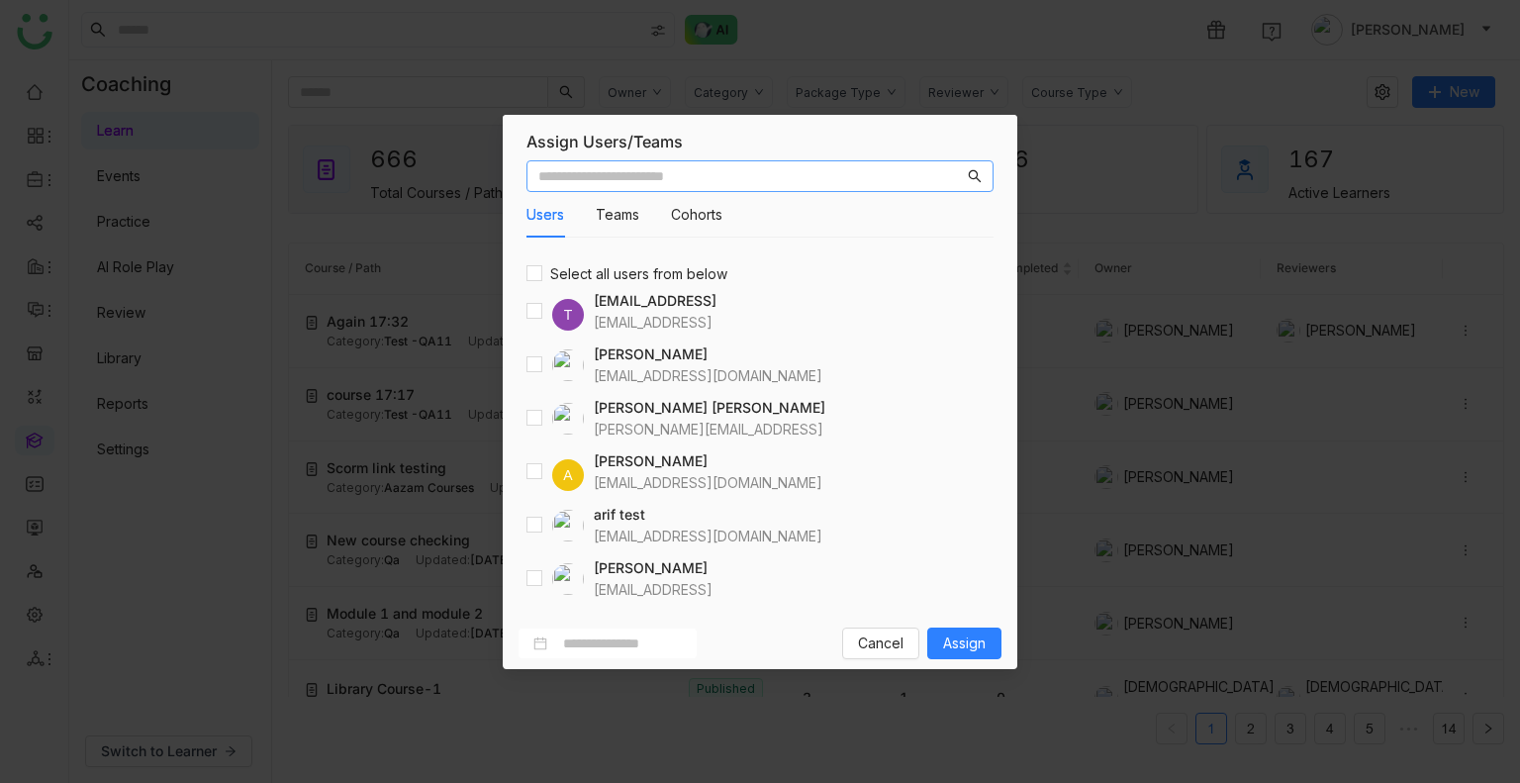
click at [708, 187] on nz-input-group at bounding box center [759, 176] width 467 height 32
click at [698, 170] on input "text" at bounding box center [750, 176] width 425 height 22
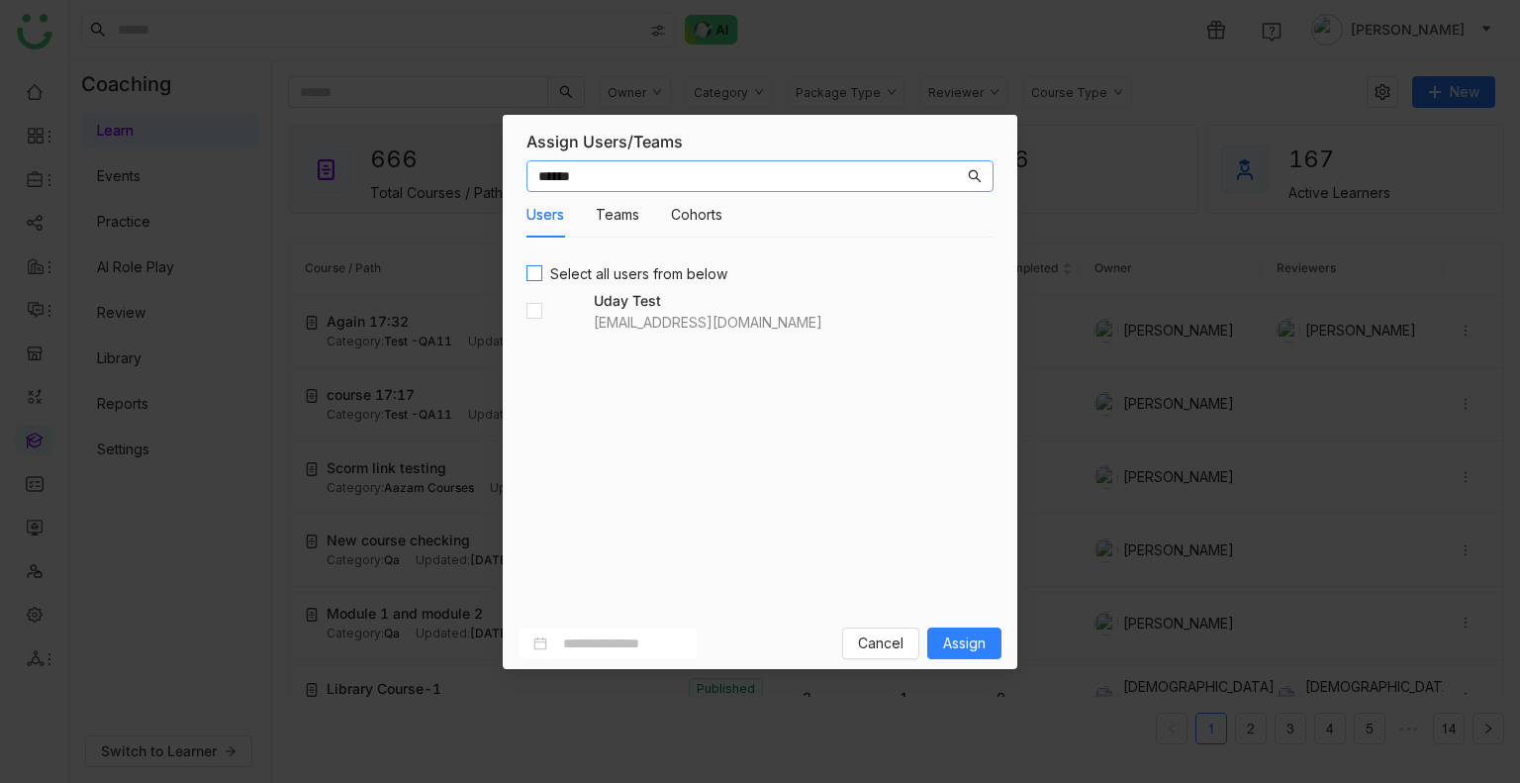
type input "******"
click at [966, 641] on span "Assign" at bounding box center [964, 643] width 43 height 22
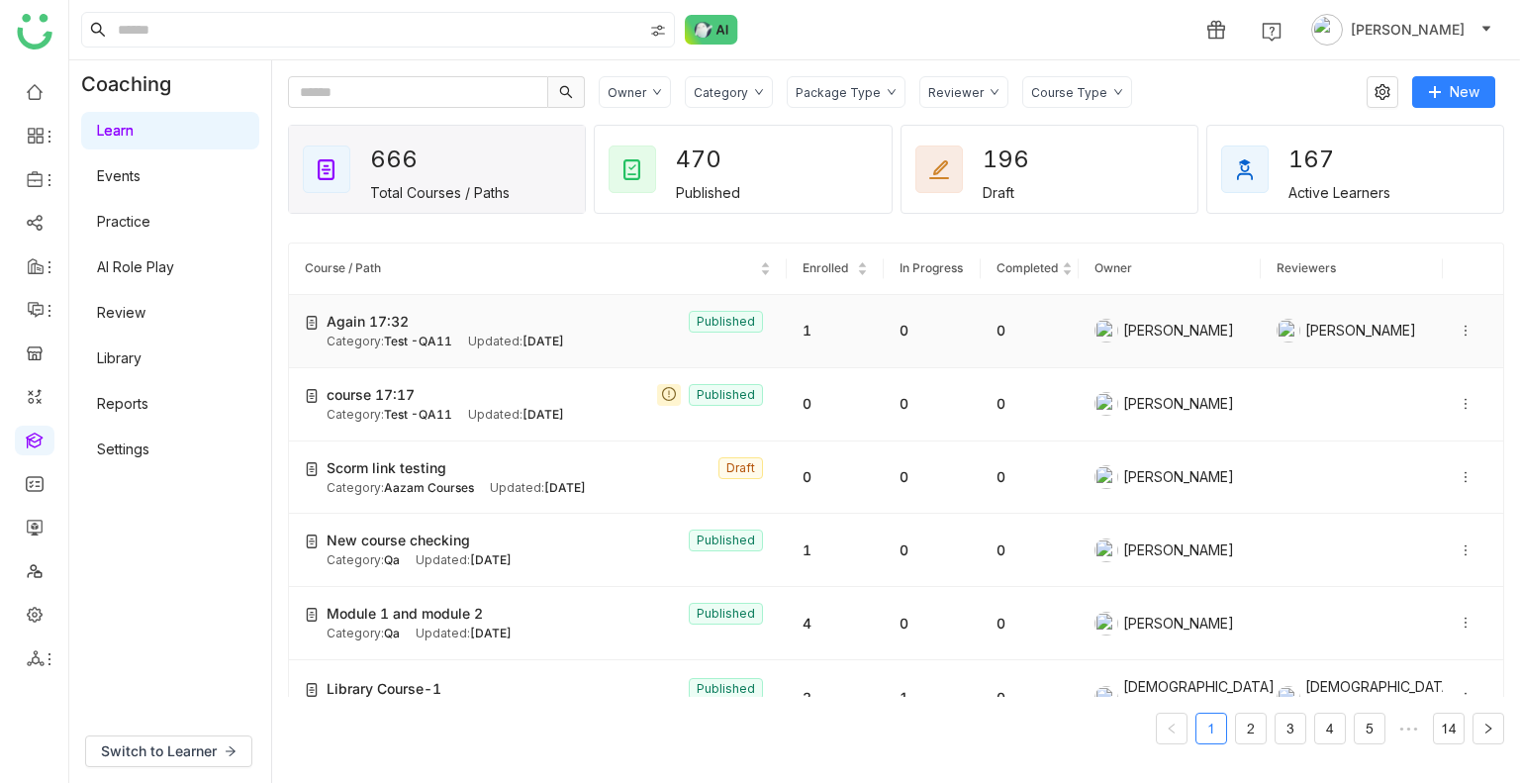
click at [401, 333] on span "Test -QA11" at bounding box center [418, 340] width 68 height 15
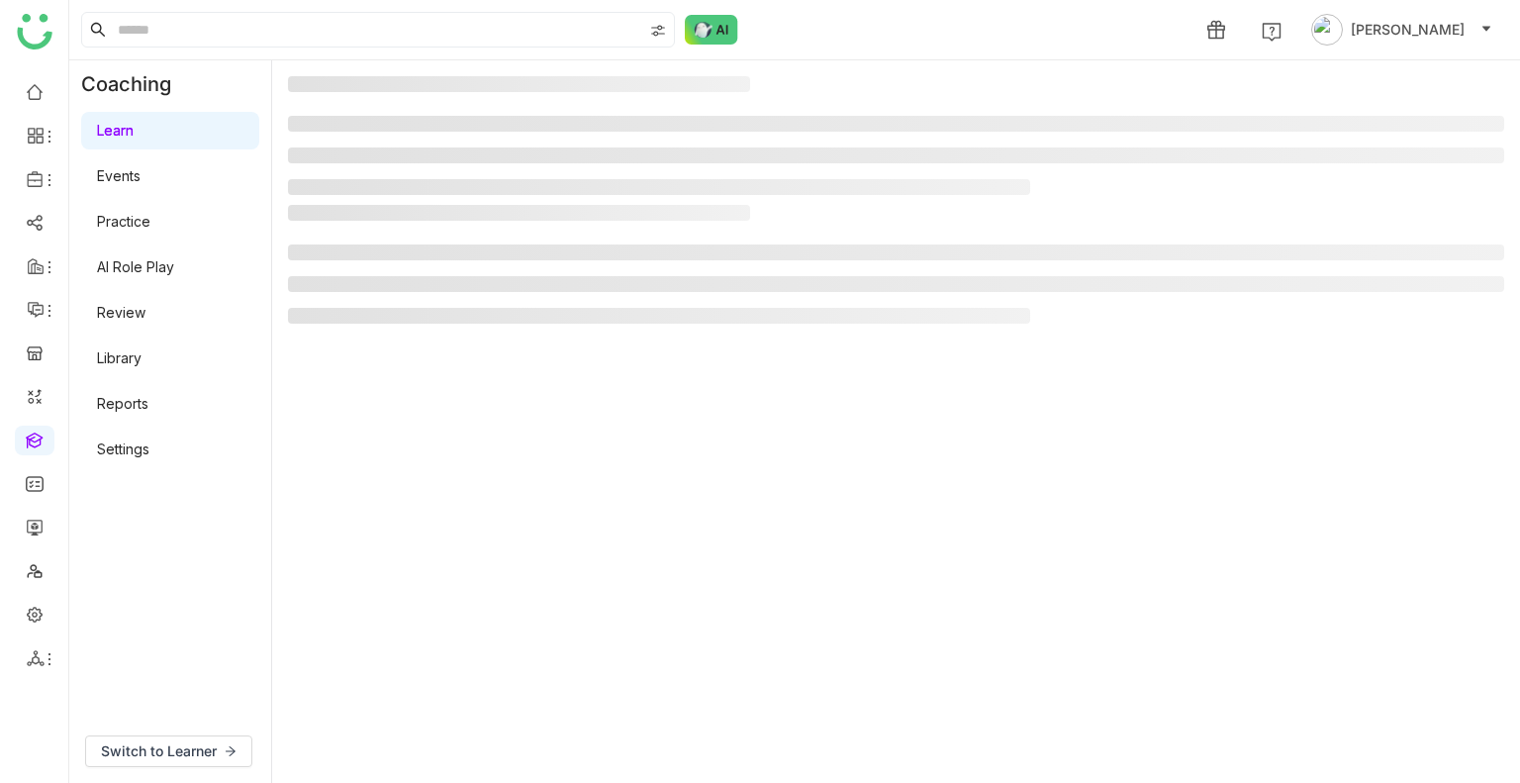
click at [401, 333] on gtmb-manage-detail-wrapper at bounding box center [896, 421] width 1216 height 691
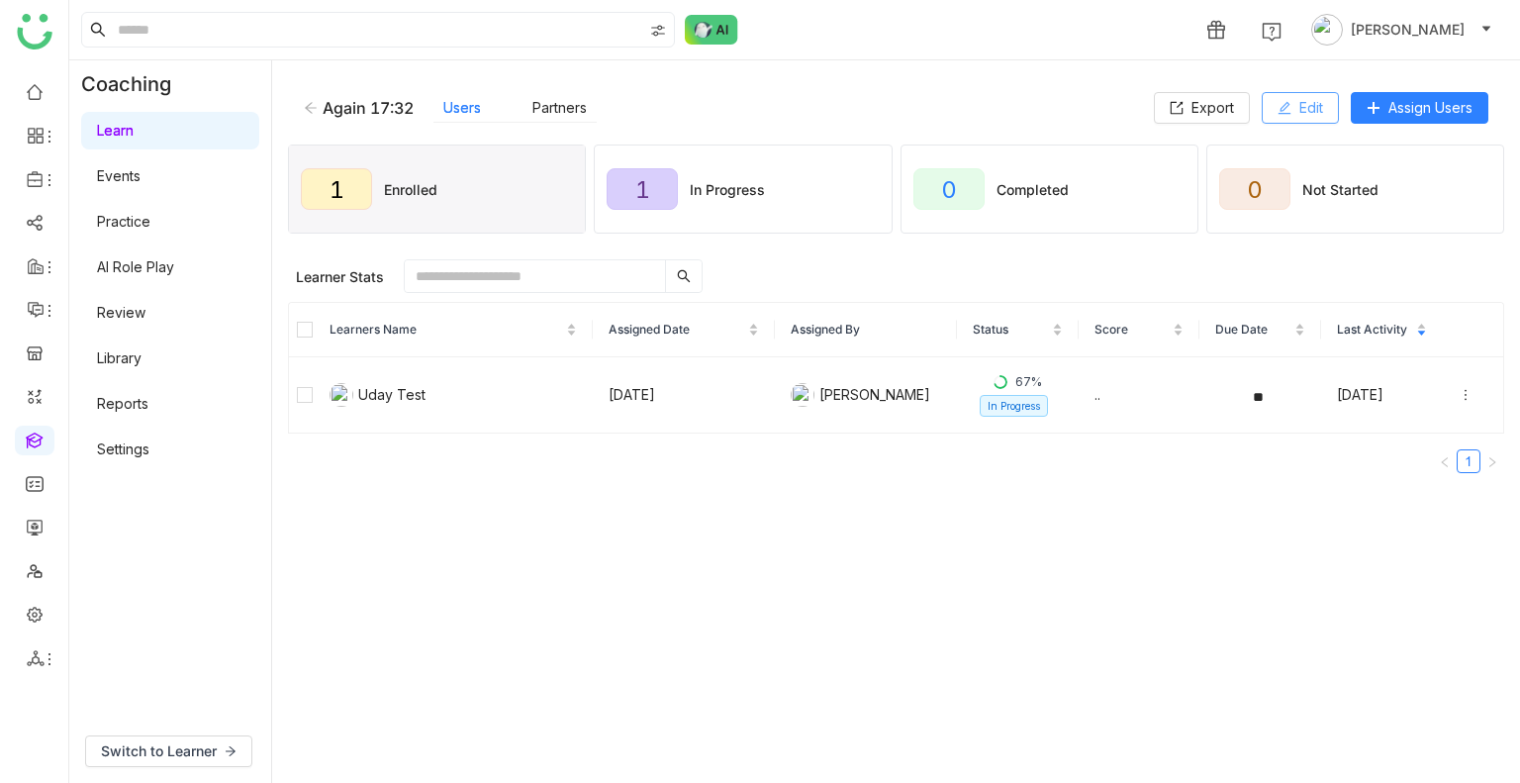
click at [1285, 110] on icon at bounding box center [1284, 108] width 14 height 14
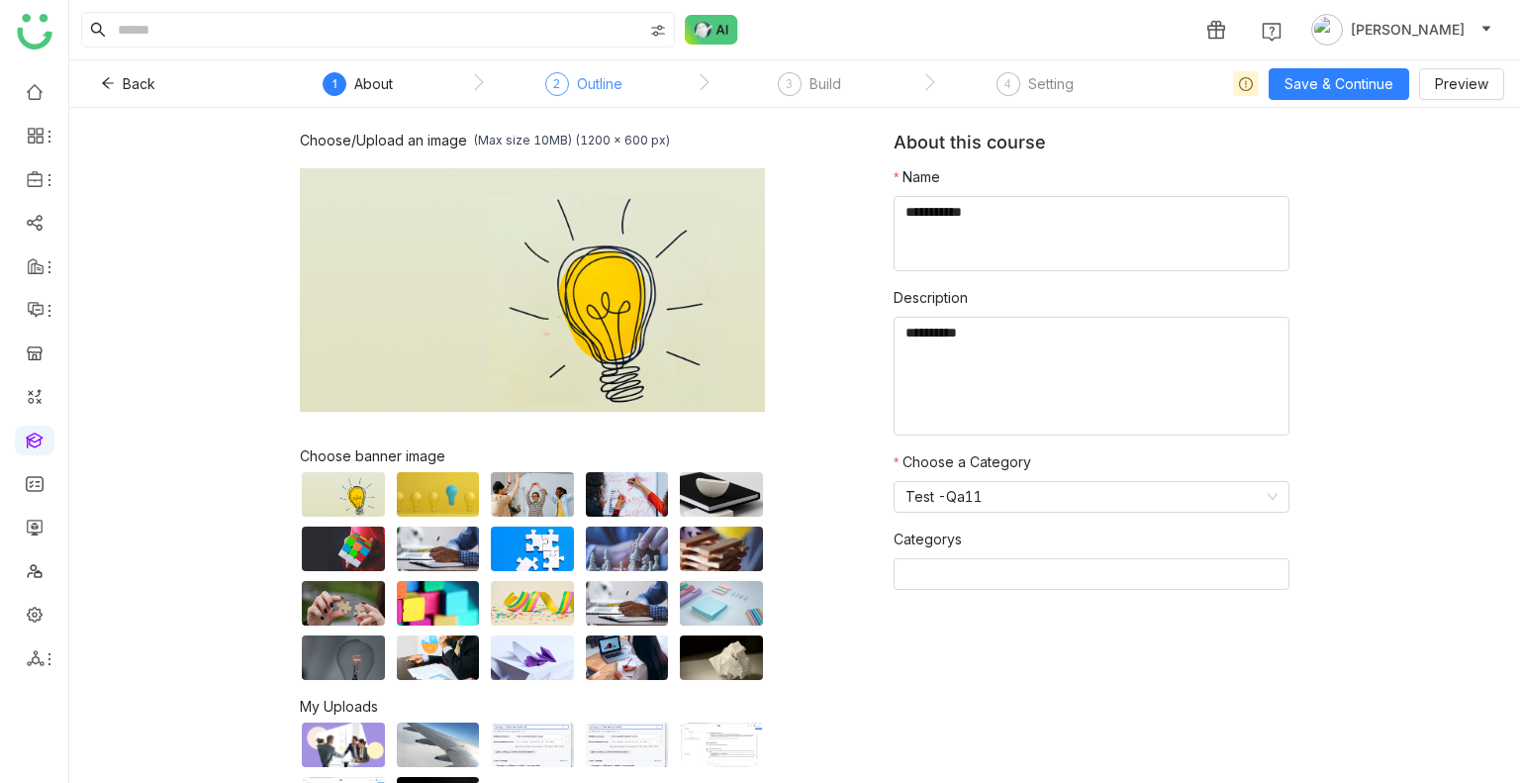
click at [608, 89] on div "Outline" at bounding box center [600, 84] width 46 height 24
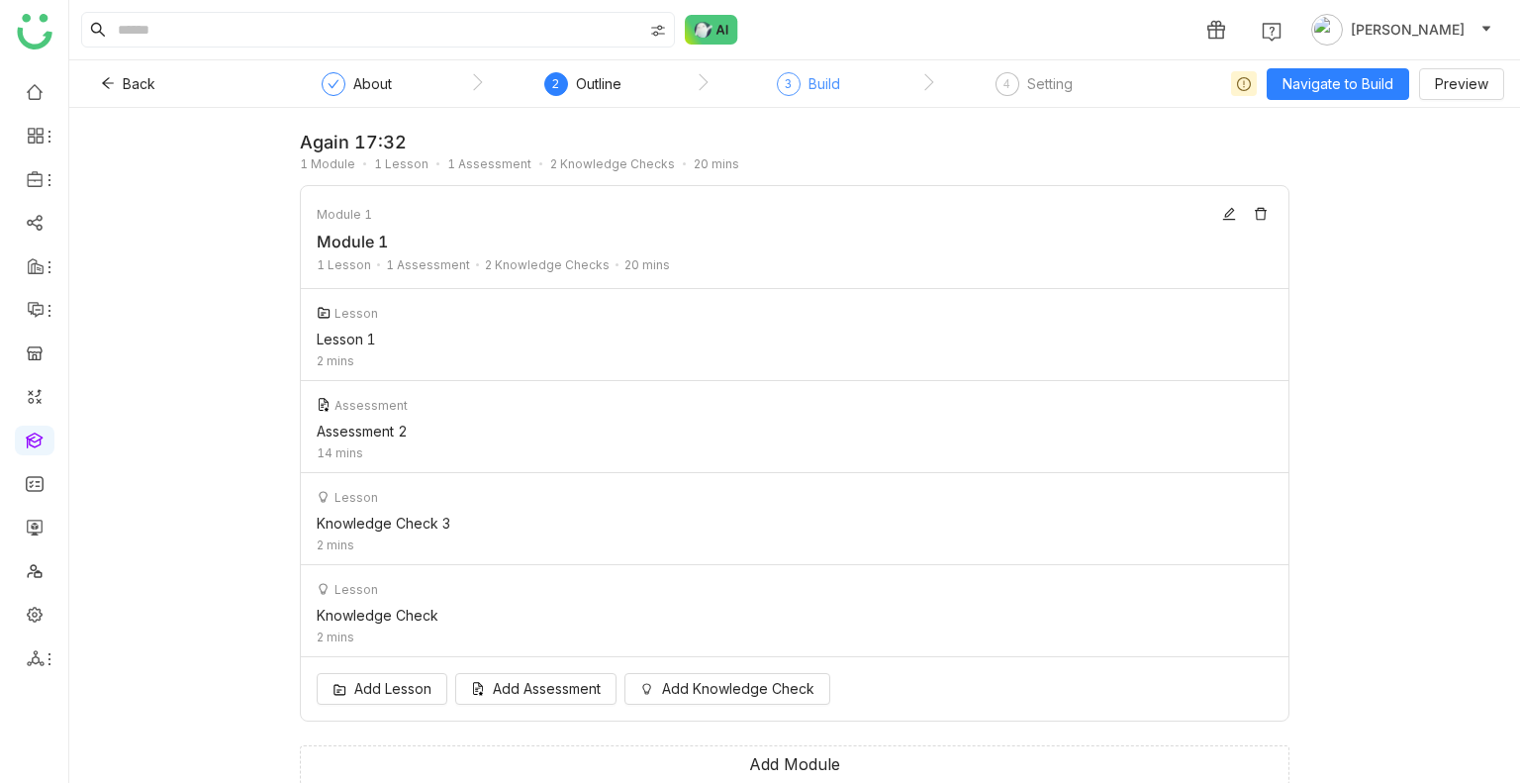
click at [795, 72] on div "3 Build" at bounding box center [808, 90] width 63 height 36
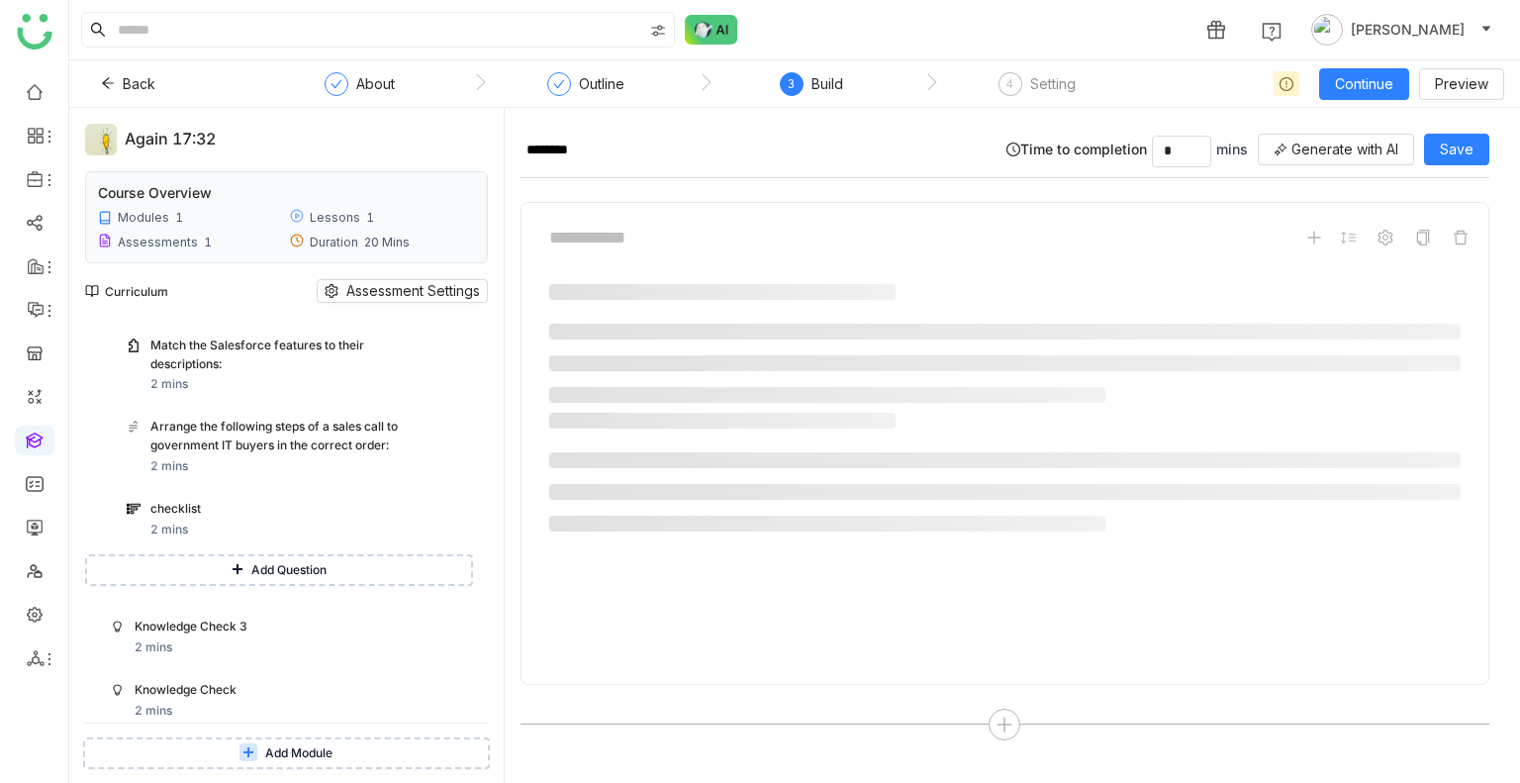
scroll to position [600, 0]
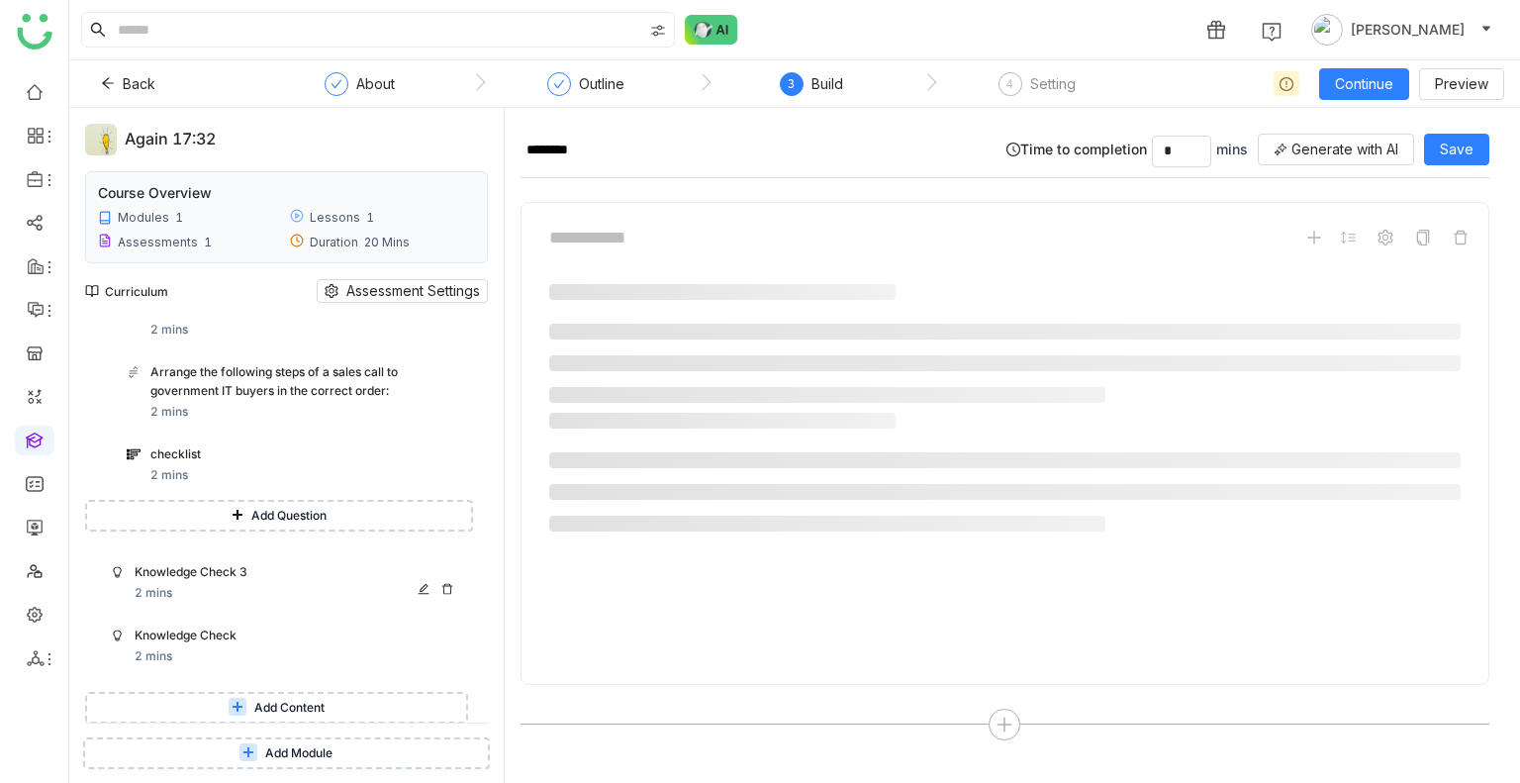
click at [205, 588] on div "Knowledge Check 3 2 mins" at bounding box center [298, 583] width 327 height 40
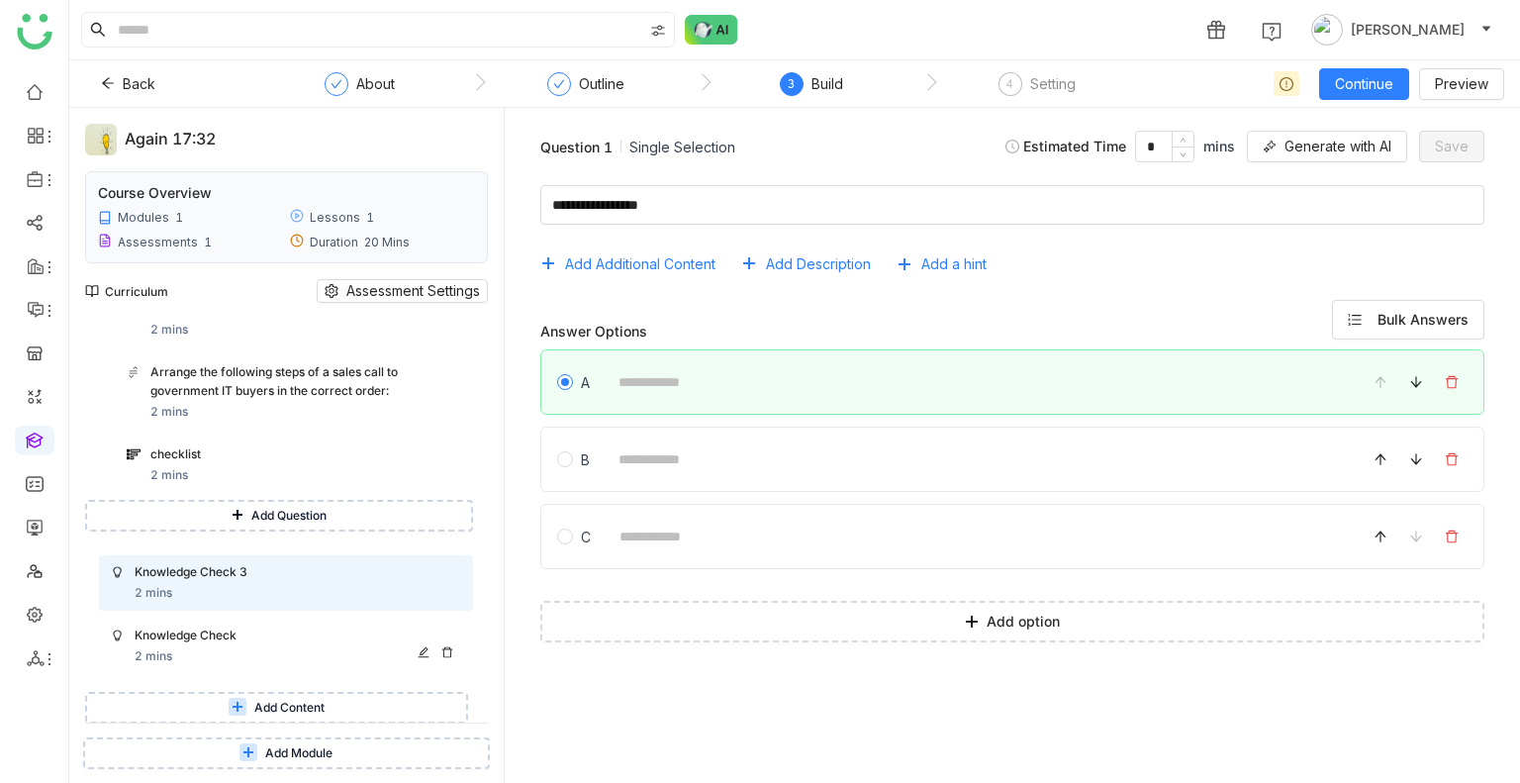
click at [319, 632] on div "Knowledge Check" at bounding box center [278, 635] width 287 height 19
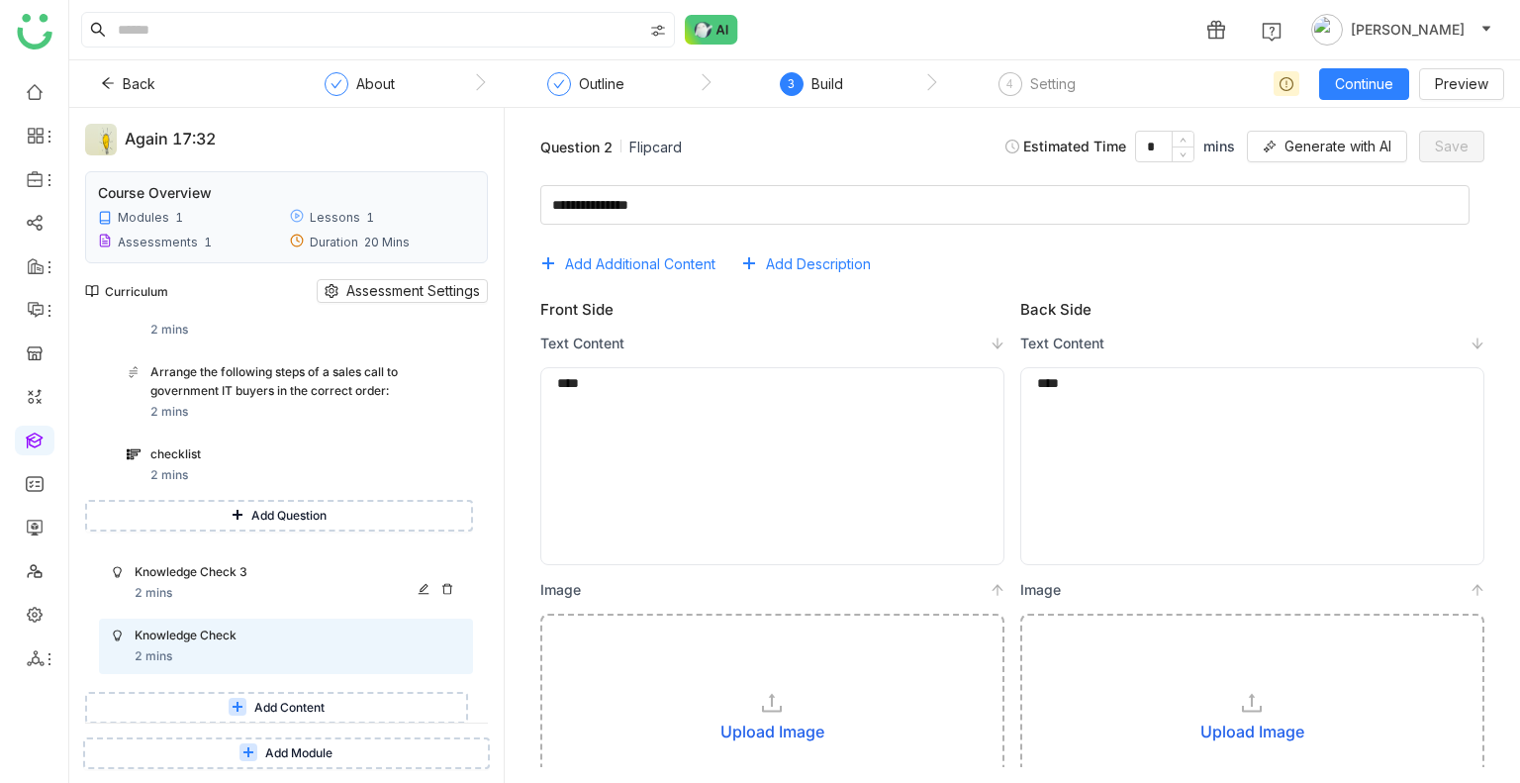
click at [309, 593] on div "Knowledge Check 3 2 mins" at bounding box center [298, 583] width 327 height 40
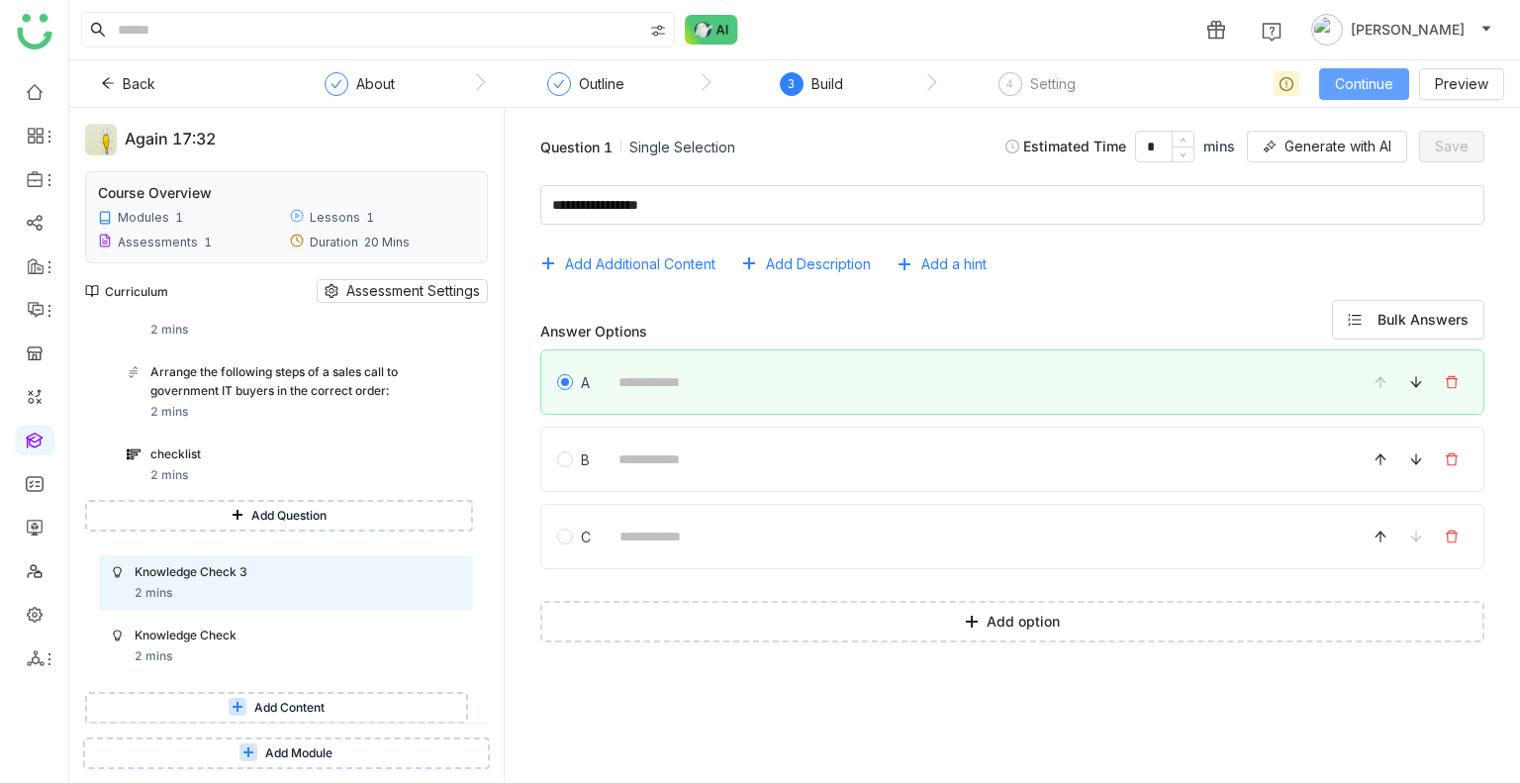
click at [1370, 74] on span "Continue" at bounding box center [1364, 84] width 58 height 22
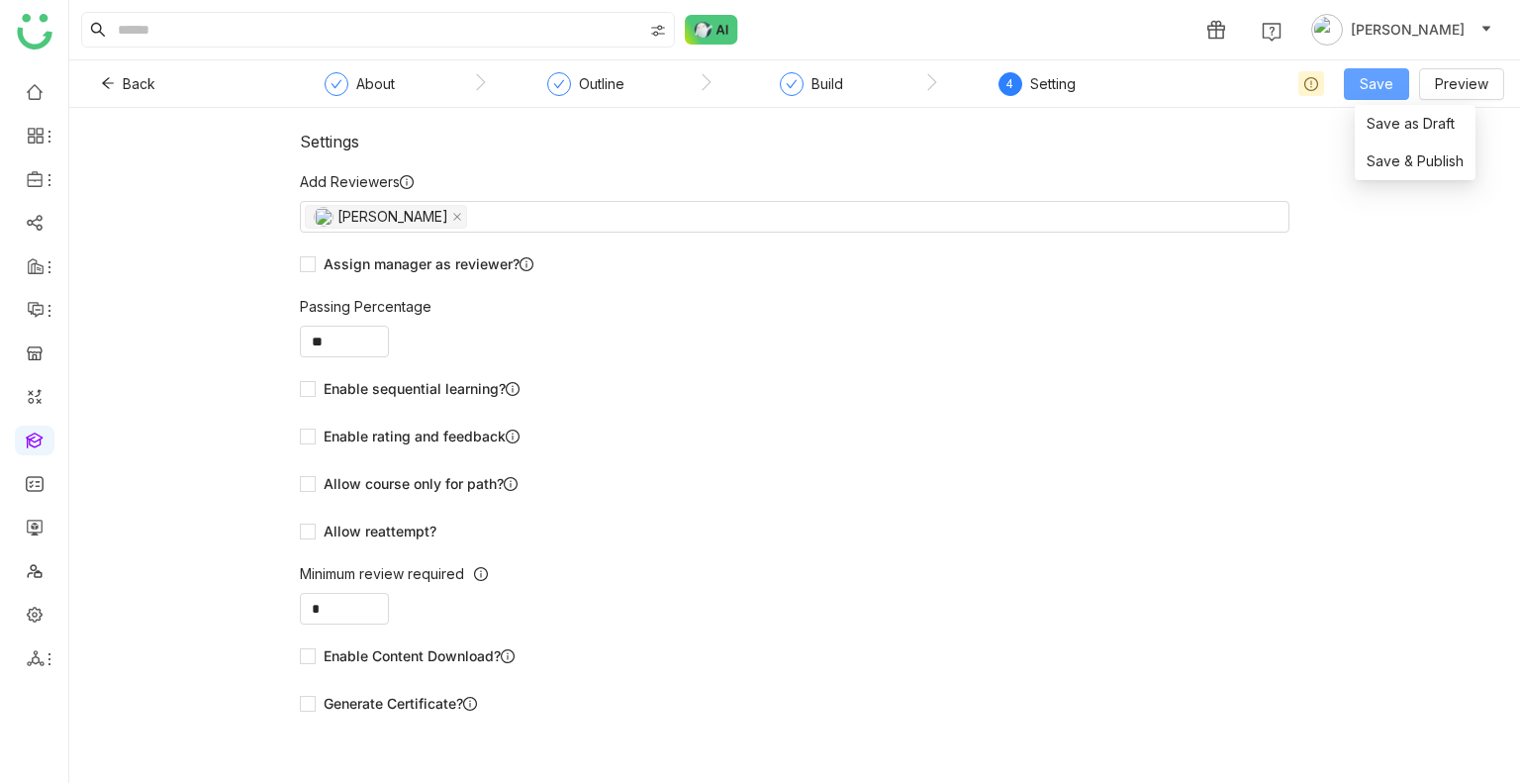
click at [1370, 74] on span "Save" at bounding box center [1377, 84] width 34 height 22
click at [1395, 165] on span "Save & Publish" at bounding box center [1408, 161] width 97 height 22
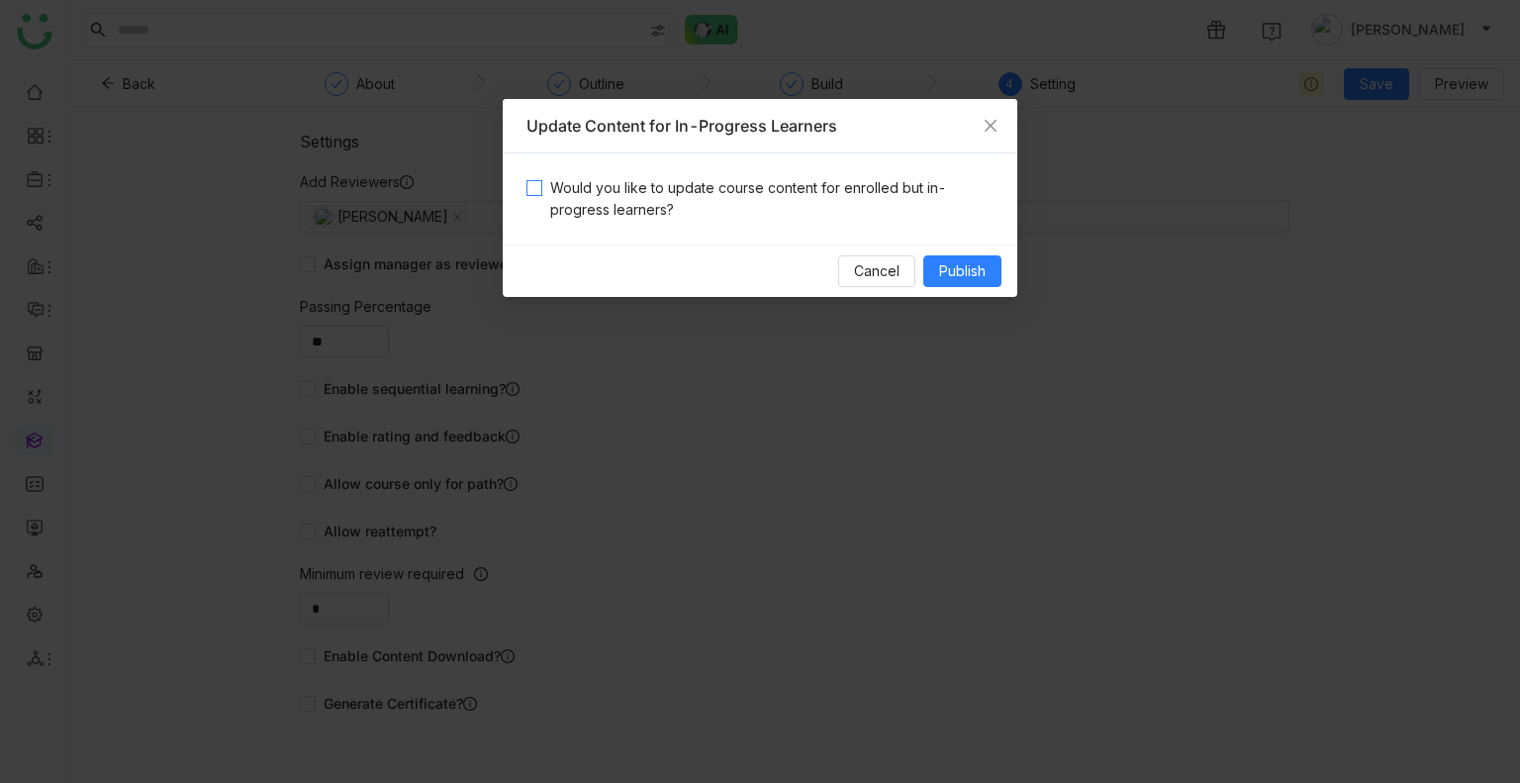
click at [930, 195] on span "Would you like to update course content for enrolled but in-progress learners?" at bounding box center [767, 199] width 451 height 44
drag, startPoint x: 922, startPoint y: 249, endPoint x: 957, endPoint y: 285, distance: 49.7
click at [957, 285] on div "Cancel Publish" at bounding box center [760, 270] width 515 height 52
click at [957, 285] on button "Publish" at bounding box center [962, 271] width 78 height 32
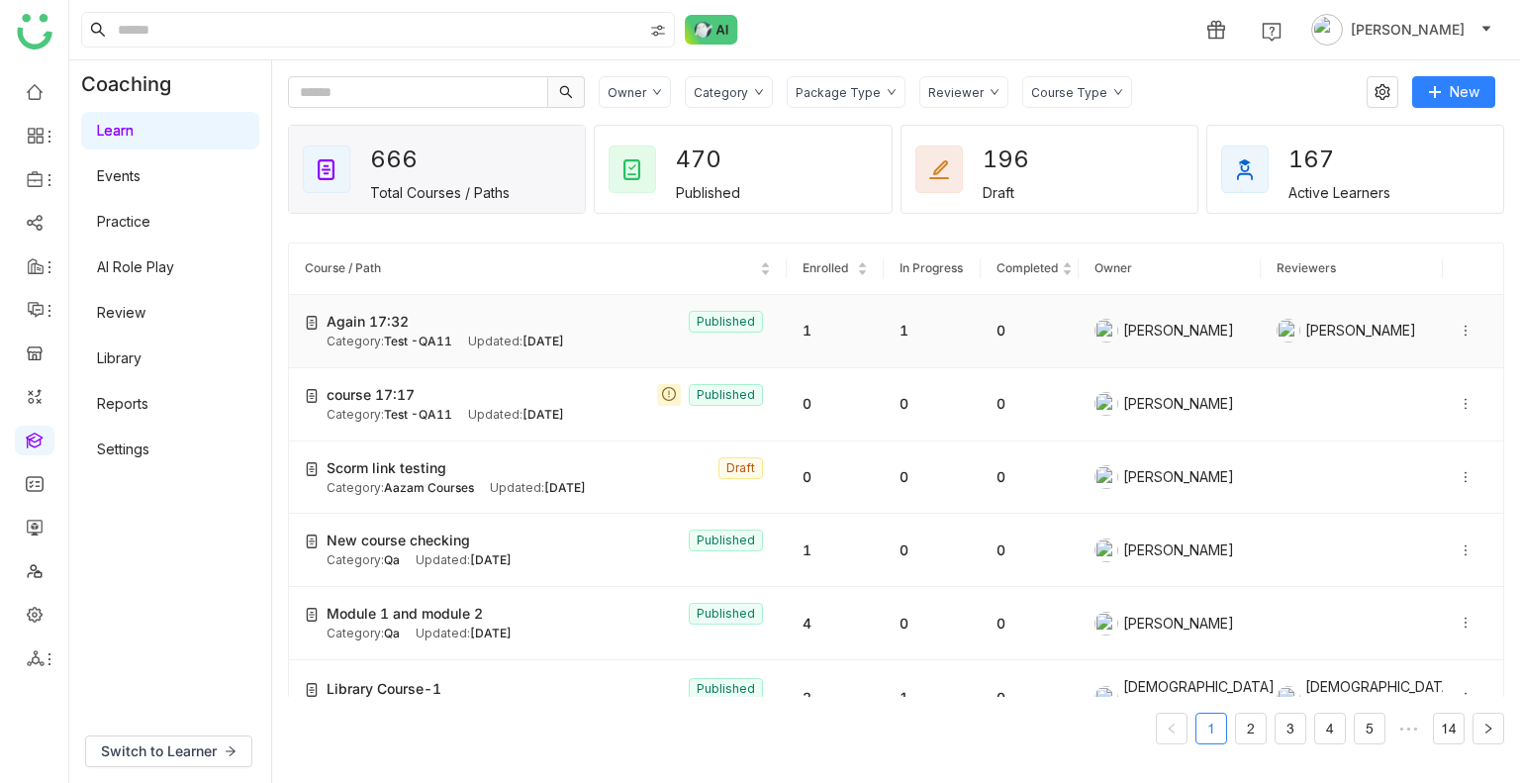
click at [466, 352] on td "Again 17:32 Published Category: Test -QA11 Updated: Aug 29, 2025" at bounding box center [538, 331] width 498 height 73
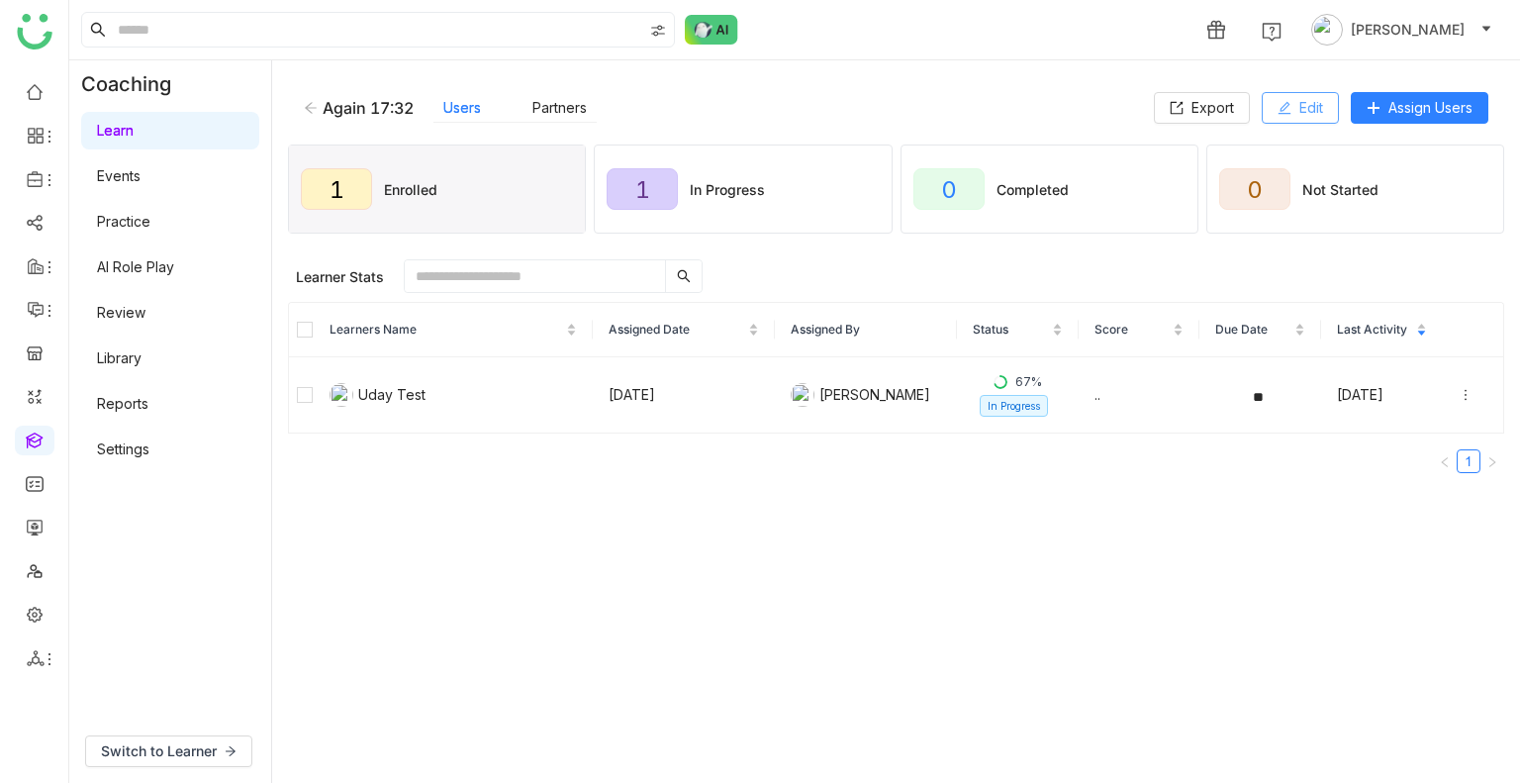
click at [1300, 94] on button "Edit" at bounding box center [1300, 108] width 77 height 32
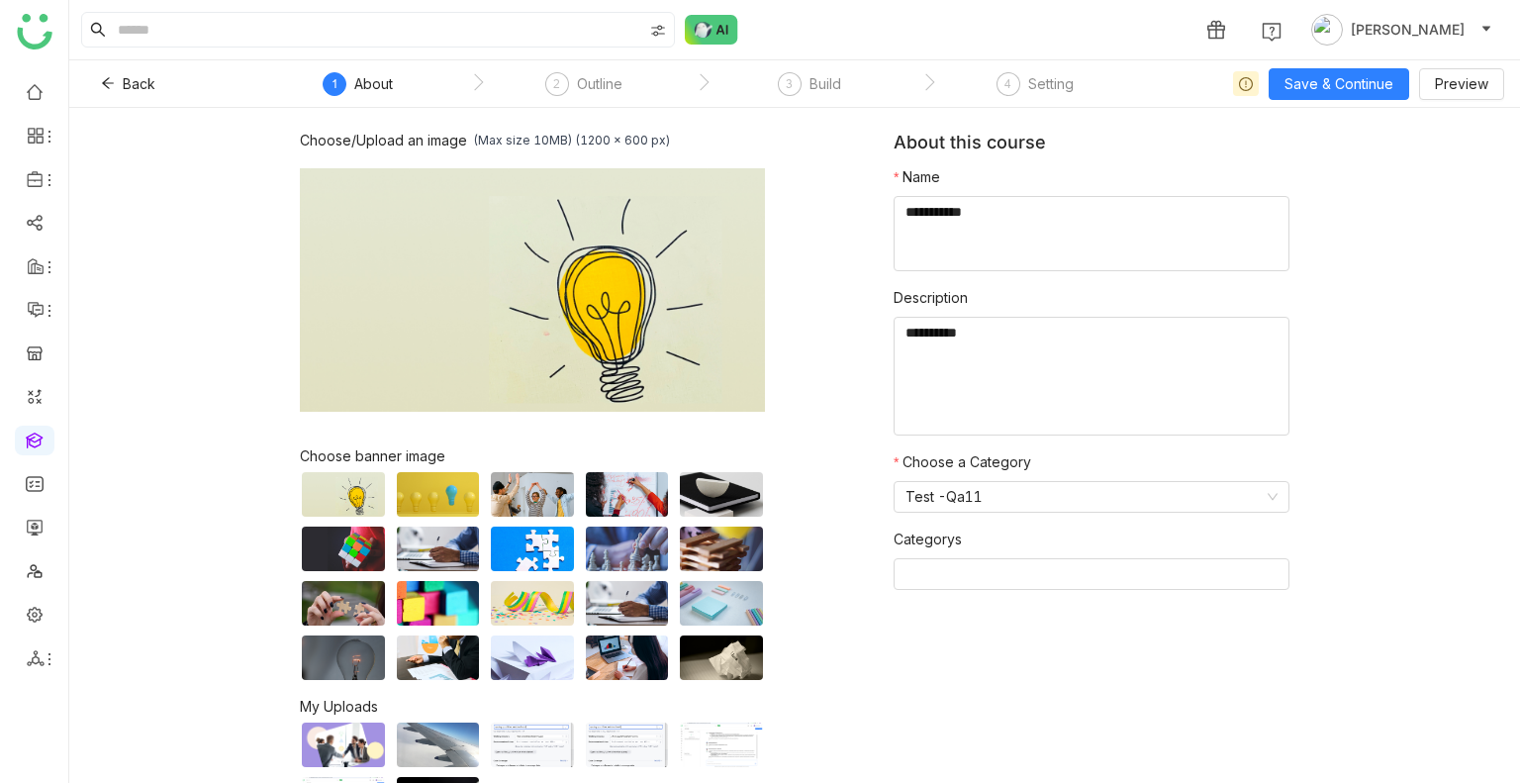
click at [814, 67] on nz-steps "1 About 2 Outline 3 Build 4 Setting" at bounding box center [702, 83] width 891 height 47
click at [819, 78] on div "Build" at bounding box center [825, 84] width 32 height 24
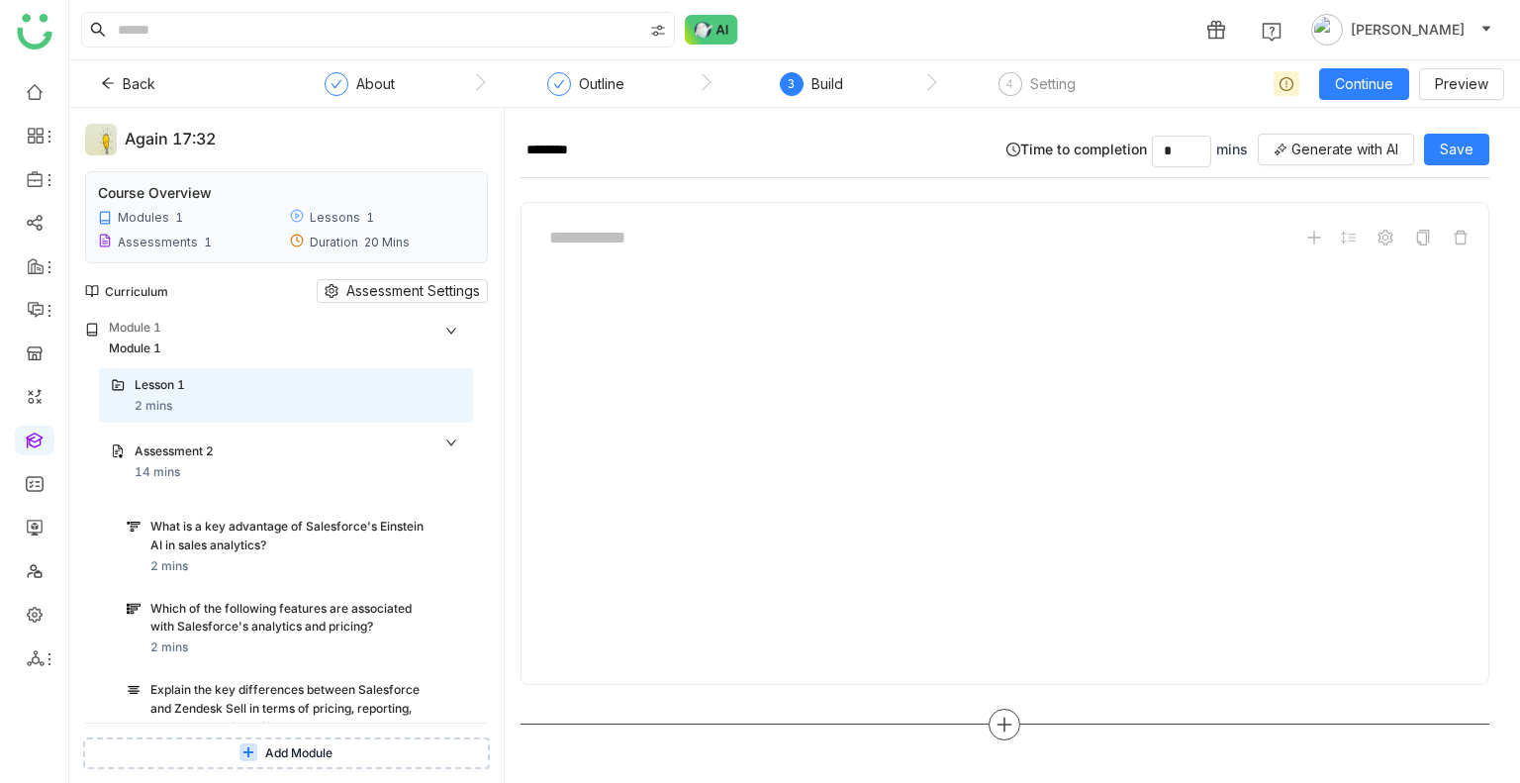
click at [1005, 731] on div at bounding box center [1005, 724] width 32 height 32
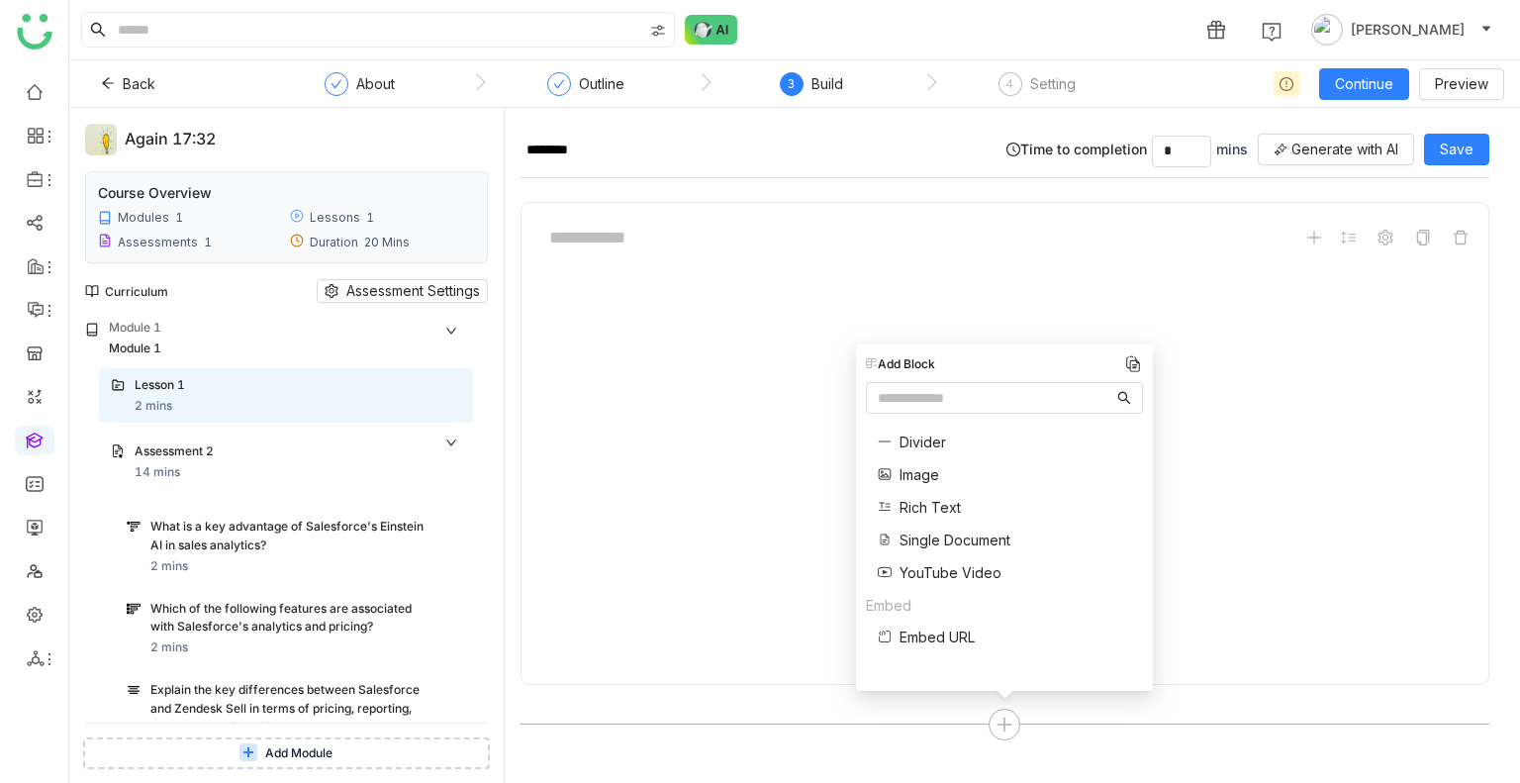
click at [957, 533] on span "Single Document" at bounding box center [954, 539] width 111 height 21
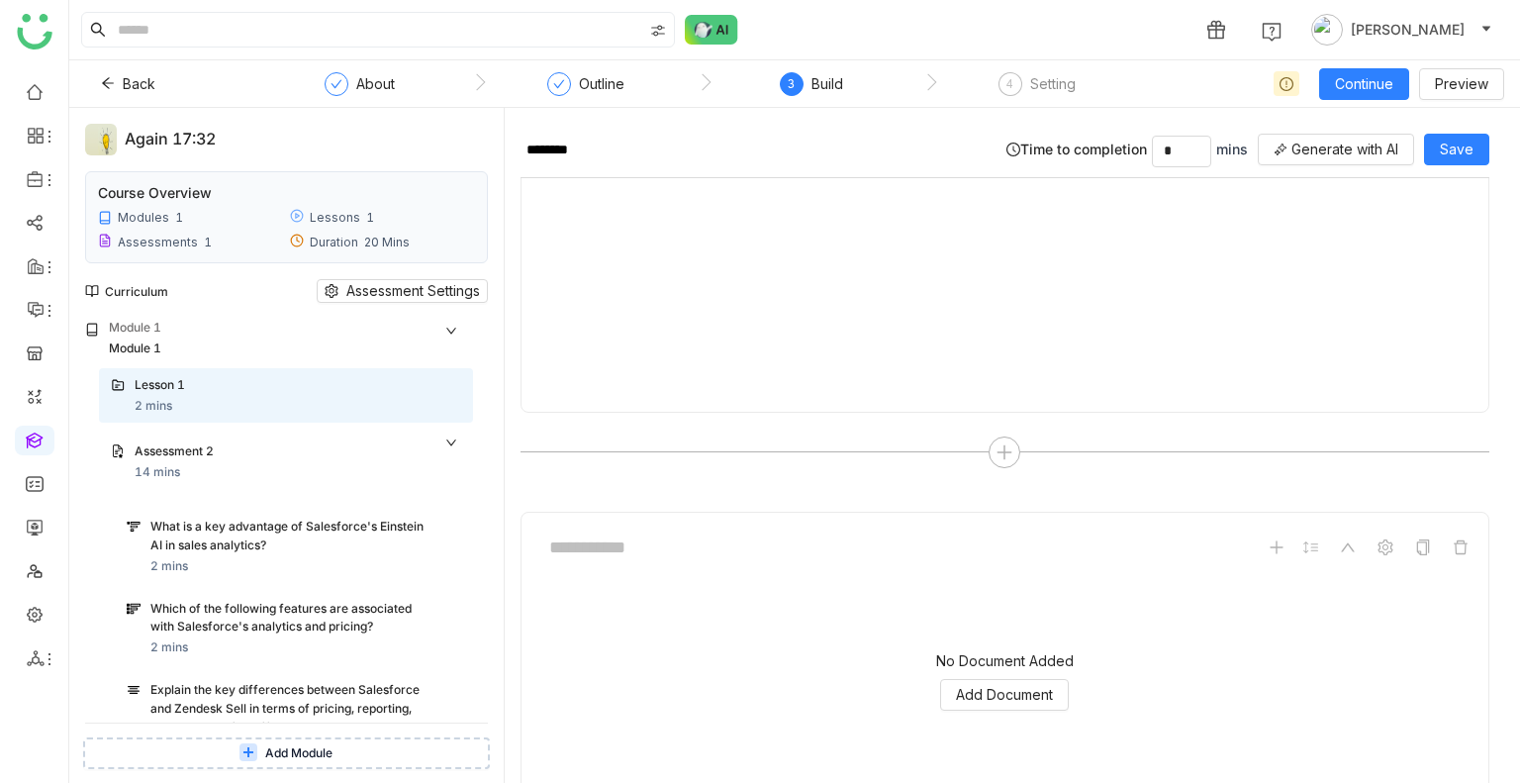
scroll to position [365, 0]
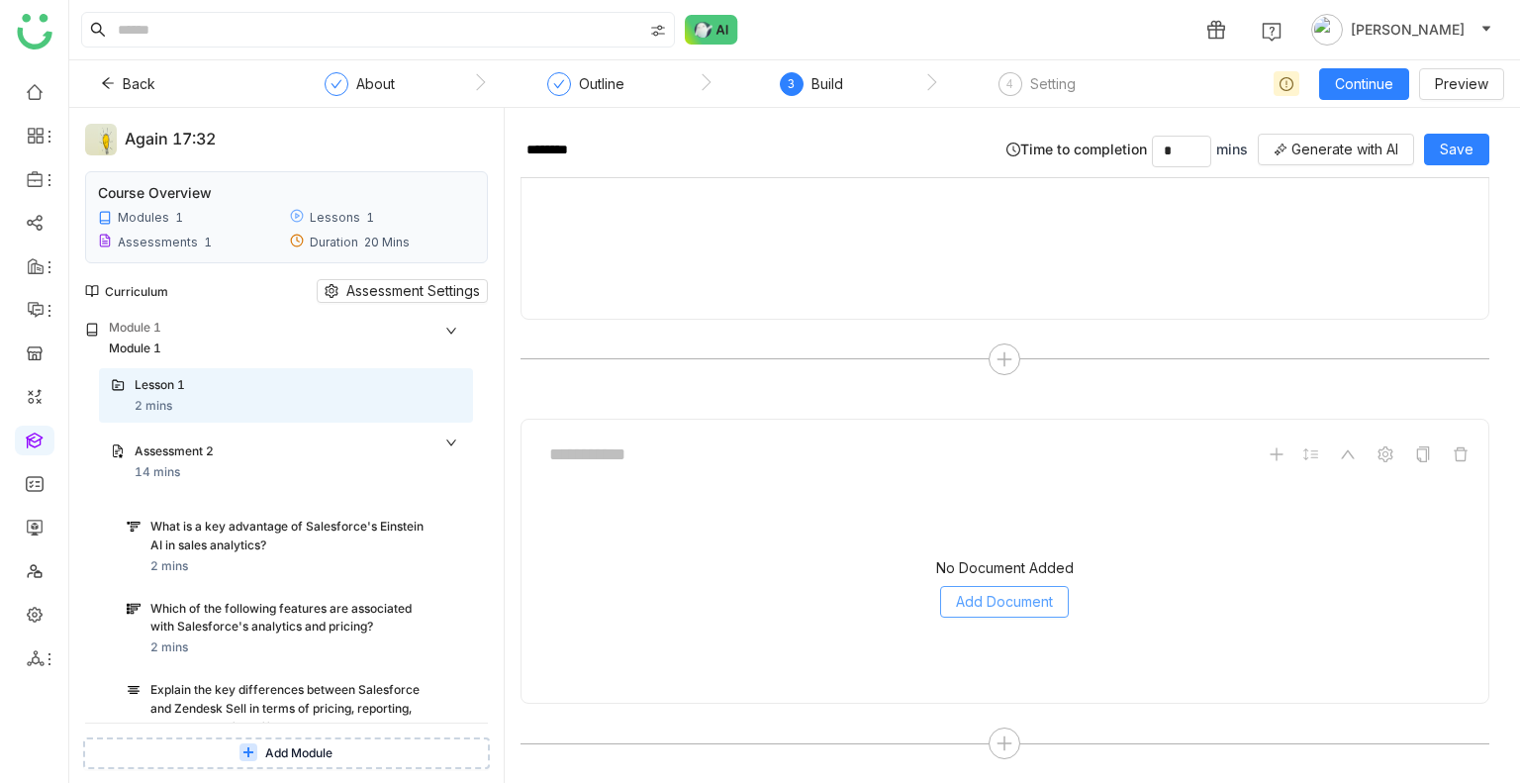
click at [975, 591] on span "Add Document" at bounding box center [1004, 602] width 97 height 22
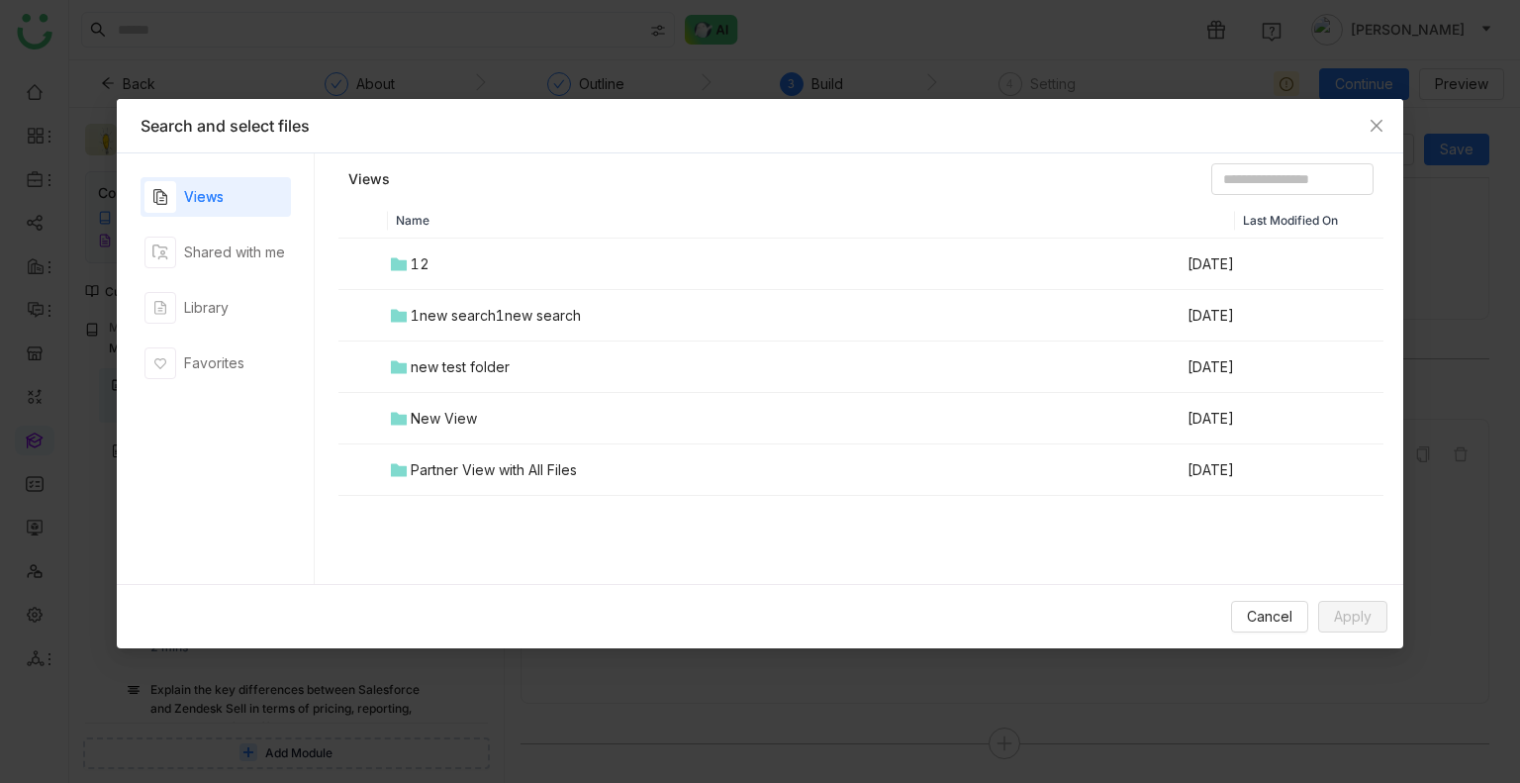
click at [449, 264] on td "12" at bounding box center [787, 263] width 798 height 51
click at [384, 173] on link "Views" at bounding box center [368, 179] width 40 height 20
click at [227, 308] on div "Library" at bounding box center [206, 308] width 45 height 22
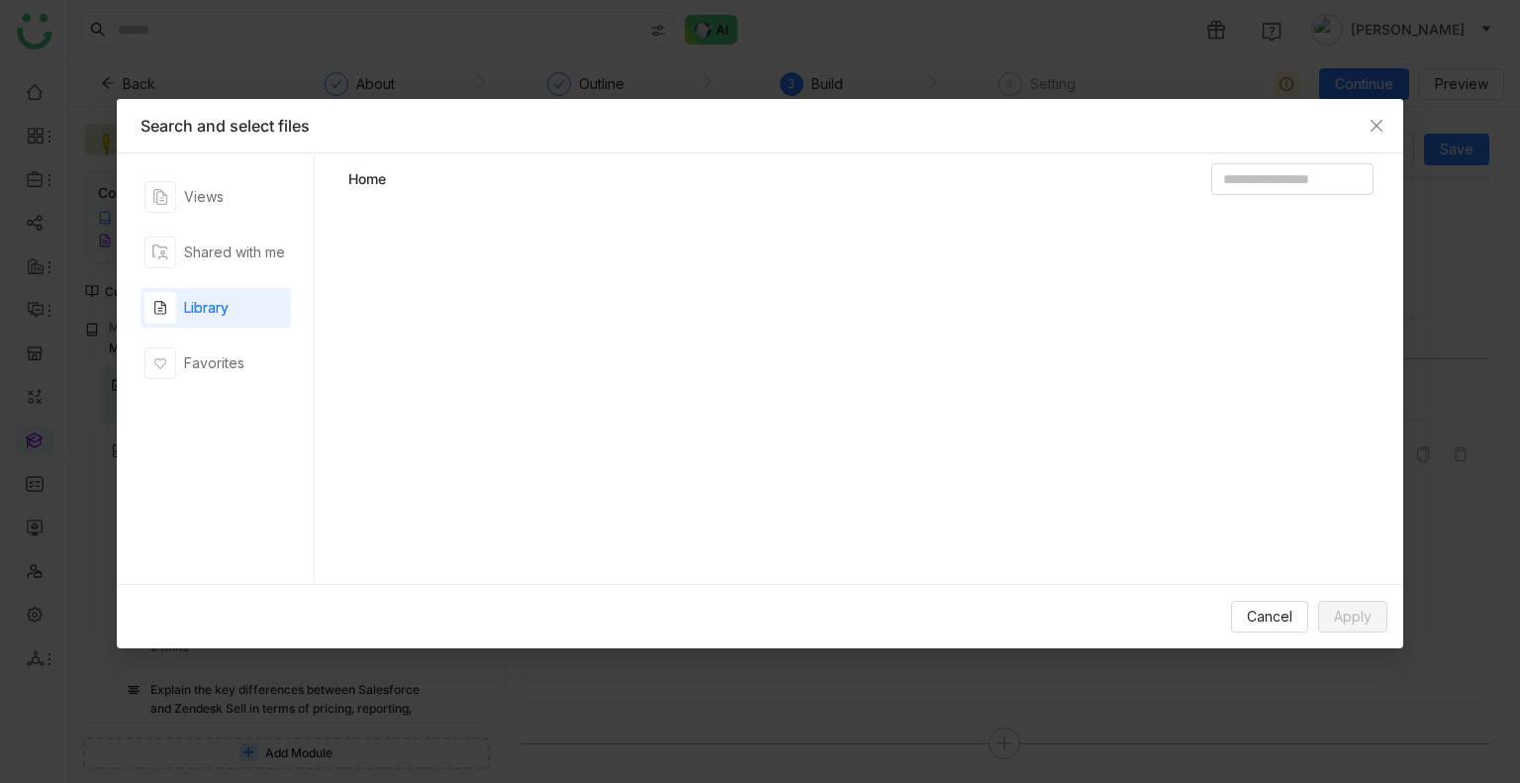
click at [227, 308] on div "Library" at bounding box center [206, 308] width 45 height 22
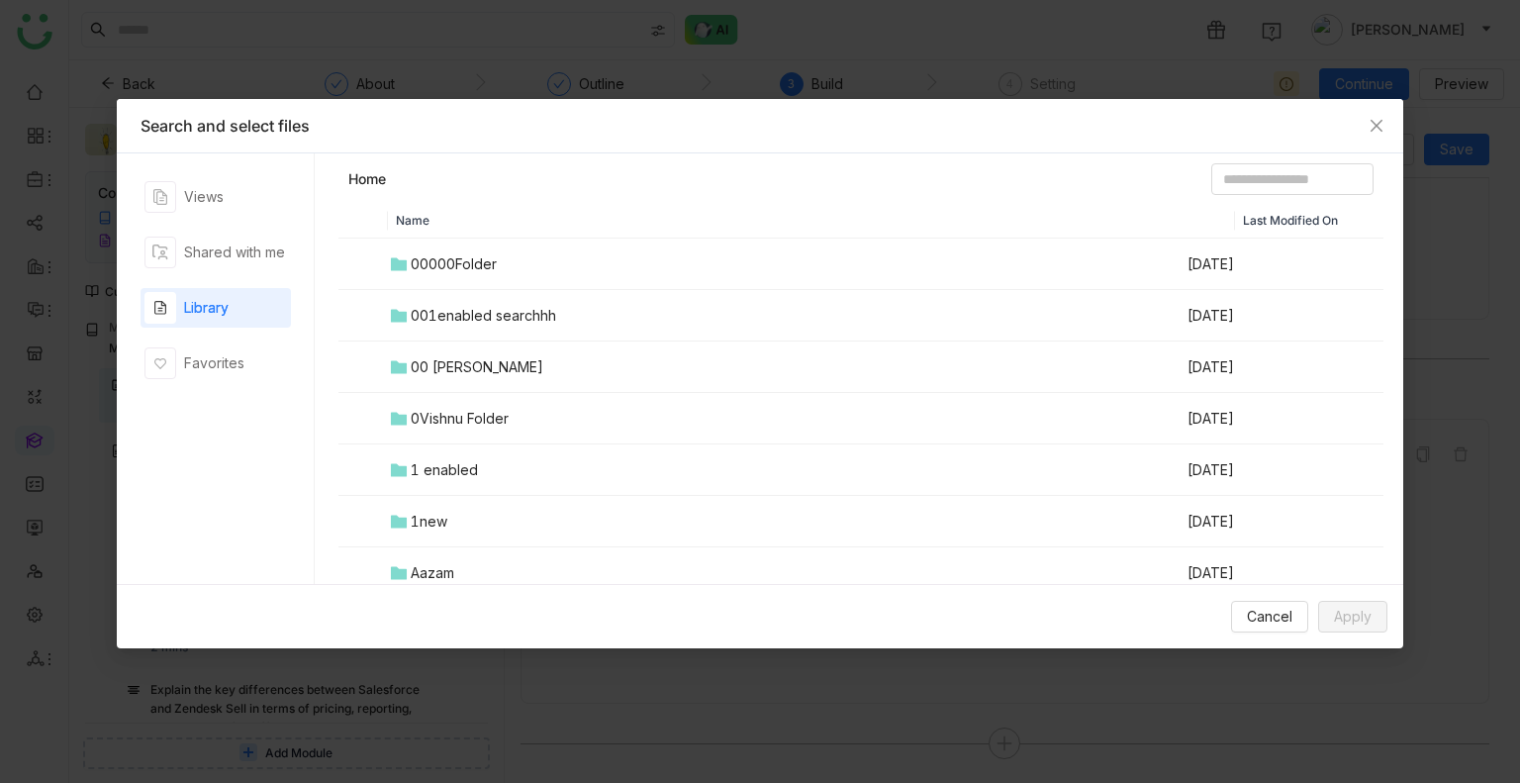
click at [464, 257] on div "00000Folder" at bounding box center [454, 264] width 86 height 22
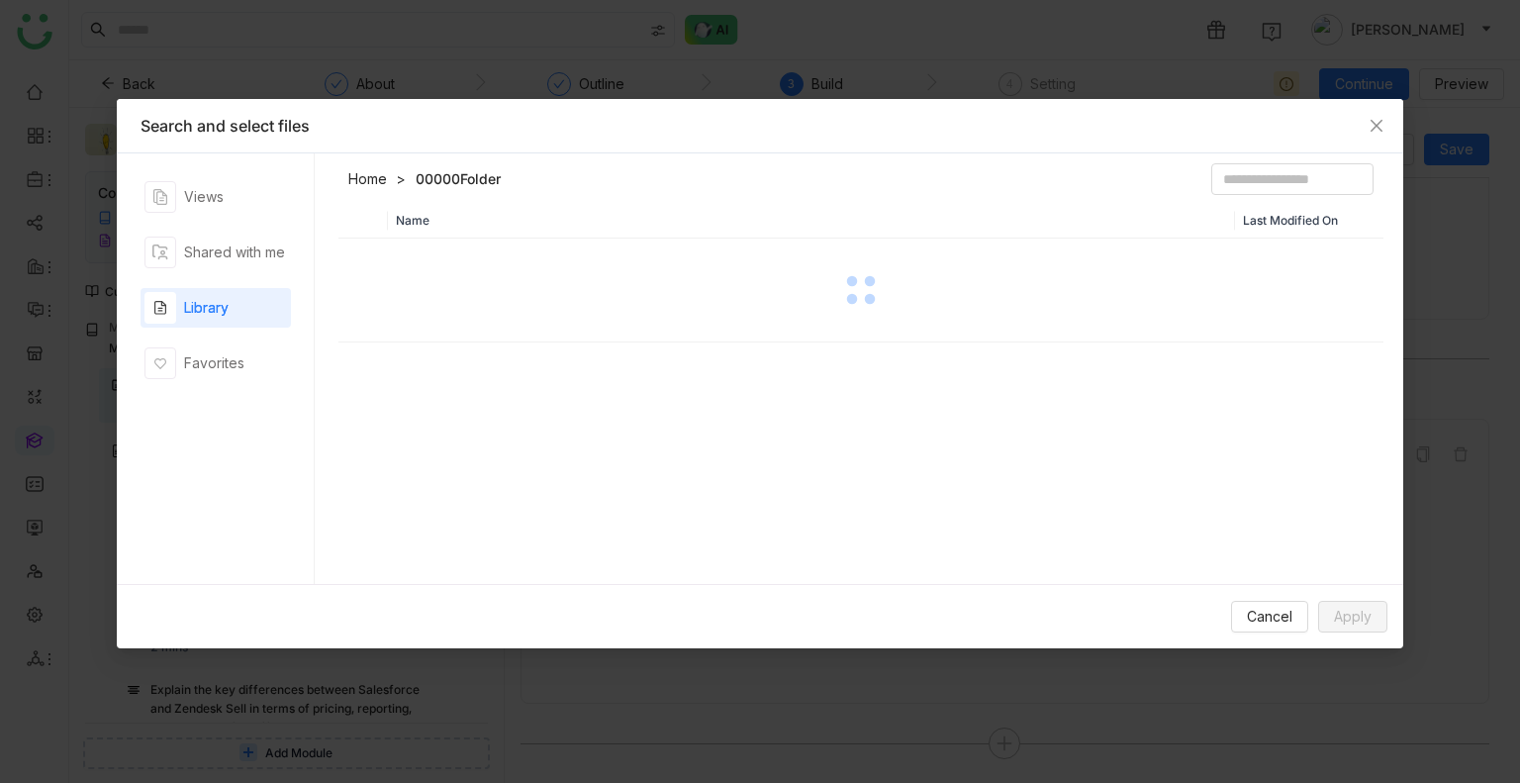
click at [464, 257] on div at bounding box center [860, 289] width 1041 height 99
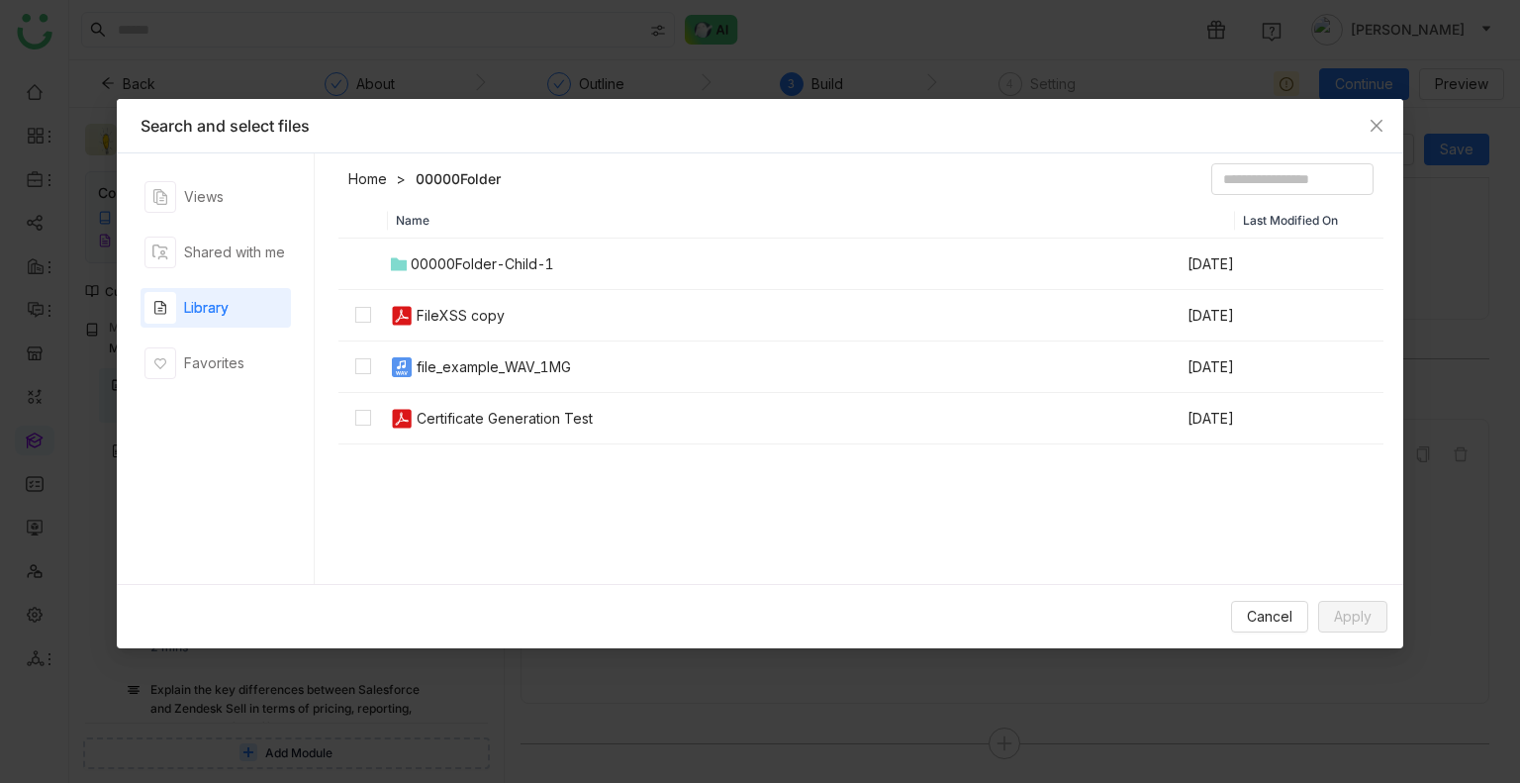
click at [372, 184] on link "Home" at bounding box center [367, 179] width 39 height 20
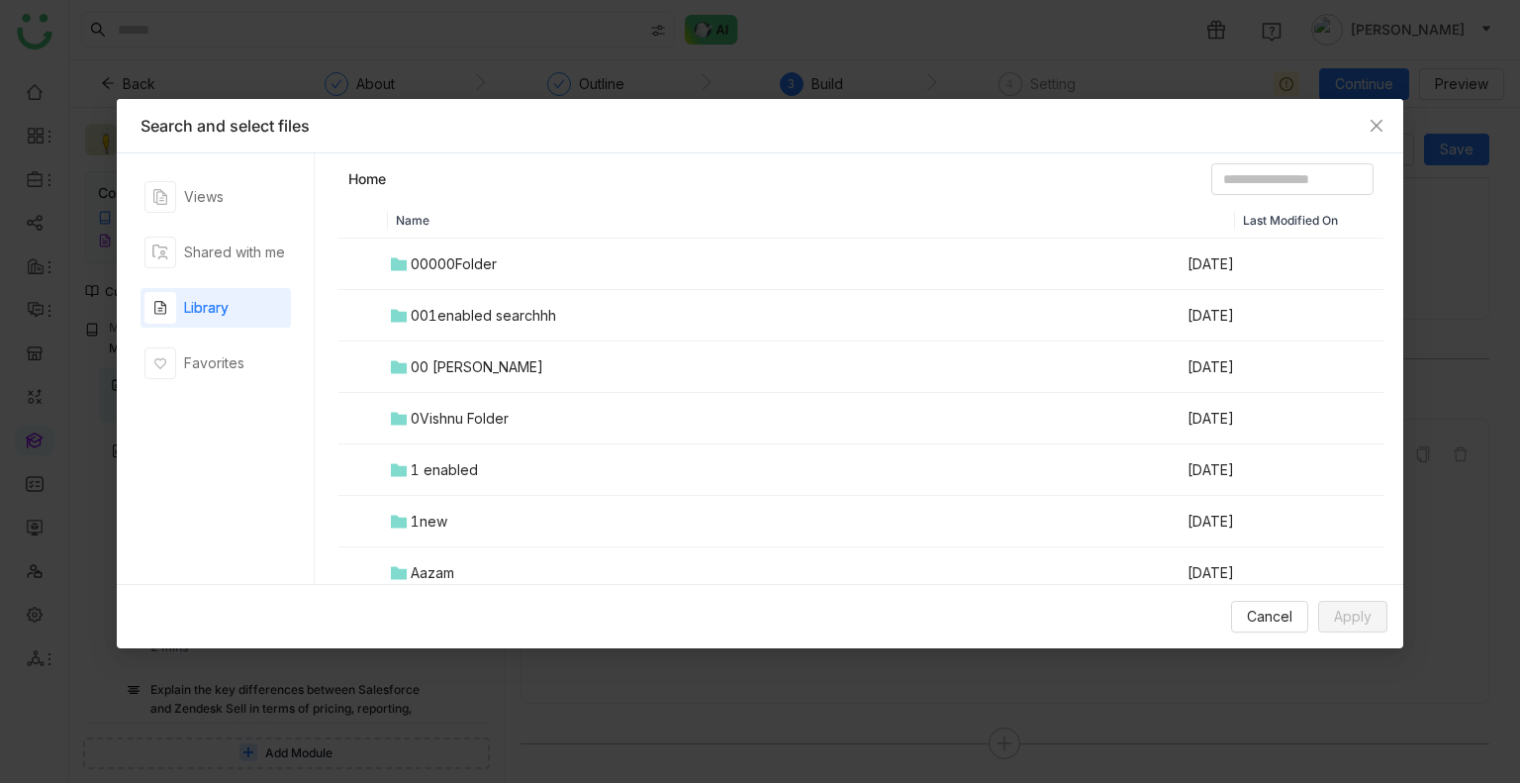
click at [467, 322] on div "001enabled searchhh" at bounding box center [483, 316] width 145 height 22
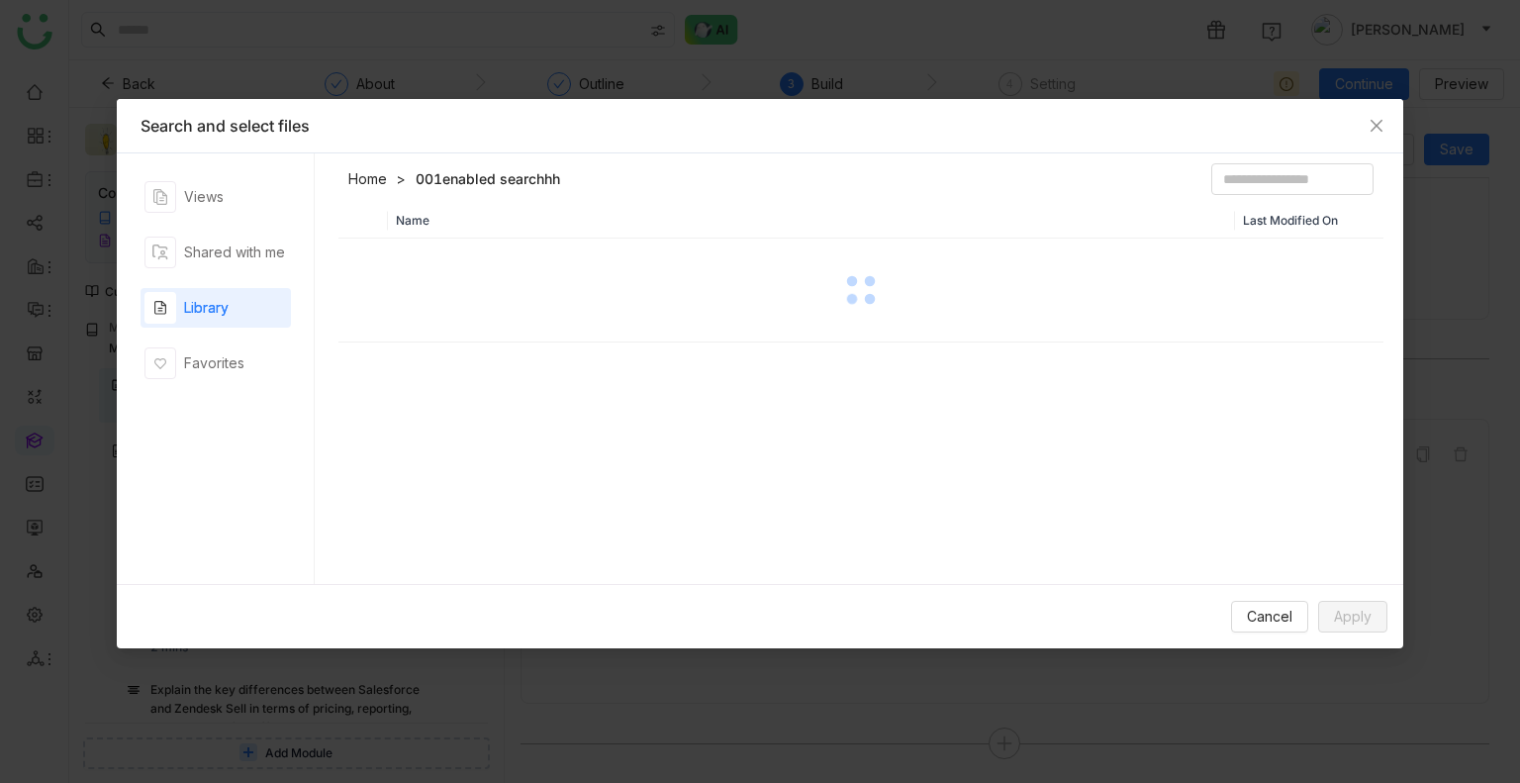
click at [467, 322] on div at bounding box center [860, 289] width 1041 height 99
click at [391, 189] on header "Home 001enabled searchhh" at bounding box center [860, 183] width 1045 height 40
click at [384, 185] on link "Home" at bounding box center [367, 179] width 39 height 20
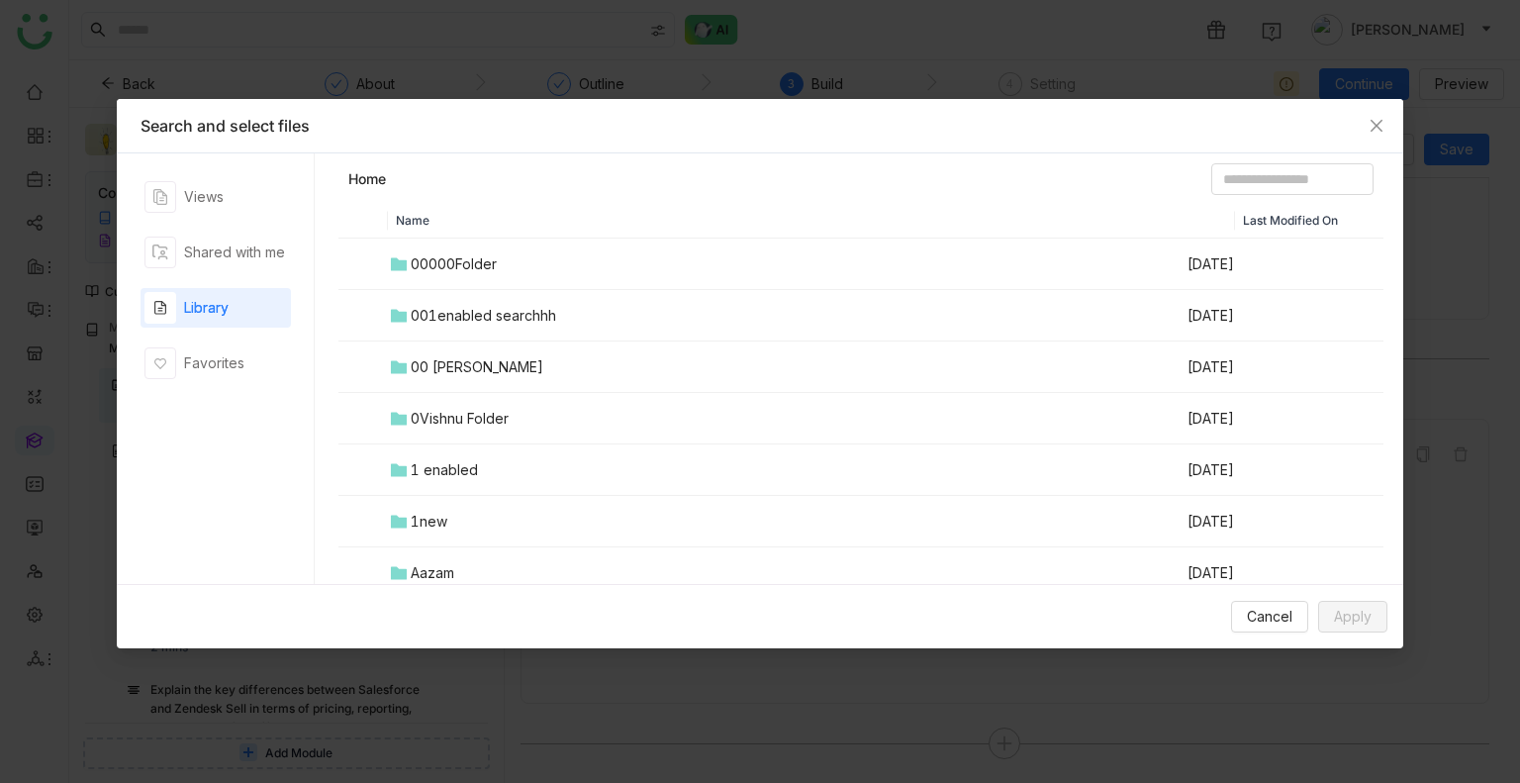
click at [467, 370] on div "00 Arif Folder" at bounding box center [477, 367] width 133 height 22
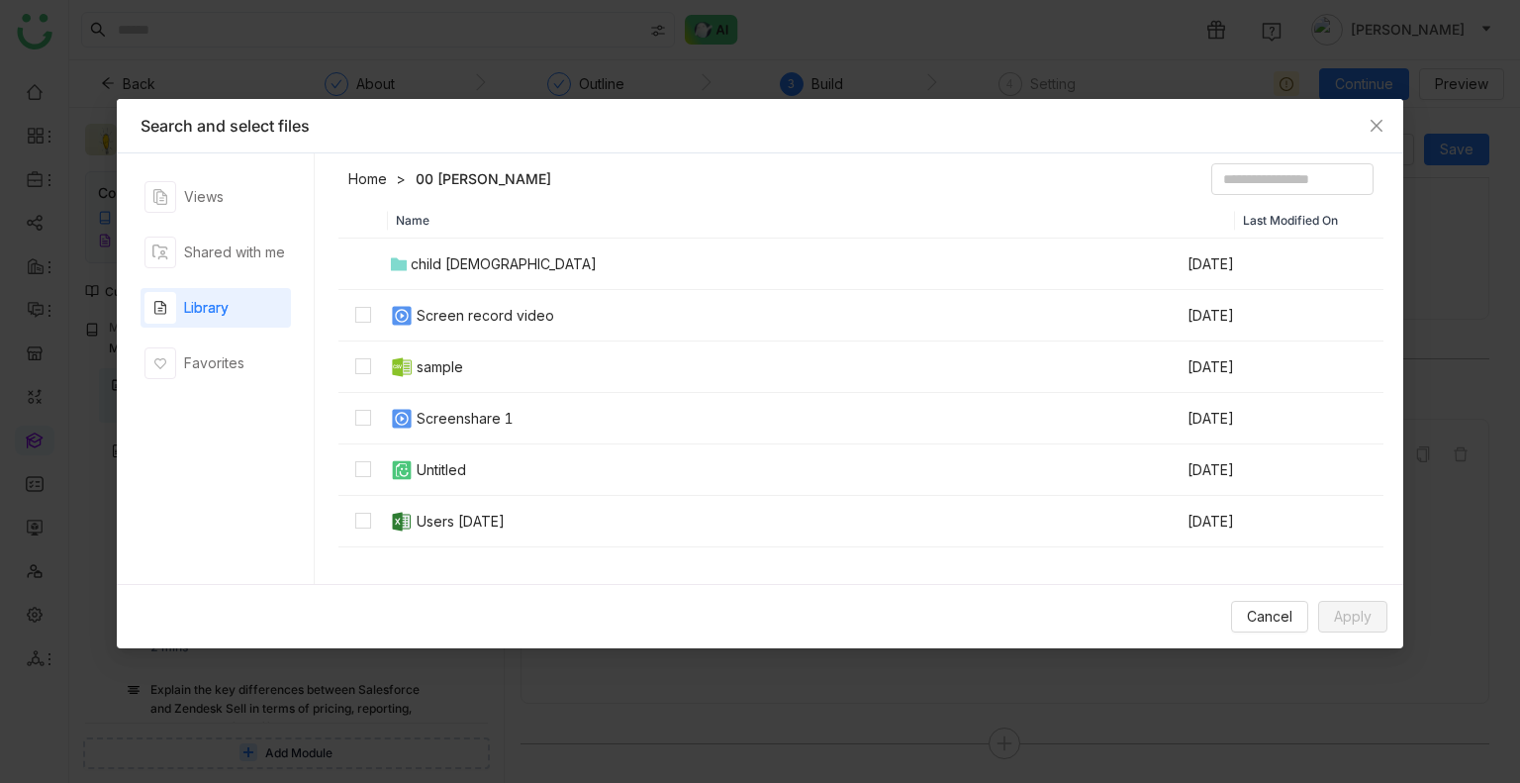
click at [425, 316] on div "Screen record video" at bounding box center [486, 316] width 138 height 22
click at [1353, 616] on span "Apply" at bounding box center [1353, 617] width 38 height 22
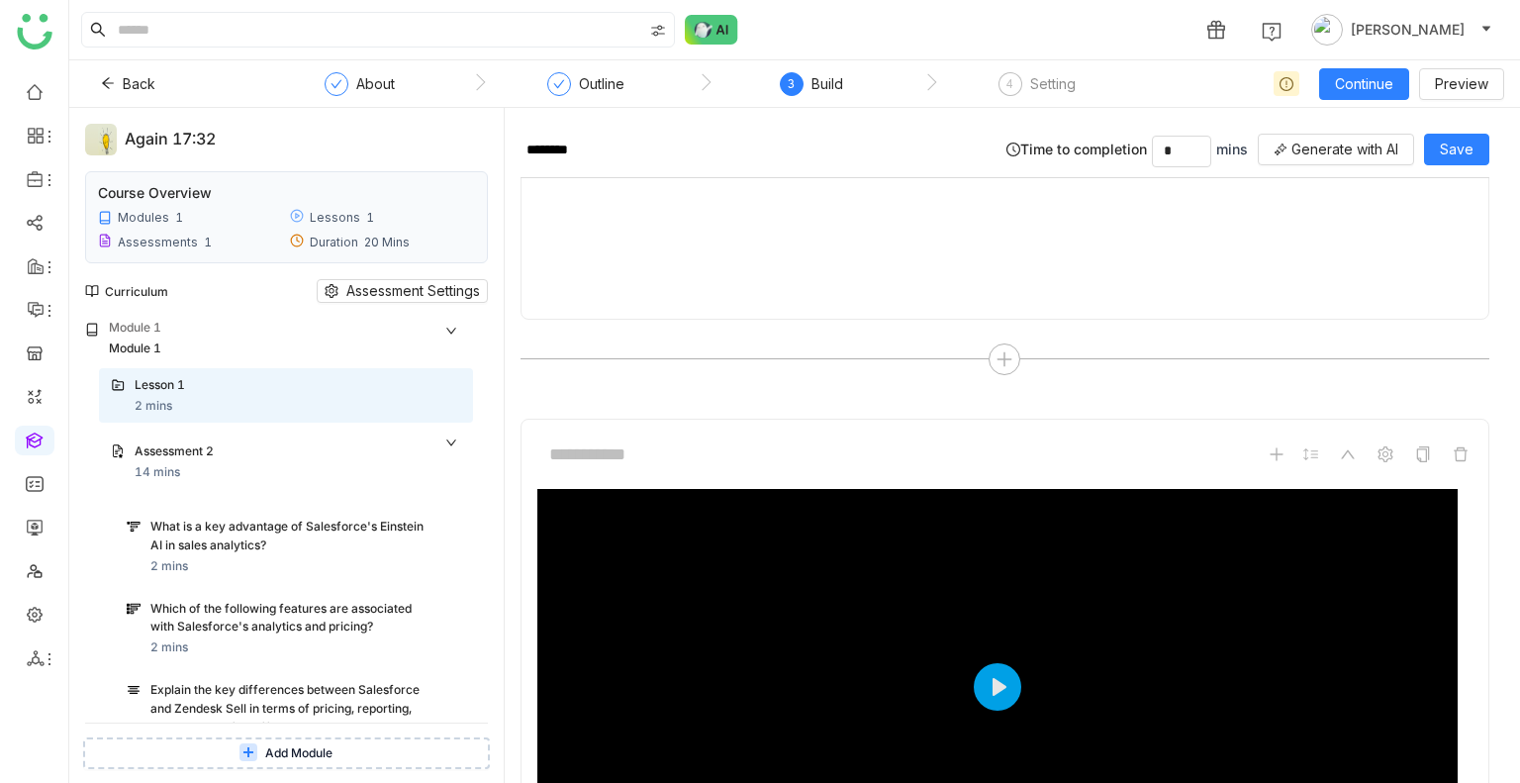
scroll to position [642, 0]
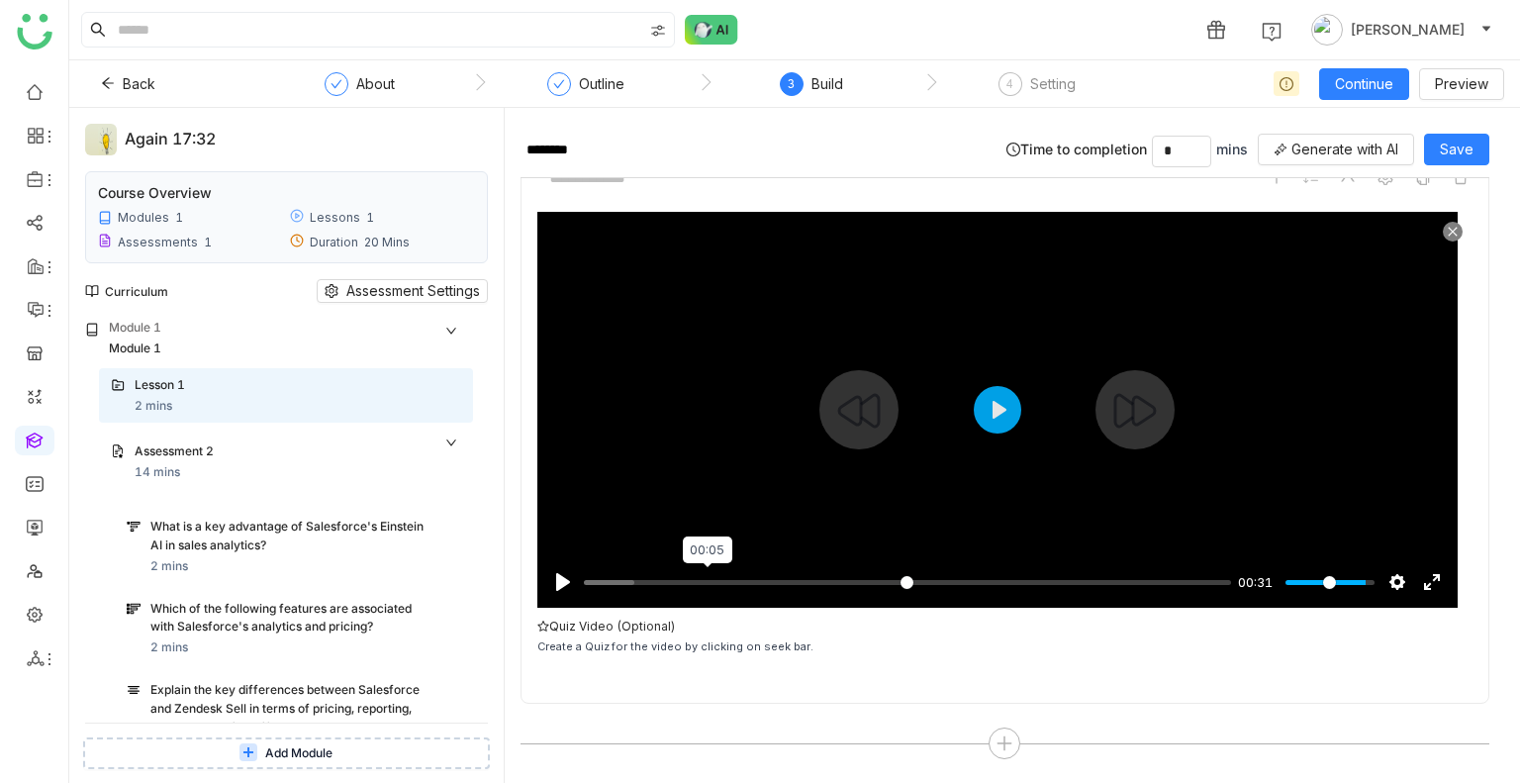
type input "*****"
click at [707, 576] on input "Seek" at bounding box center [907, 582] width 647 height 19
click at [707, 576] on input "Seek" at bounding box center [903, 582] width 639 height 19
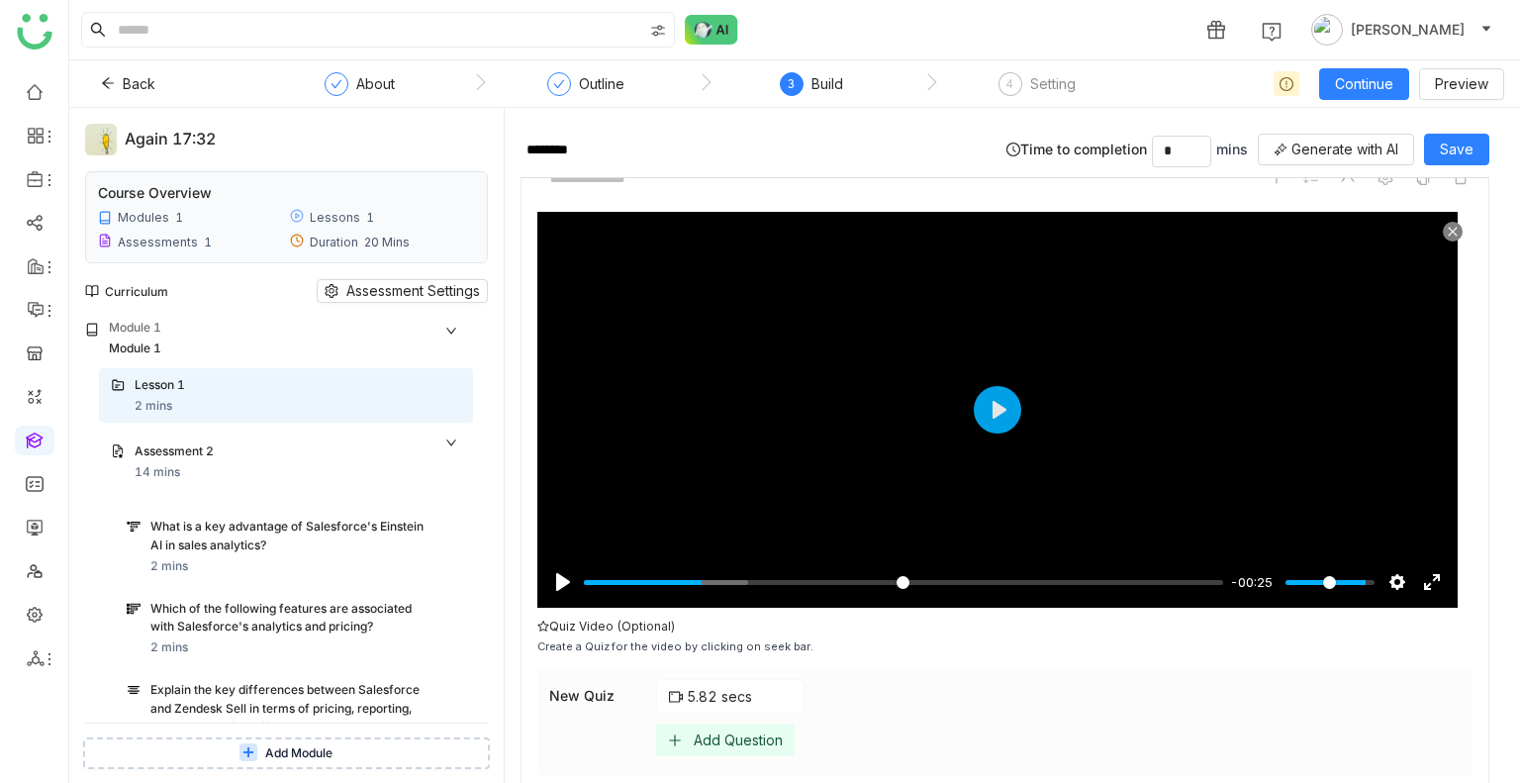
click at [718, 734] on div "Add Question" at bounding box center [738, 739] width 89 height 17
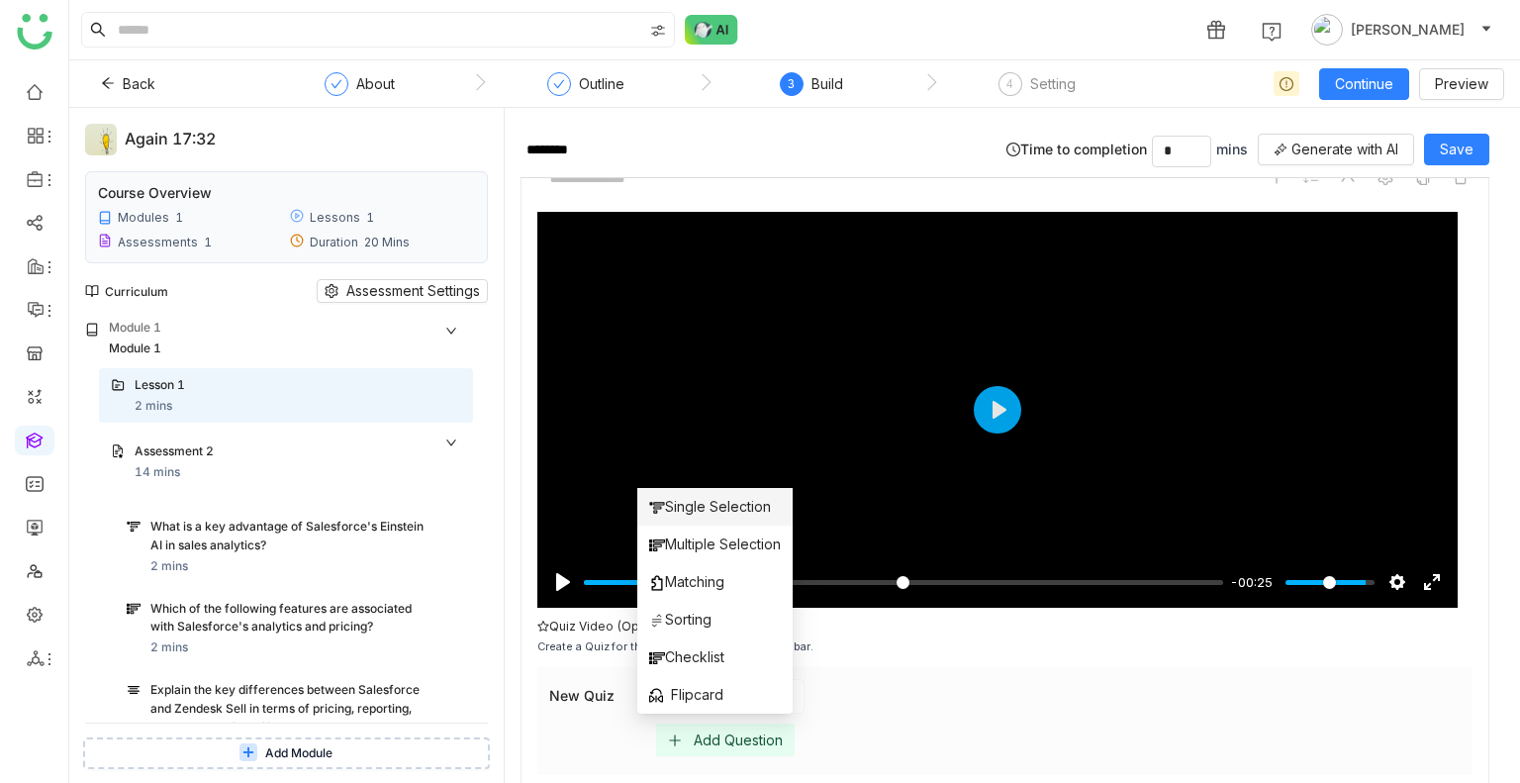
click at [678, 498] on span "Single Selection" at bounding box center [710, 507] width 122 height 22
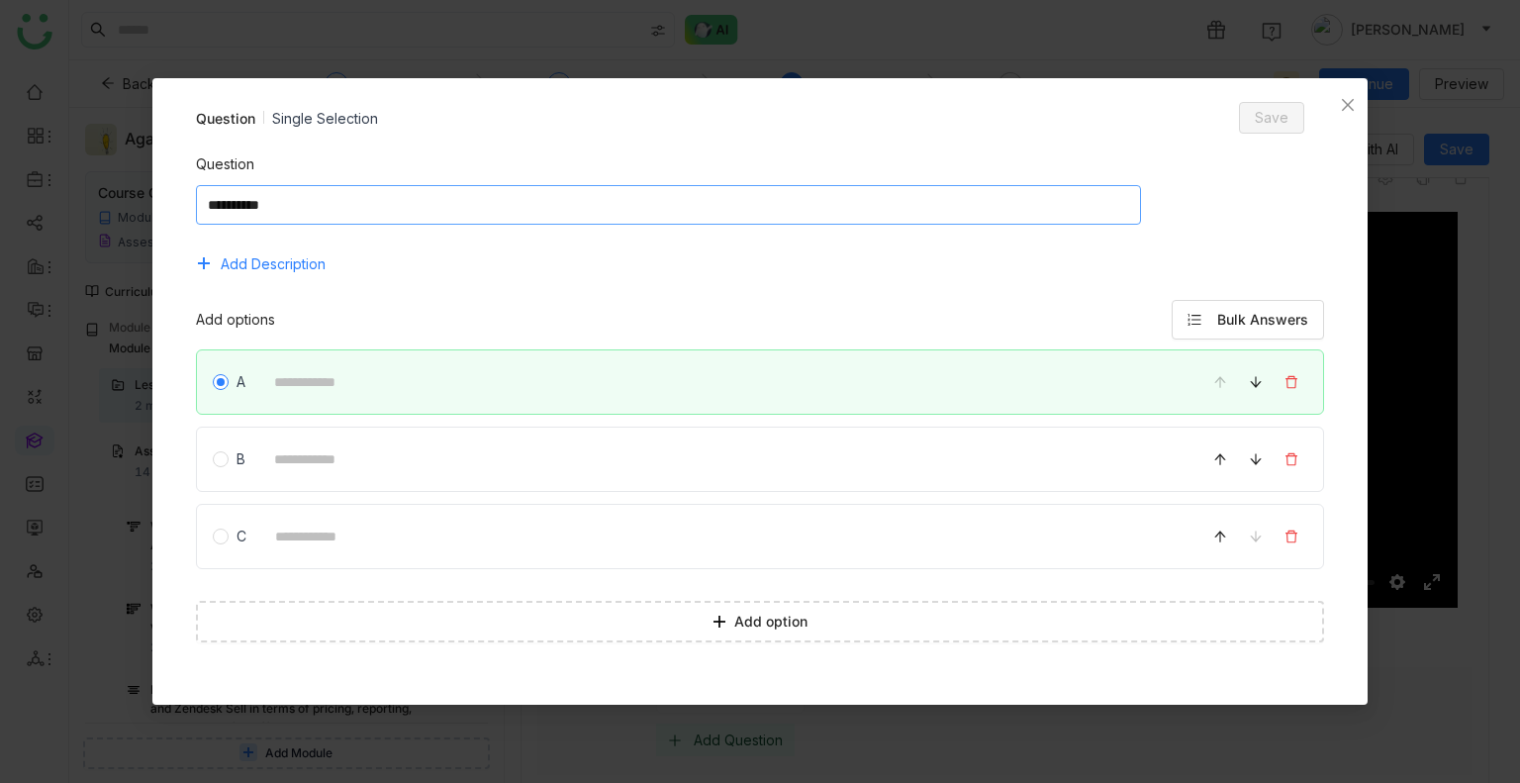
click at [377, 216] on textarea at bounding box center [669, 205] width 946 height 40
type textarea "*********"
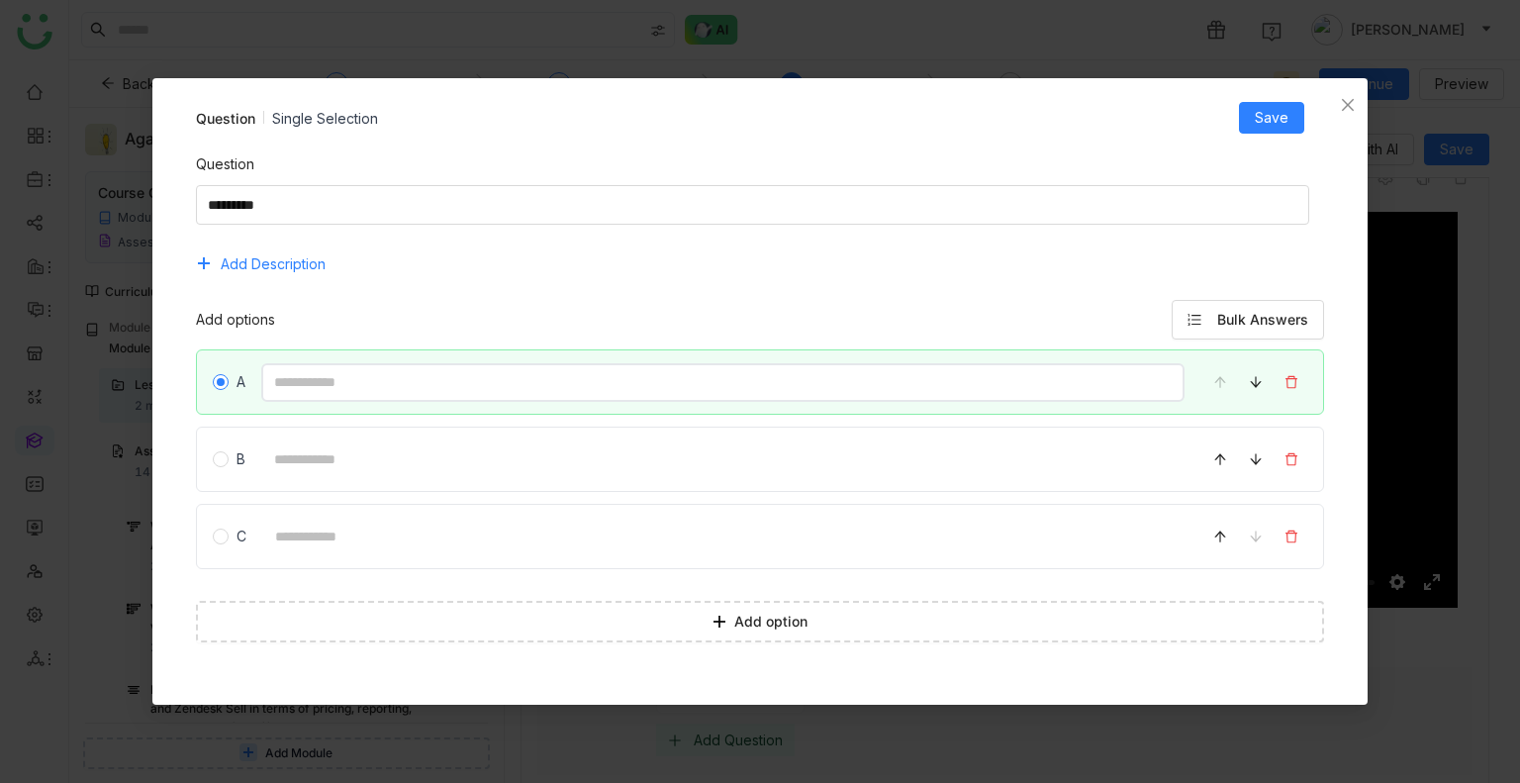
click at [377, 388] on input at bounding box center [723, 382] width 924 height 39
type input "********"
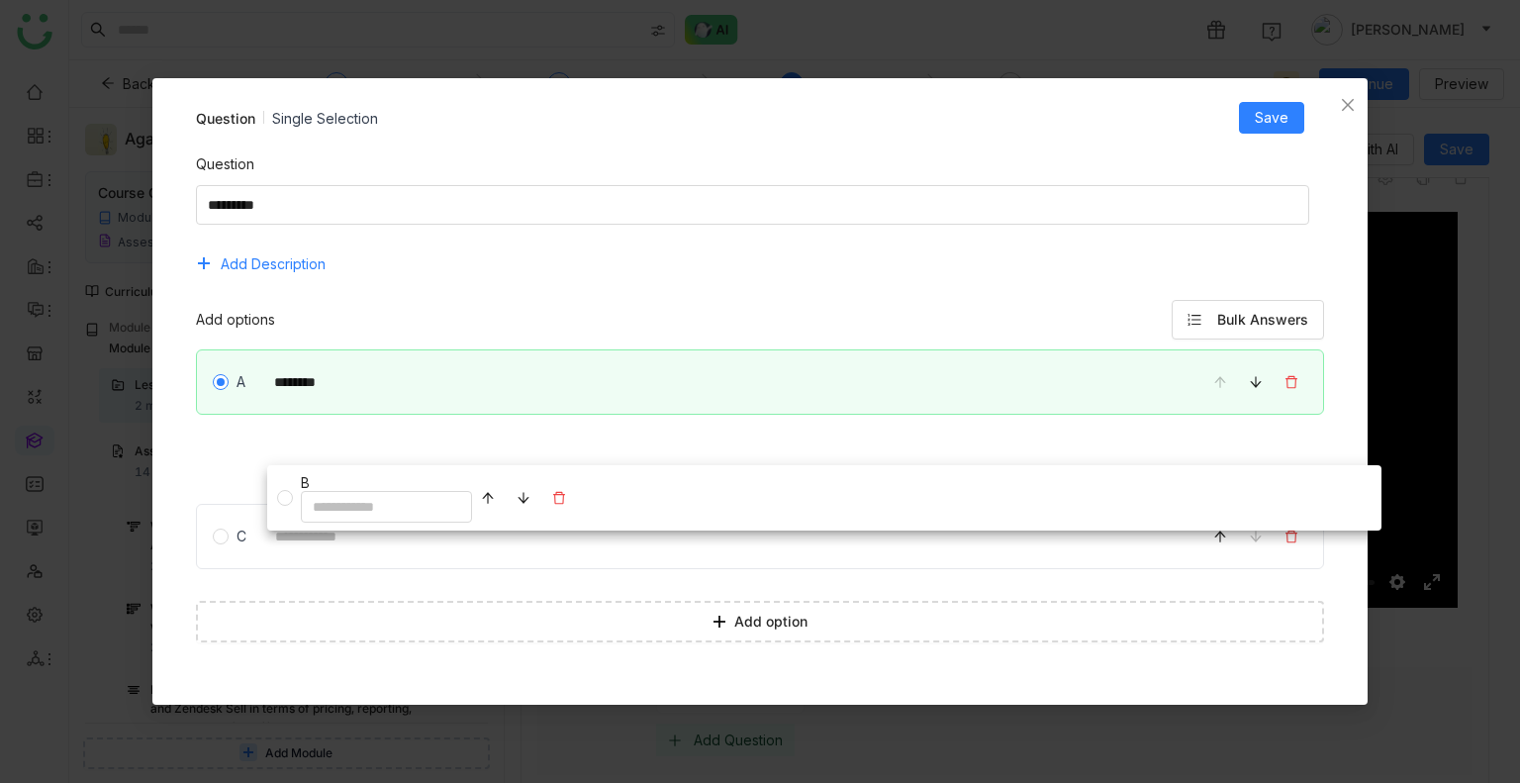
drag, startPoint x: 330, startPoint y: 458, endPoint x: 417, endPoint y: 507, distance: 98.8
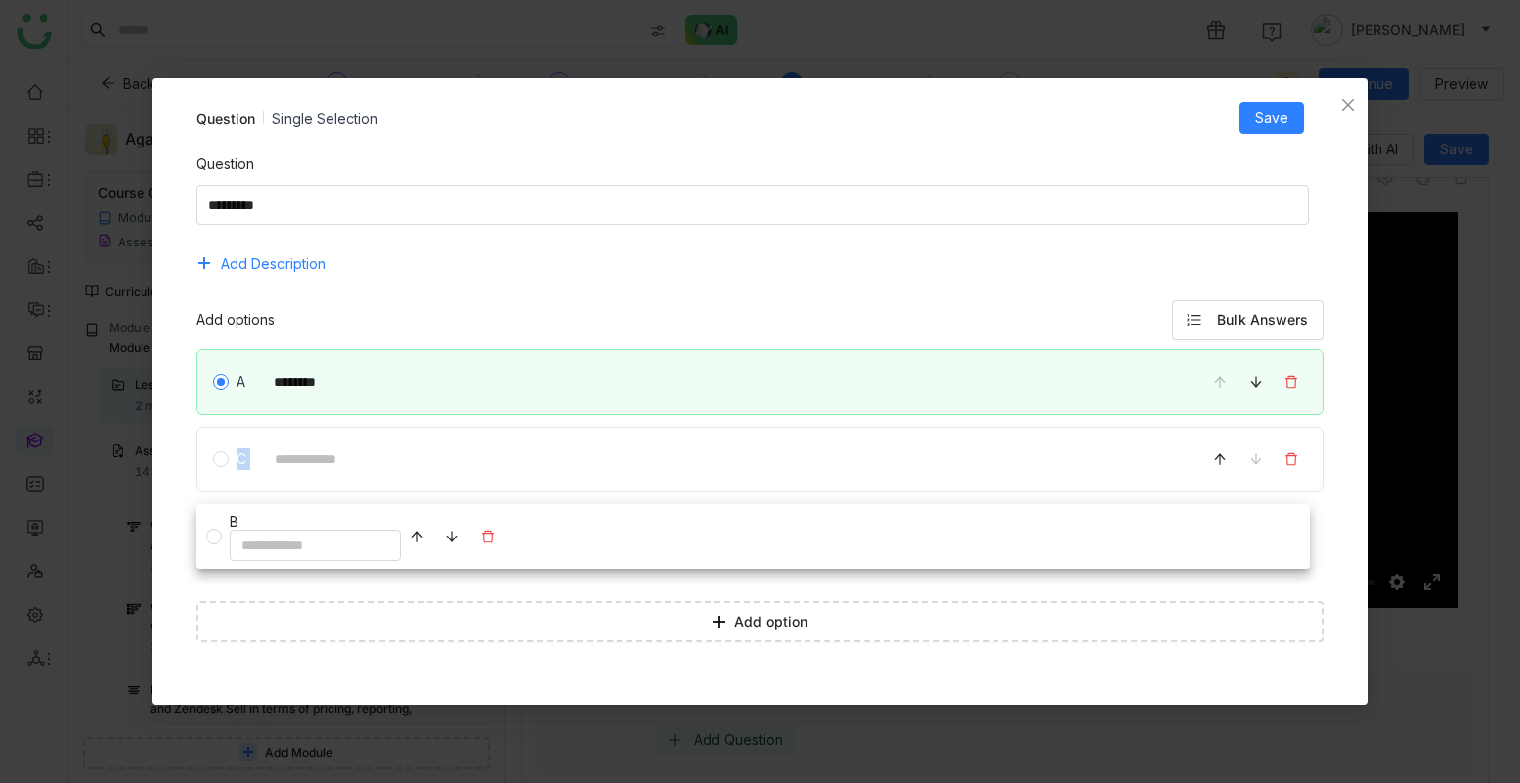
click at [417, 507] on div "A ******** B C" at bounding box center [760, 465] width 1129 height 232
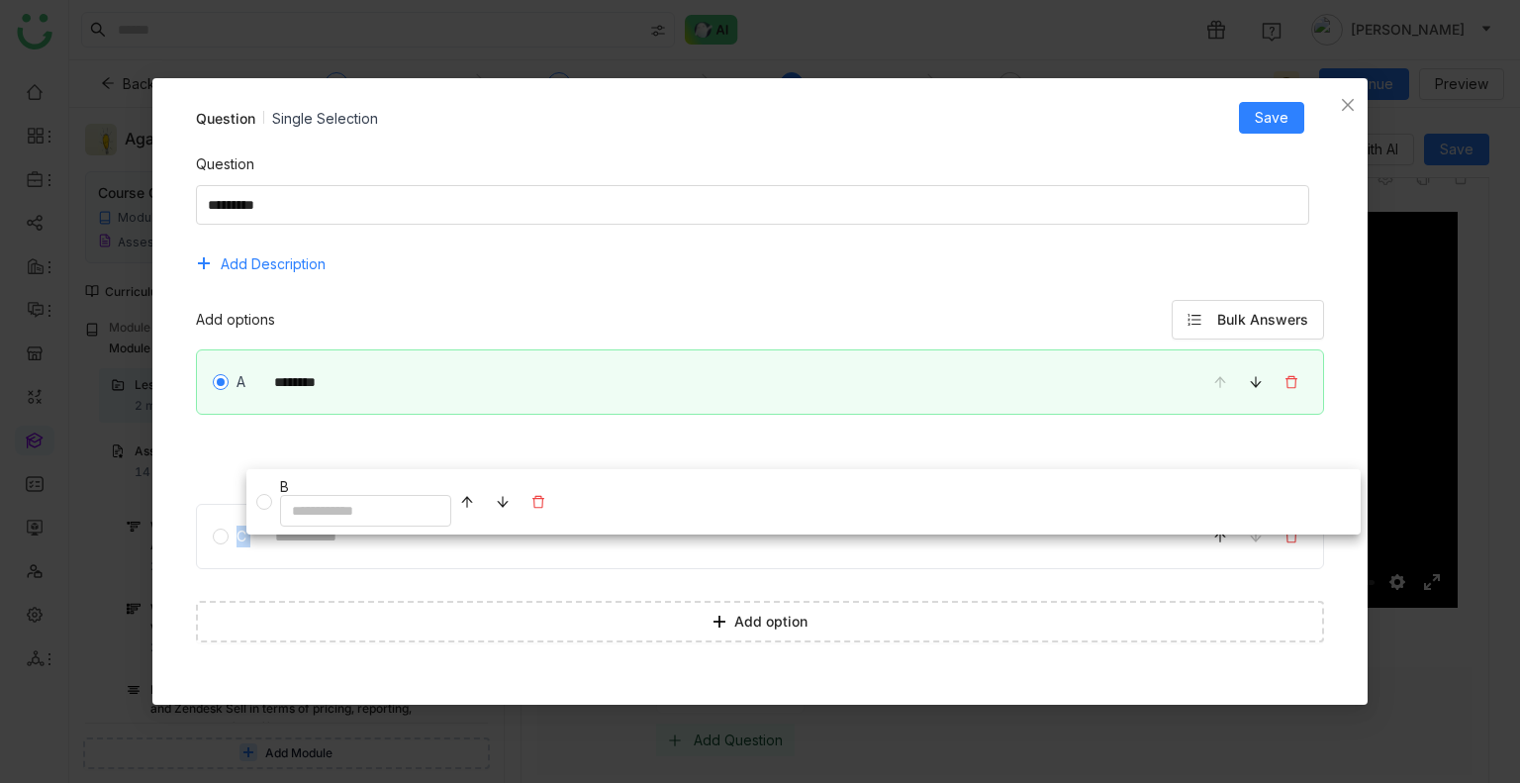
drag, startPoint x: 373, startPoint y: 457, endPoint x: 433, endPoint y: 514, distance: 82.6
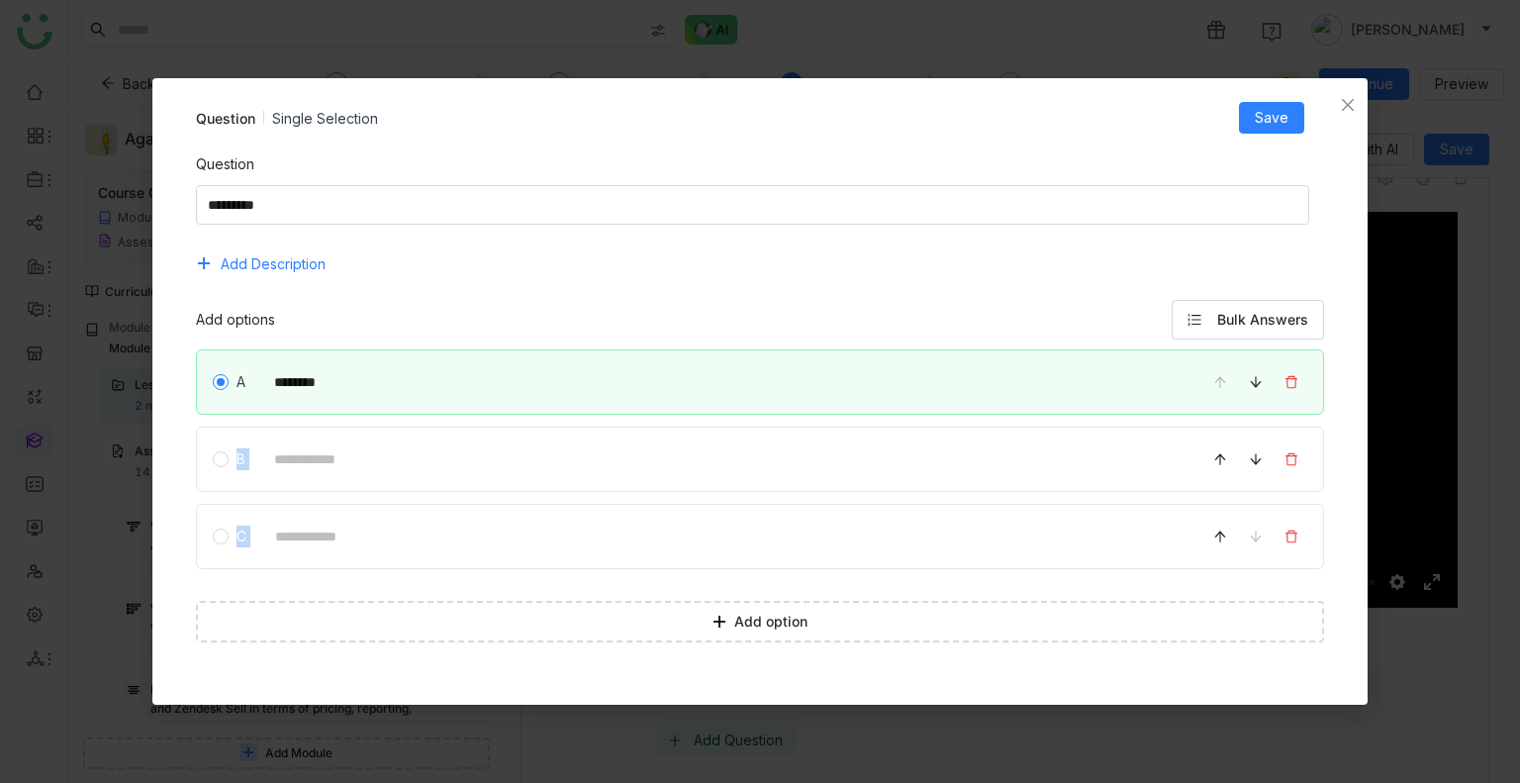
click at [433, 514] on div "A ******** B C" at bounding box center [760, 465] width 1129 height 232
click at [394, 462] on input at bounding box center [723, 459] width 924 height 39
type input "********"
click at [302, 525] on input at bounding box center [723, 537] width 923 height 39
type input "********"
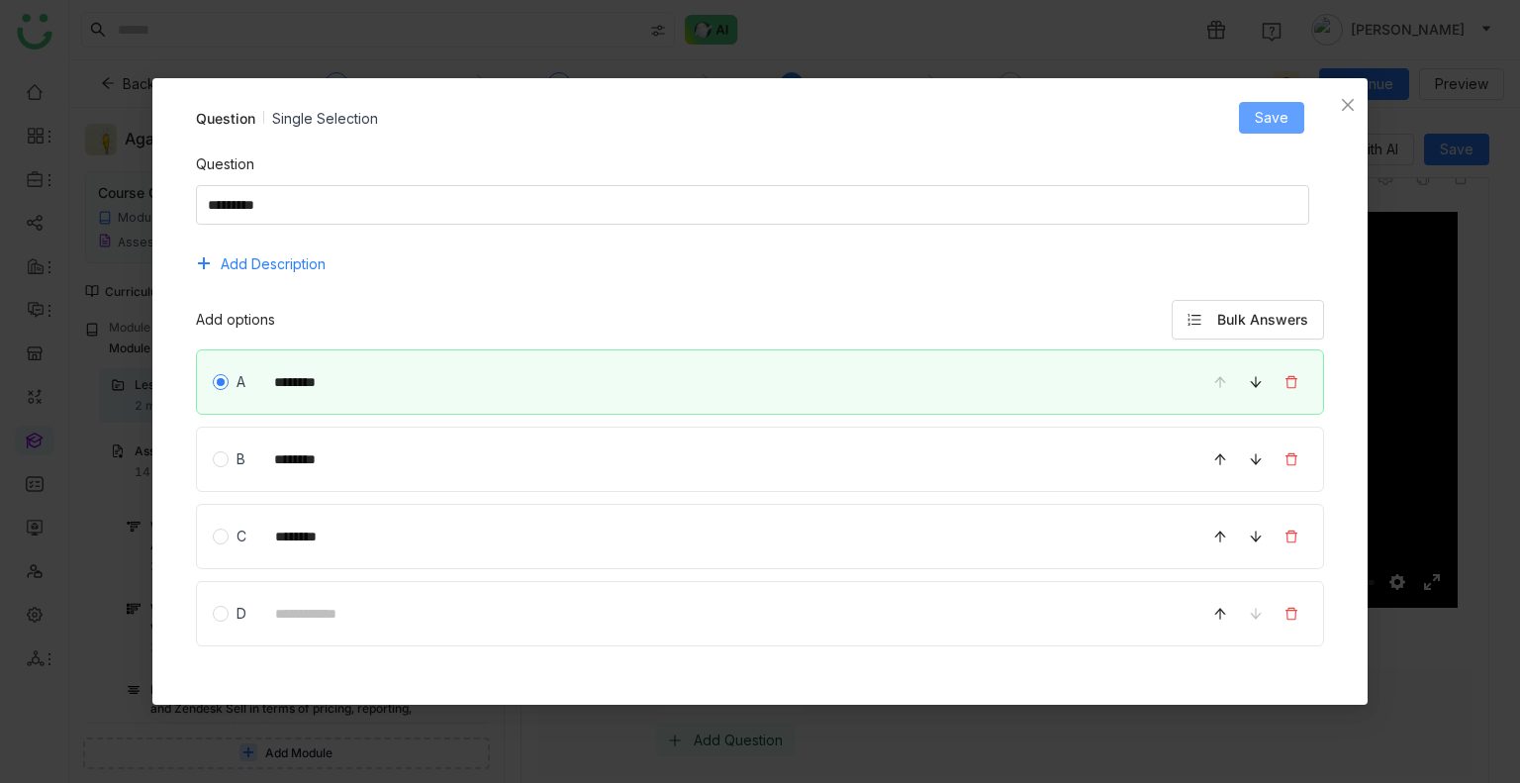
click at [1291, 119] on button "Save" at bounding box center [1271, 118] width 65 height 32
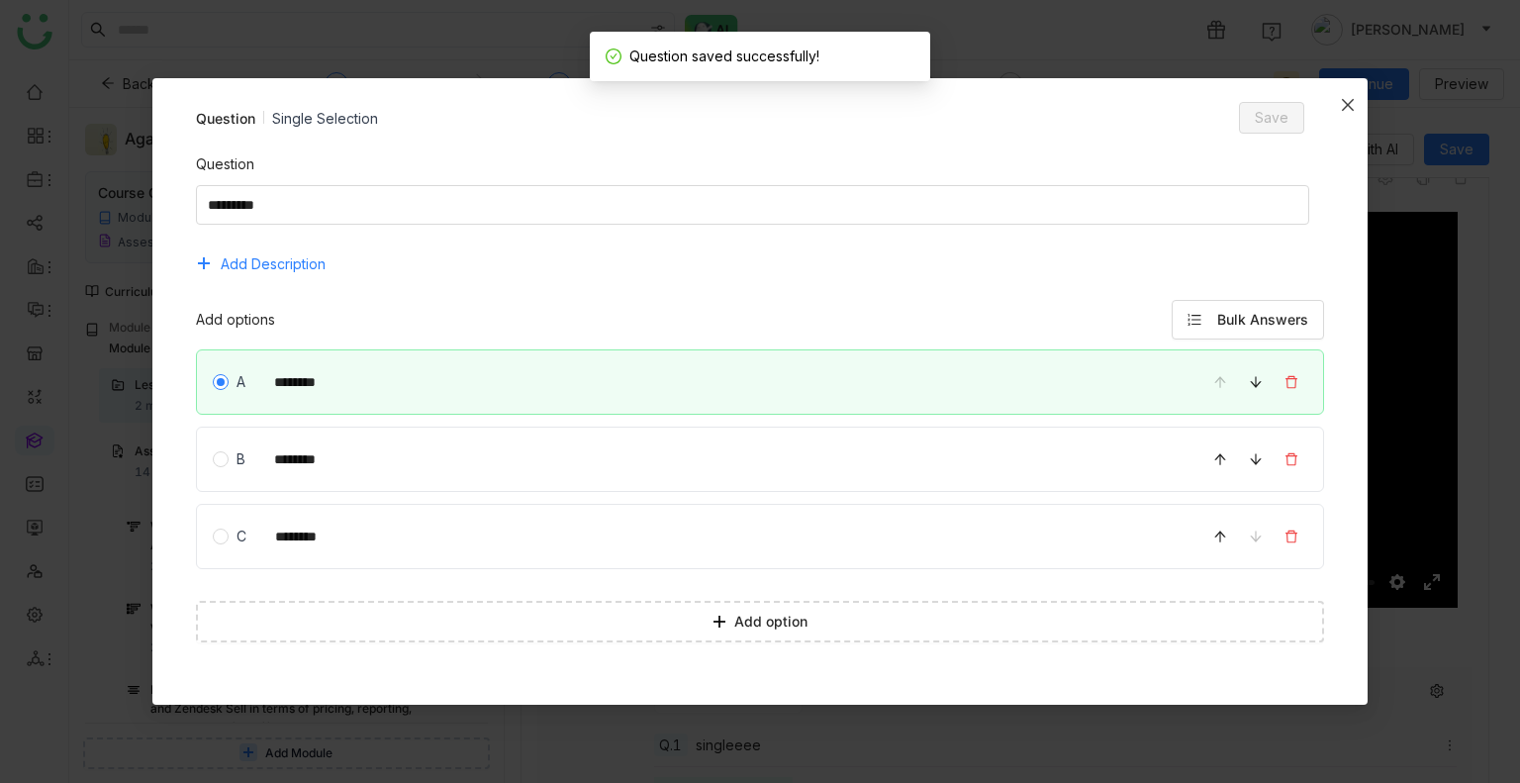
click at [1351, 103] on icon "Close" at bounding box center [1348, 105] width 16 height 16
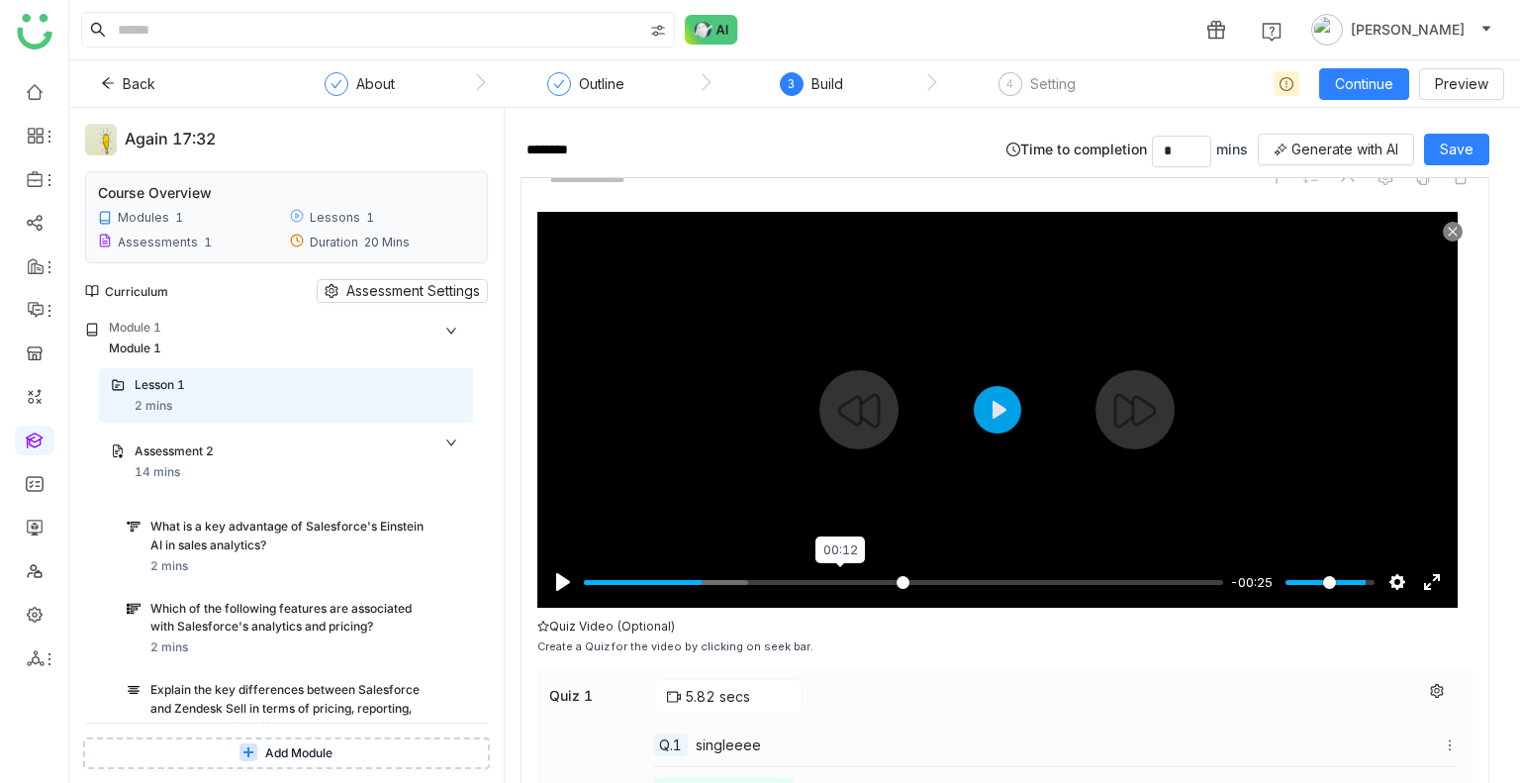
type input "*****"
click at [839, 573] on input "Seek" at bounding box center [903, 582] width 639 height 19
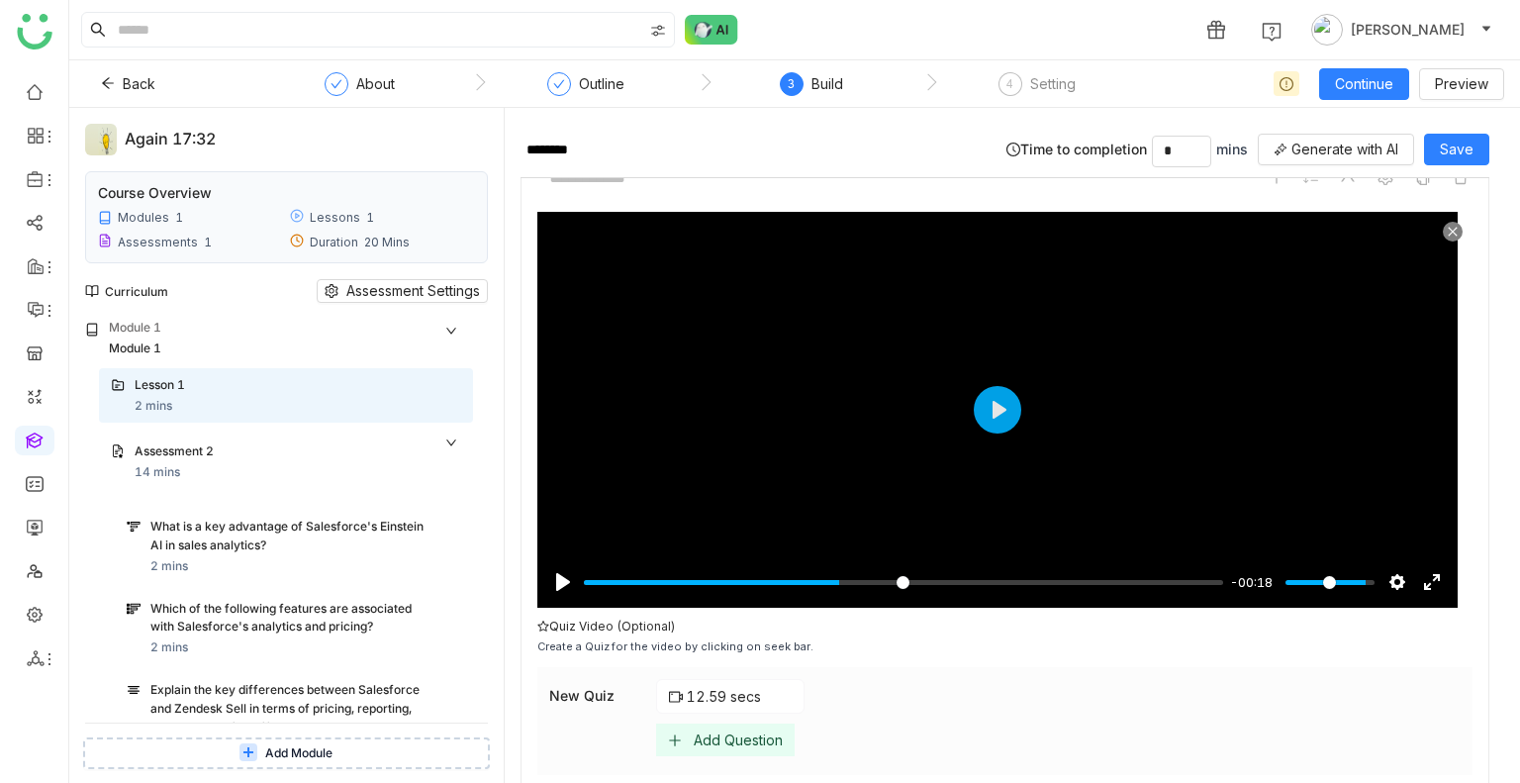
scroll to position [921, 0]
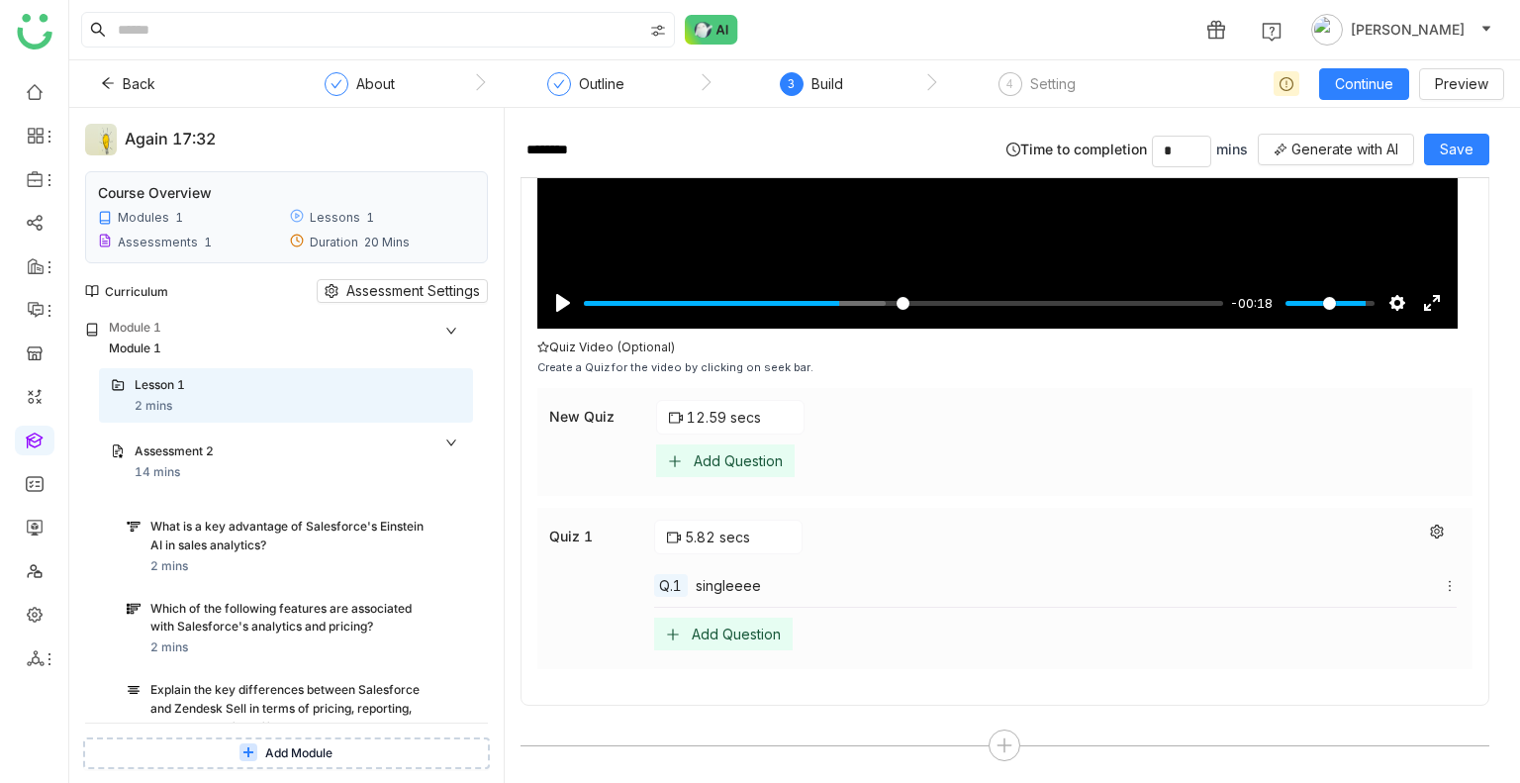
click at [714, 460] on div "Add Question" at bounding box center [738, 460] width 89 height 17
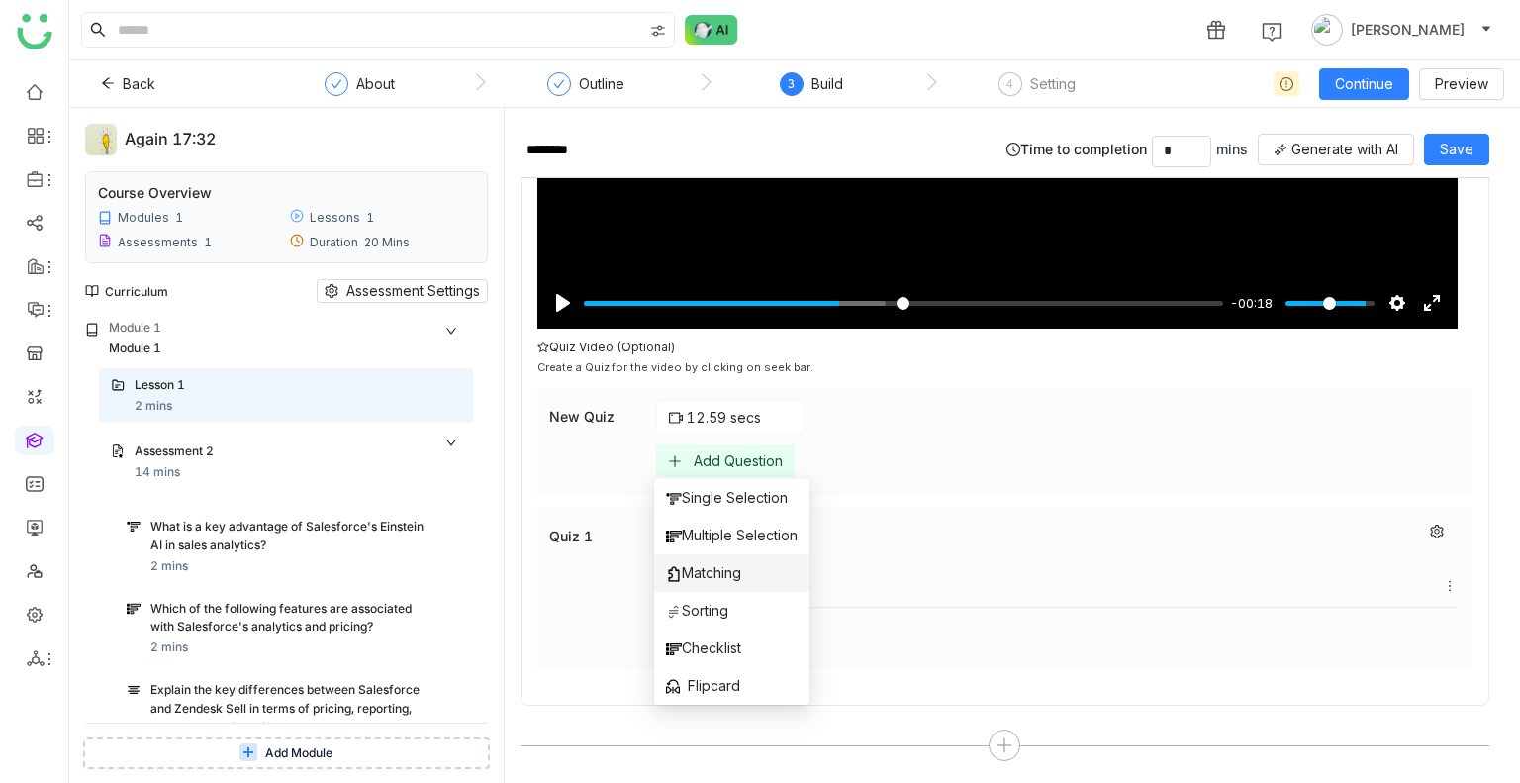
click at [716, 576] on span "Matching" at bounding box center [703, 573] width 75 height 22
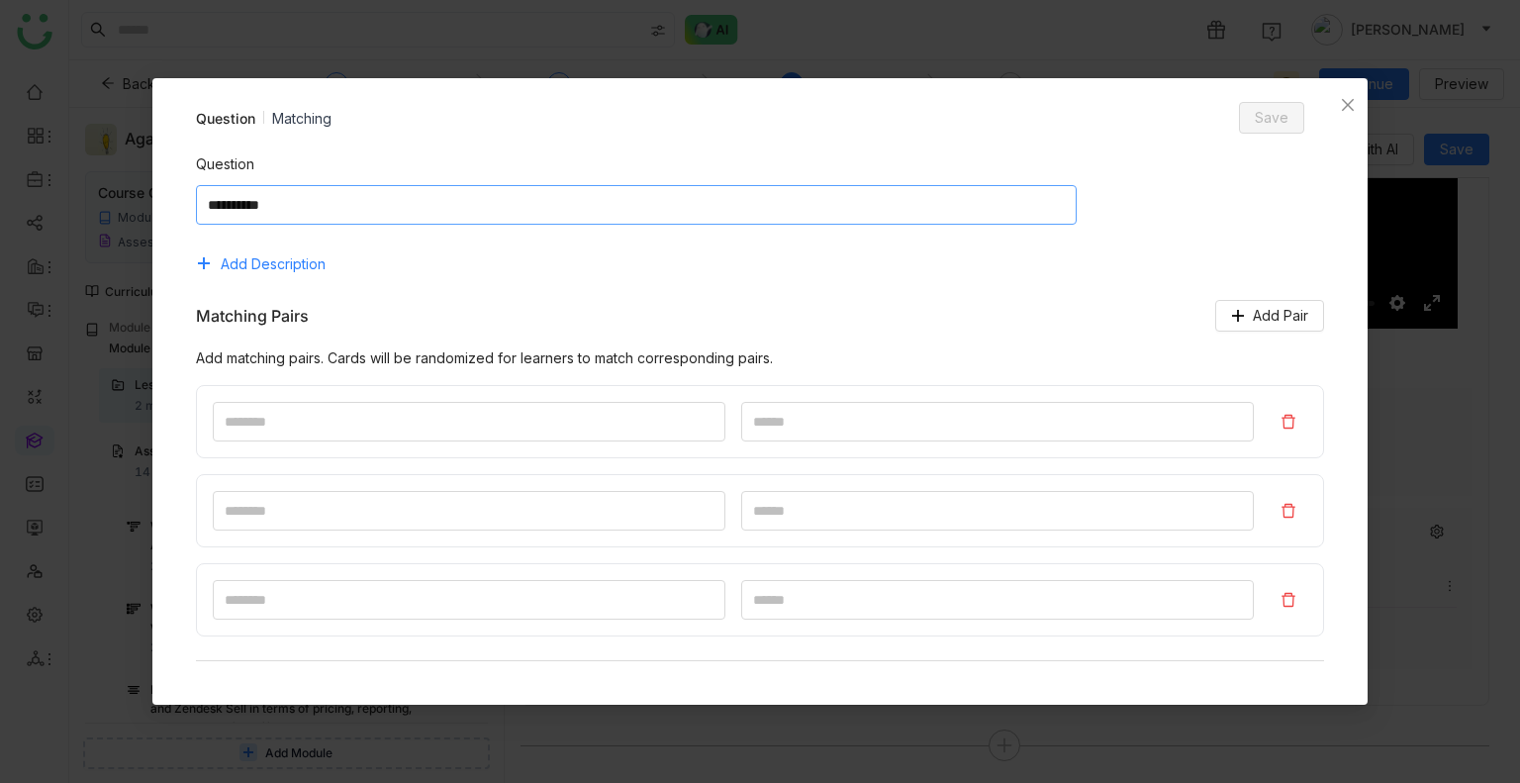
click at [415, 218] on textarea at bounding box center [637, 205] width 882 height 40
type textarea "*******"
click at [364, 420] on input at bounding box center [469, 422] width 513 height 40
type input "*"
type input "***"
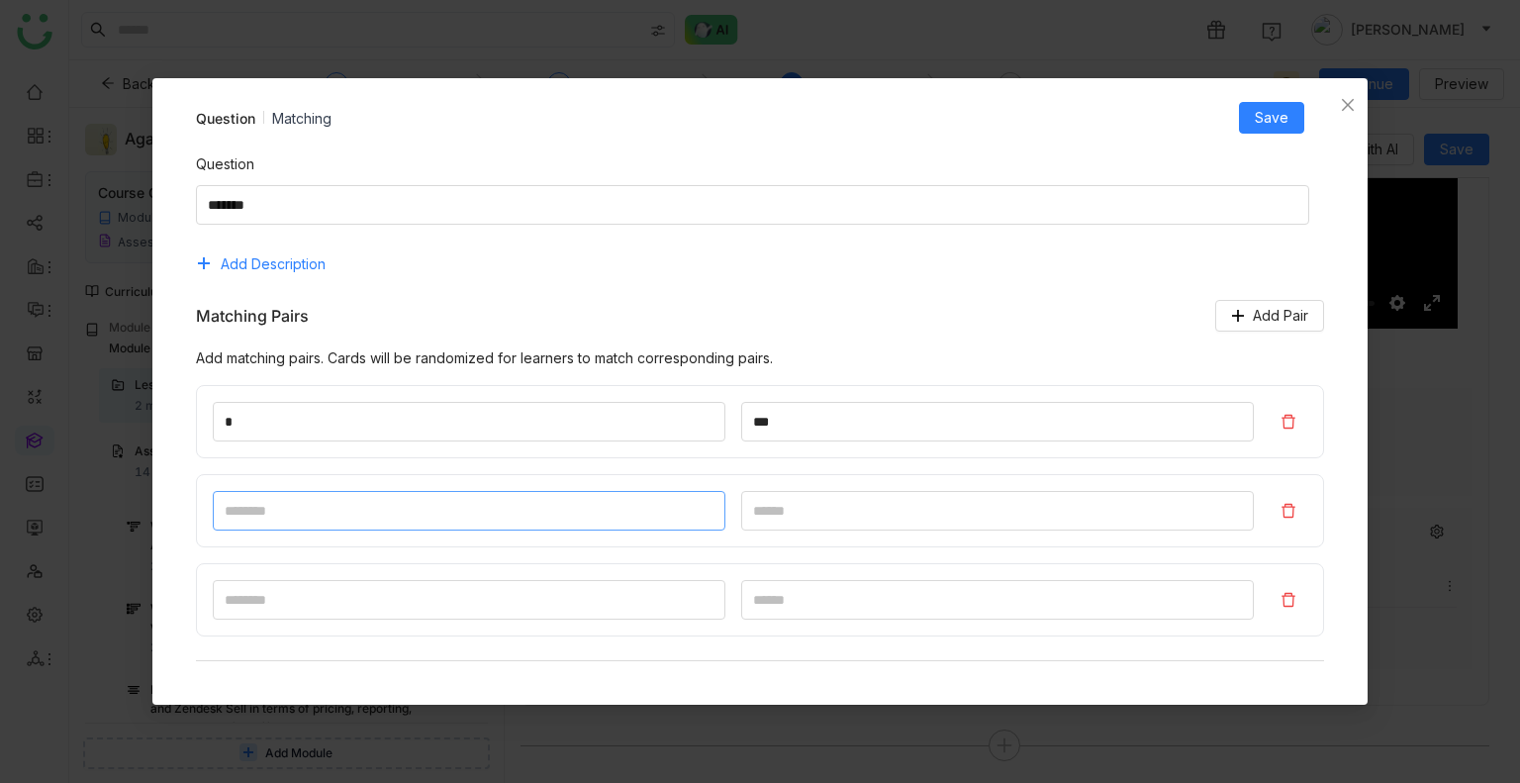
click at [348, 498] on input at bounding box center [469, 511] width 513 height 40
type input "*"
type input "****"
click at [341, 593] on input "*" at bounding box center [469, 600] width 513 height 40
type input "*"
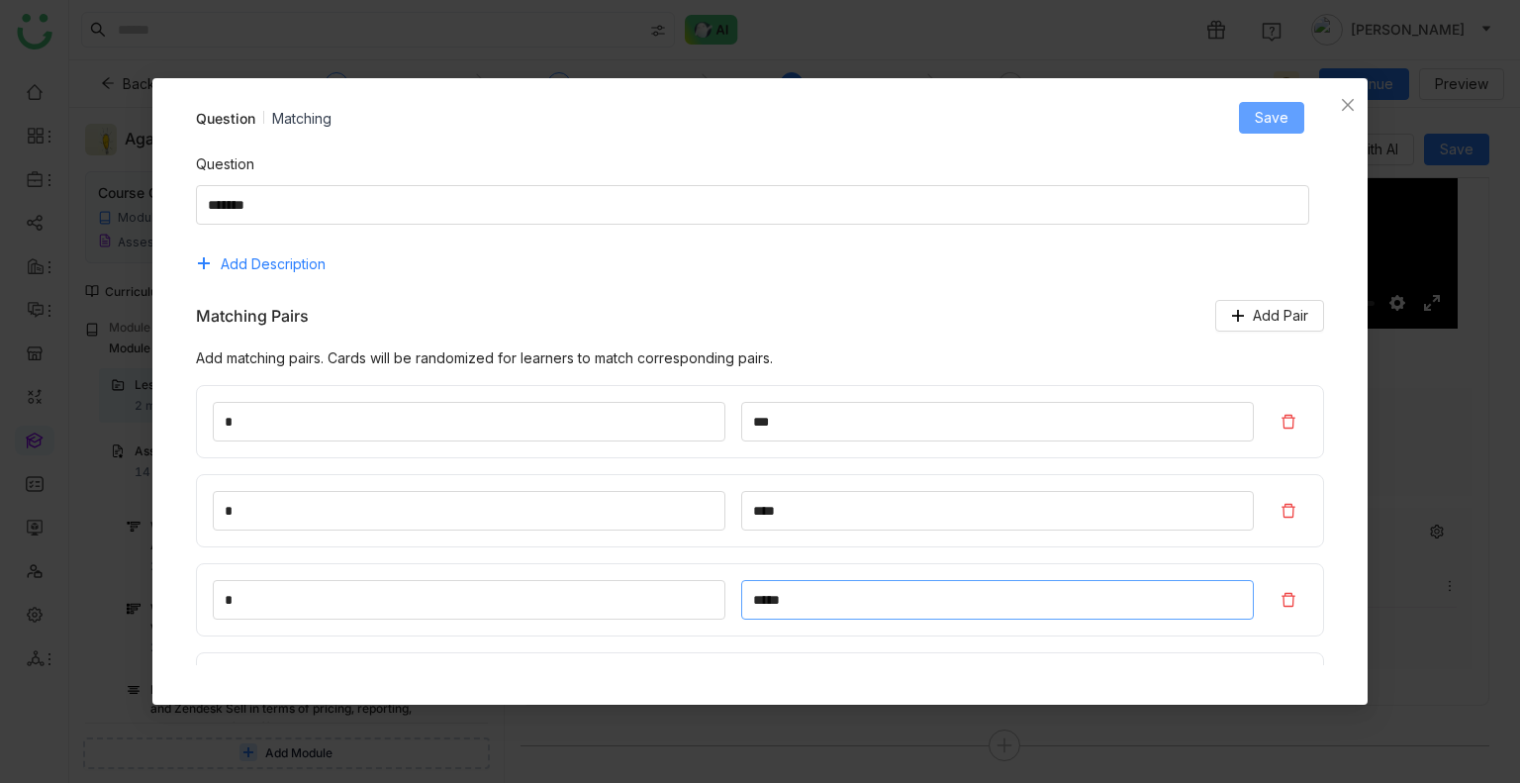
type input "*****"
click at [1264, 114] on span "Save" at bounding box center [1272, 118] width 34 height 22
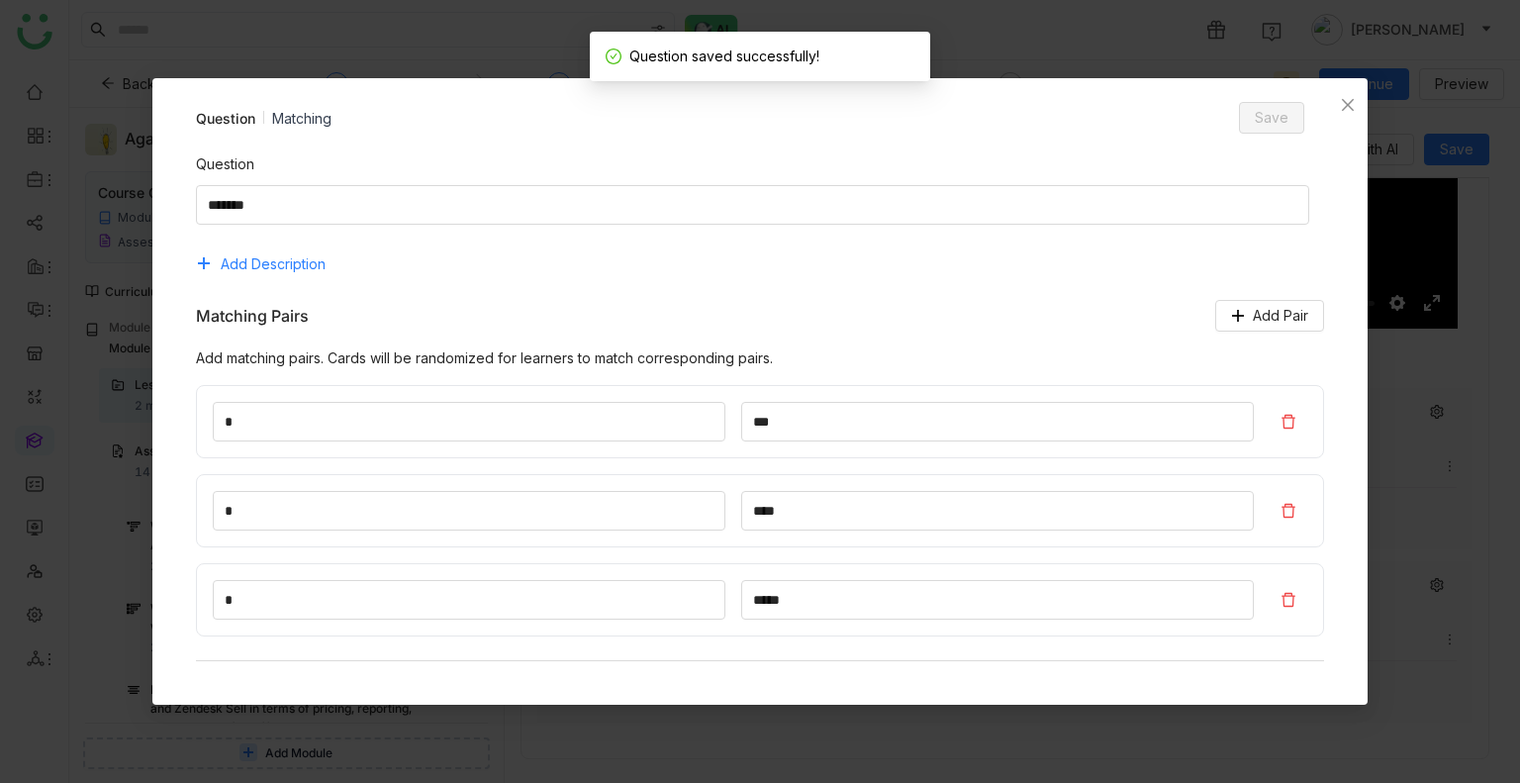
click at [1368, 87] on nz-modal-container "Question Matching Save Question Add Description Matching Pairs Add Pair Add mat…" at bounding box center [760, 391] width 1520 height 783
click at [1345, 99] on icon "Close" at bounding box center [1348, 105] width 16 height 16
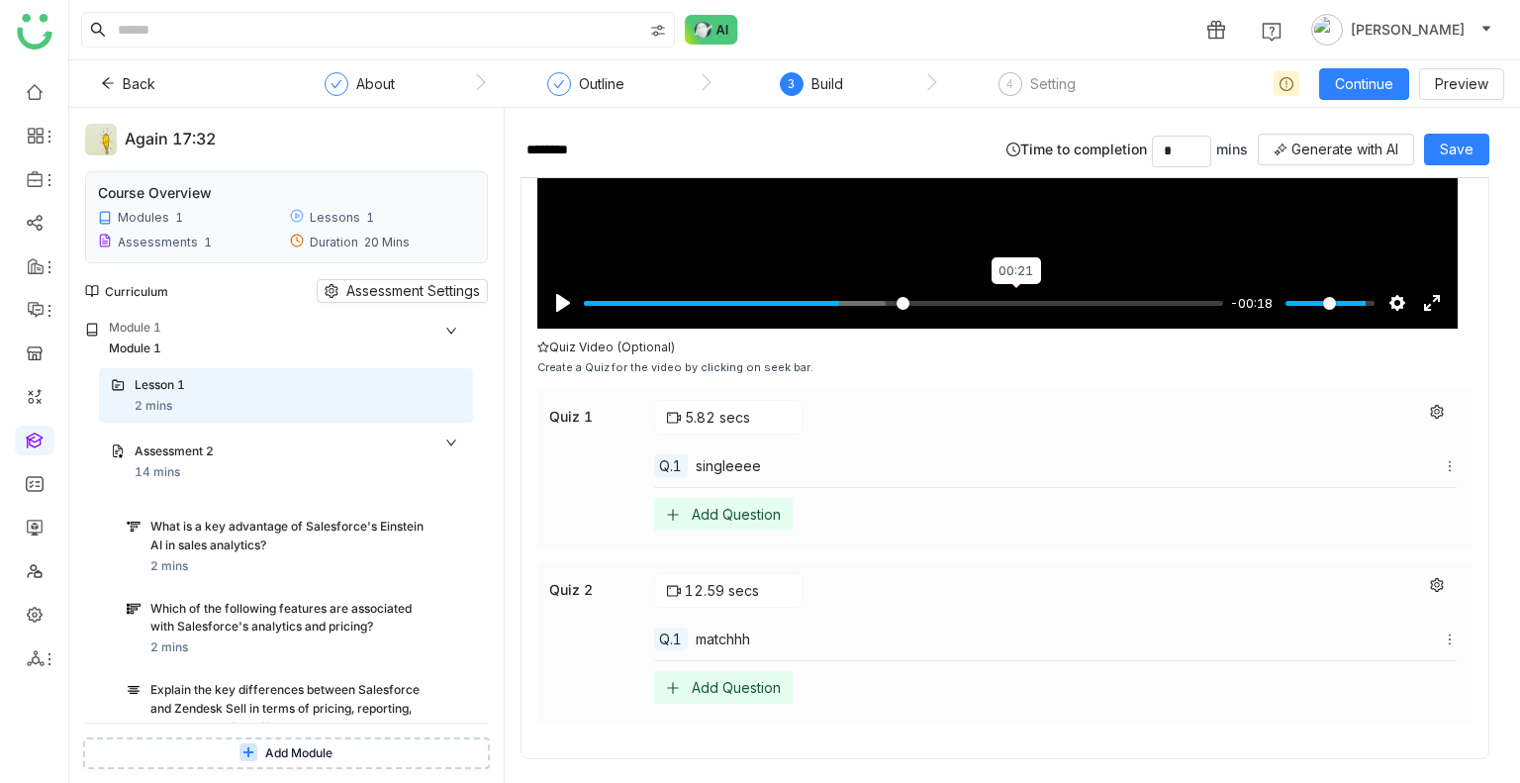
type input "*****"
click at [1014, 294] on input "Seek" at bounding box center [903, 303] width 639 height 19
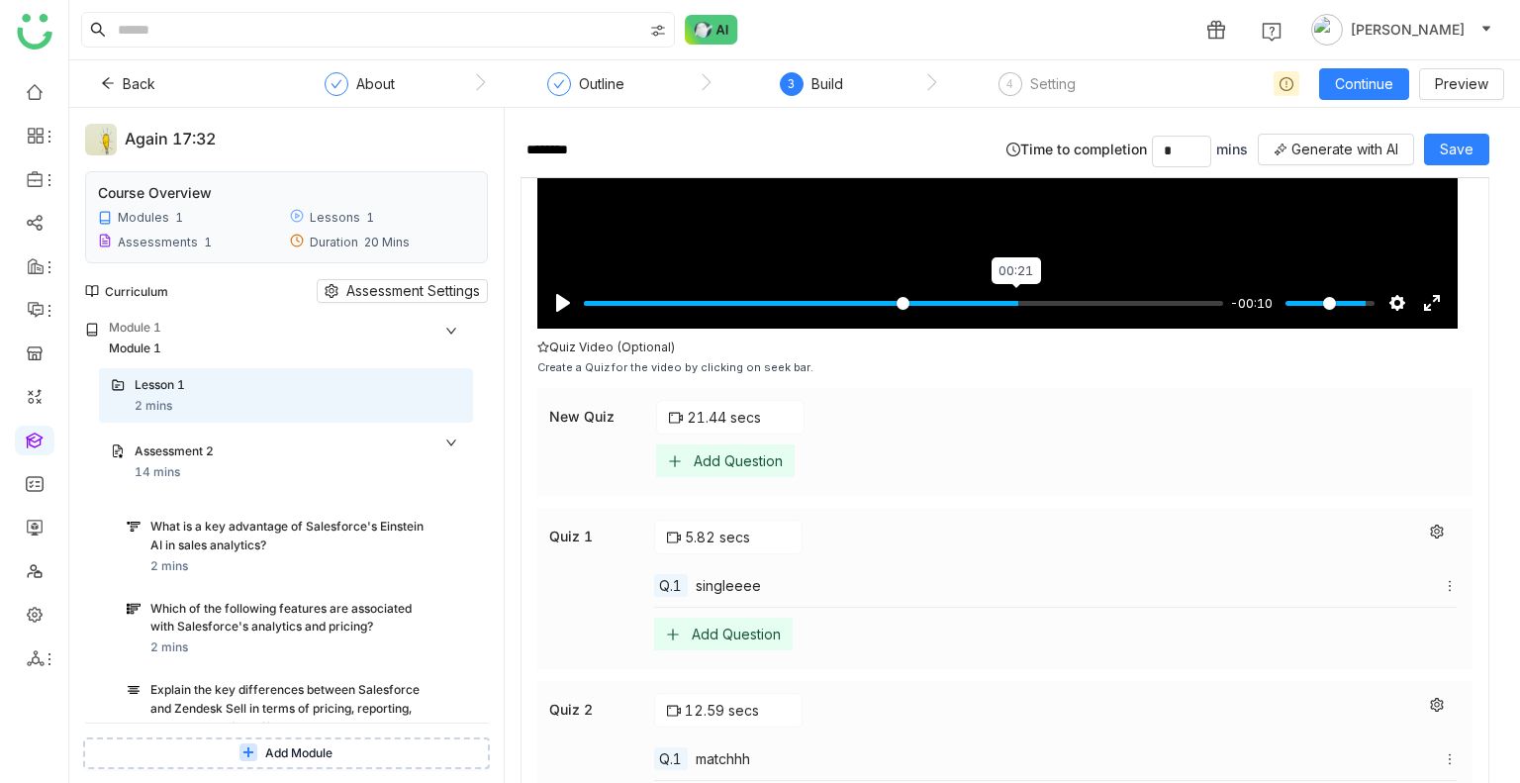
click at [1014, 294] on input "Seek" at bounding box center [903, 303] width 639 height 19
click at [703, 453] on div "Add Question" at bounding box center [738, 460] width 89 height 17
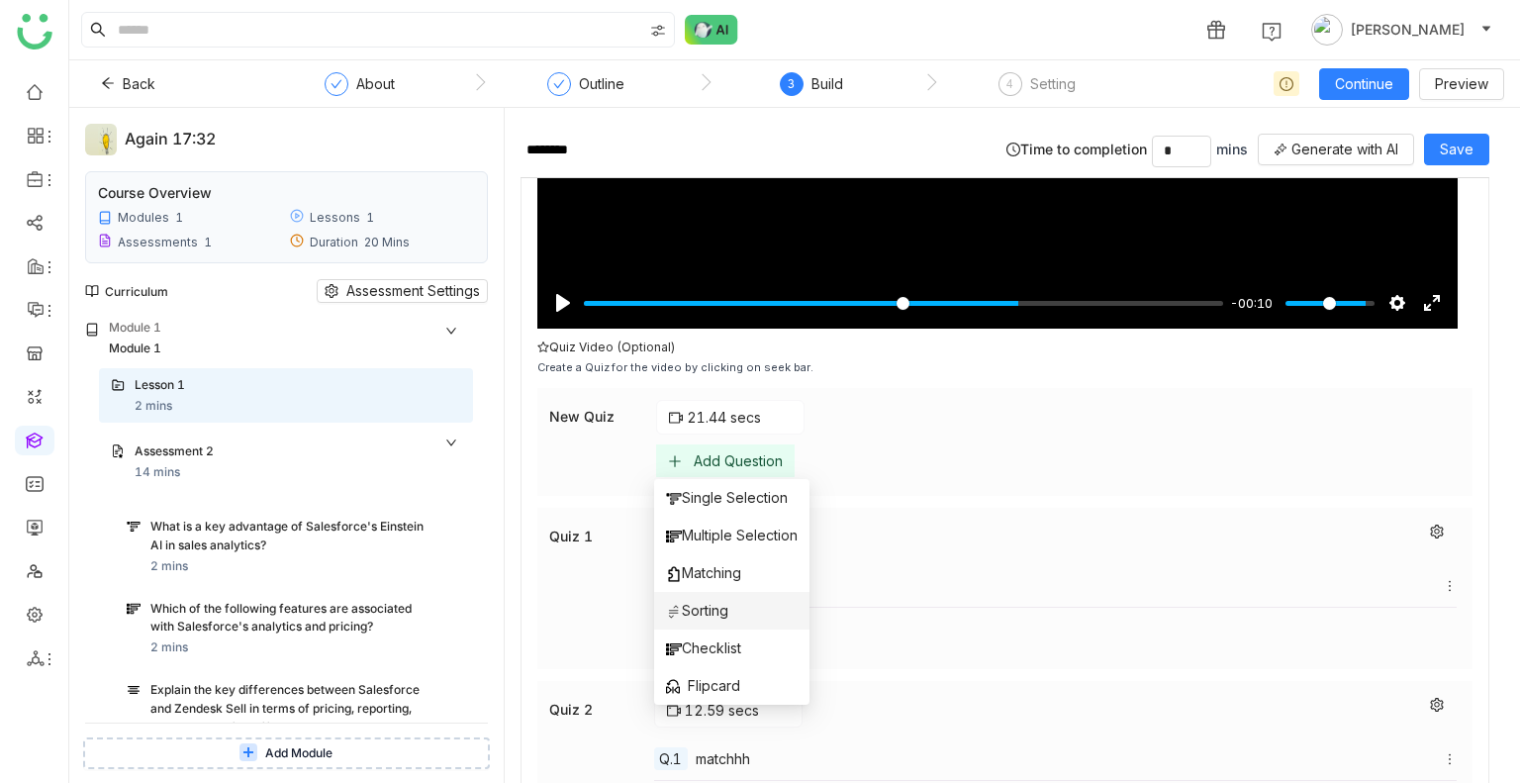
click at [728, 607] on span "Sorting" at bounding box center [697, 611] width 62 height 22
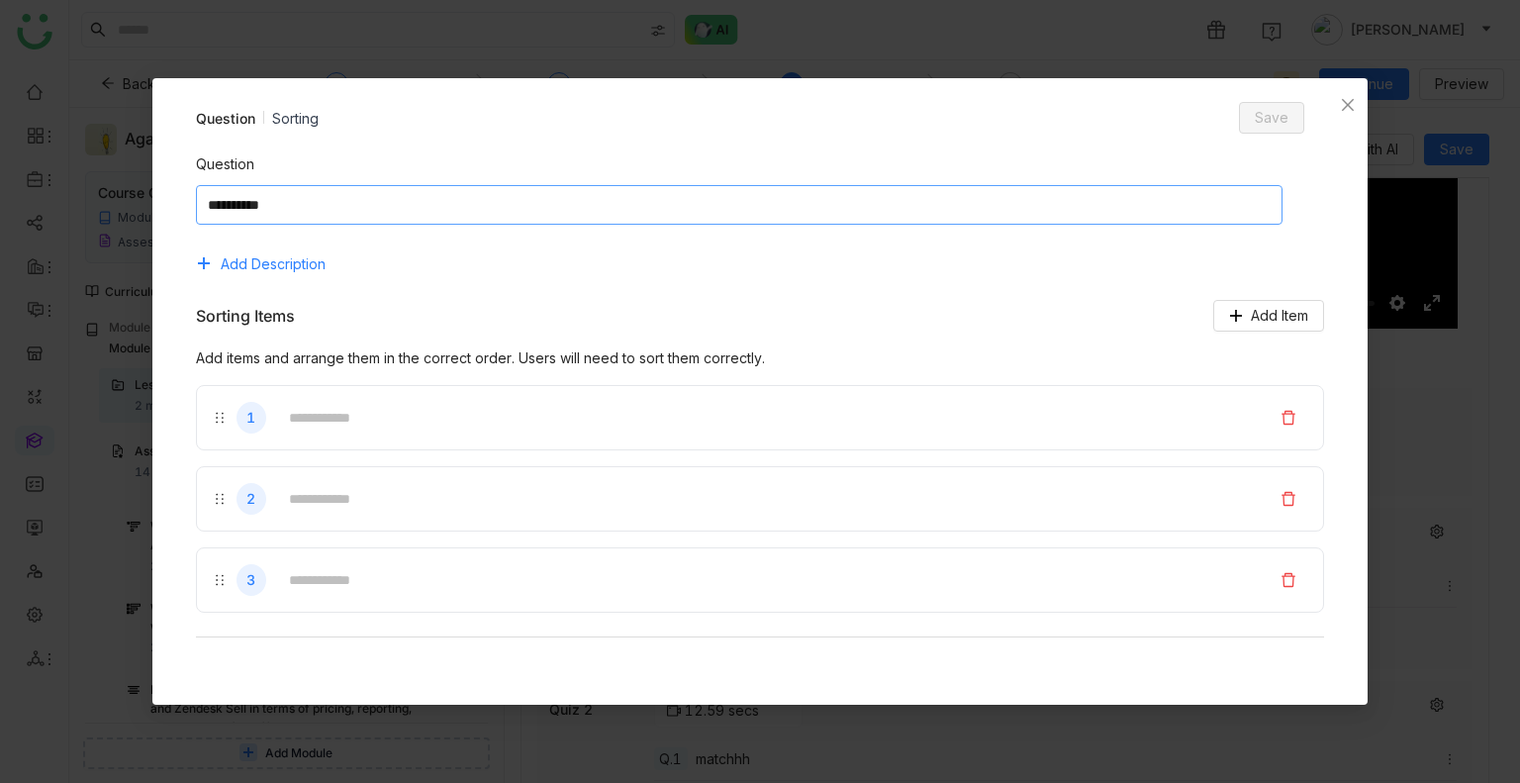
click at [416, 211] on textarea at bounding box center [739, 205] width 1086 height 40
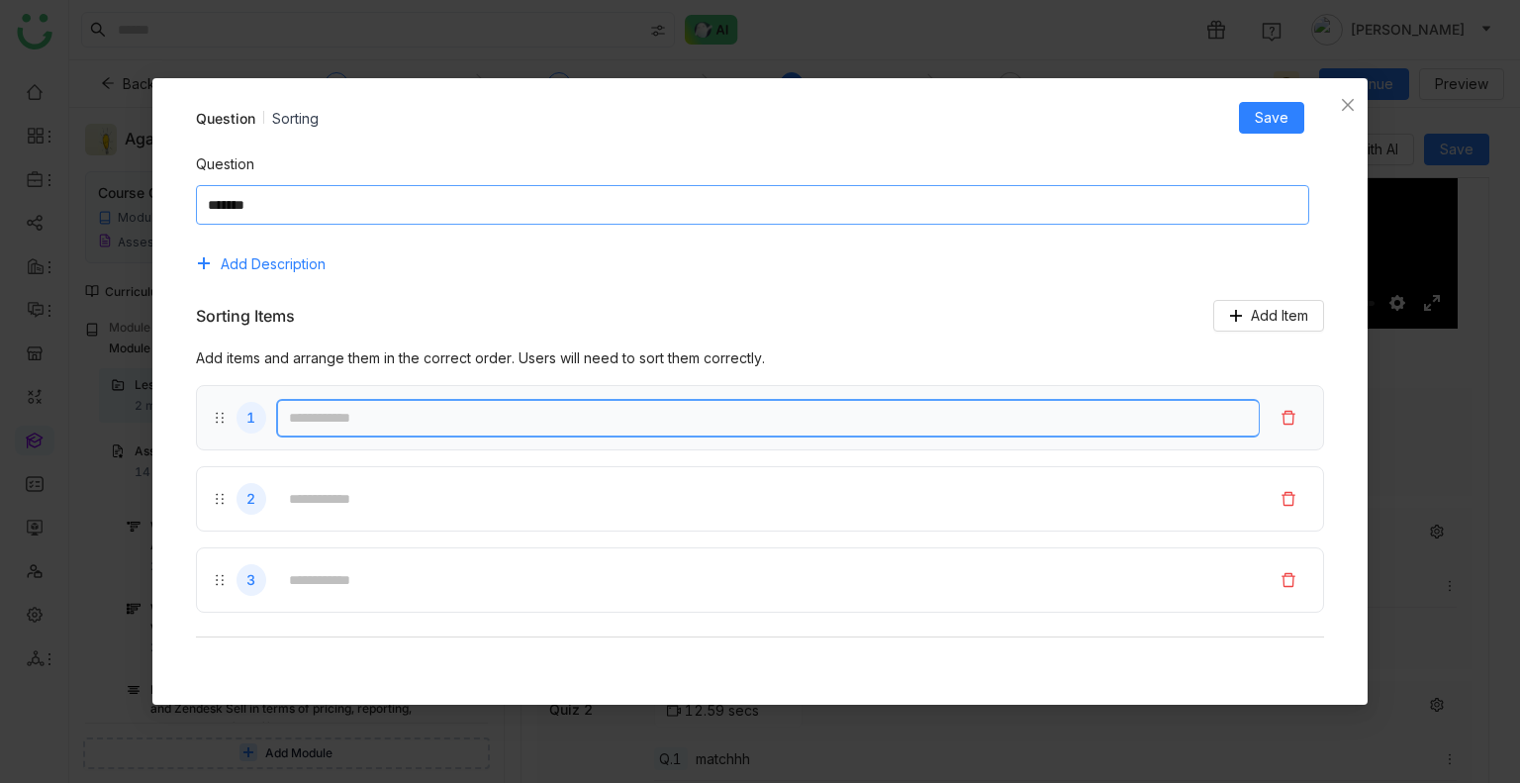
type textarea "*******"
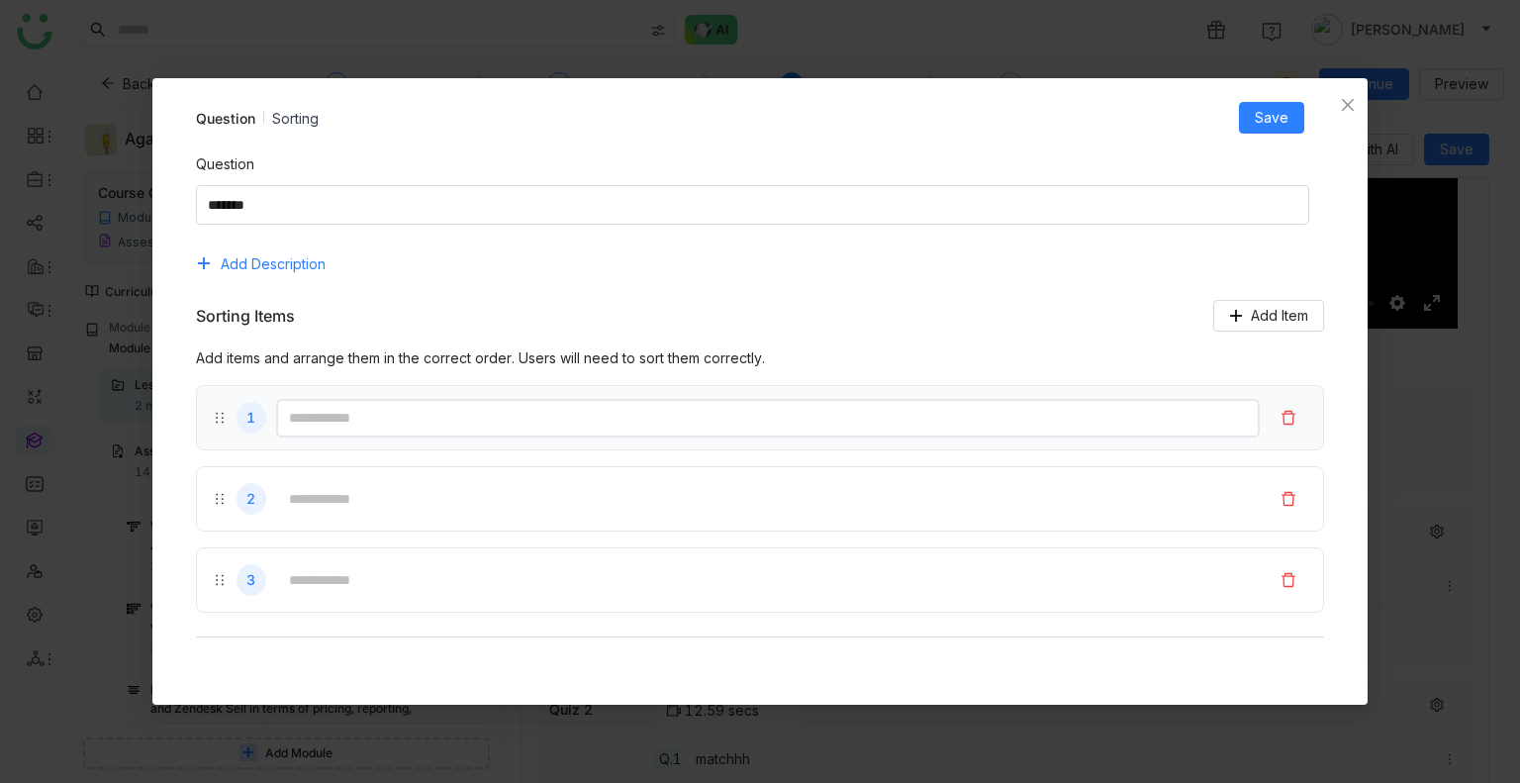
click at [366, 407] on input "text" at bounding box center [768, 418] width 985 height 39
click at [388, 413] on input "text" at bounding box center [768, 418] width 985 height 39
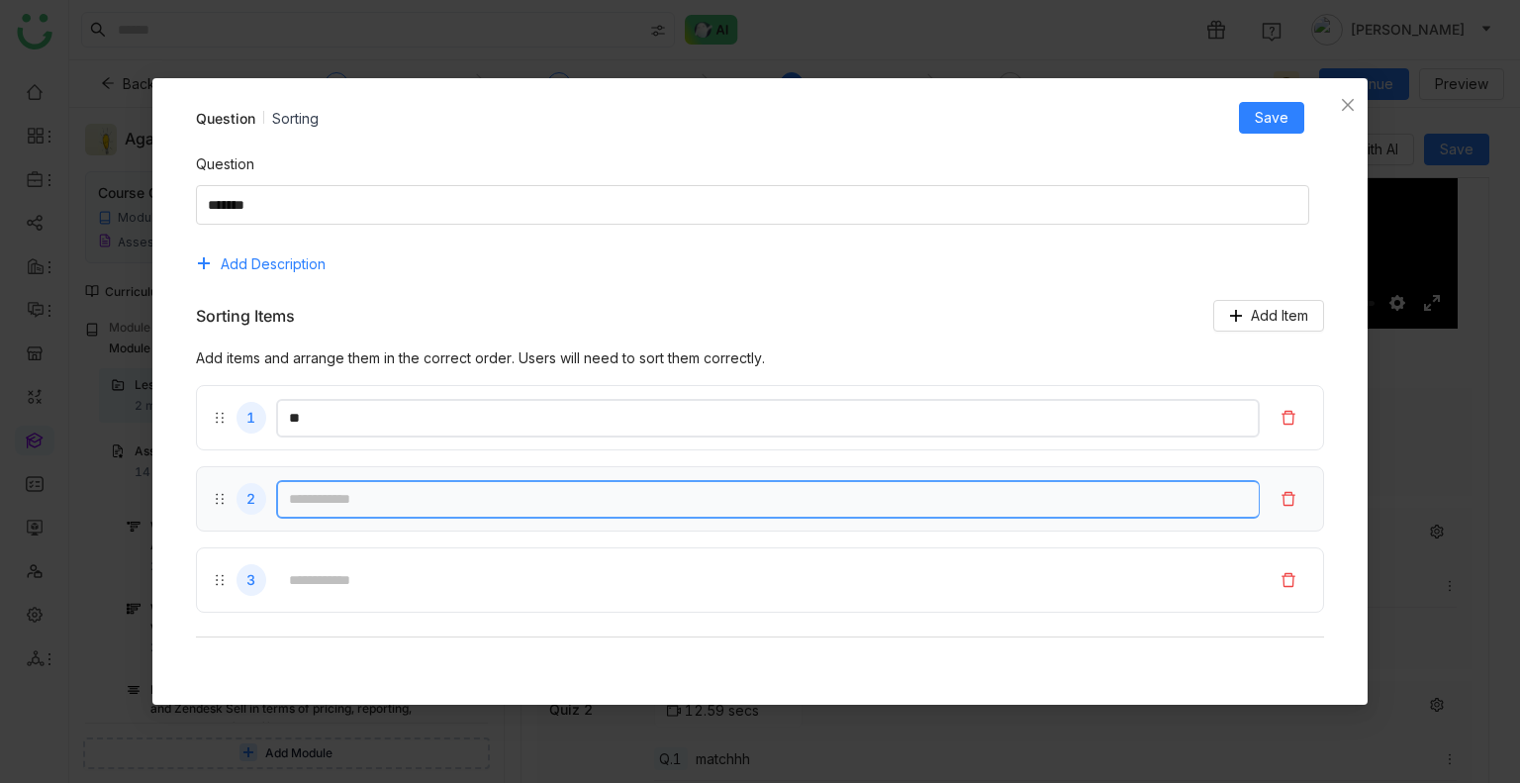
type input "**"
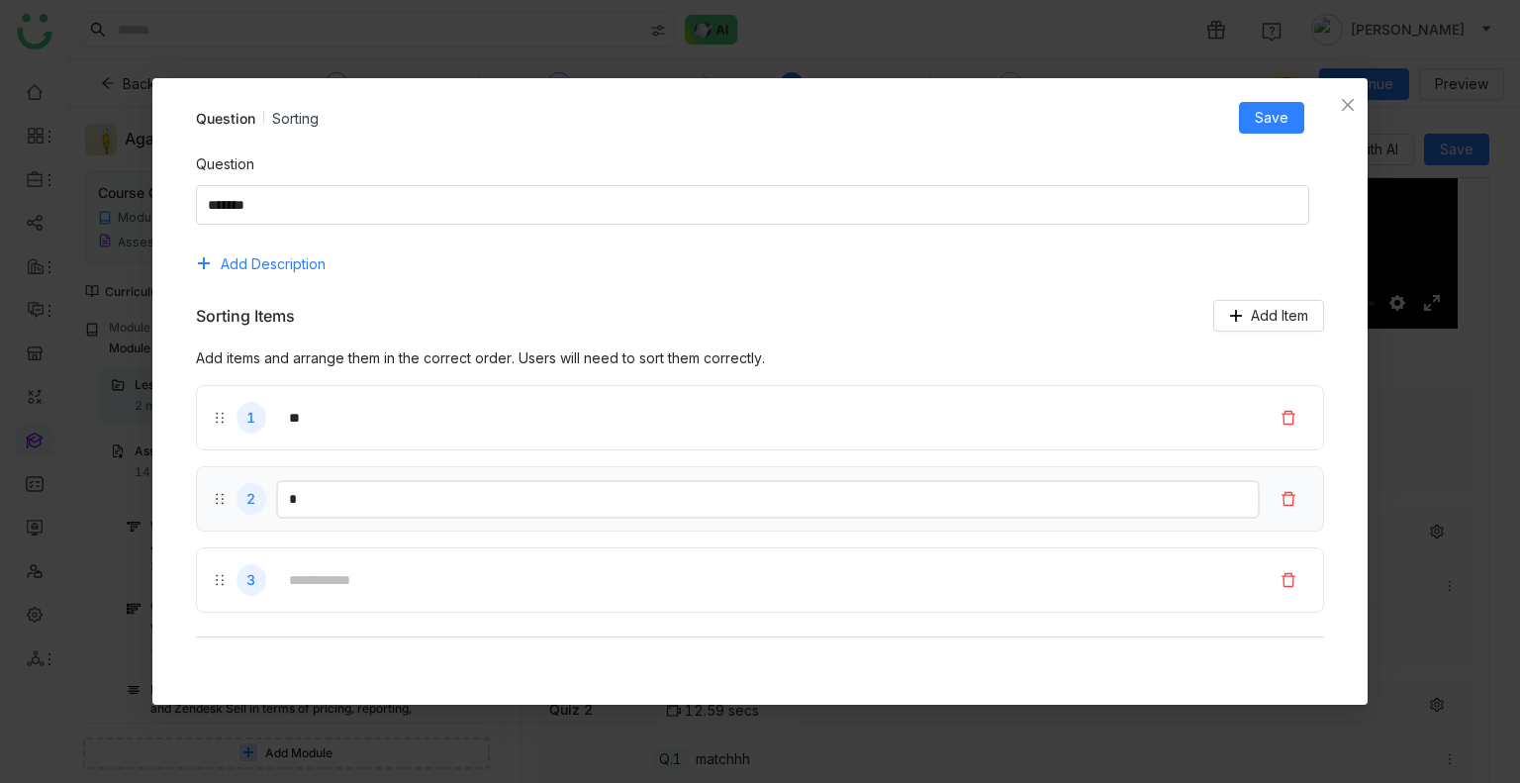
click at [368, 502] on input "*" at bounding box center [768, 499] width 985 height 39
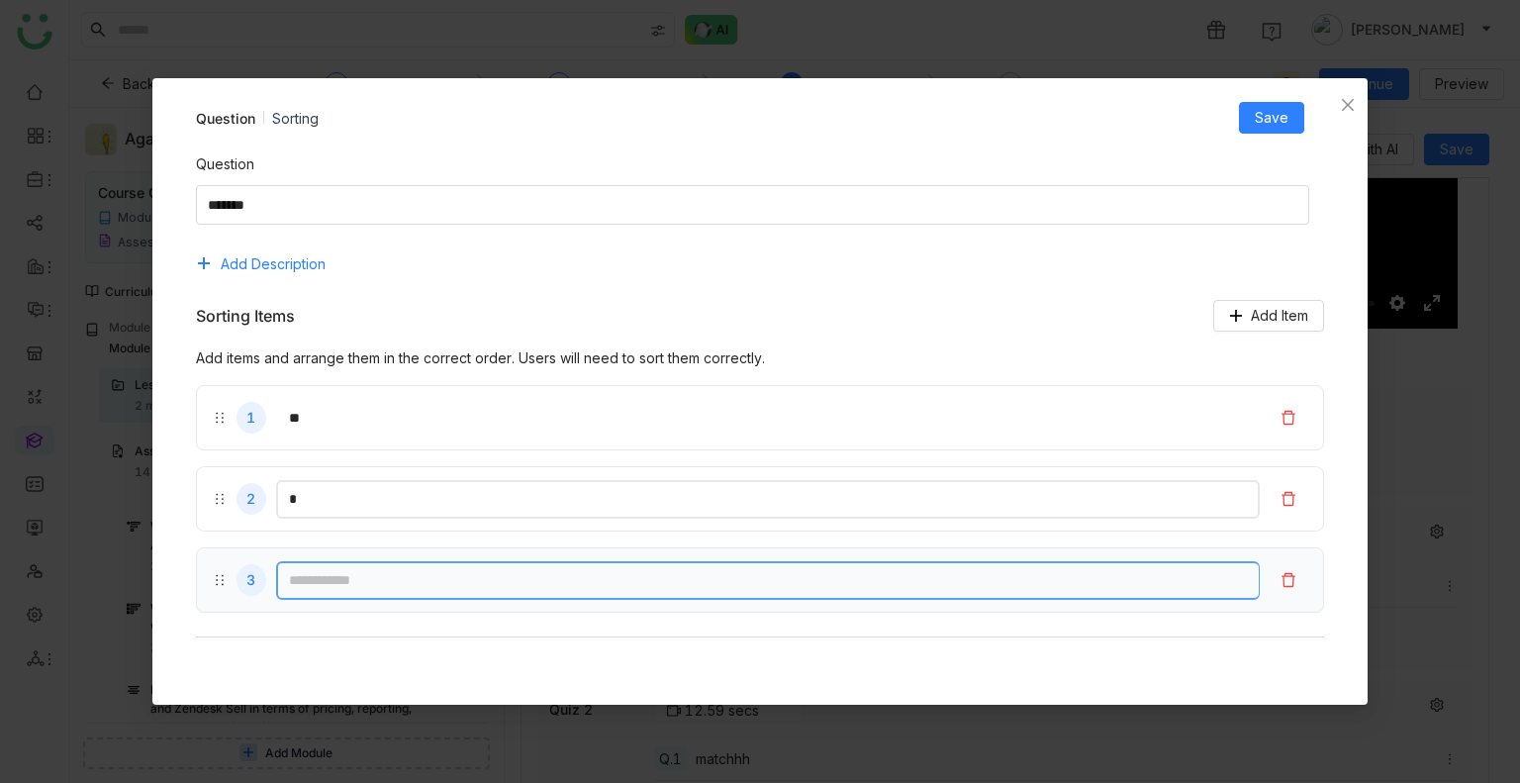
type input "*"
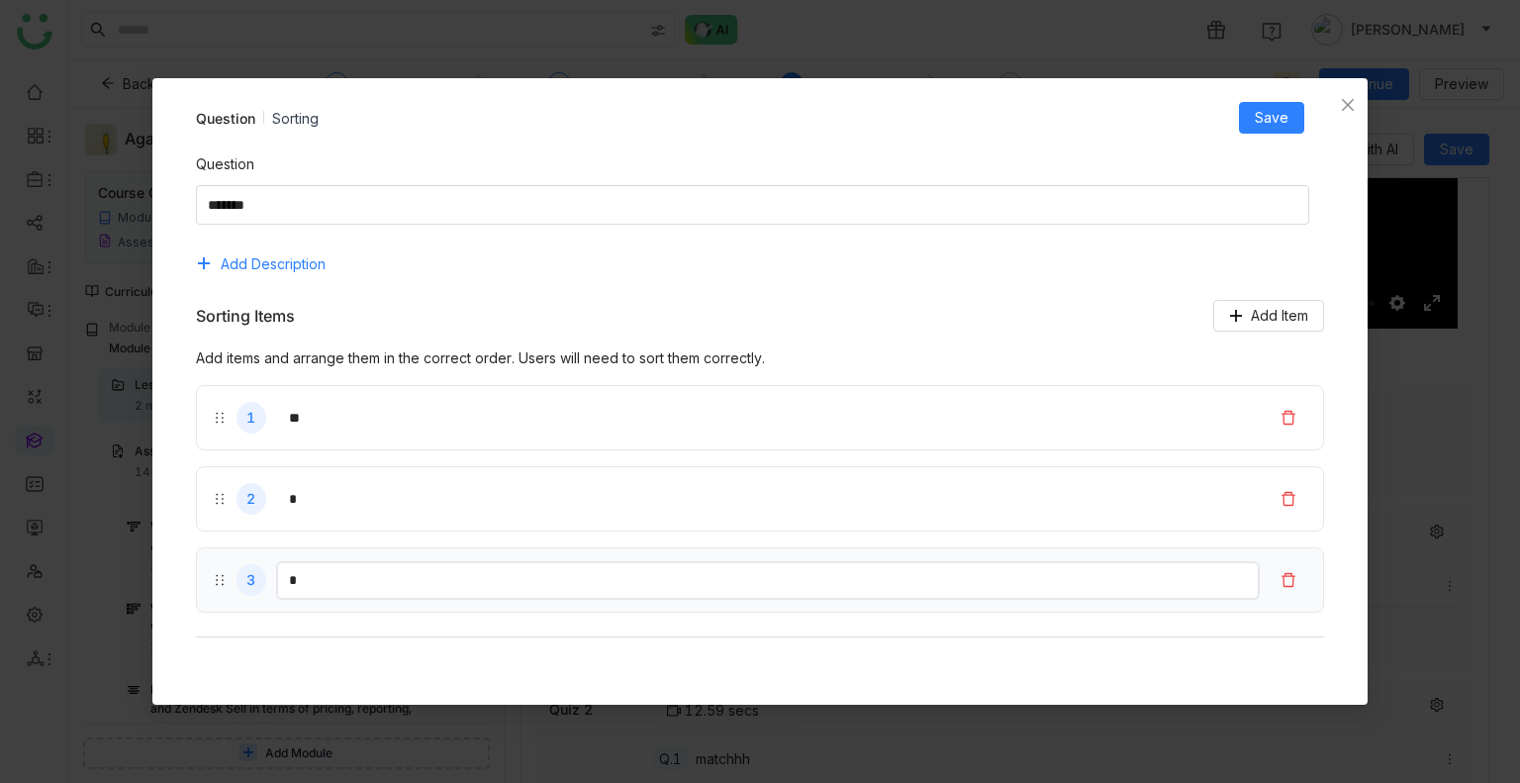
click at [336, 585] on input "*" at bounding box center [768, 580] width 985 height 39
type input "*"
click at [1275, 129] on button "Save" at bounding box center [1271, 118] width 65 height 32
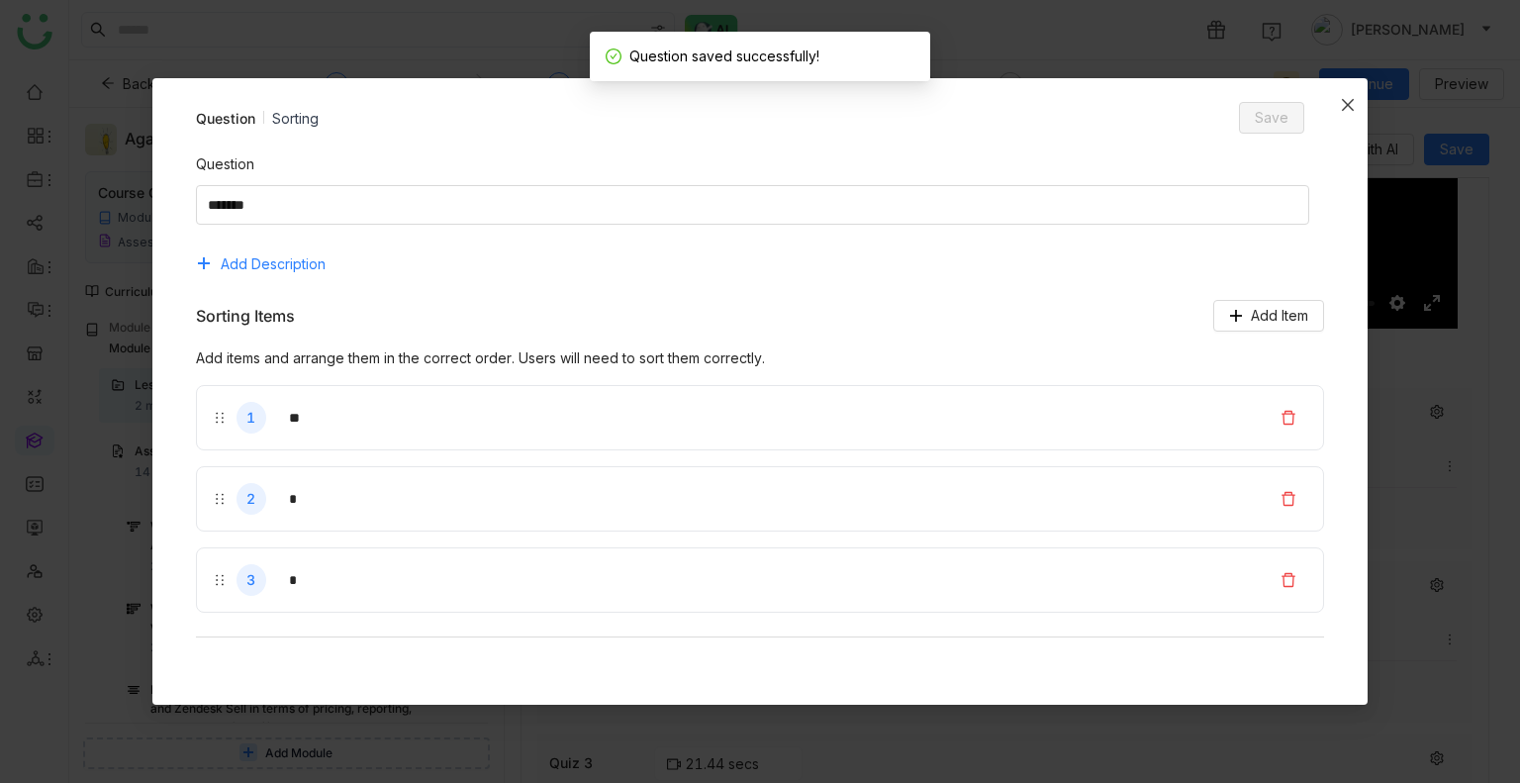
click at [1353, 112] on span "Close" at bounding box center [1348, 104] width 40 height 53
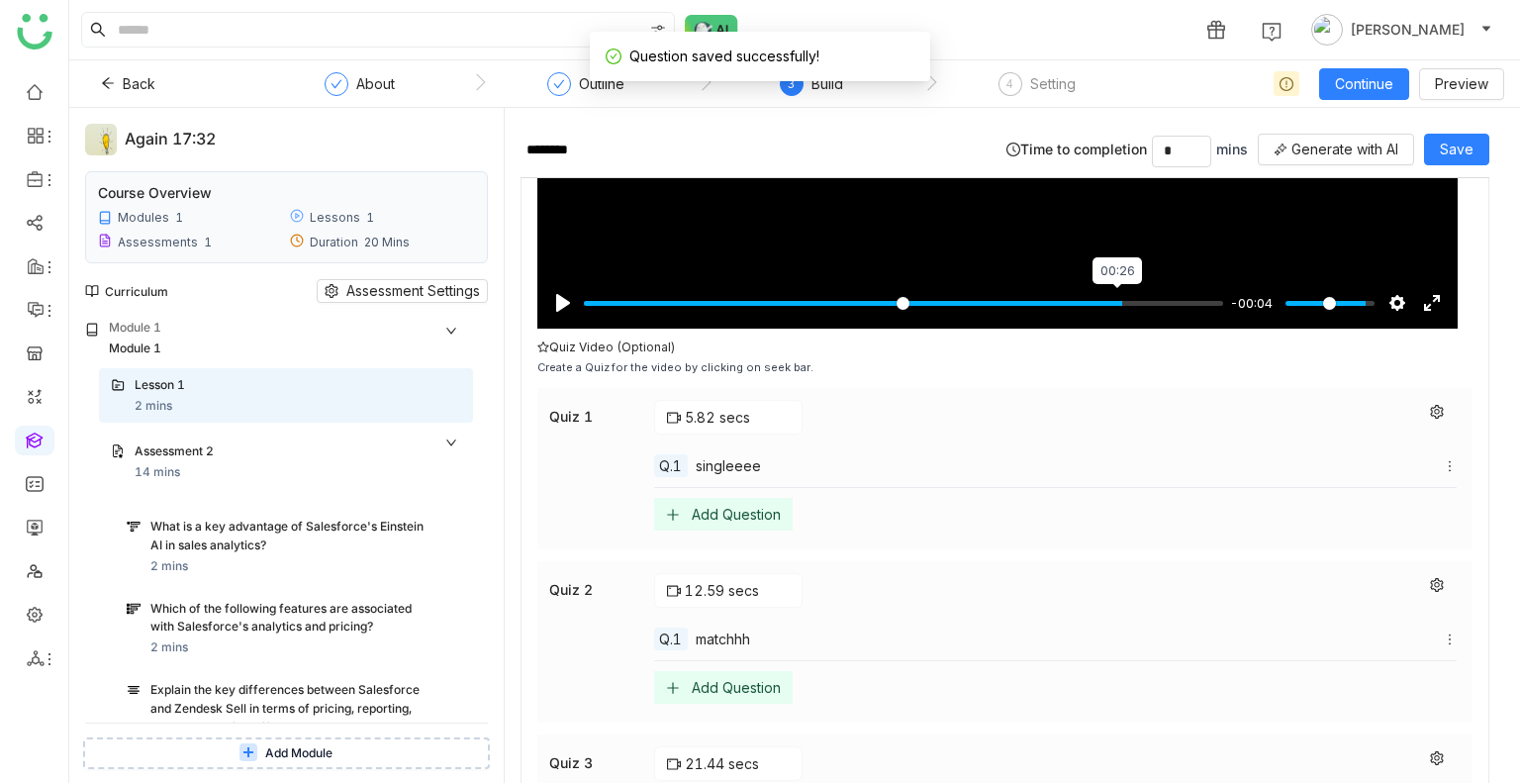
click at [1115, 296] on input "Seek" at bounding box center [903, 303] width 639 height 19
type input "****"
click at [1115, 296] on input "Seek" at bounding box center [903, 303] width 639 height 19
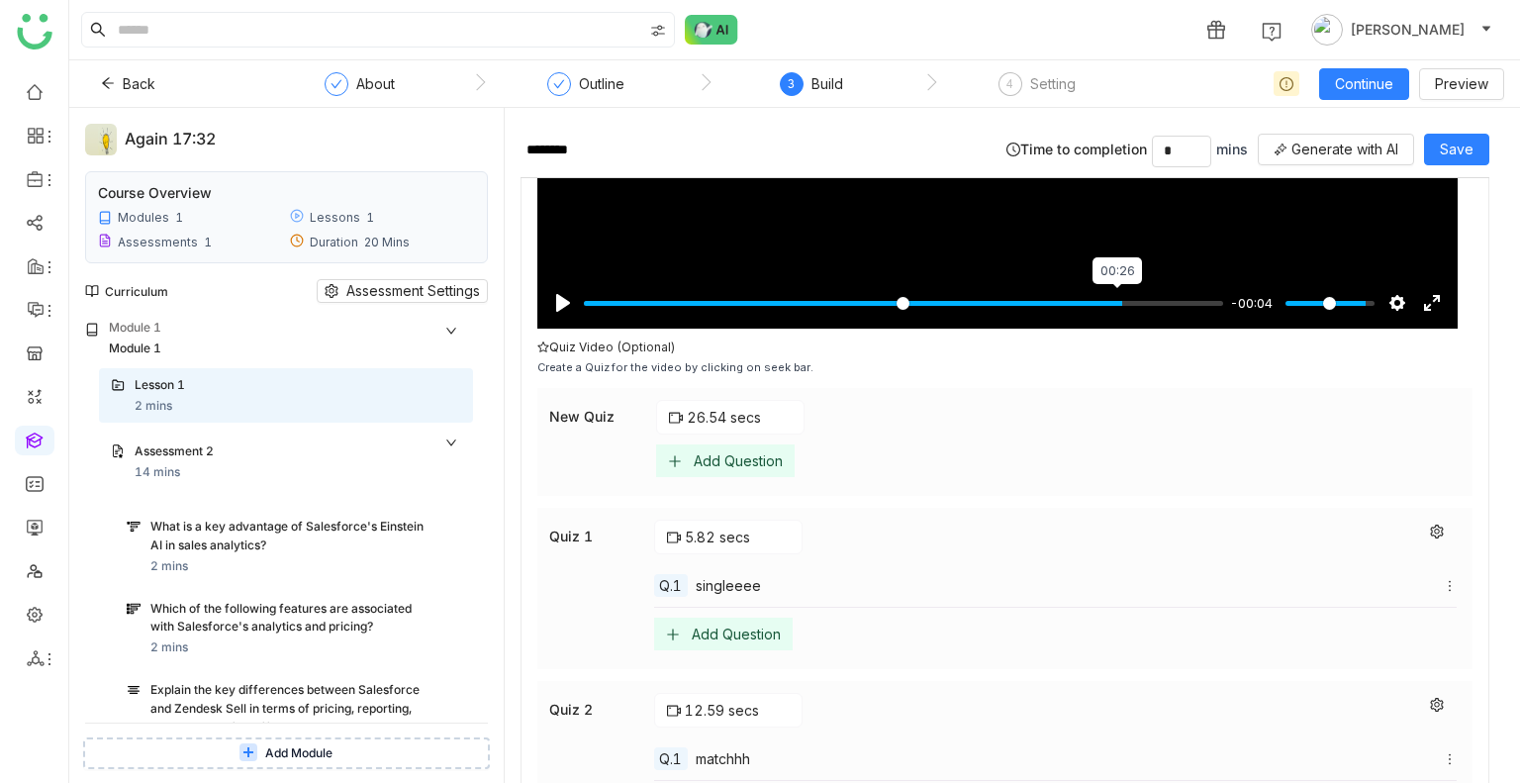
click at [1115, 296] on input "Seek" at bounding box center [903, 303] width 639 height 19
click at [728, 465] on div "Add Question" at bounding box center [725, 460] width 139 height 33
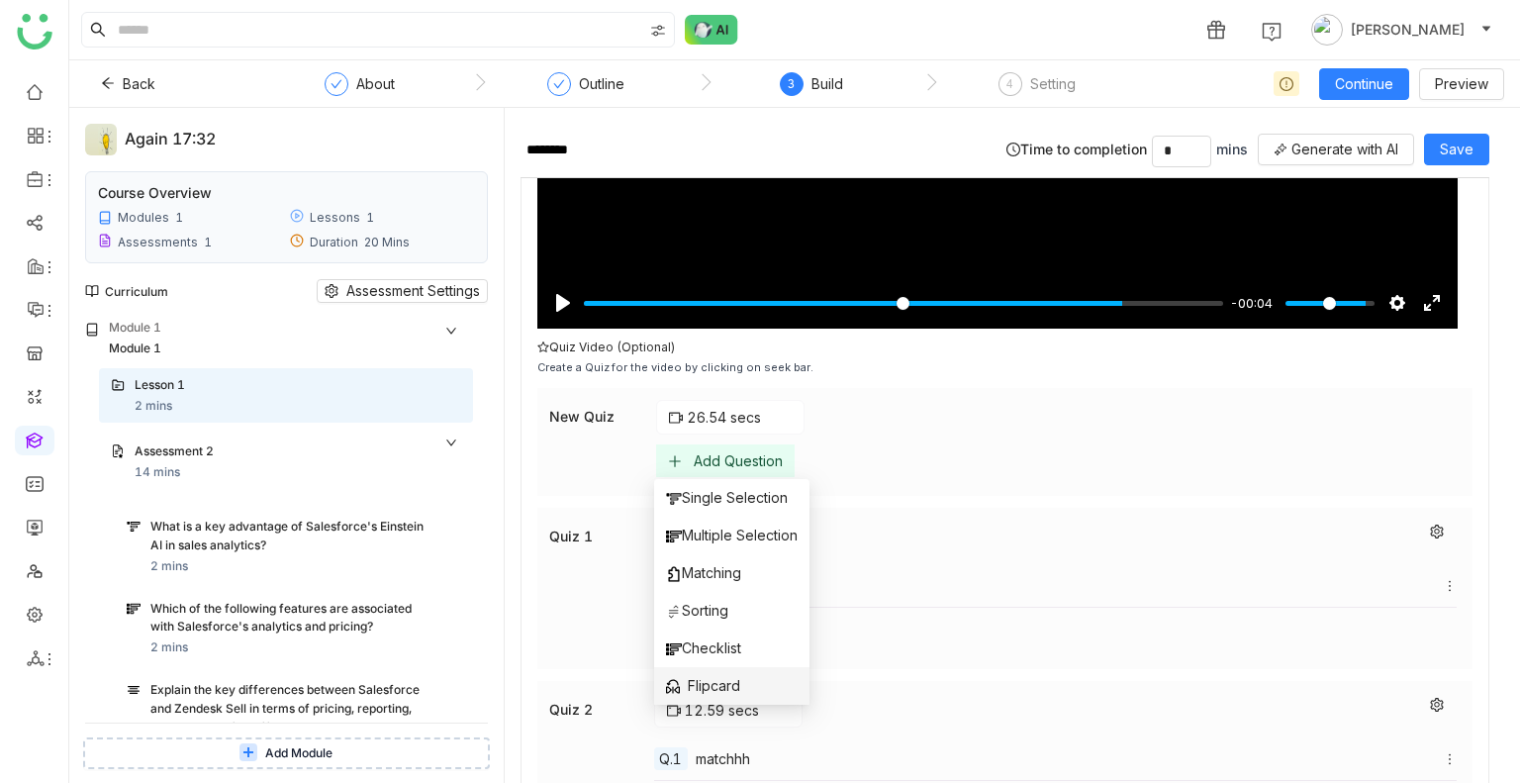
click at [737, 676] on span "Flipcard" at bounding box center [703, 686] width 74 height 22
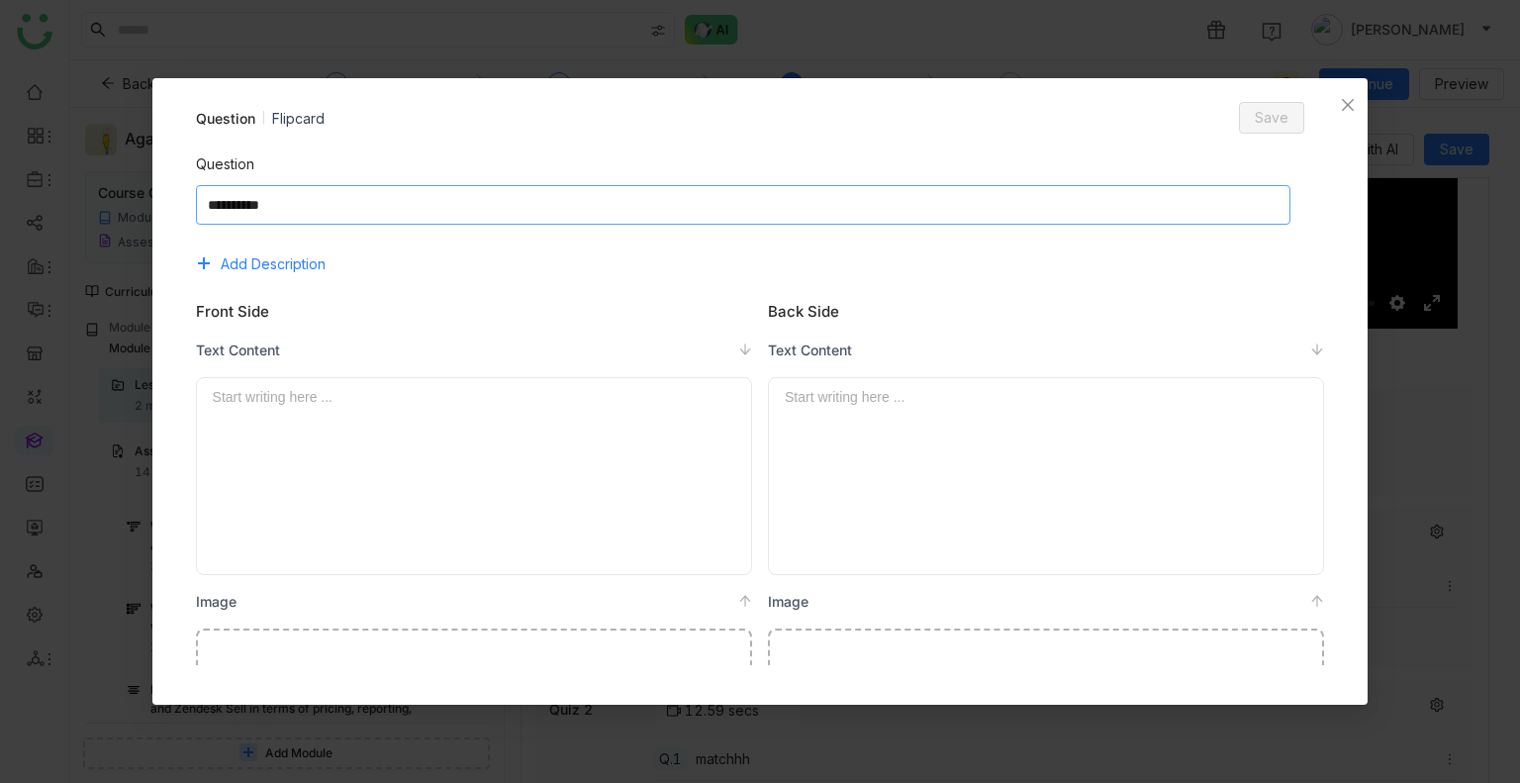
click at [469, 204] on textarea at bounding box center [743, 205] width 1095 height 40
type textarea "****"
click at [1266, 111] on span "Save" at bounding box center [1272, 118] width 34 height 22
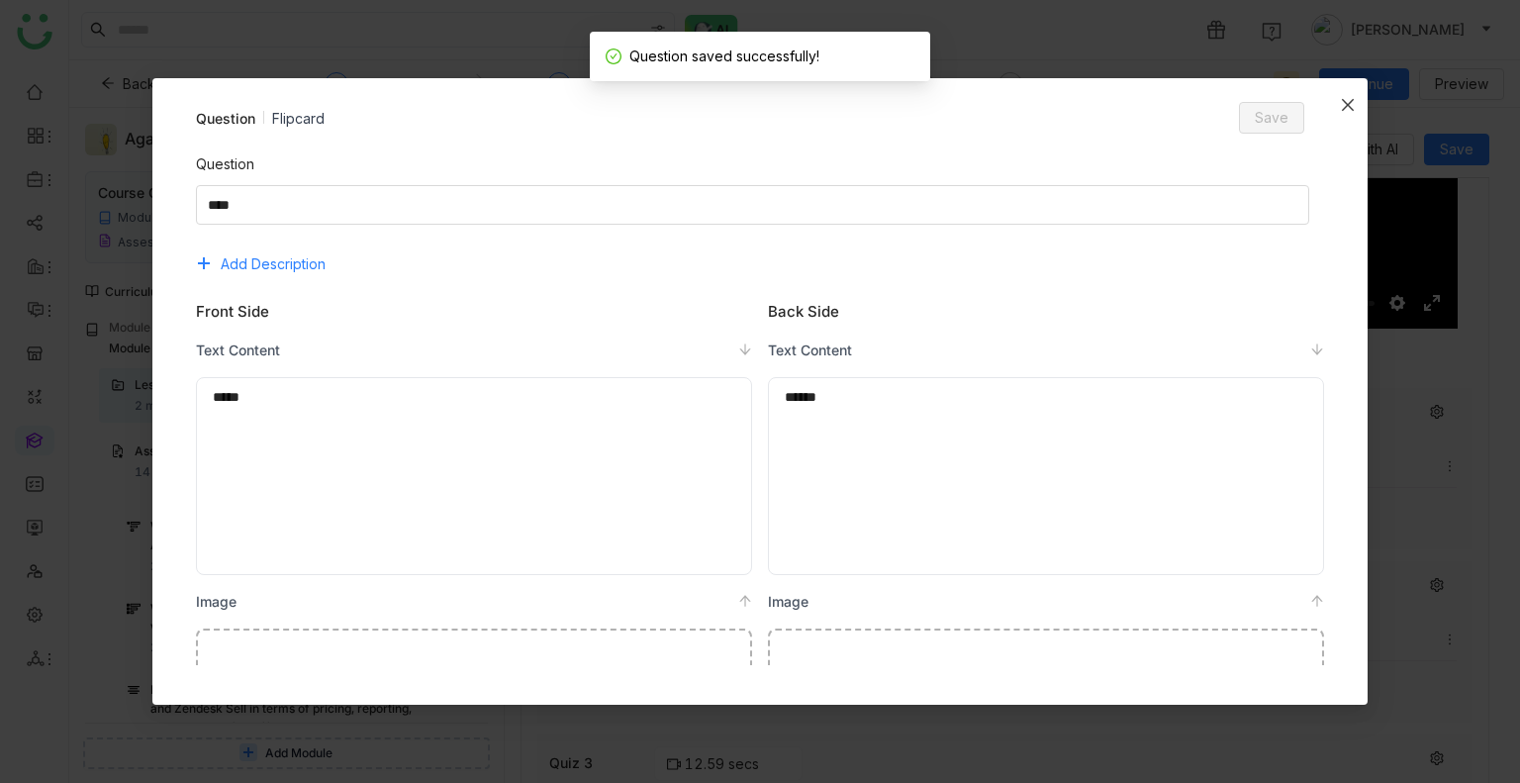
click at [1339, 99] on span "Close" at bounding box center [1348, 104] width 40 height 53
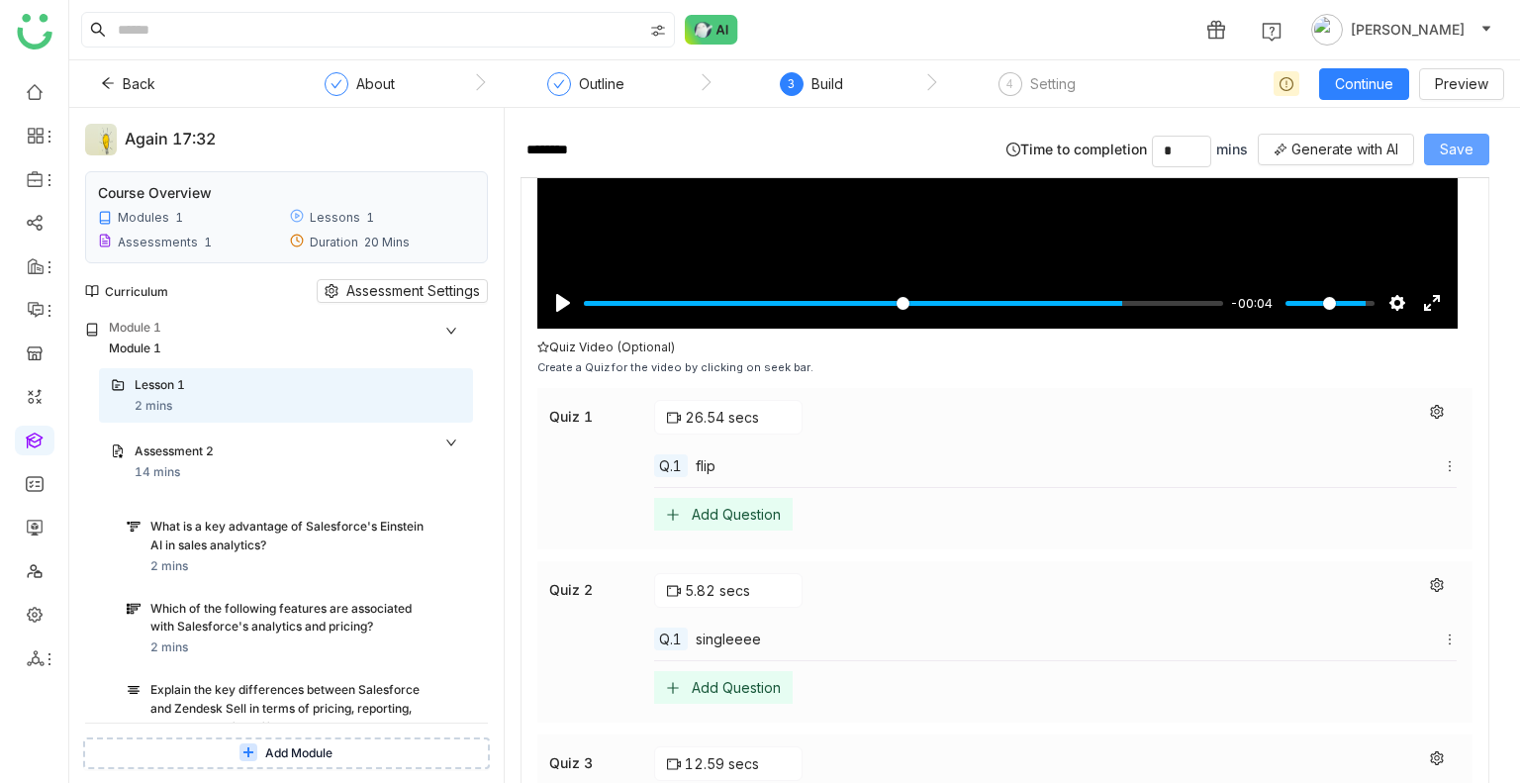
click at [1440, 150] on button "Save" at bounding box center [1456, 150] width 65 height 32
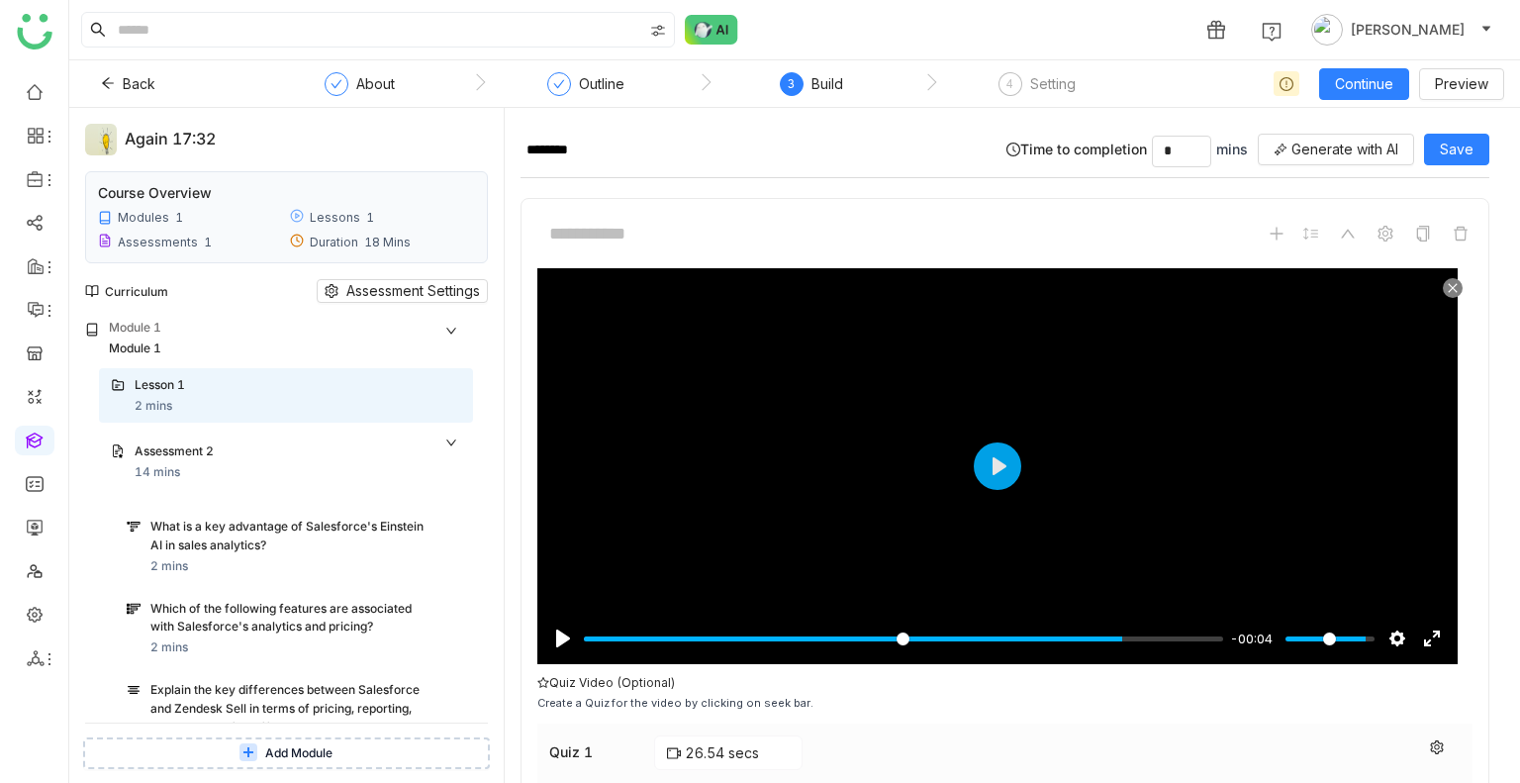
scroll to position [554, 0]
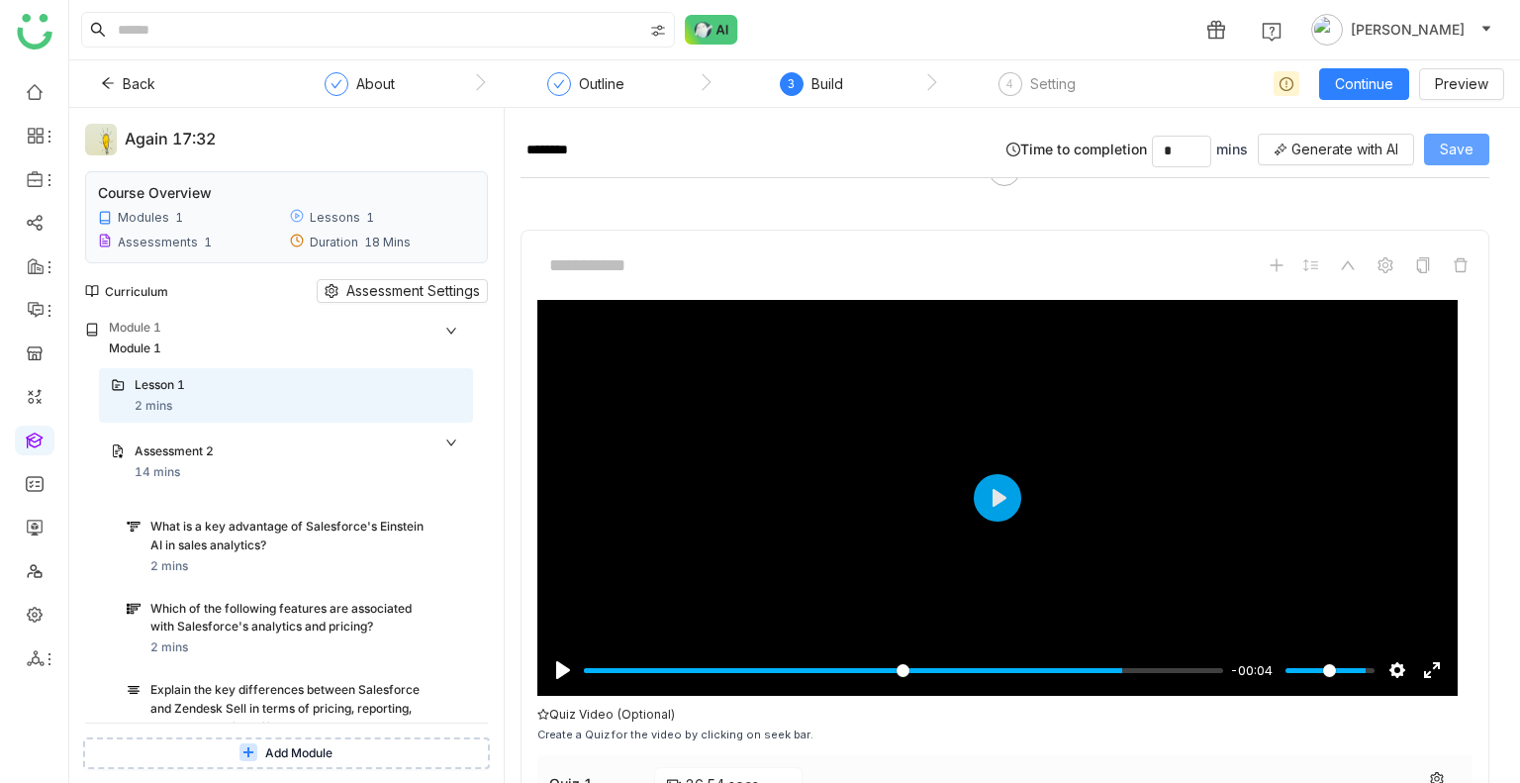
click at [1455, 152] on span "Save" at bounding box center [1457, 150] width 34 height 22
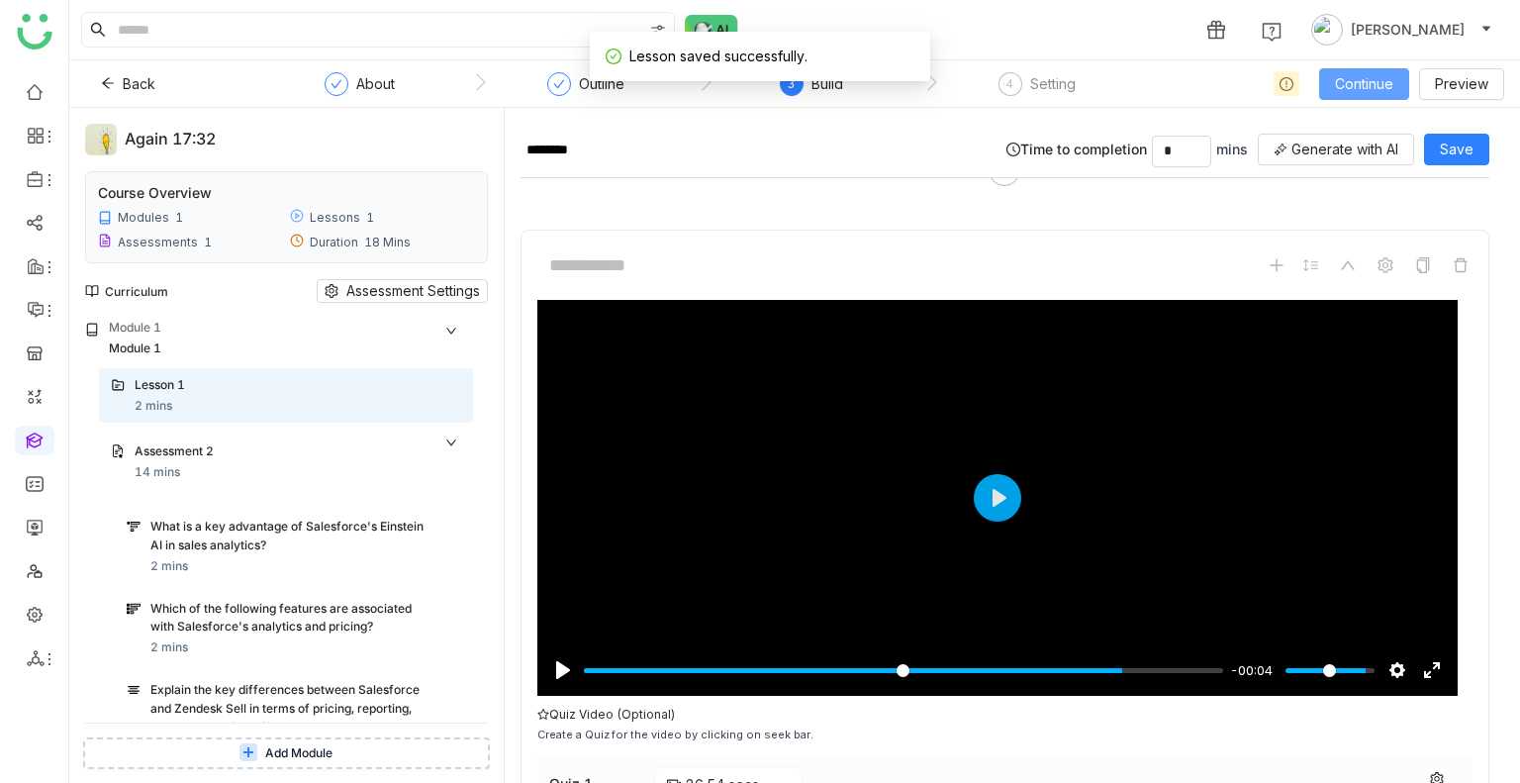
click at [1346, 73] on span "Continue" at bounding box center [1364, 84] width 58 height 22
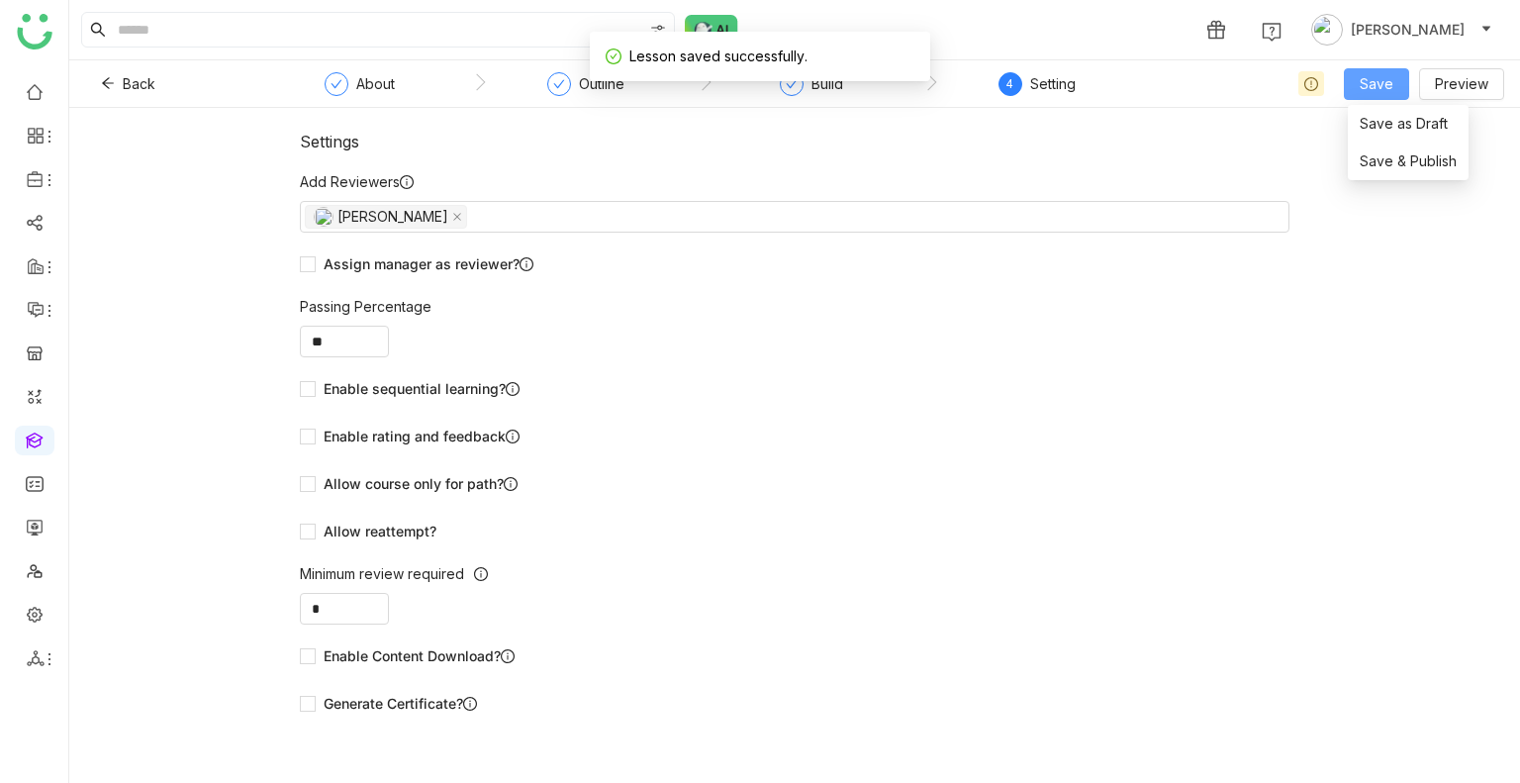
click at [1378, 93] on span "Save" at bounding box center [1377, 84] width 34 height 22
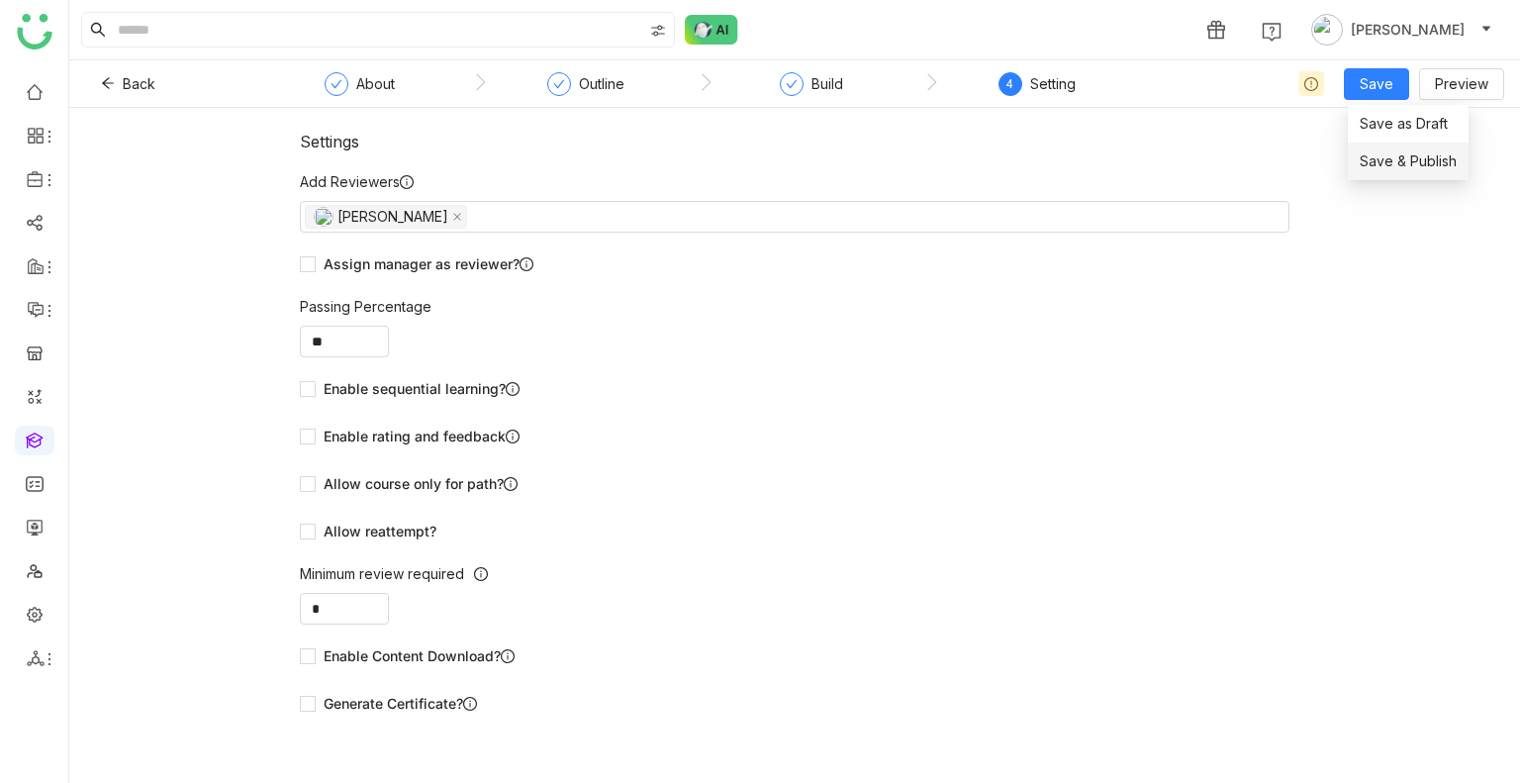
click at [1410, 171] on span "Save & Publish" at bounding box center [1408, 161] width 97 height 22
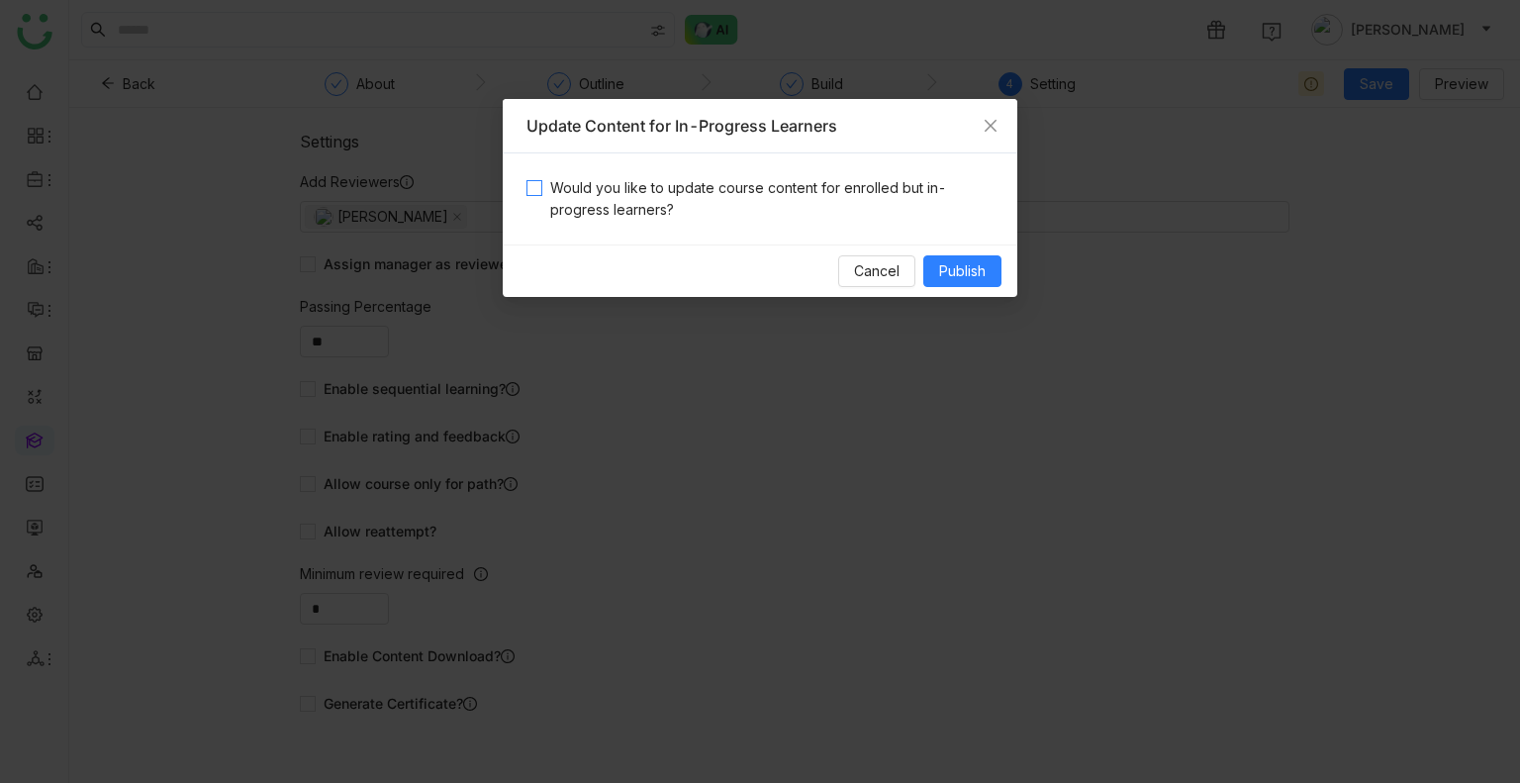
click at [665, 215] on span "Would you like to update course content for enrolled but in-progress learners?" at bounding box center [767, 199] width 451 height 44
click at [957, 271] on span "Publish" at bounding box center [962, 271] width 47 height 22
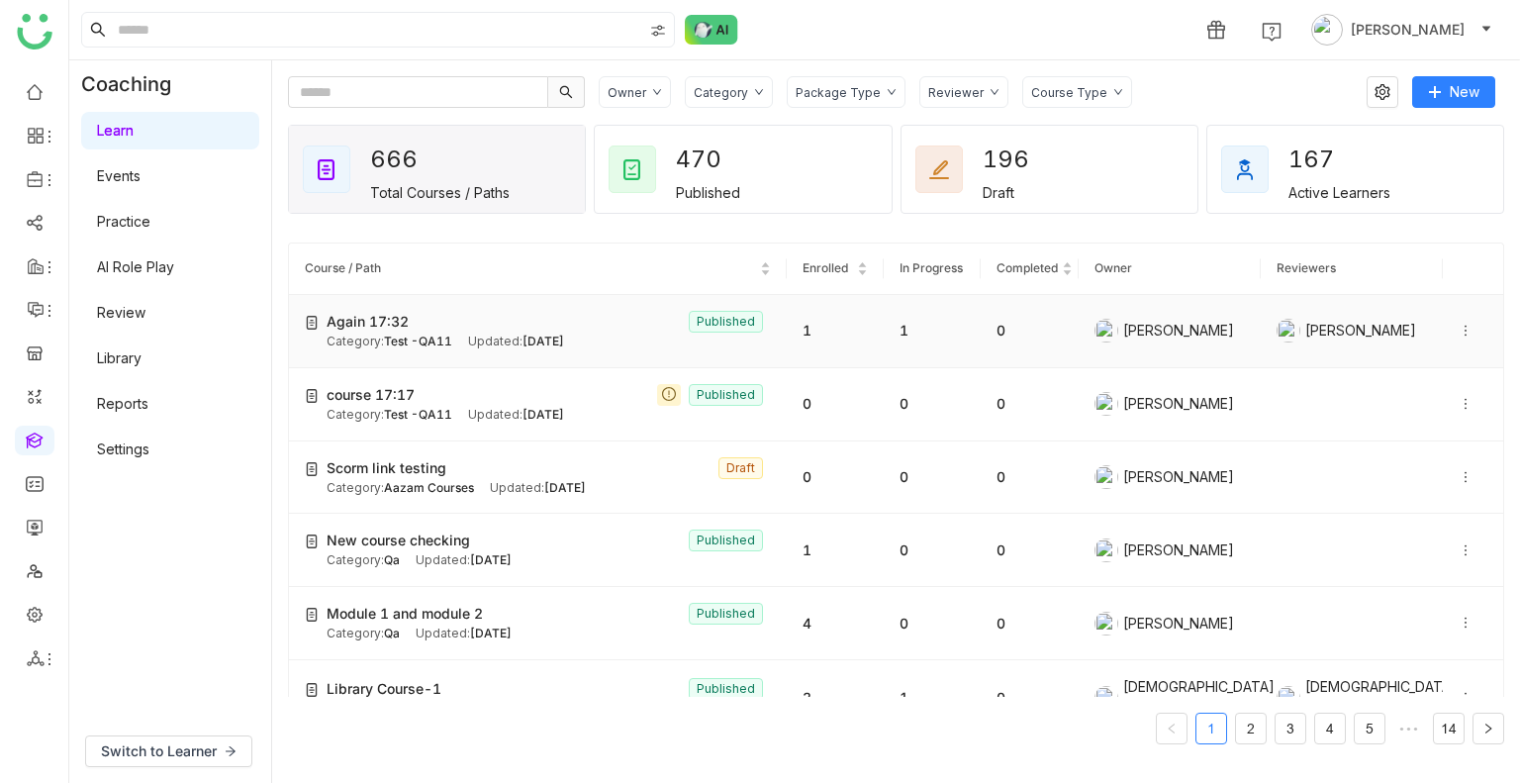
click at [412, 333] on span "Test -QA11" at bounding box center [418, 340] width 68 height 15
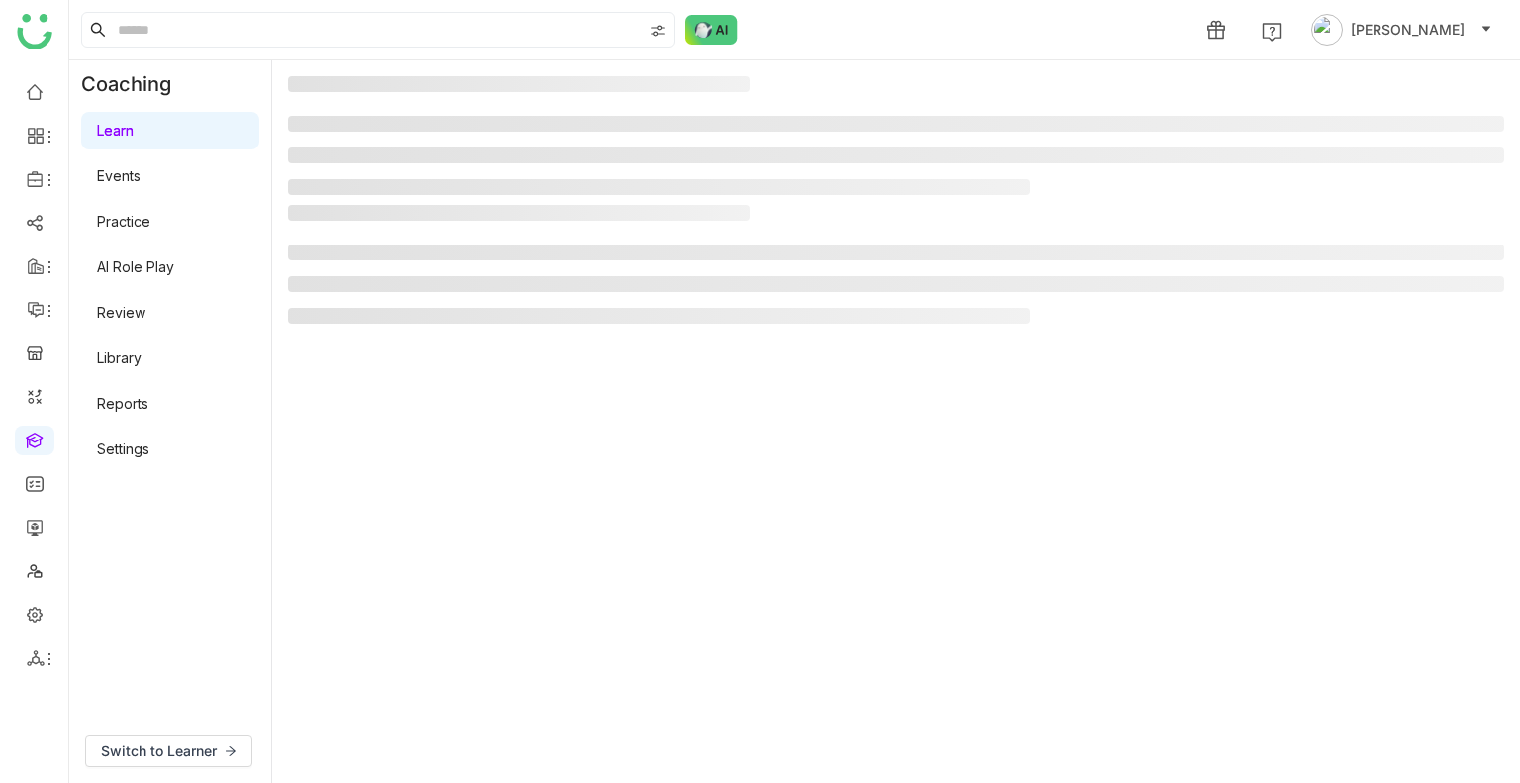
click at [412, 333] on gtmb-manage-detail-wrapper at bounding box center [896, 421] width 1216 height 691
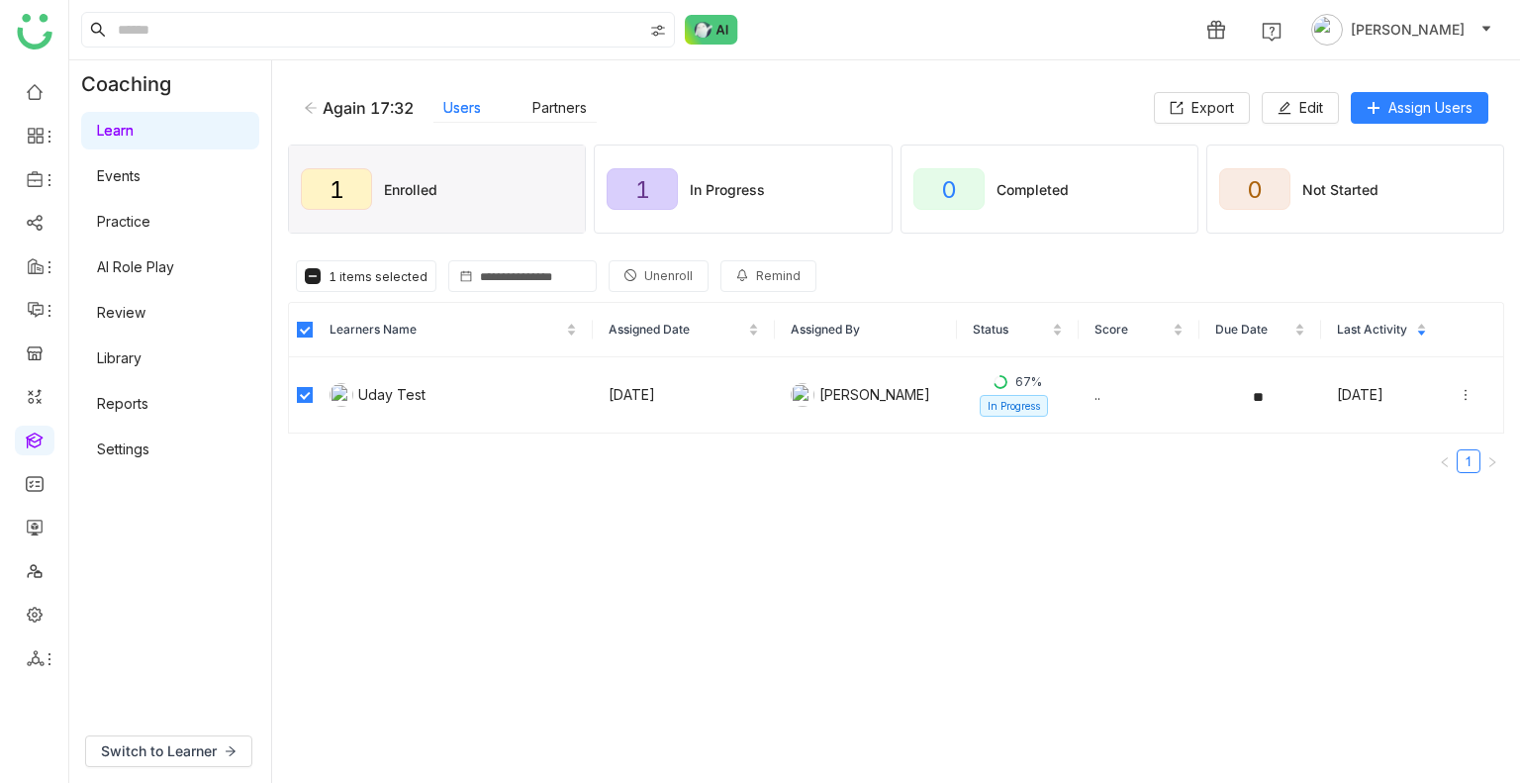
click at [659, 278] on span "Unenroll" at bounding box center [668, 276] width 48 height 19
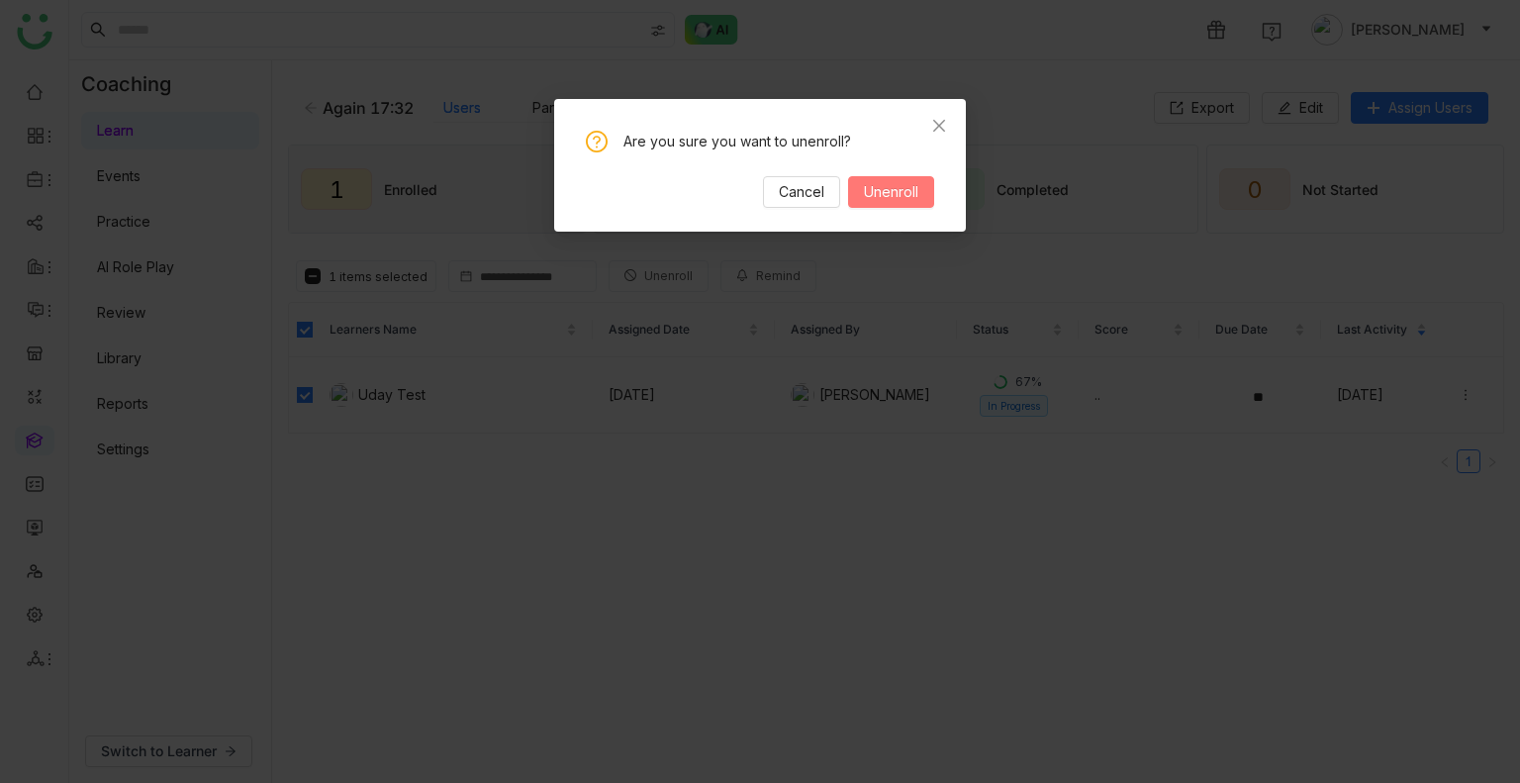
click at [894, 180] on button "Unenroll" at bounding box center [891, 192] width 86 height 32
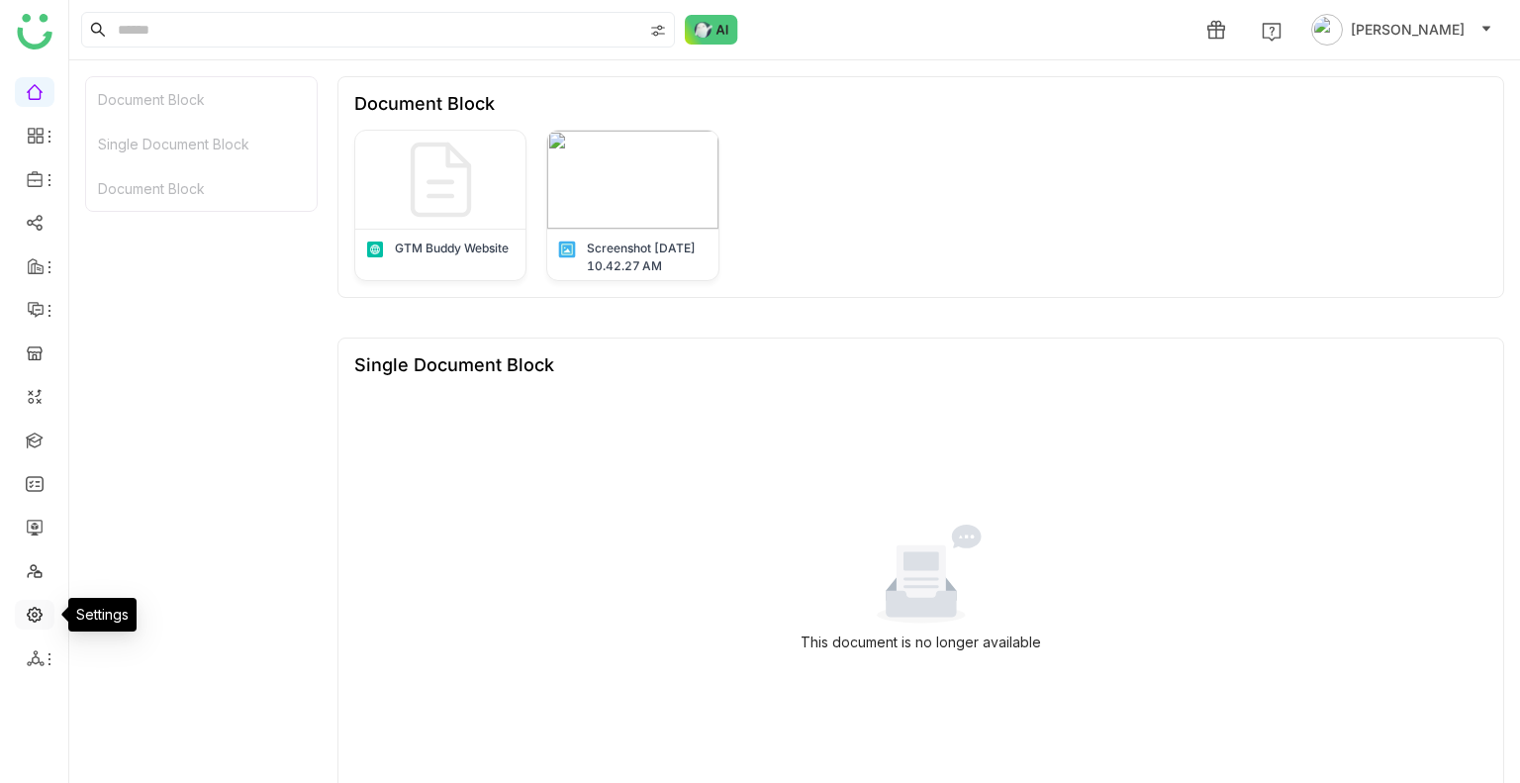
click at [26, 609] on link at bounding box center [35, 613] width 18 height 17
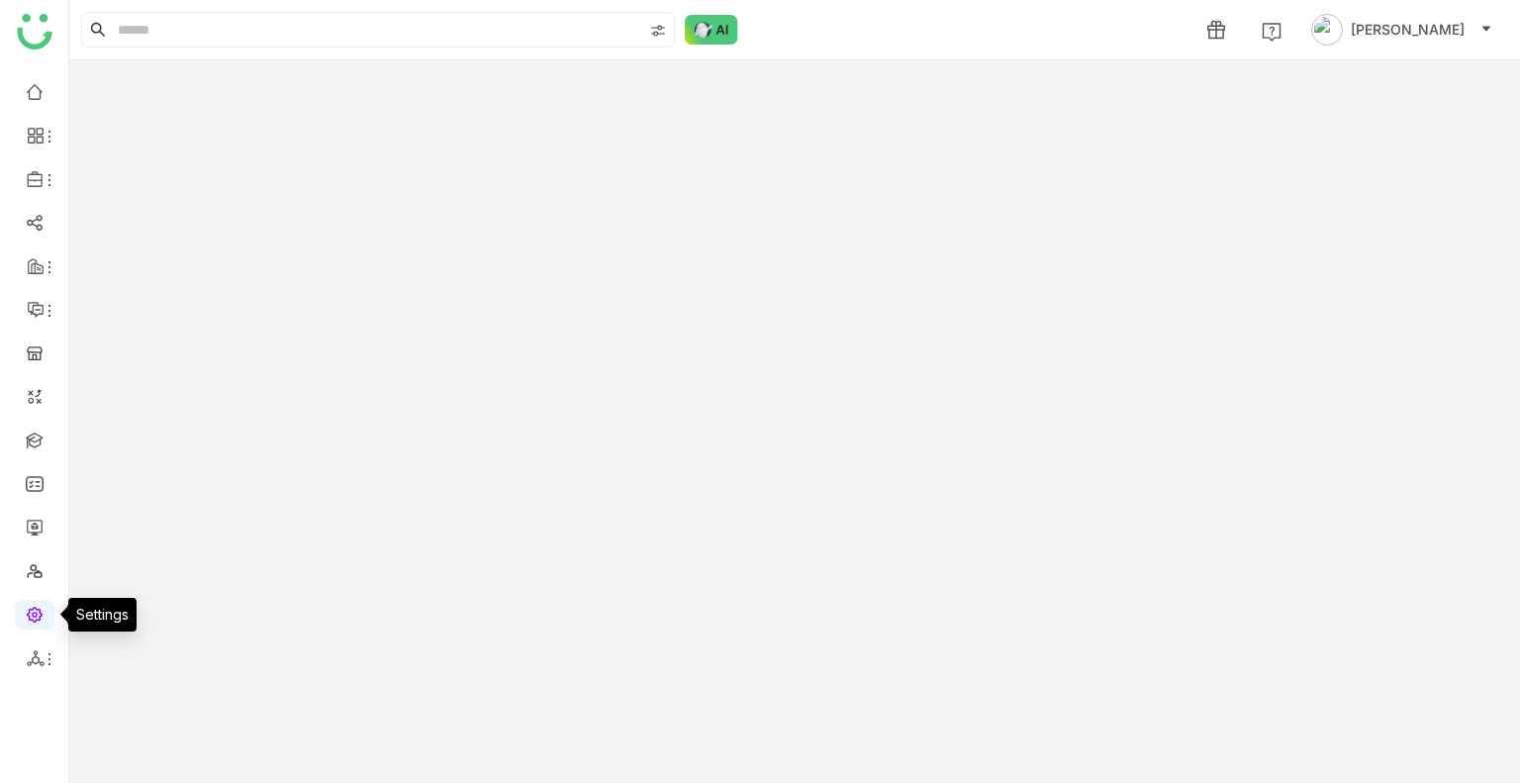
click at [26, 609] on link at bounding box center [35, 613] width 18 height 17
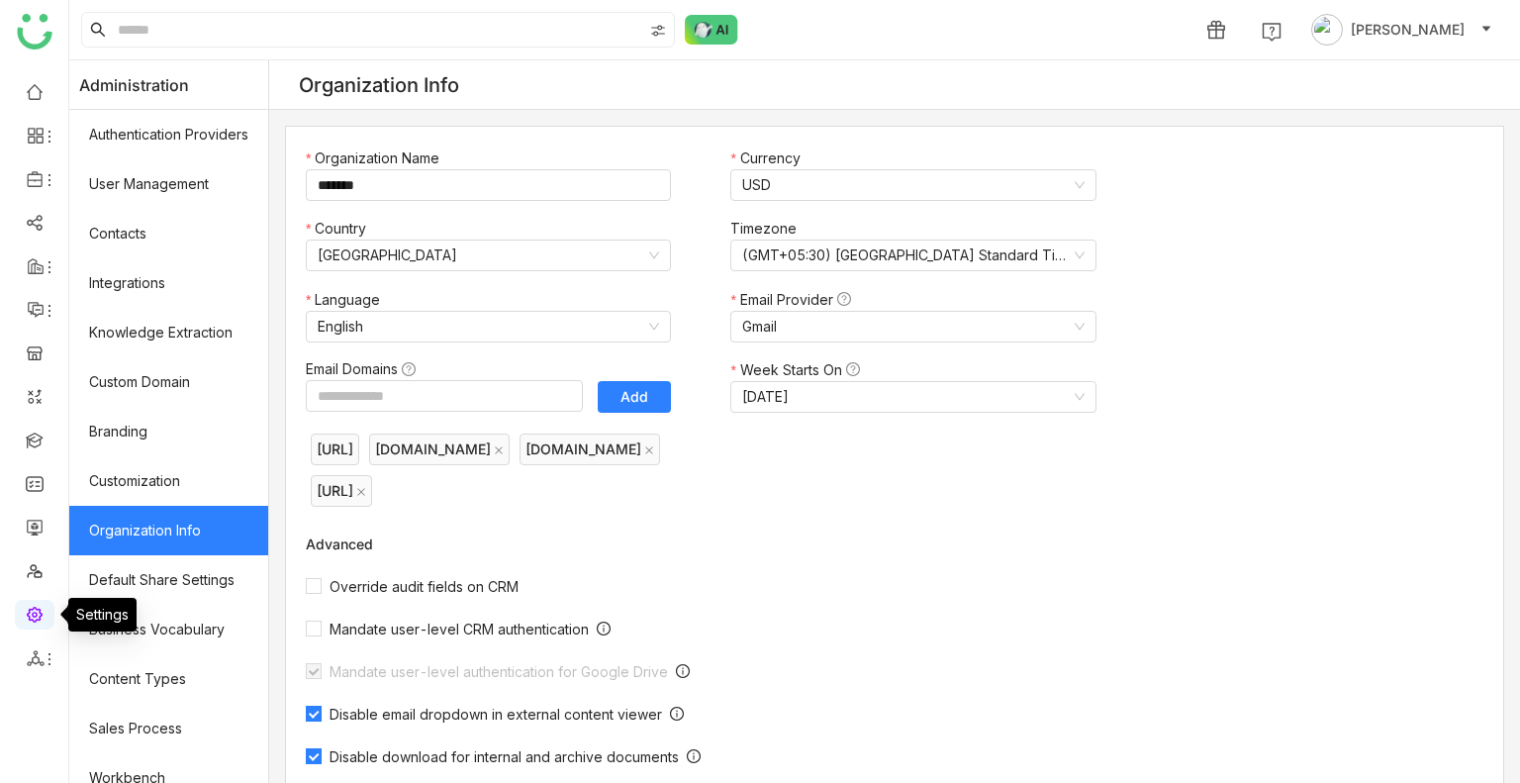
click at [26, 609] on link at bounding box center [35, 613] width 18 height 17
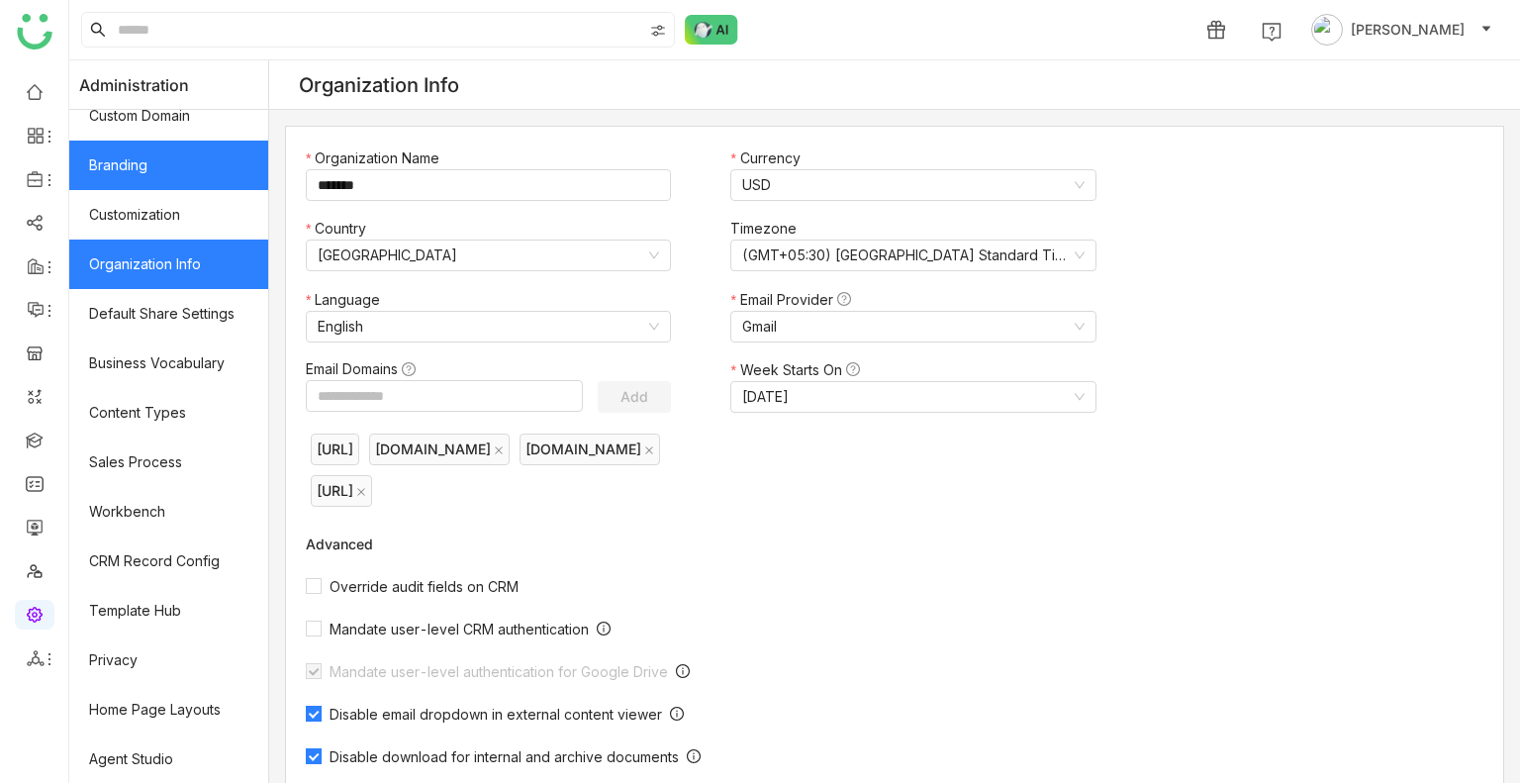
click at [134, 164] on link "Branding" at bounding box center [168, 165] width 199 height 49
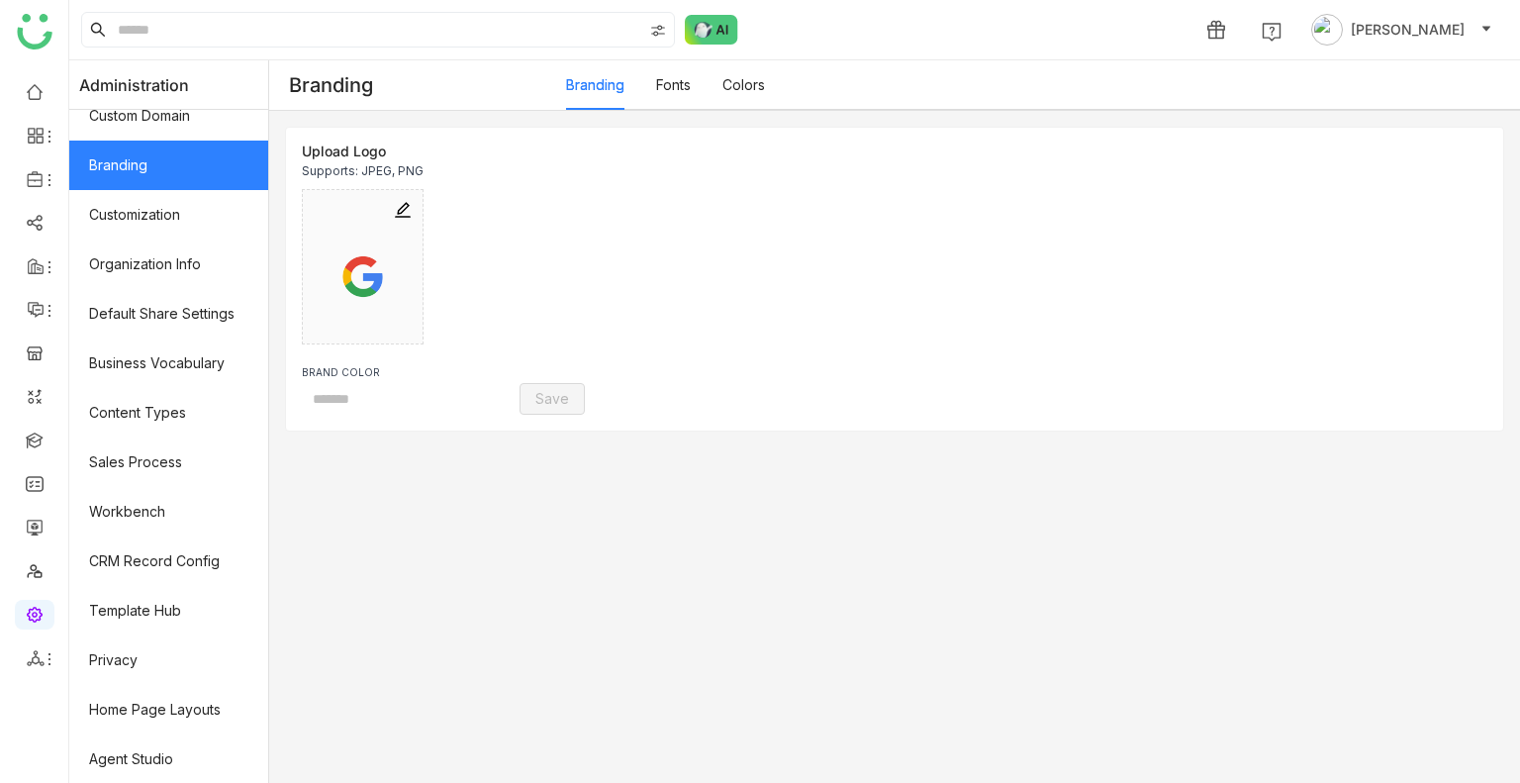
click at [134, 164] on link "Branding" at bounding box center [168, 165] width 199 height 49
type input "*******"
click at [134, 164] on link "Branding" at bounding box center [168, 165] width 199 height 49
click at [691, 90] on link "Fonts" at bounding box center [673, 84] width 35 height 17
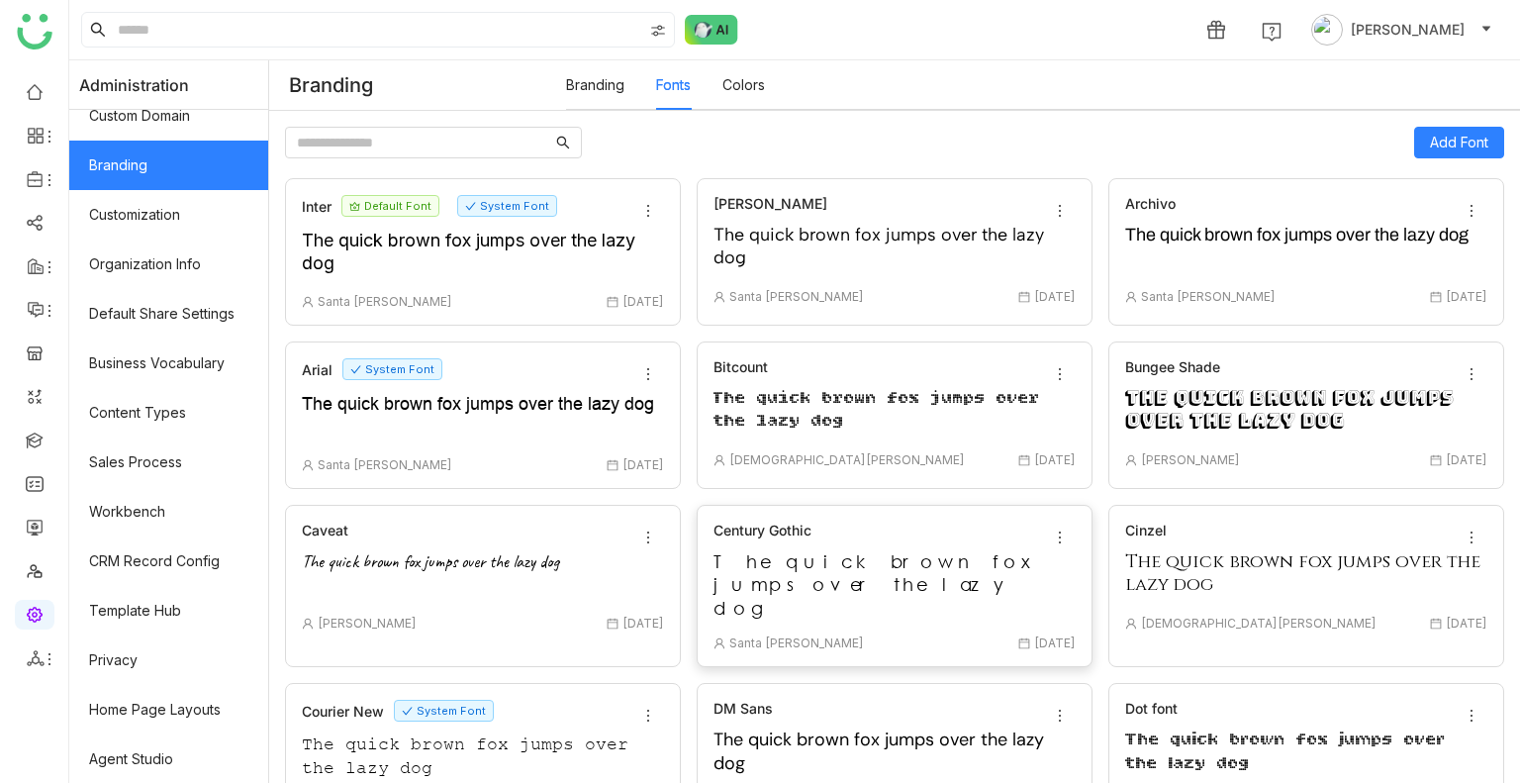
click at [811, 557] on div "The quick brown fox jumps over the lazy dog" at bounding box center [894, 584] width 362 height 69
click at [1086, 607] on span "Mark as Default" at bounding box center [1114, 614] width 124 height 22
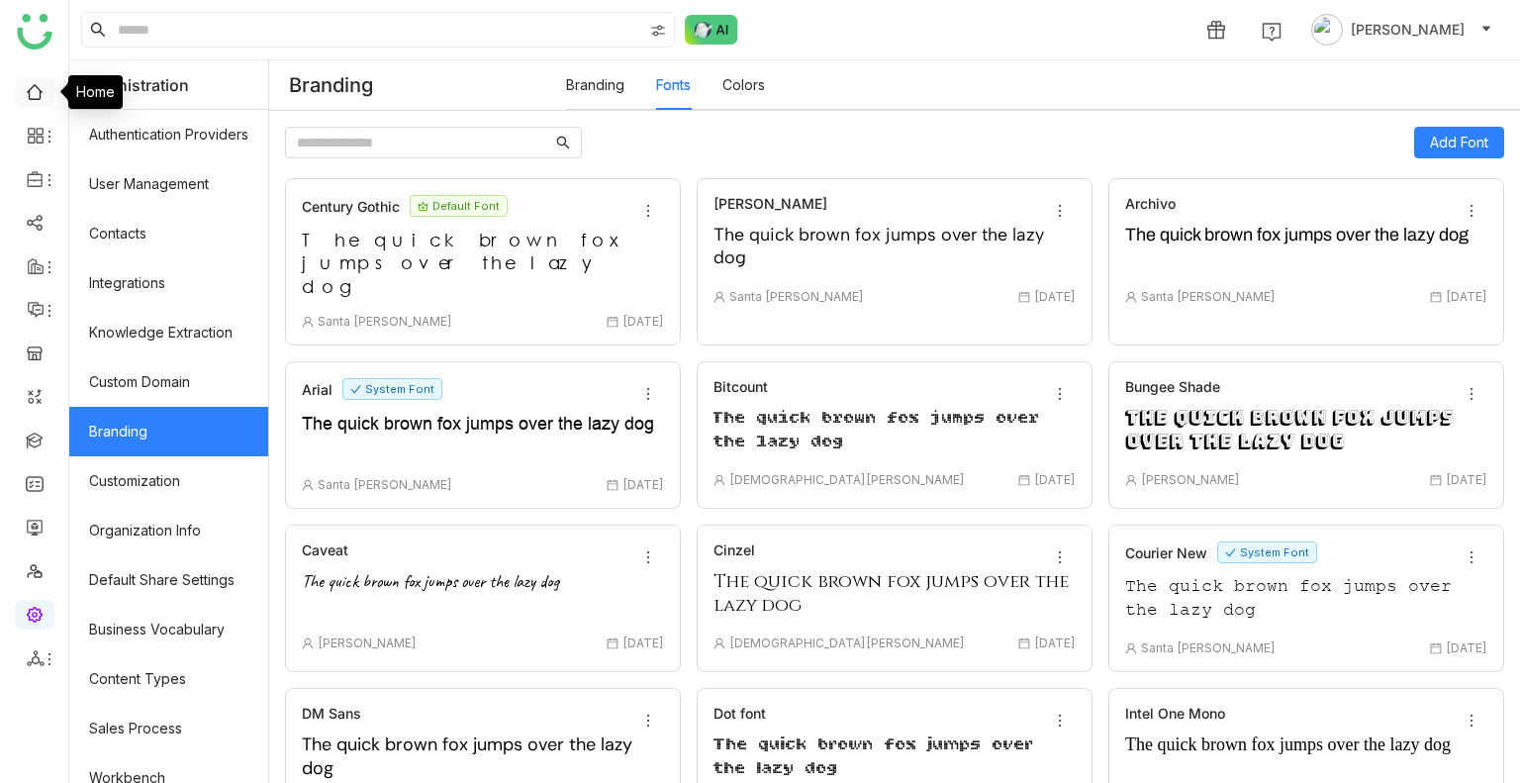
click at [44, 99] on link at bounding box center [35, 90] width 18 height 17
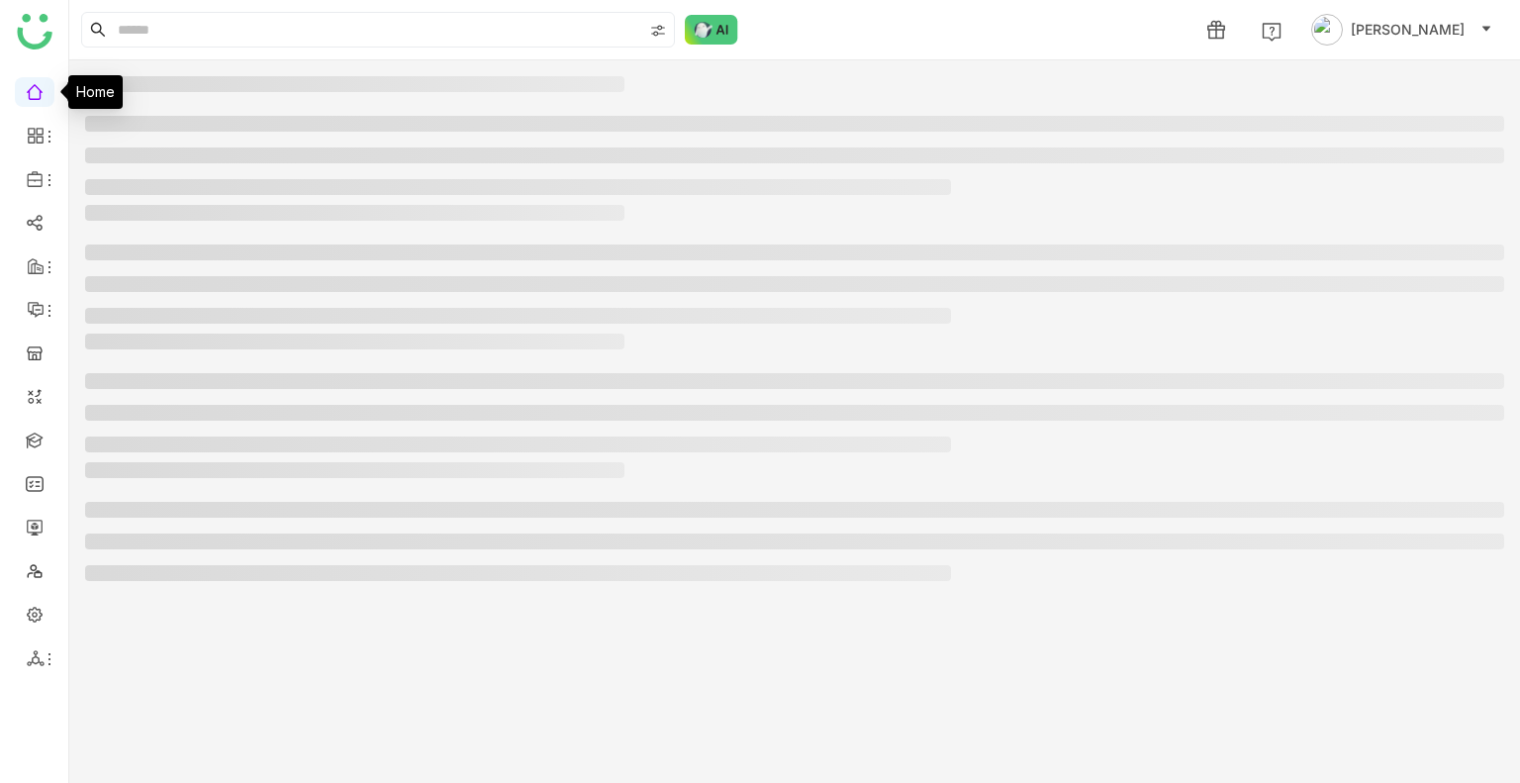
click at [44, 99] on link at bounding box center [35, 90] width 18 height 17
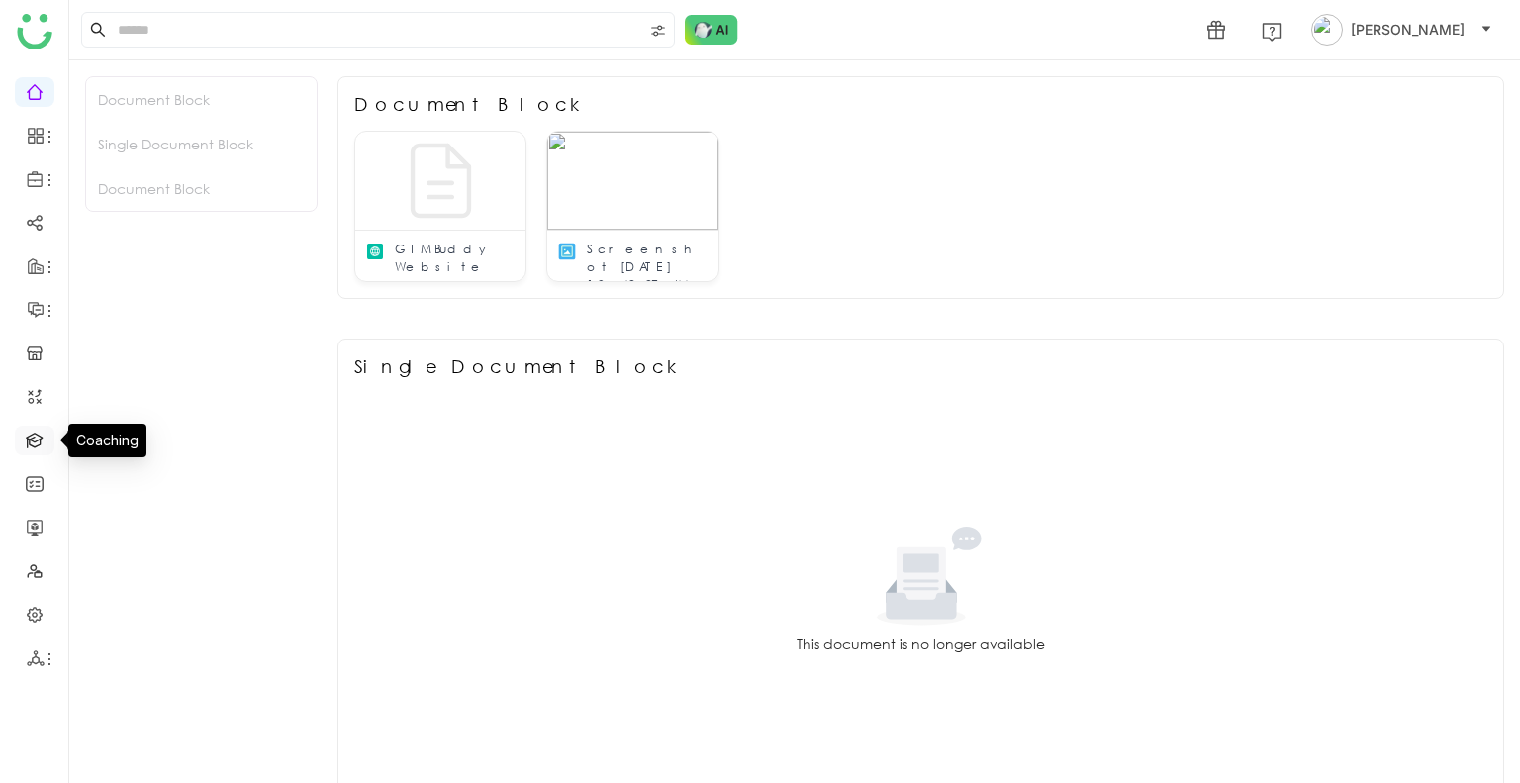
click at [32, 442] on link at bounding box center [35, 438] width 18 height 17
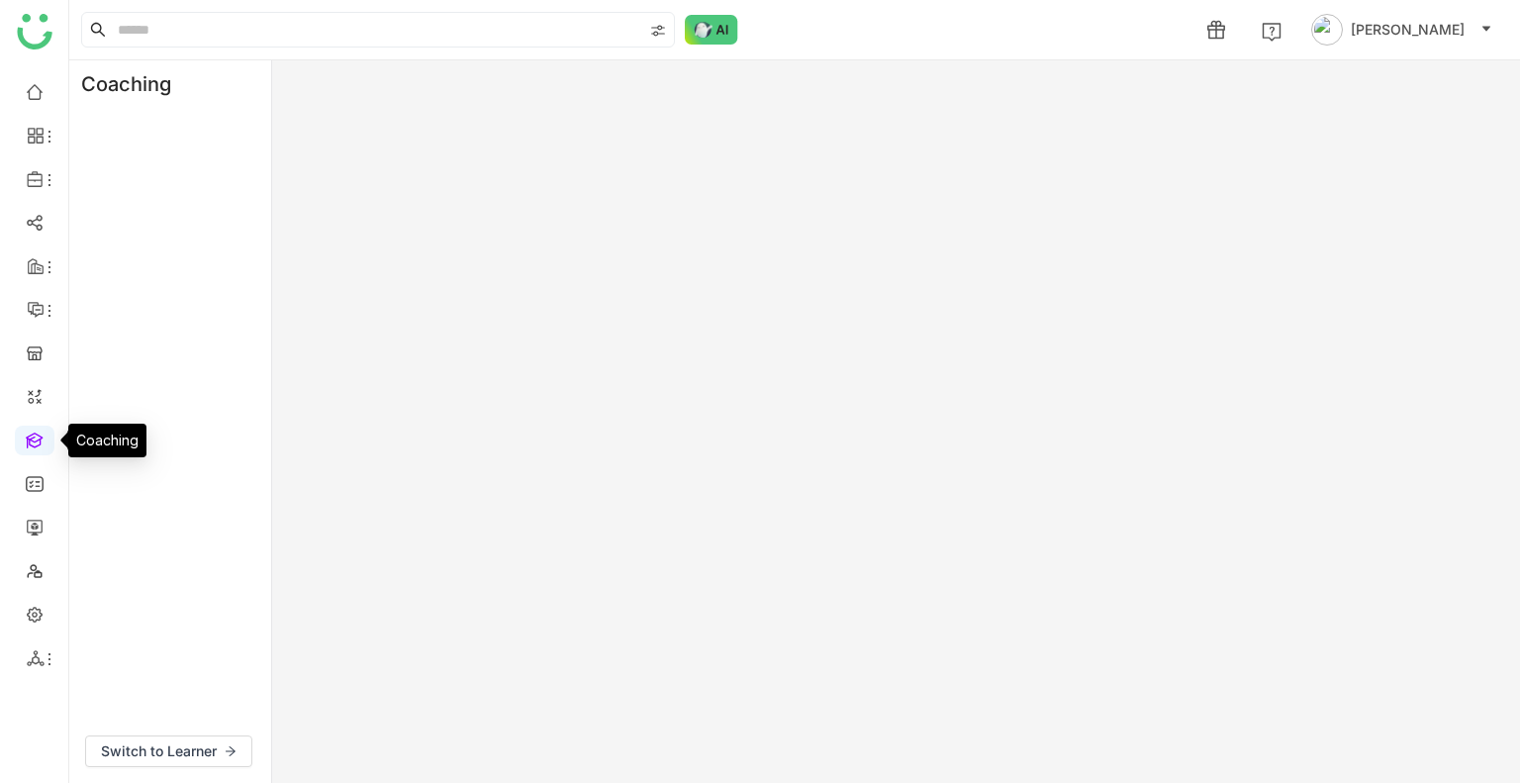
click at [32, 442] on link at bounding box center [35, 438] width 18 height 17
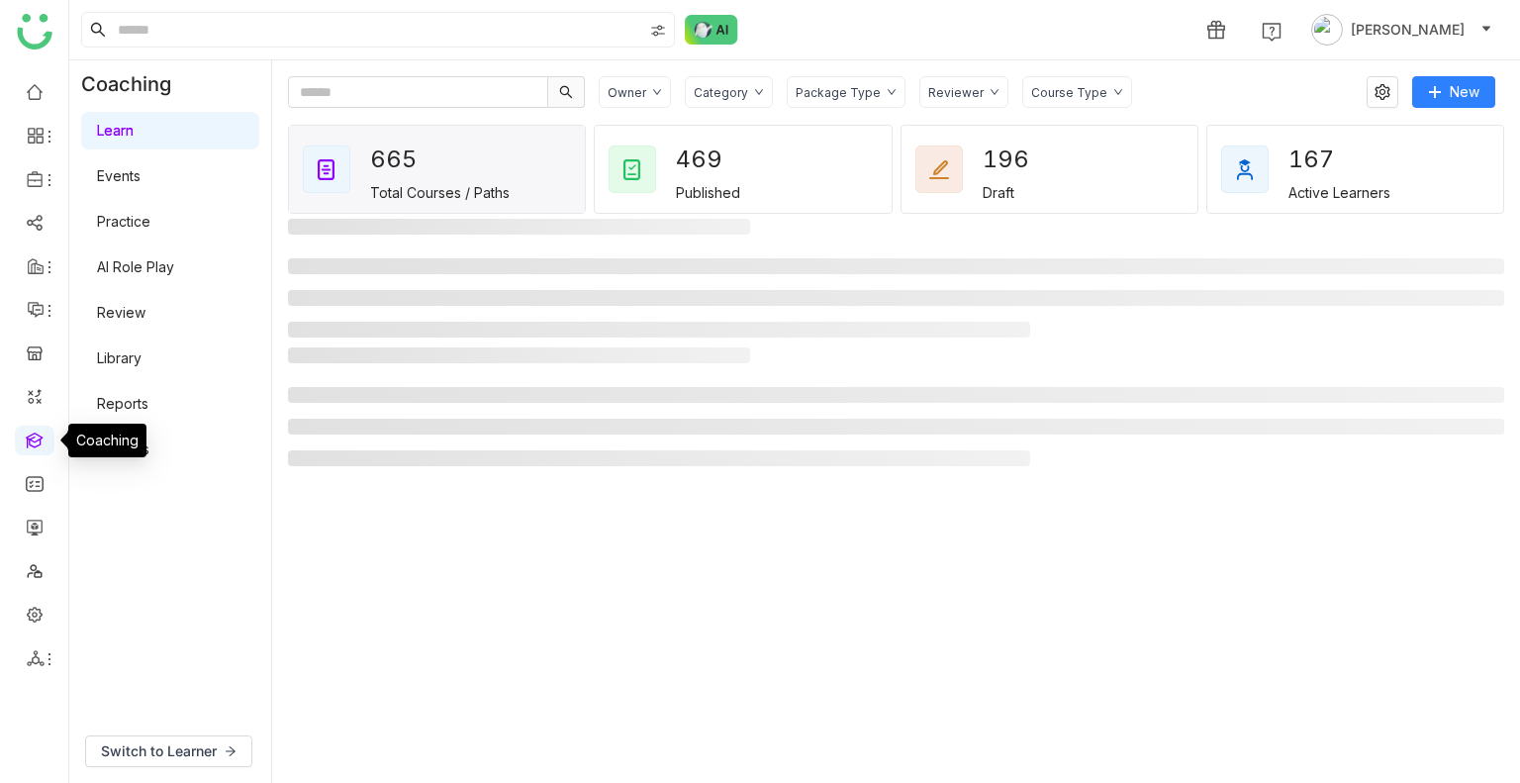
click at [32, 442] on link at bounding box center [35, 438] width 18 height 17
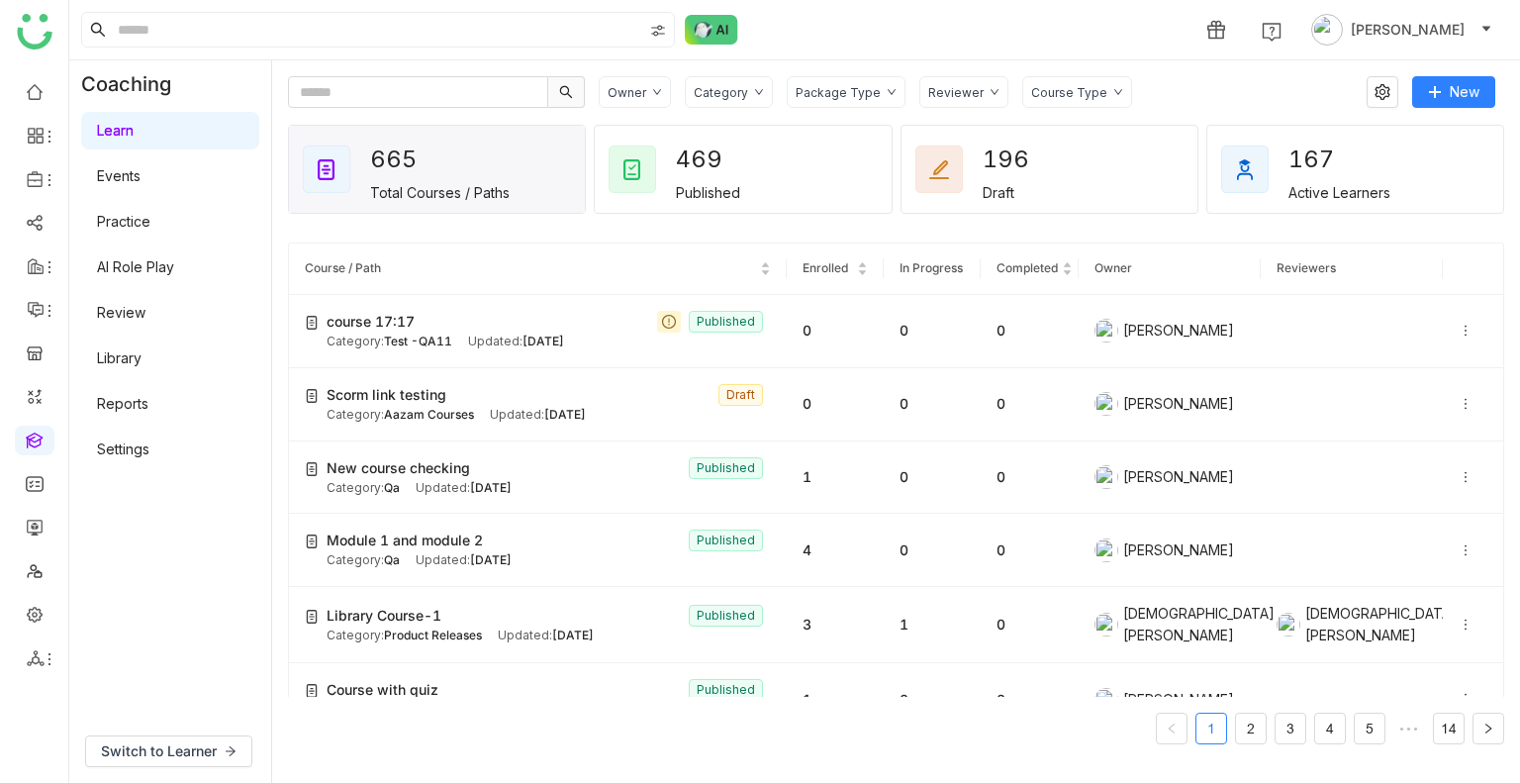
click at [146, 230] on link "Practice" at bounding box center [123, 221] width 53 height 17
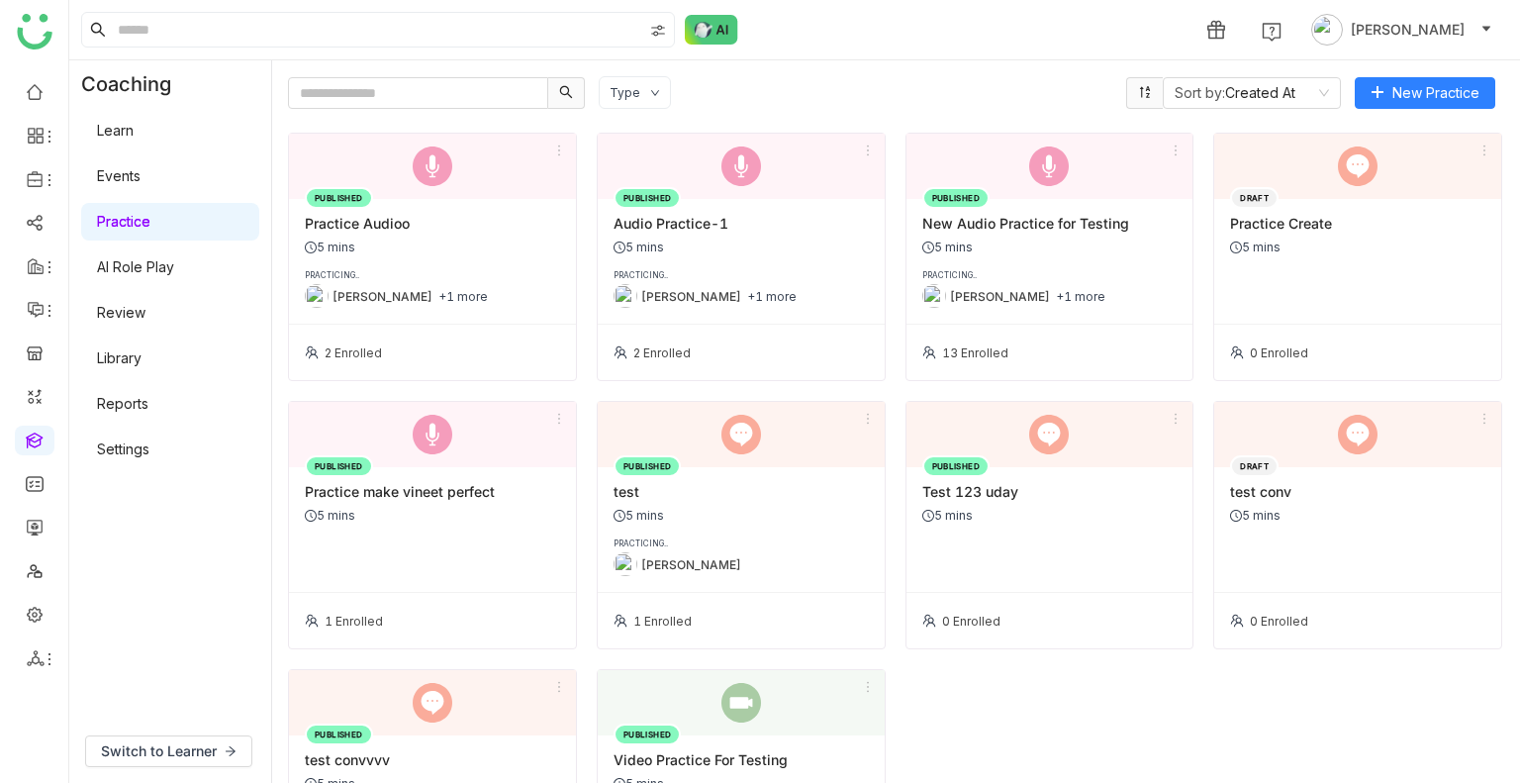
click at [376, 257] on div "PUBLISHED Practice Audioo 5 mins PRACTICING.. Uday Bhanu +1 more" at bounding box center [432, 262] width 287 height 126
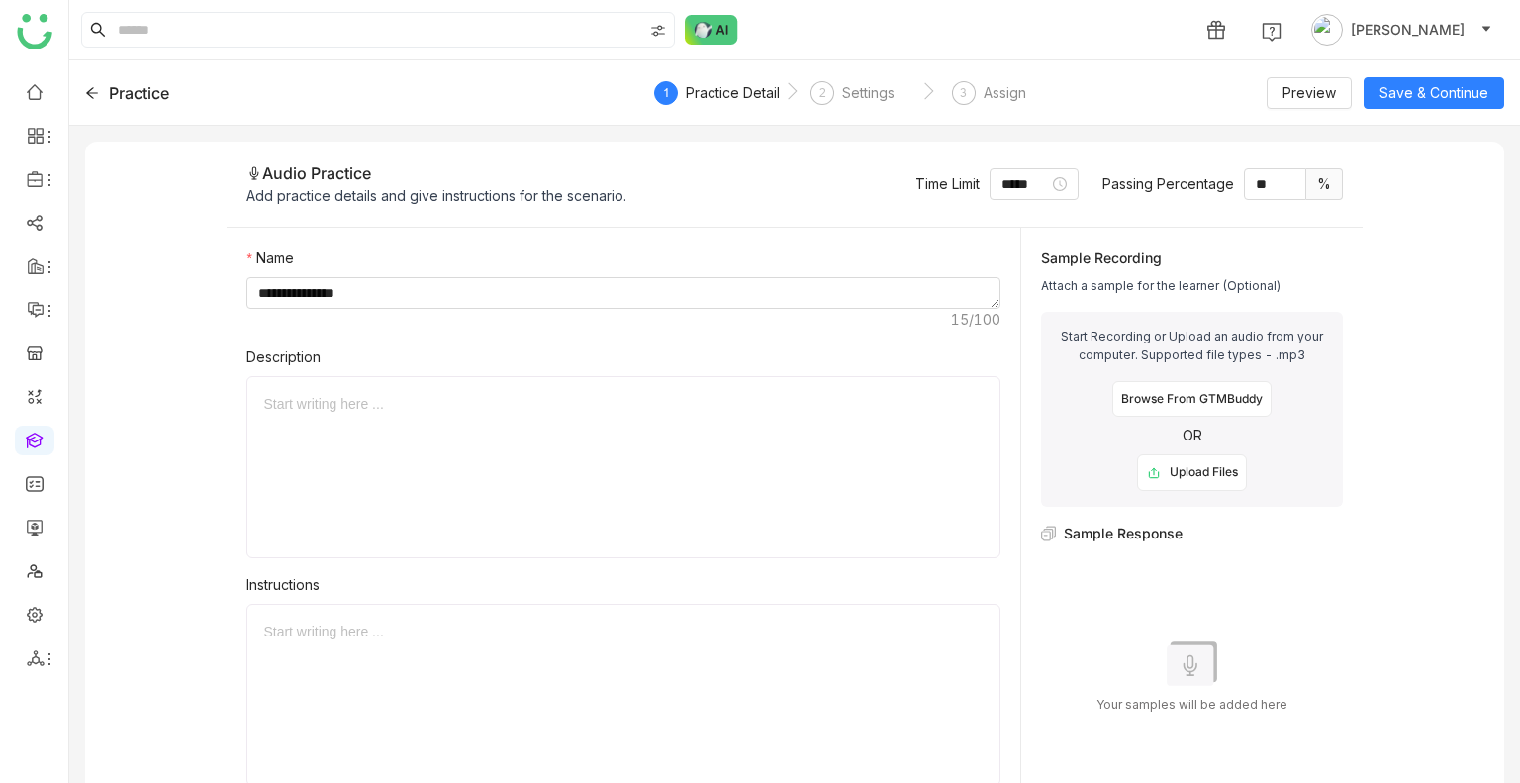
click at [443, 399] on div at bounding box center [623, 404] width 720 height 22
click at [33, 608] on link at bounding box center [35, 613] width 18 height 17
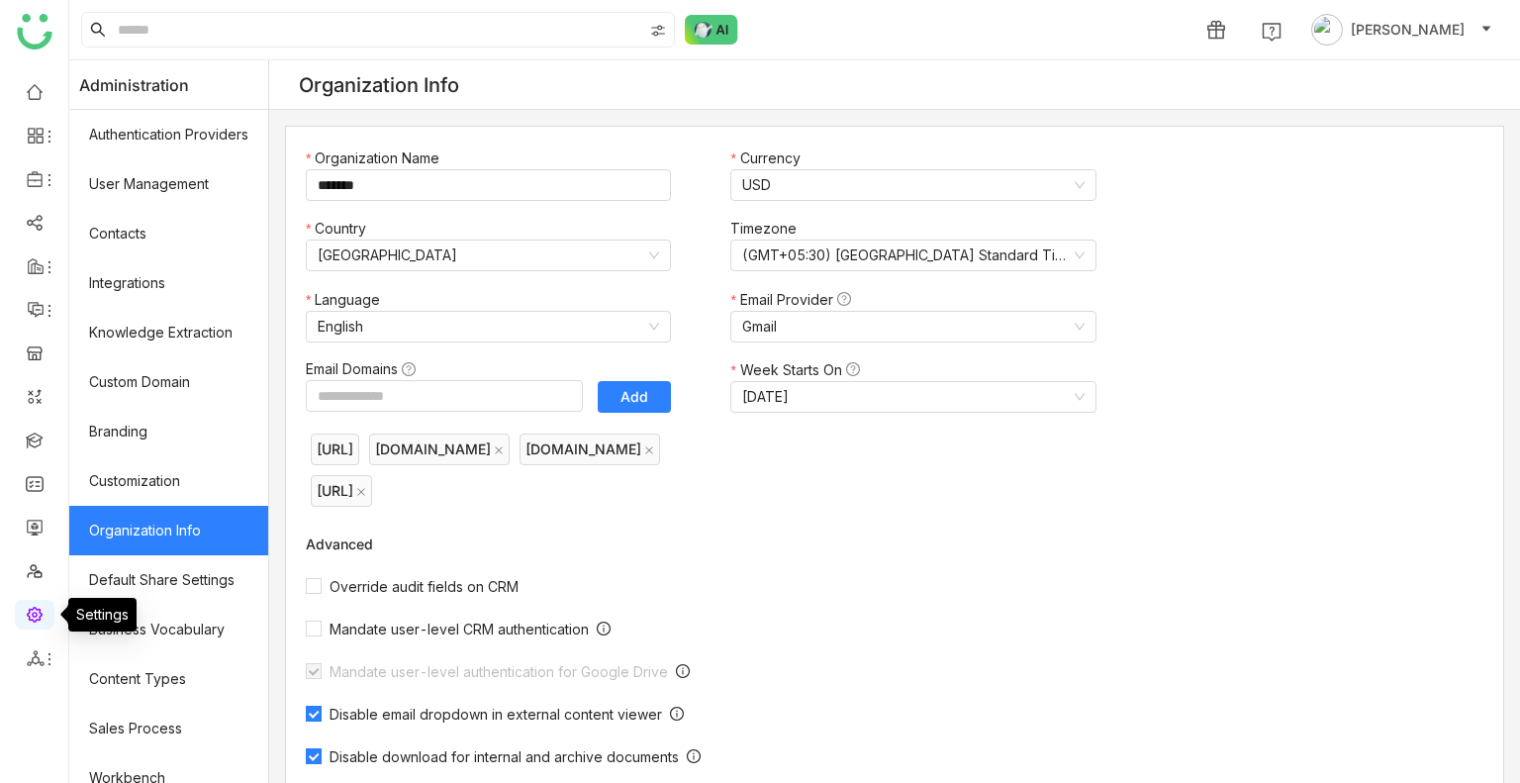
click at [33, 608] on link at bounding box center [35, 613] width 18 height 17
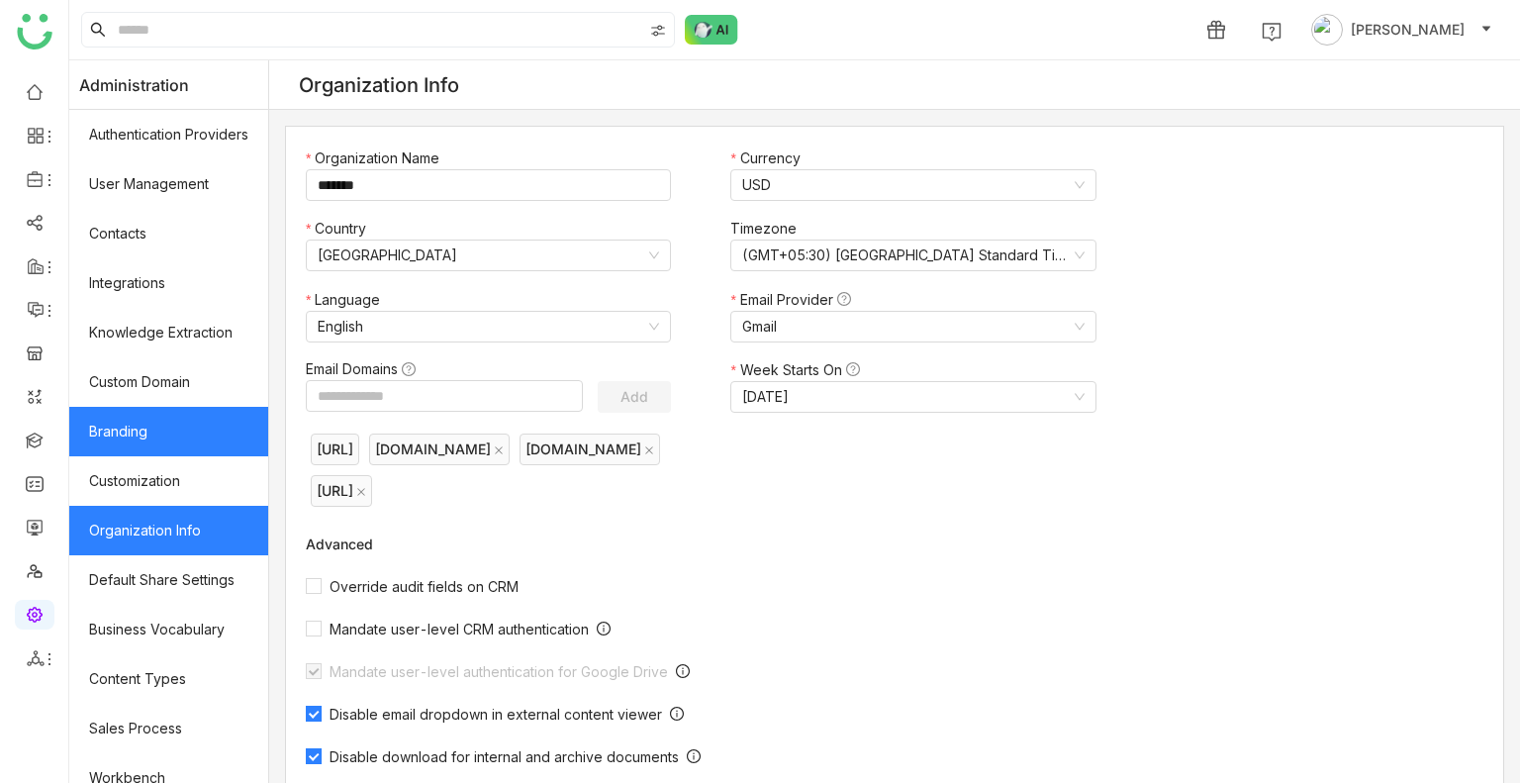
click at [149, 426] on link "Branding" at bounding box center [168, 431] width 199 height 49
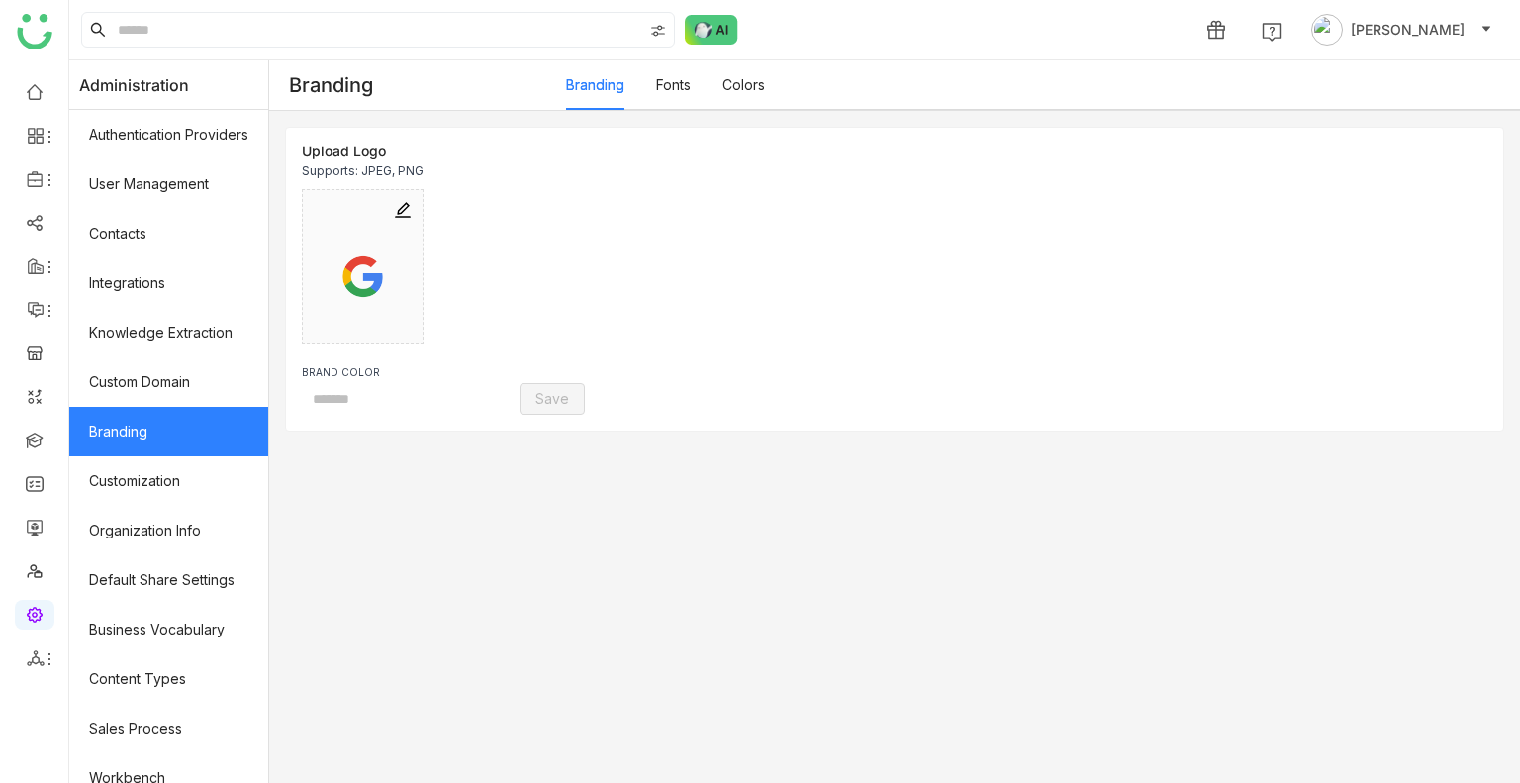
type input "*******"
click at [149, 426] on link "Branding" at bounding box center [168, 431] width 199 height 49
click at [691, 86] on link "Fonts" at bounding box center [673, 84] width 35 height 17
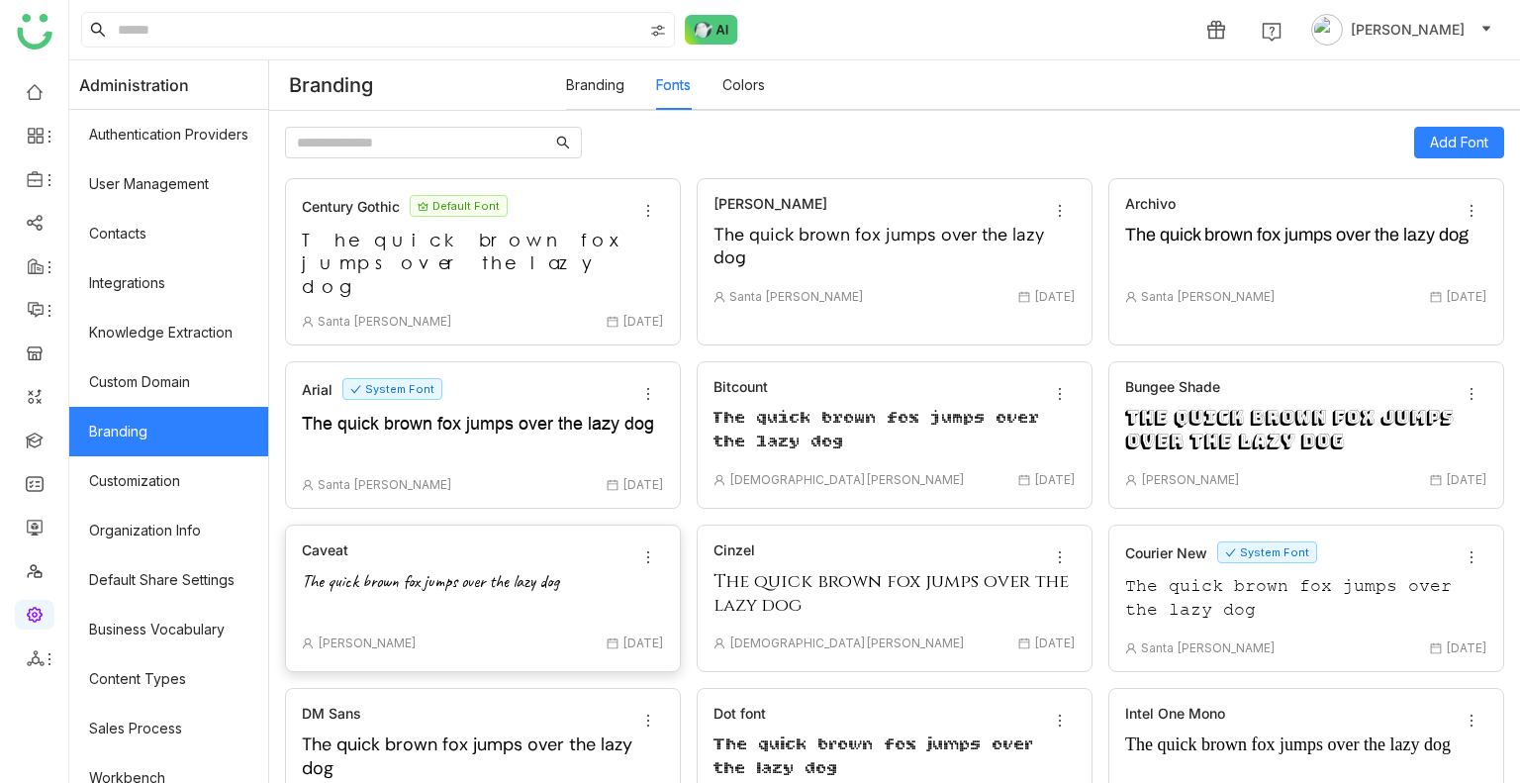
click at [444, 574] on div "The quick brown fox jumps over the lazy dog" at bounding box center [483, 594] width 362 height 49
click at [701, 619] on span "Mark as Default" at bounding box center [712, 614] width 124 height 22
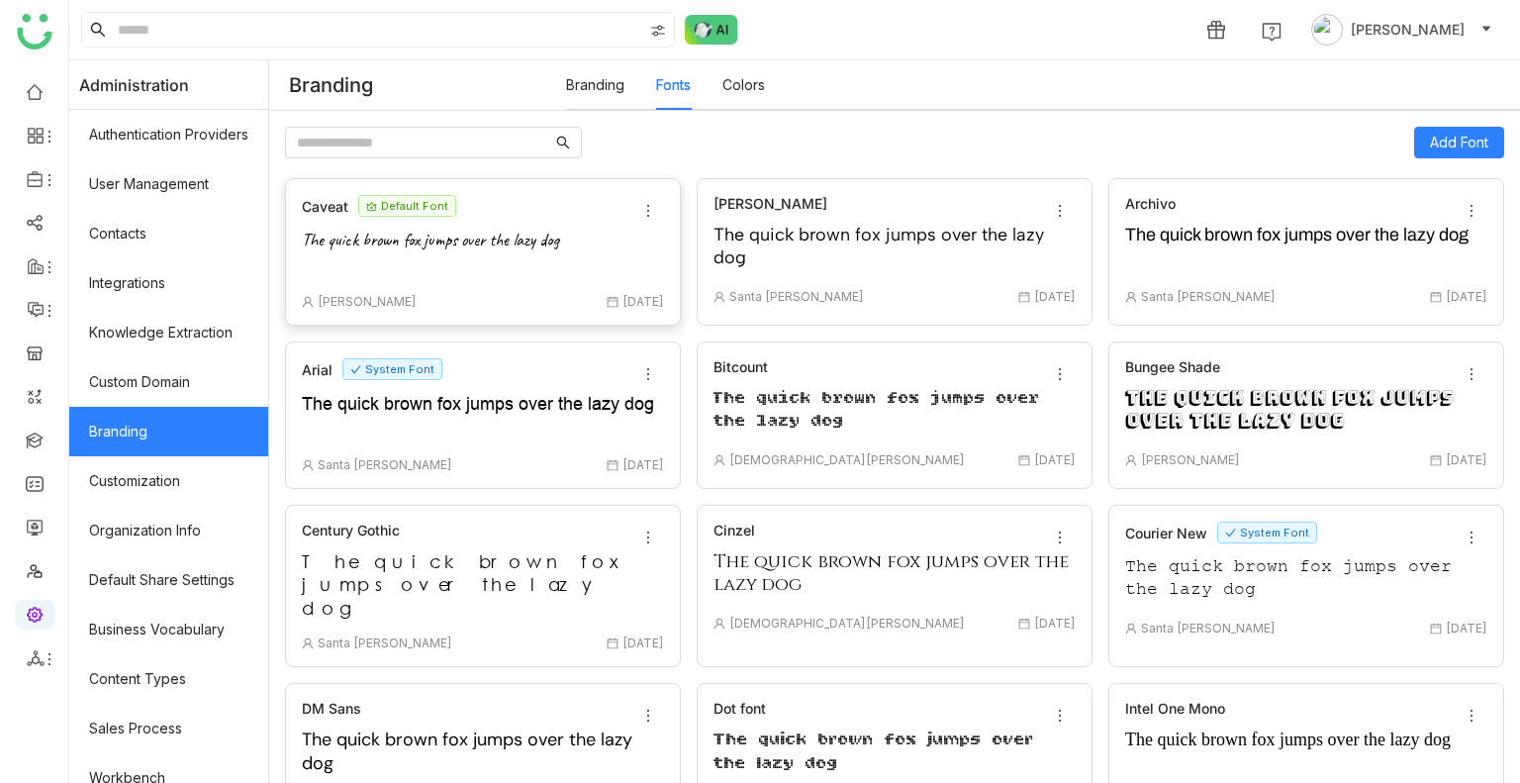
click at [496, 259] on div "The quick brown fox jumps over the lazy dog" at bounding box center [483, 253] width 362 height 49
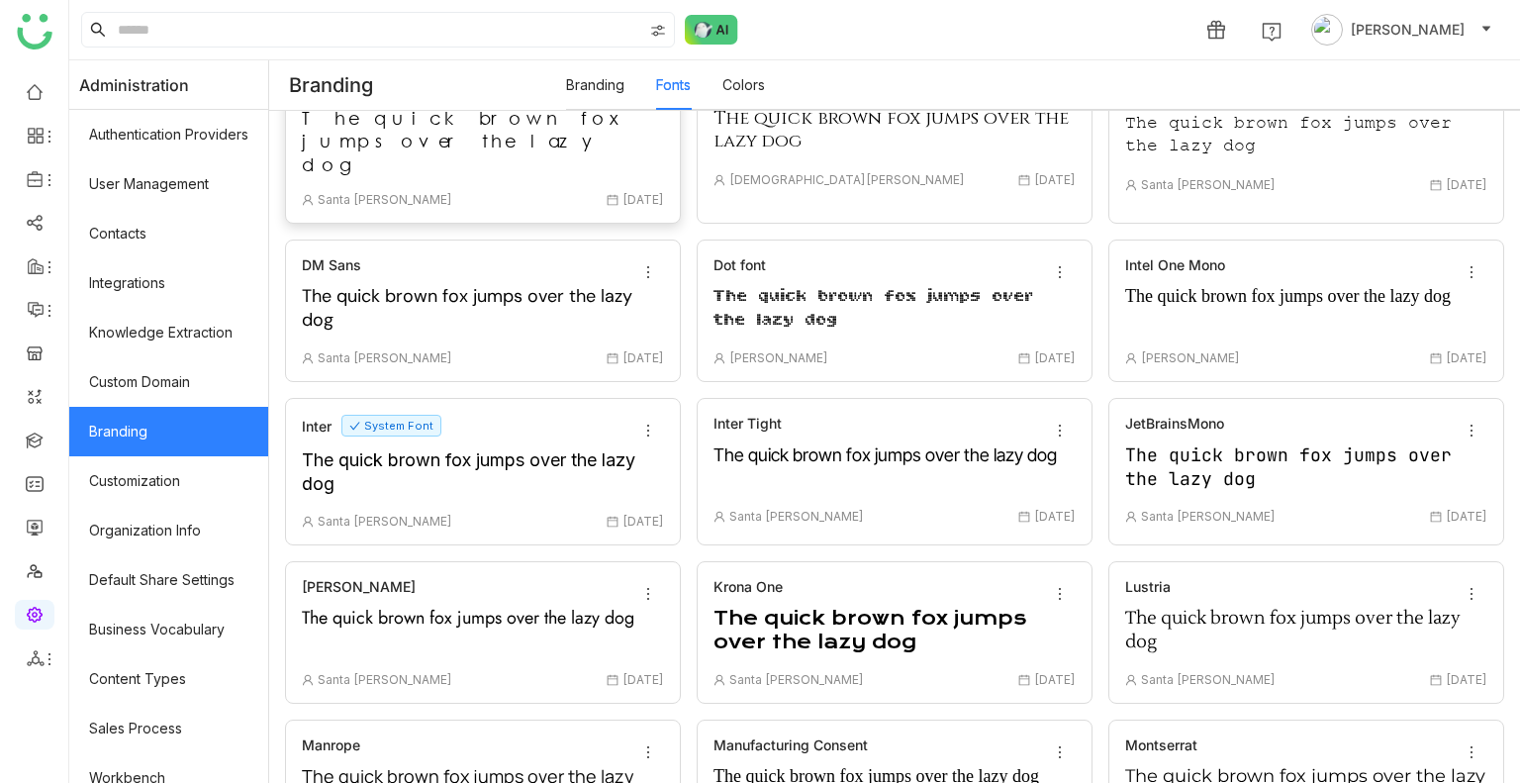
scroll to position [446, 0]
click at [522, 473] on div "The quick brown fox jumps over the lazy dog" at bounding box center [483, 469] width 362 height 49
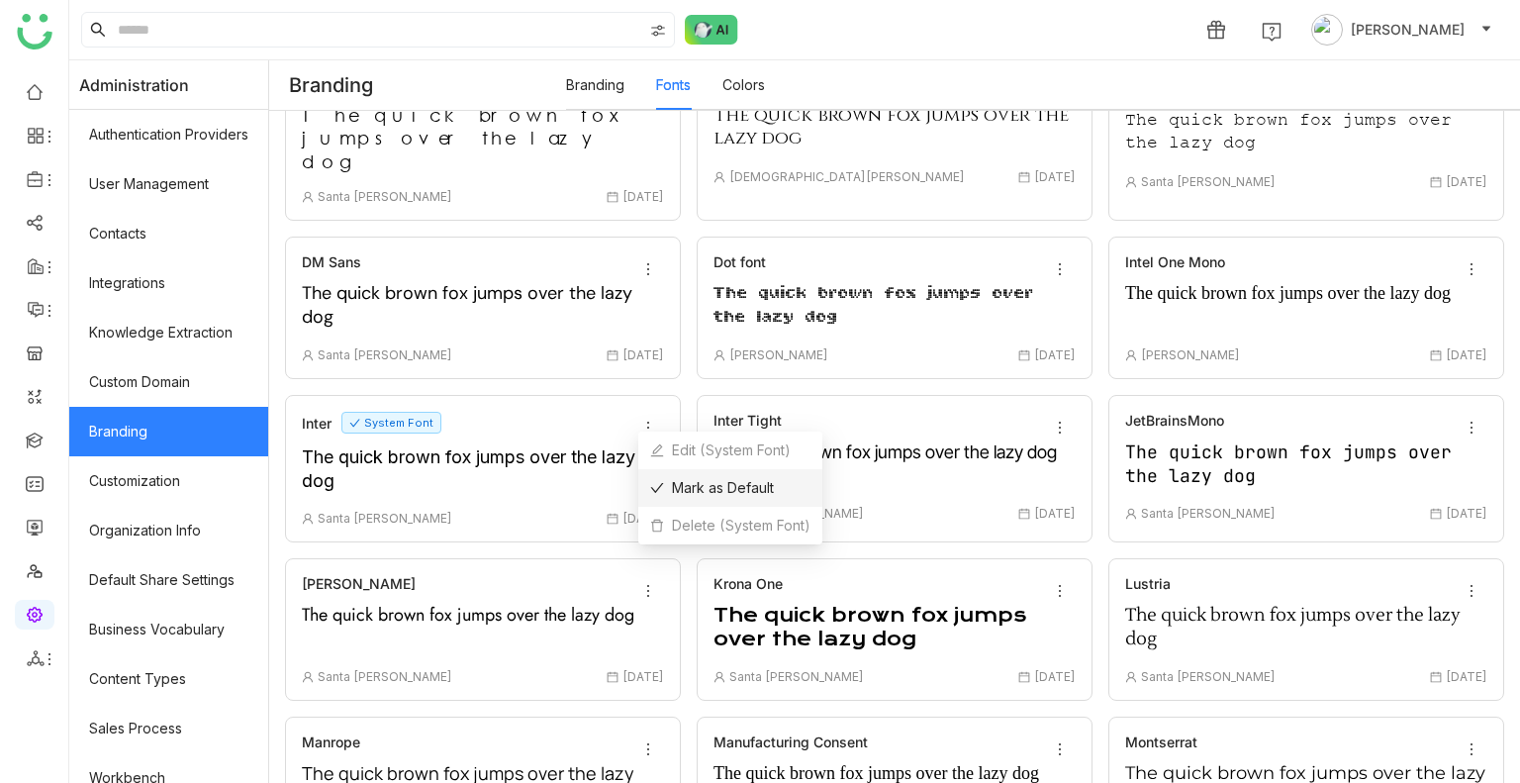
click at [693, 486] on span "Mark as Default" at bounding box center [712, 488] width 124 height 22
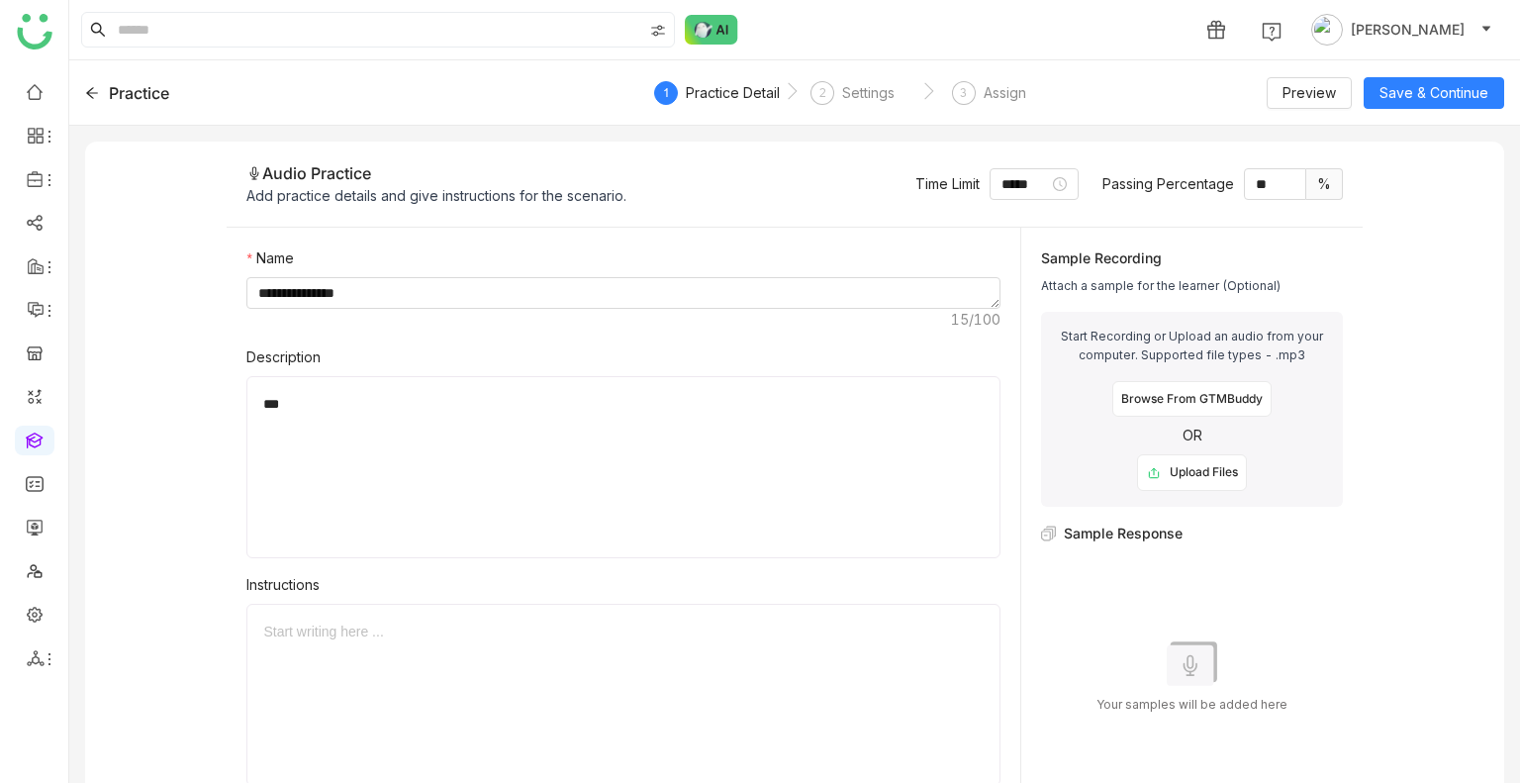
click at [367, 417] on div "***" at bounding box center [623, 467] width 720 height 148
click at [30, 524] on link at bounding box center [35, 526] width 18 height 17
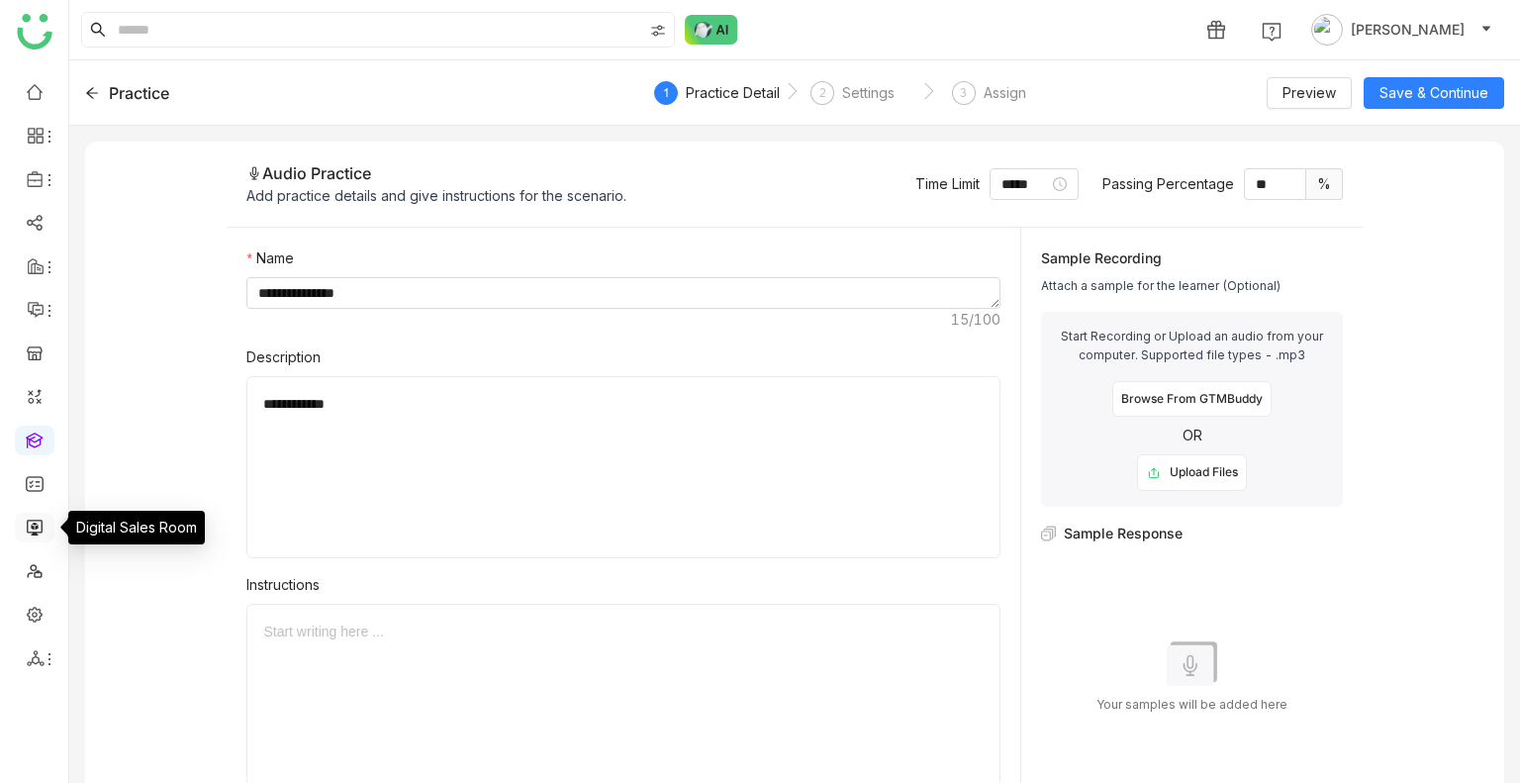
click at [30, 524] on link at bounding box center [35, 526] width 18 height 17
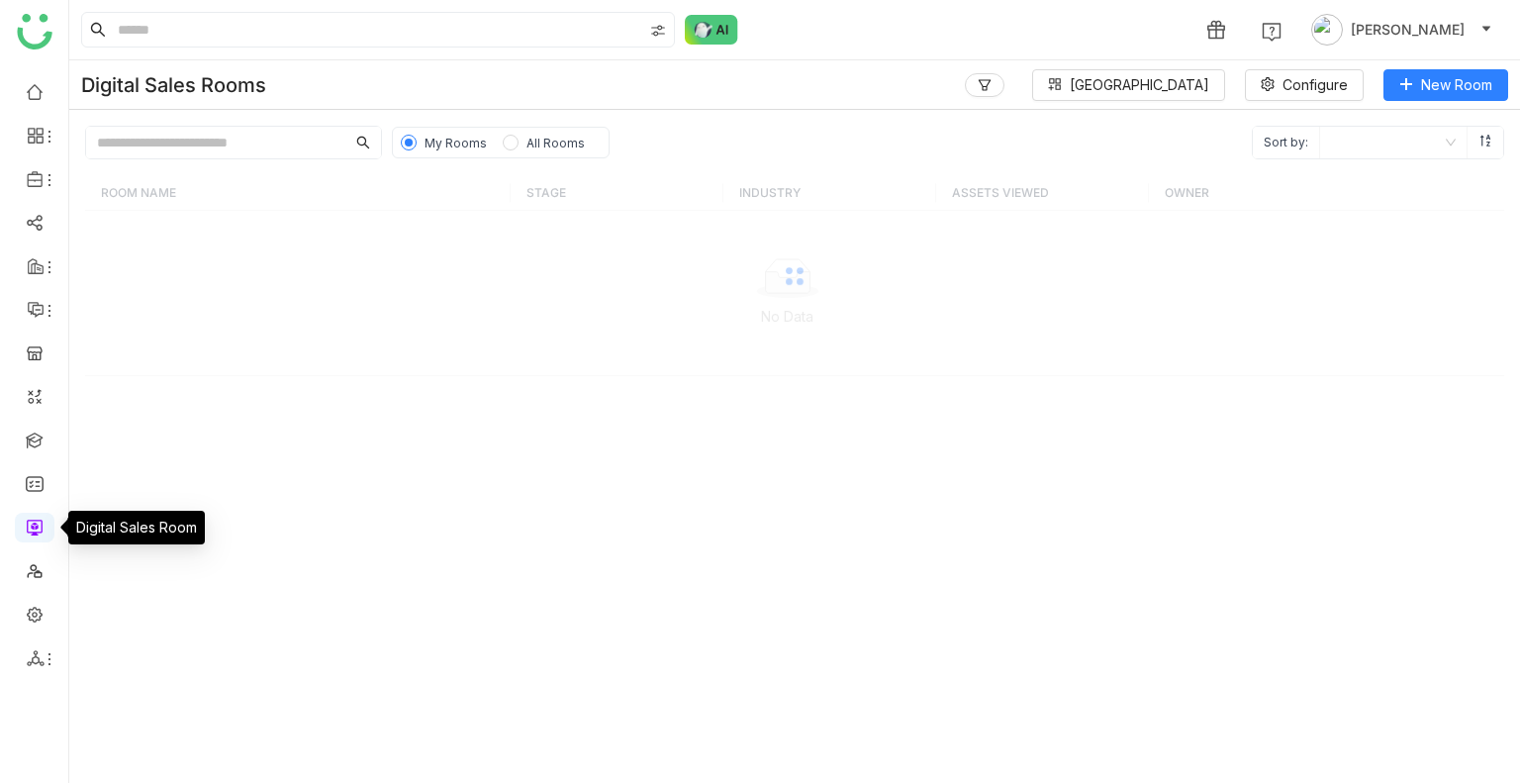
click at [30, 524] on link at bounding box center [35, 526] width 18 height 17
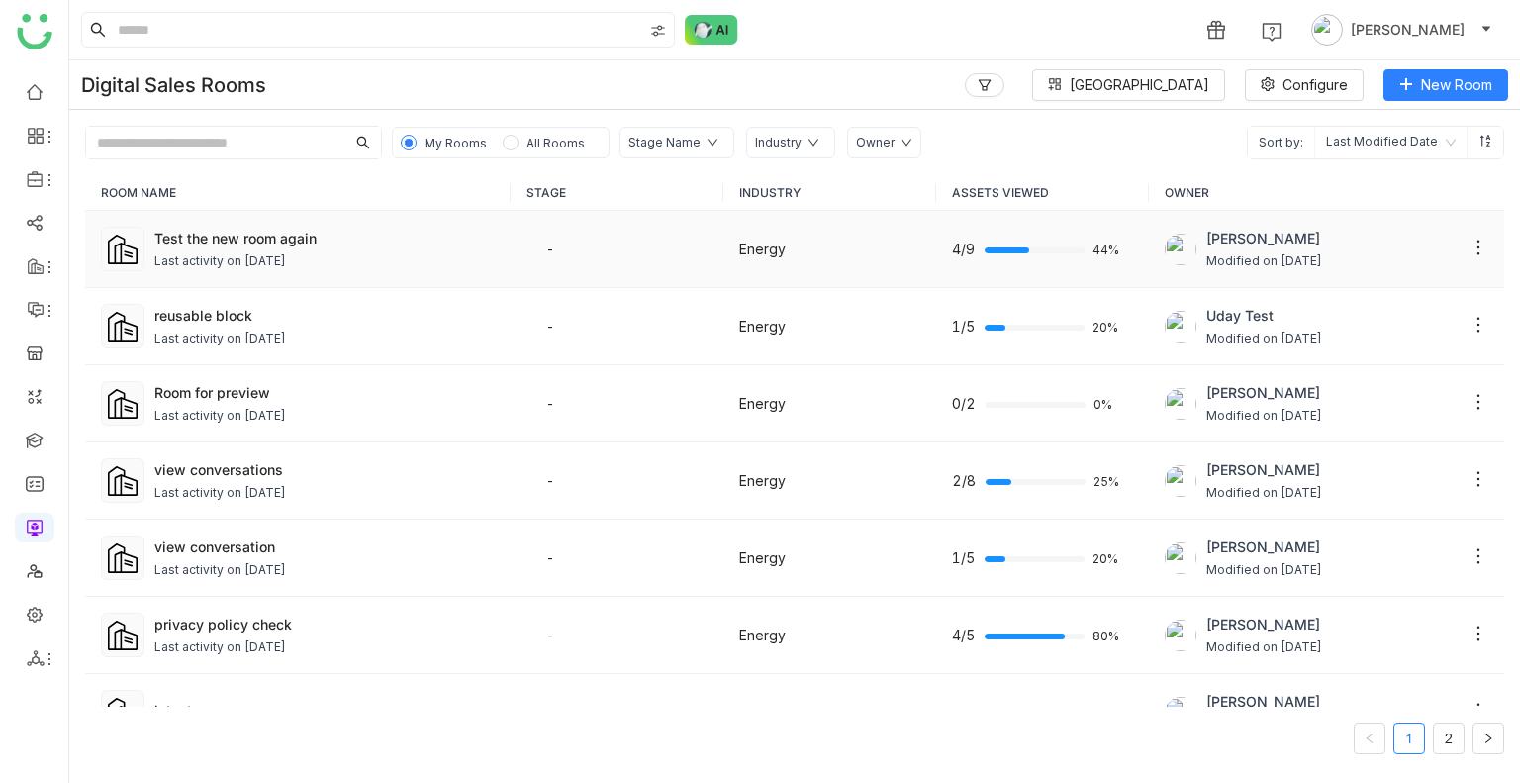
click at [385, 273] on td "Test the new room again Last activity on Aug 29, 2025" at bounding box center [297, 249] width 425 height 77
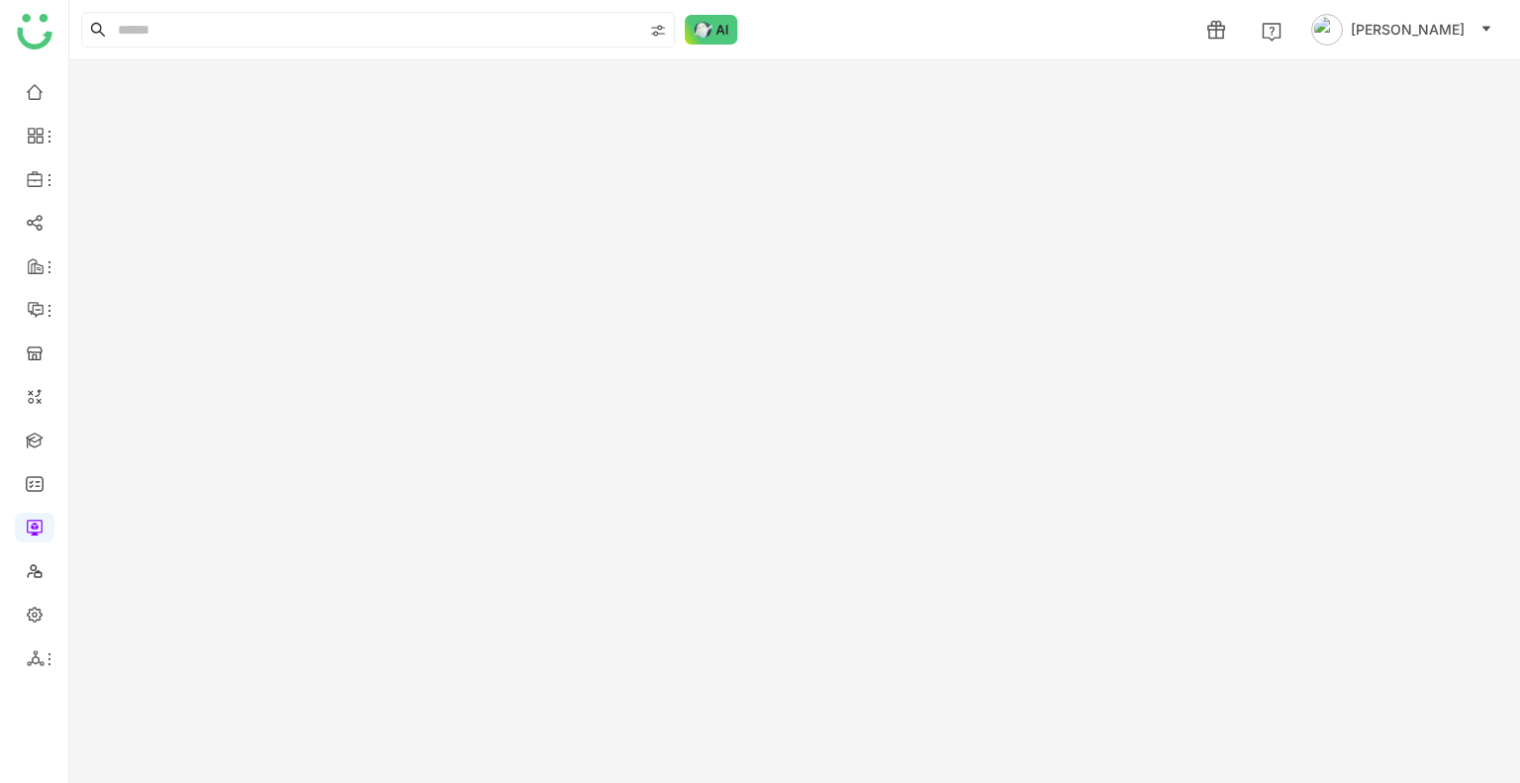
click at [285, 237] on gtmb-room-detail at bounding box center [794, 421] width 1451 height 722
click at [285, 237] on gtmb-edit-room "New Room" at bounding box center [794, 421] width 1451 height 722
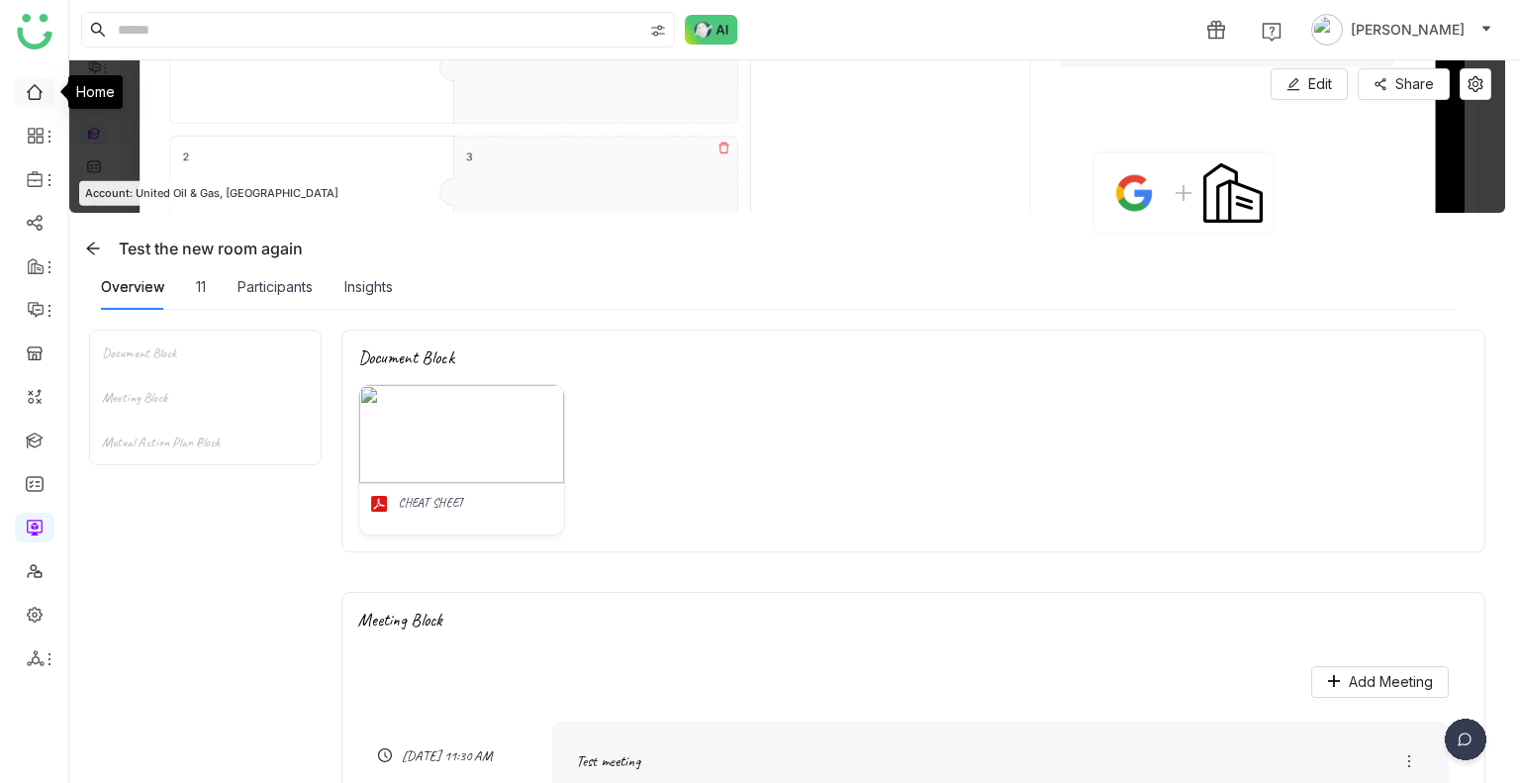
click at [26, 90] on link at bounding box center [35, 90] width 18 height 17
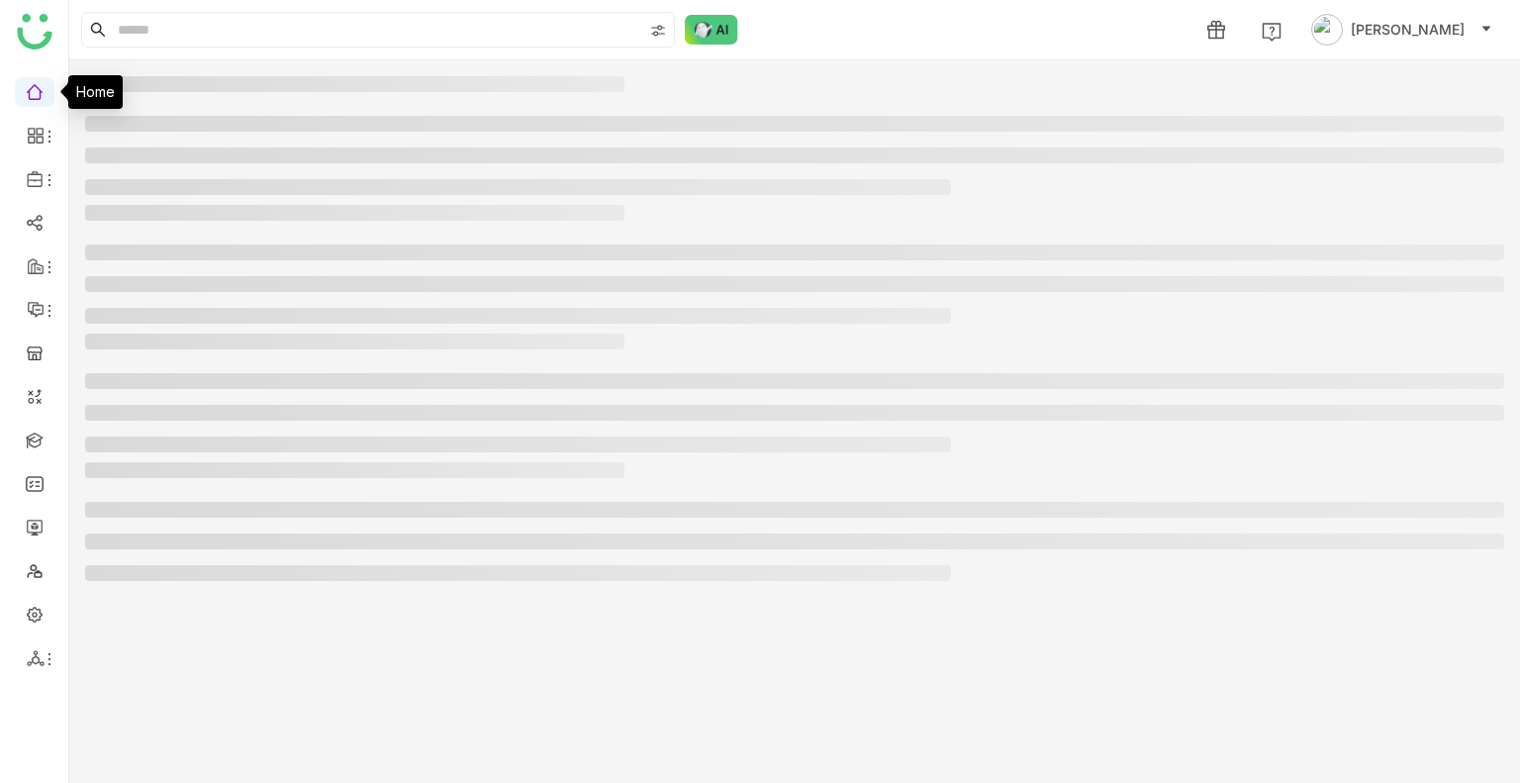
click at [26, 90] on link at bounding box center [35, 90] width 18 height 17
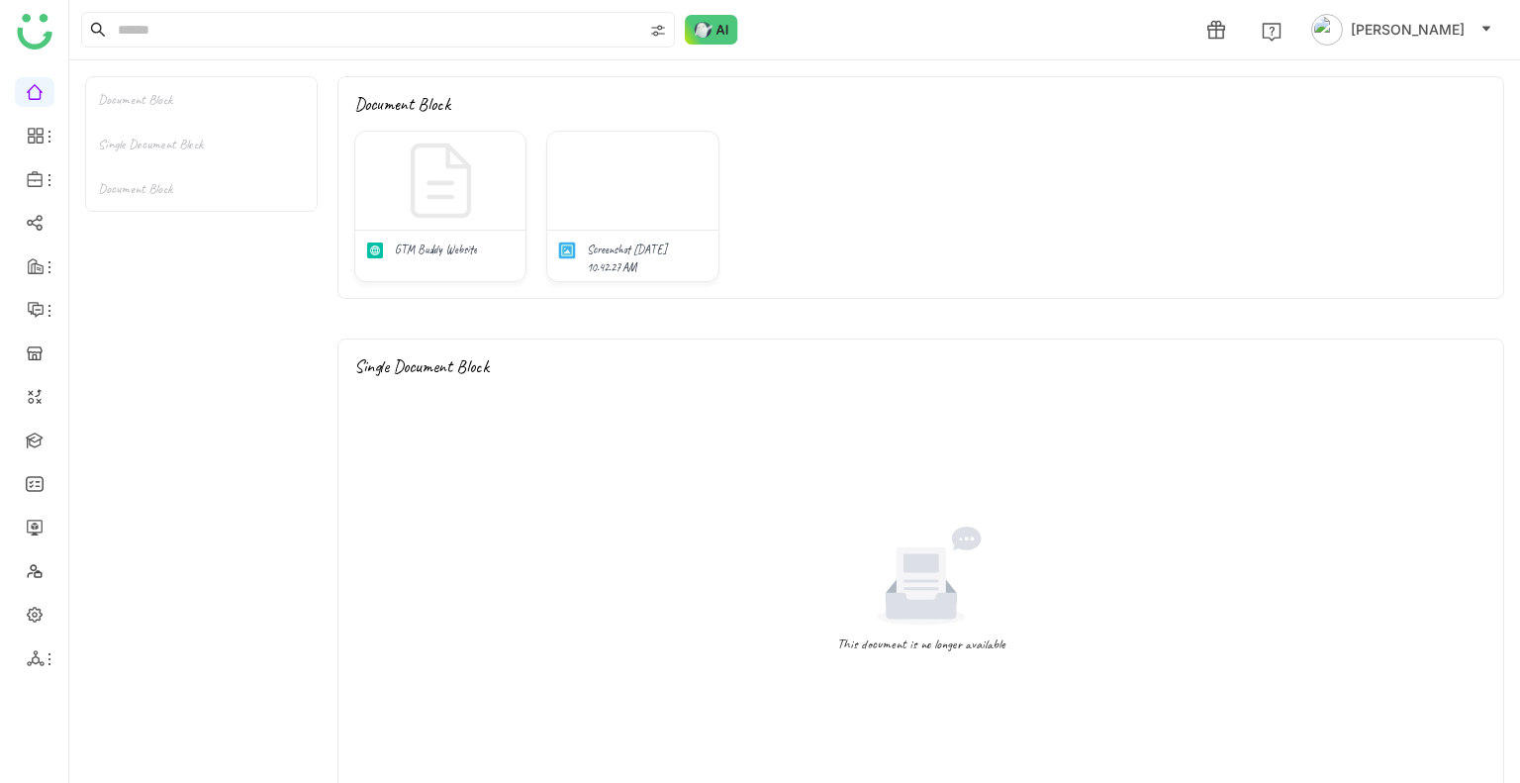
scroll to position [348, 0]
